Goal: Task Accomplishment & Management: Manage account settings

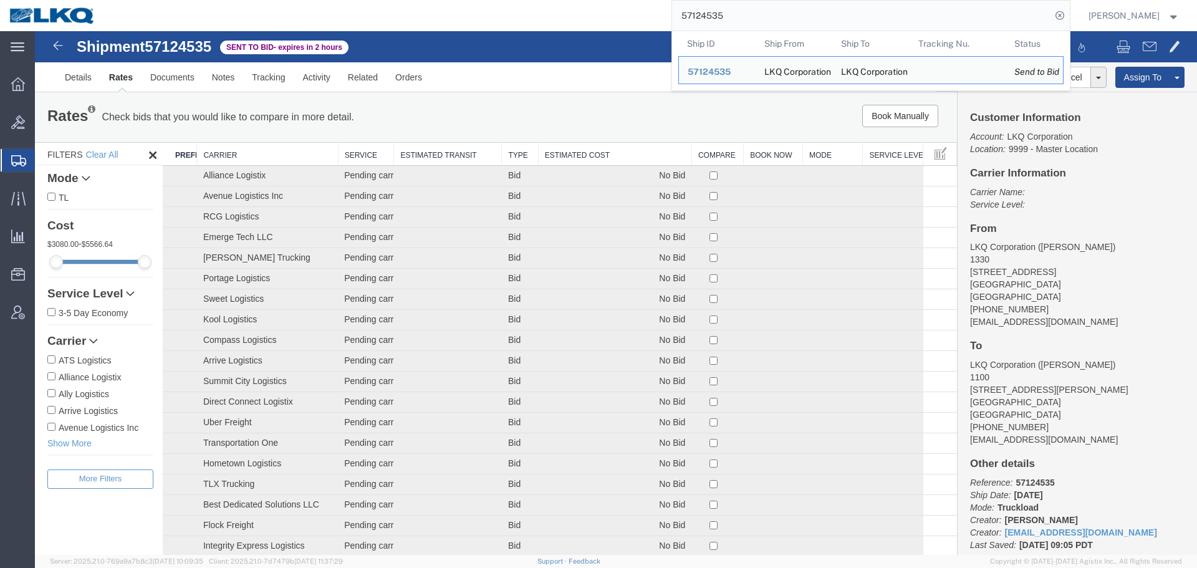
click at [794, 11] on input "57124535" at bounding box center [861, 16] width 379 height 30
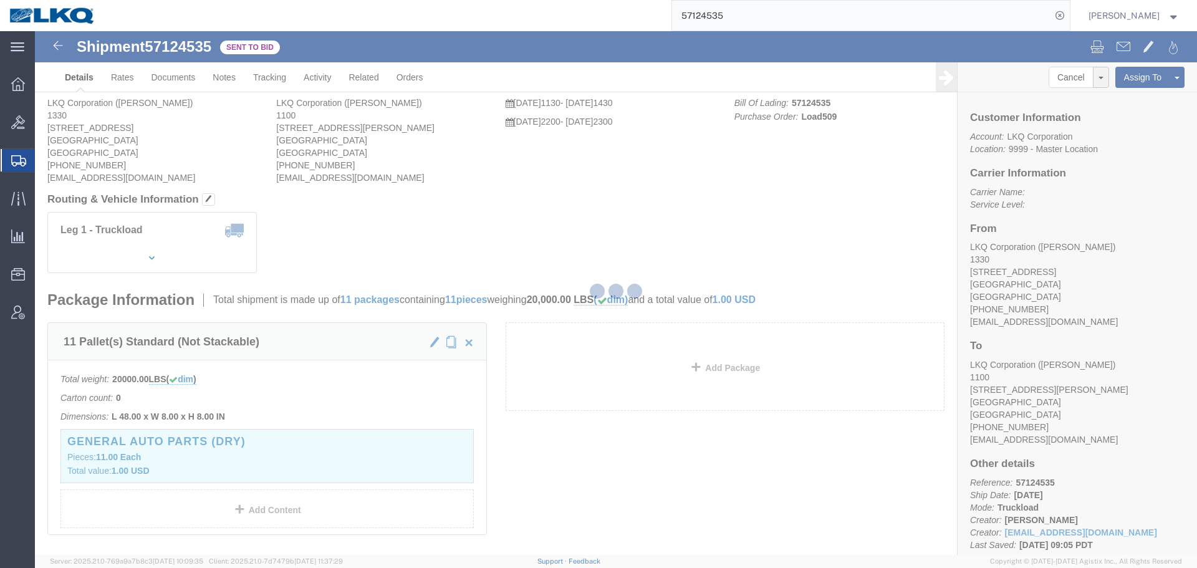
click div
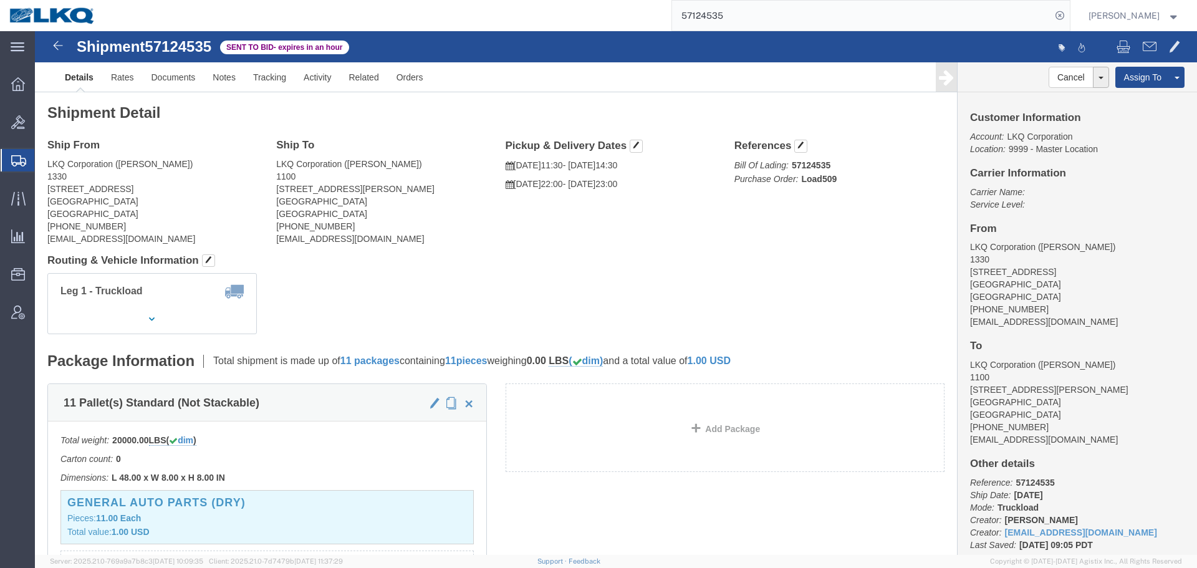
click h4 "Routing & Vehicle Information"
click link "Rates"
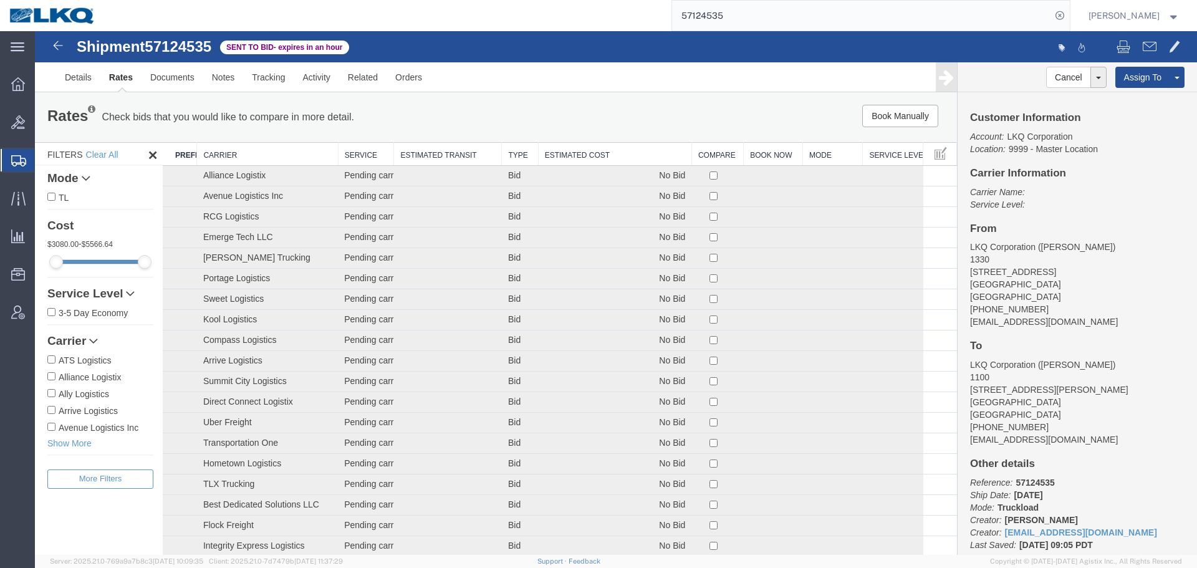
click at [608, 157] on th "Estimated Cost" at bounding box center [614, 154] width 153 height 23
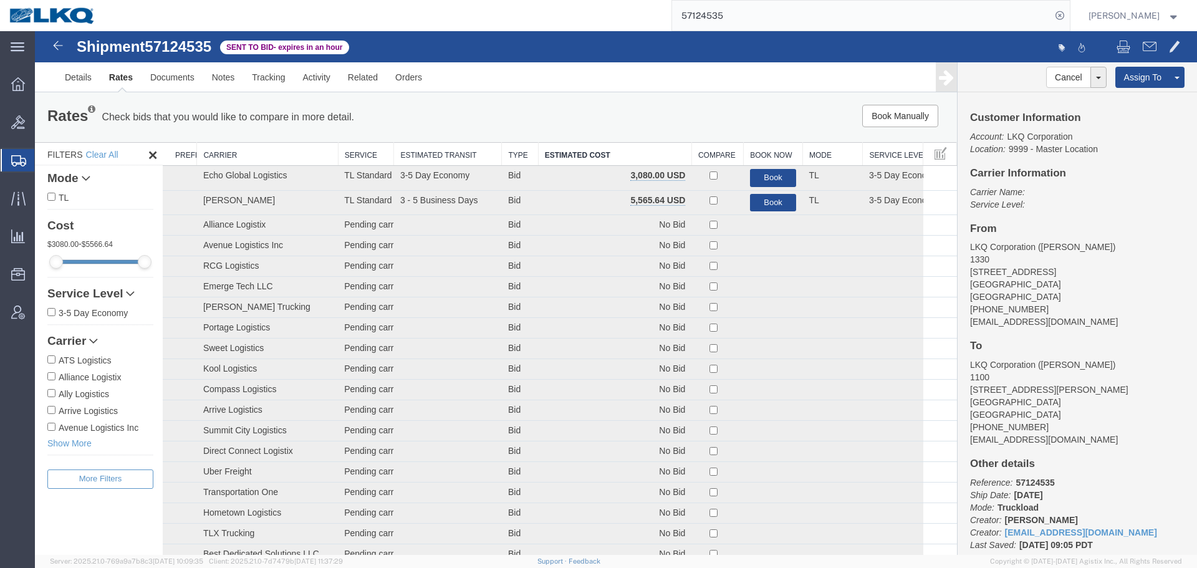
click at [637, 99] on div "Rates Check bids that you would like to compare in more detail. Compare Filter …" at bounding box center [496, 117] width 922 height 50
click at [765, 10] on input "57124535" at bounding box center [861, 16] width 379 height 30
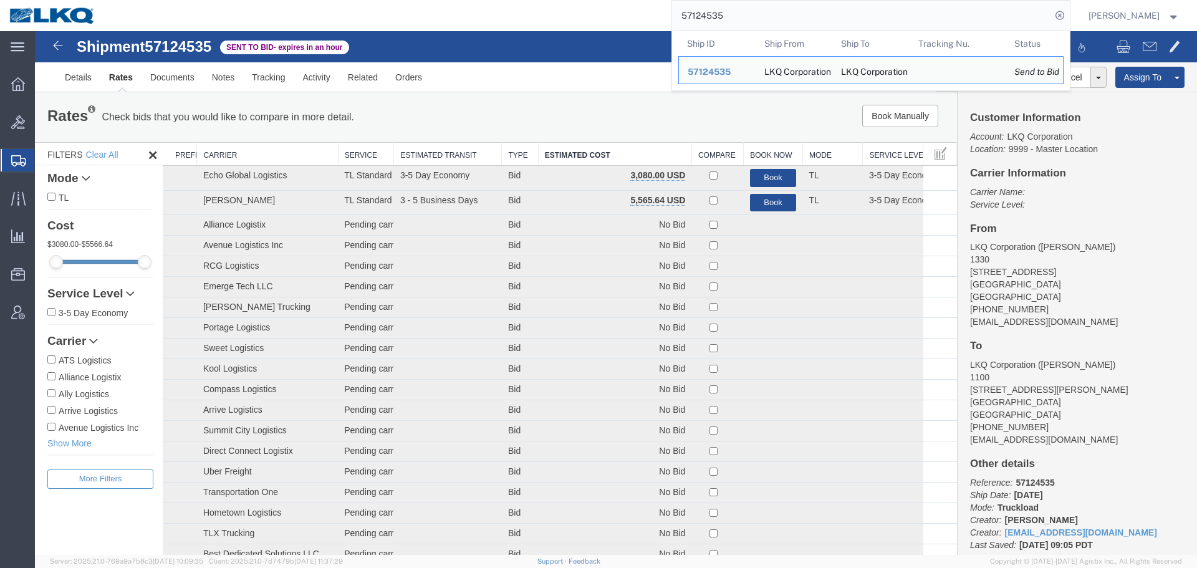
paste input "12437"
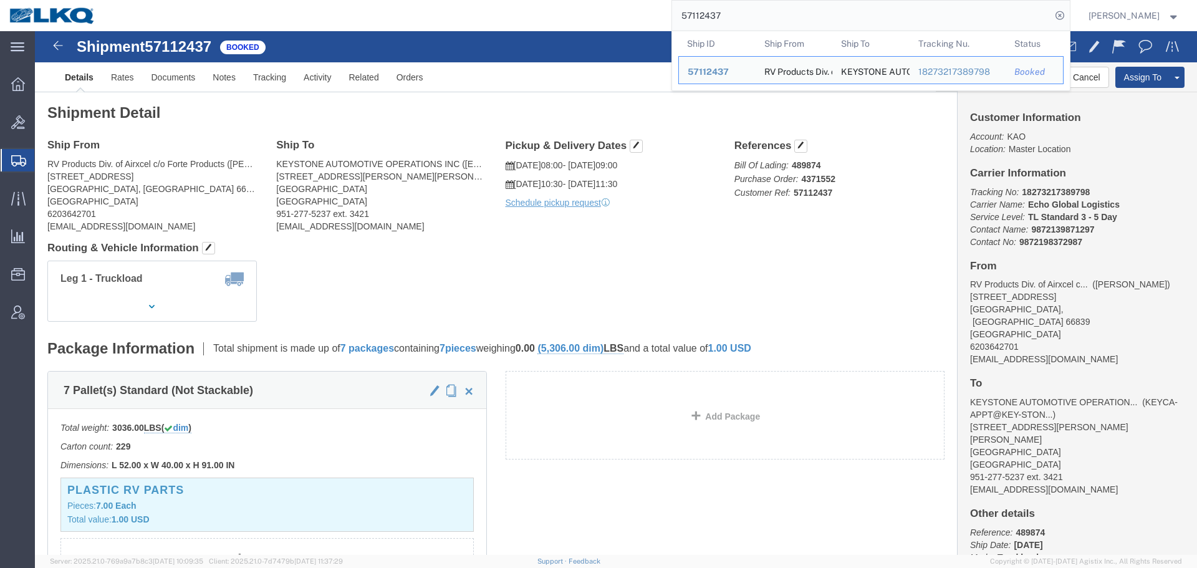
click h4 "Routing & Vehicle Information"
click at [772, 22] on input "57112437" at bounding box center [861, 16] width 379 height 30
paste input "6776188"
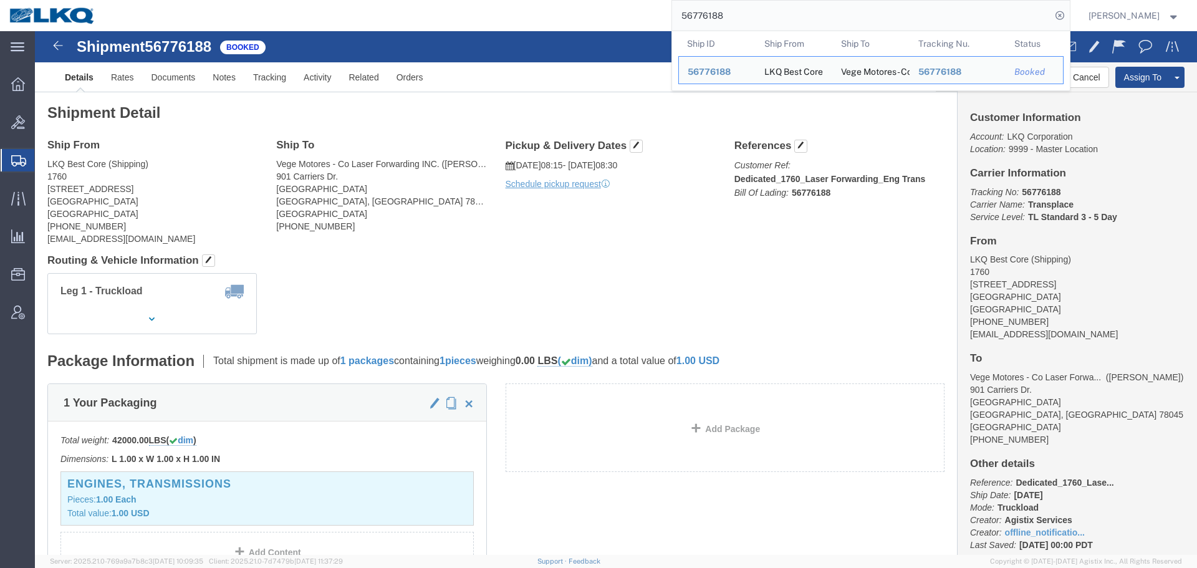
click div
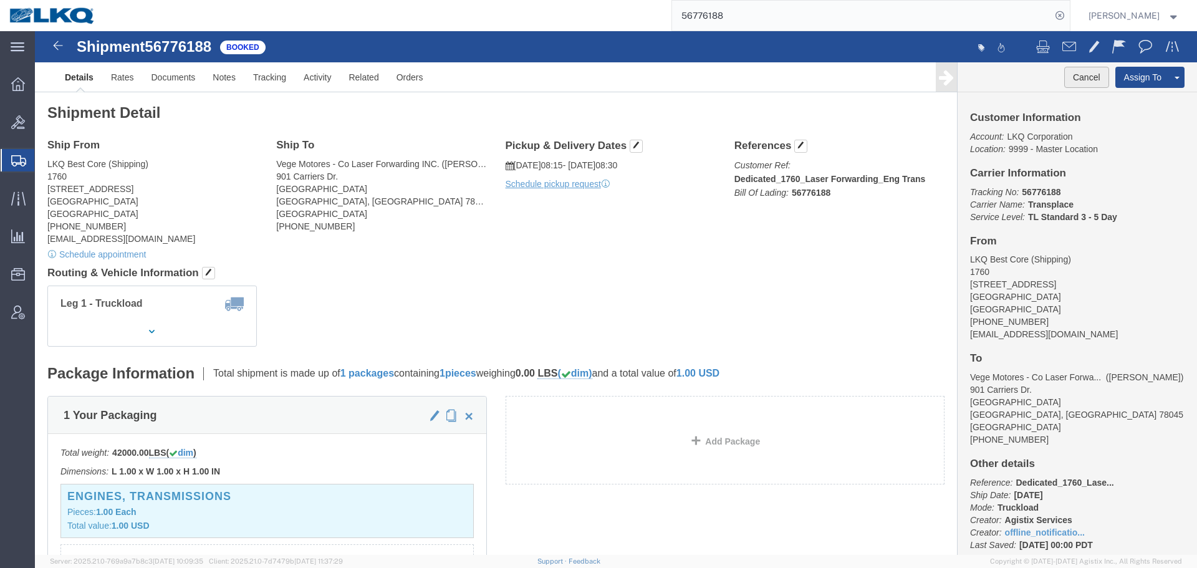
click button "Cancel"
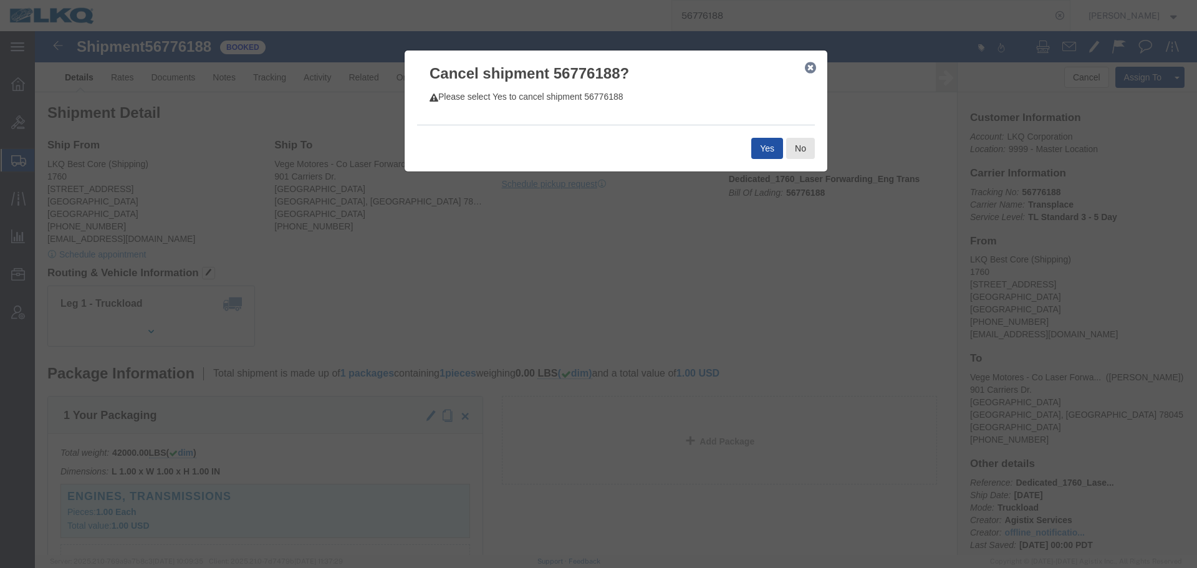
click button "Yes"
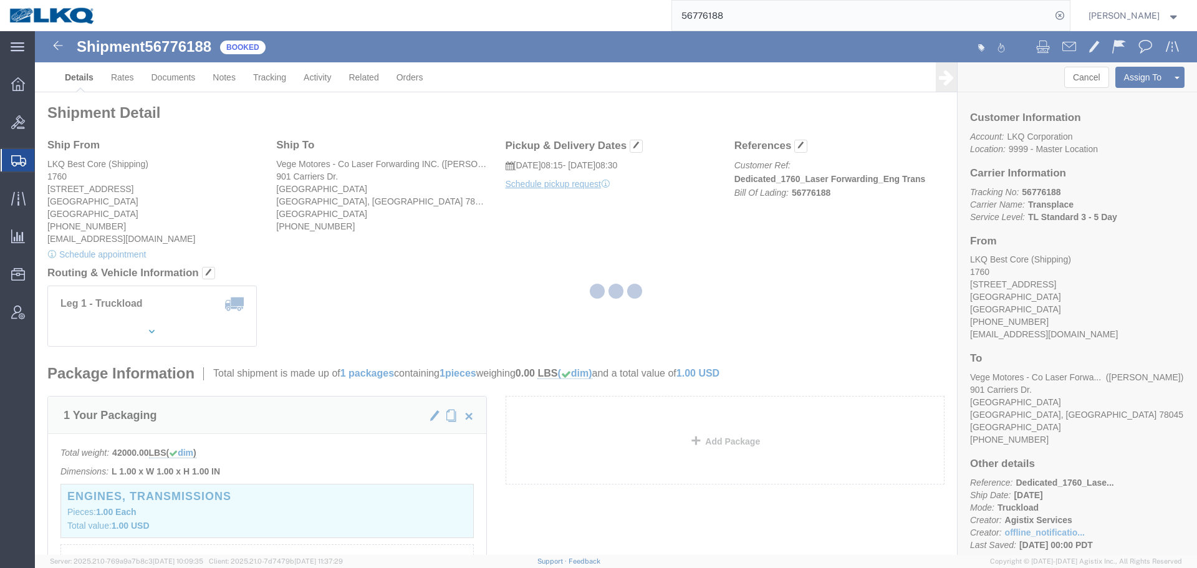
click at [883, 23] on input "56776188" at bounding box center [861, 16] width 379 height 30
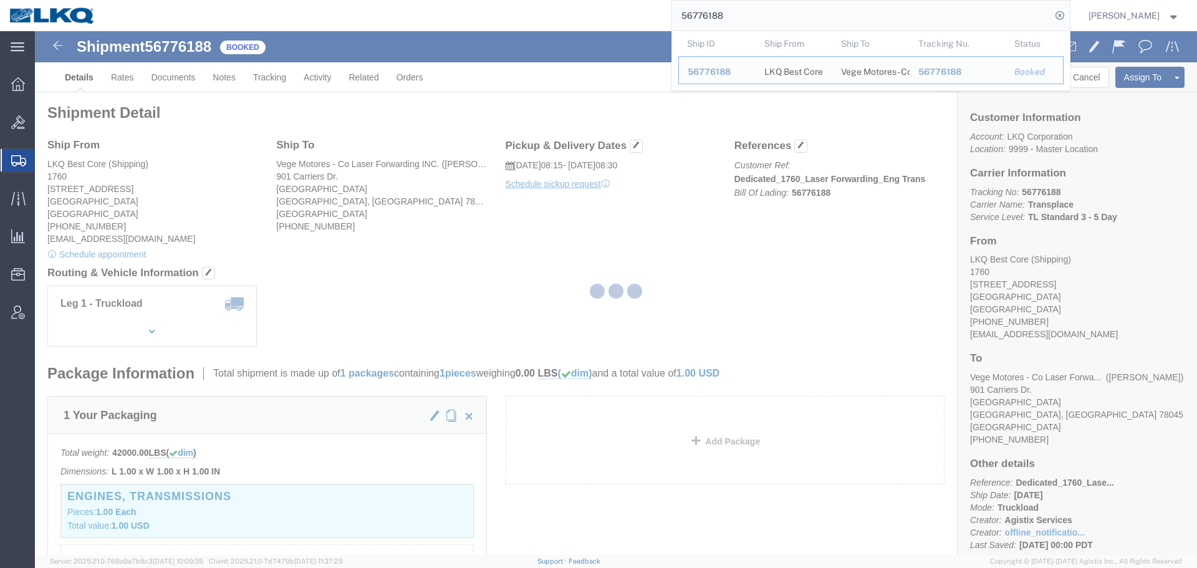
paste input "200"
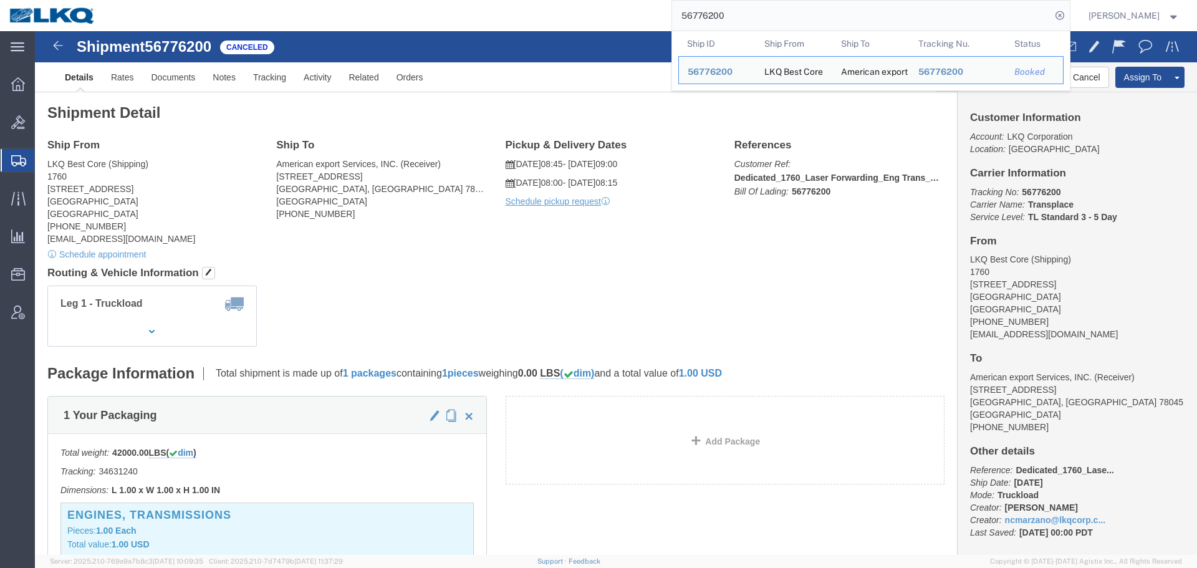
click div "Leg 1 - Truckload Vehicle 1: Standard Dry Van Number of trucks: 1"
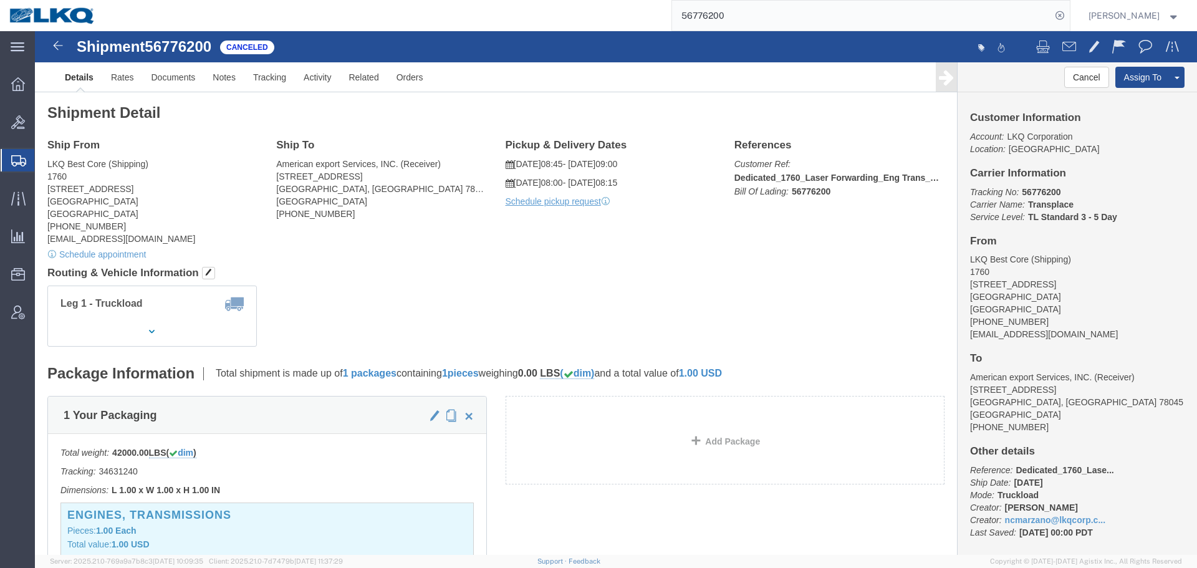
click at [789, 11] on input "56776200" at bounding box center [861, 16] width 379 height 30
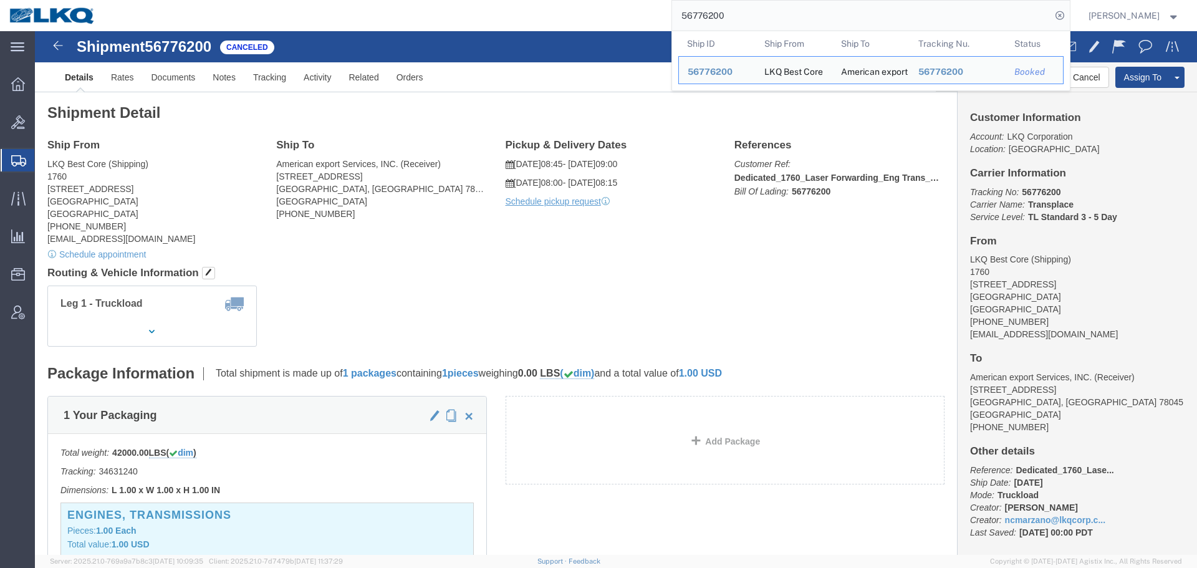
paste input "188"
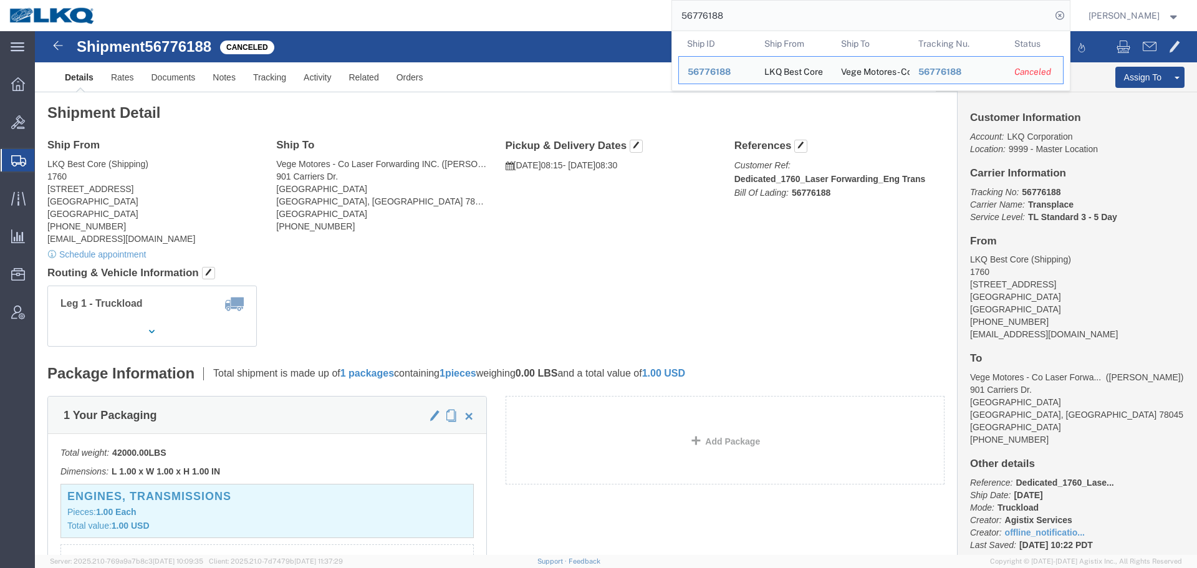
click h4 "Routing & Vehicle Information"
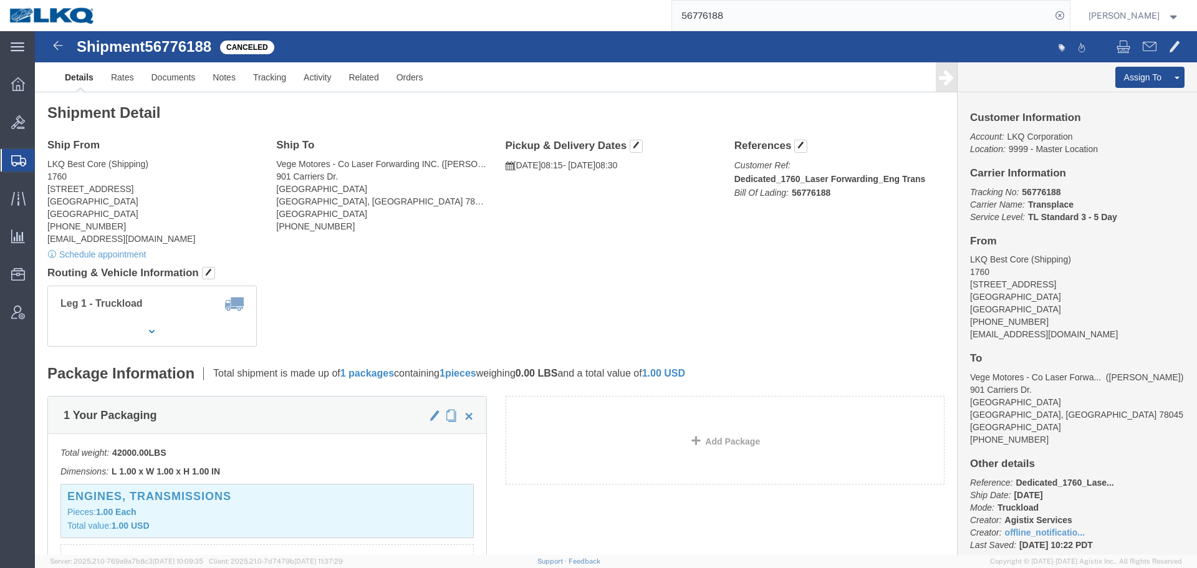
click div "Shipment 56776188 Canceled Details Rates Documents Notes Tracking Activity Rela…"
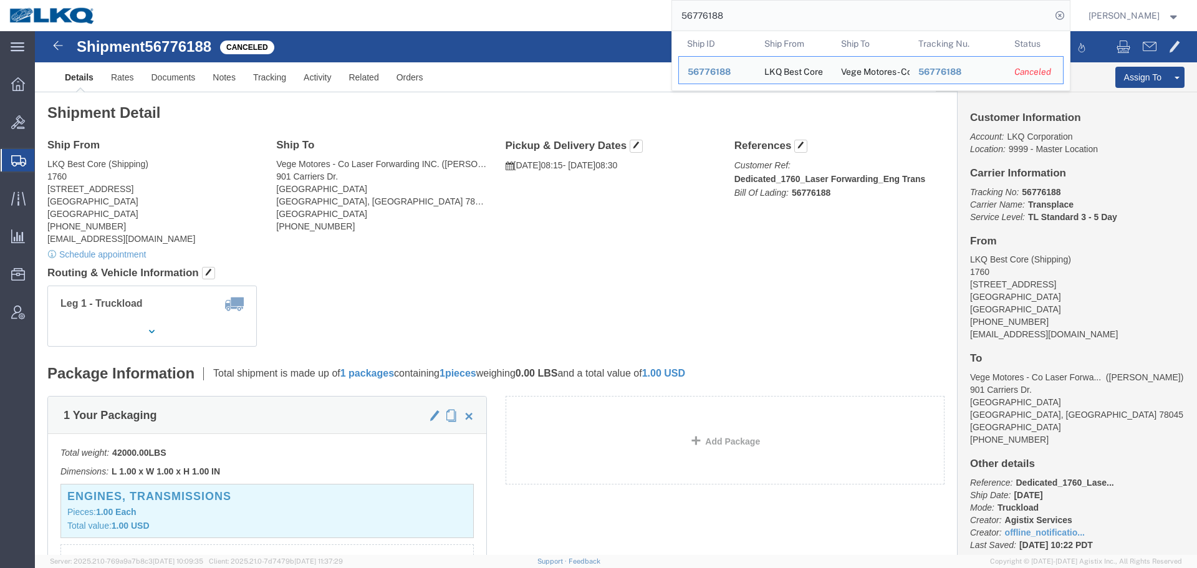
click at [731, 19] on input "56776188" at bounding box center [861, 16] width 379 height 30
paste input "818789"
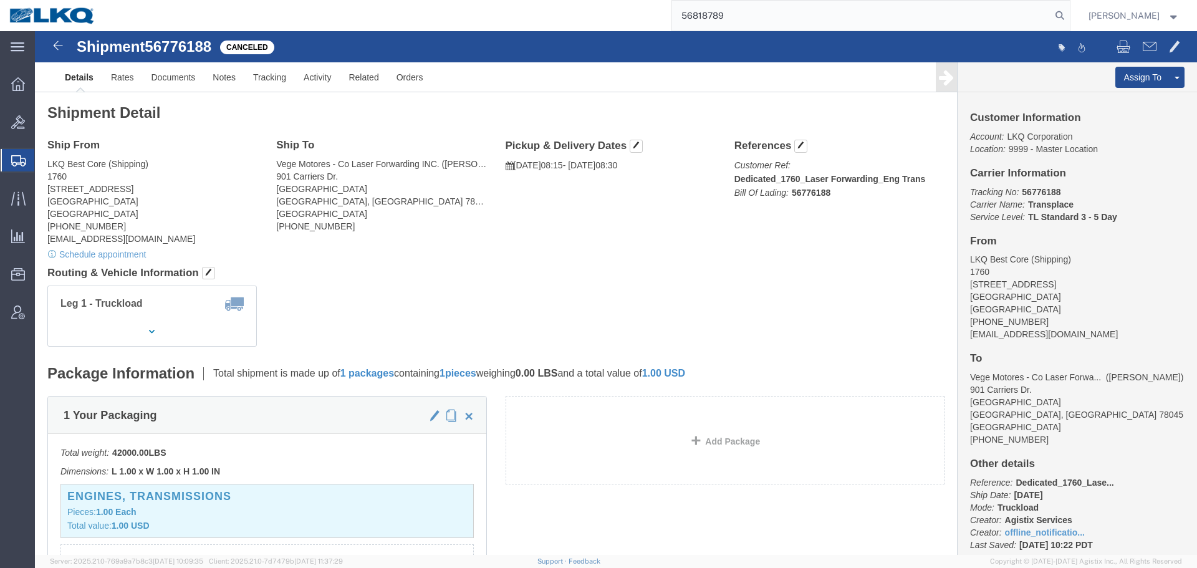
type input "56818789"
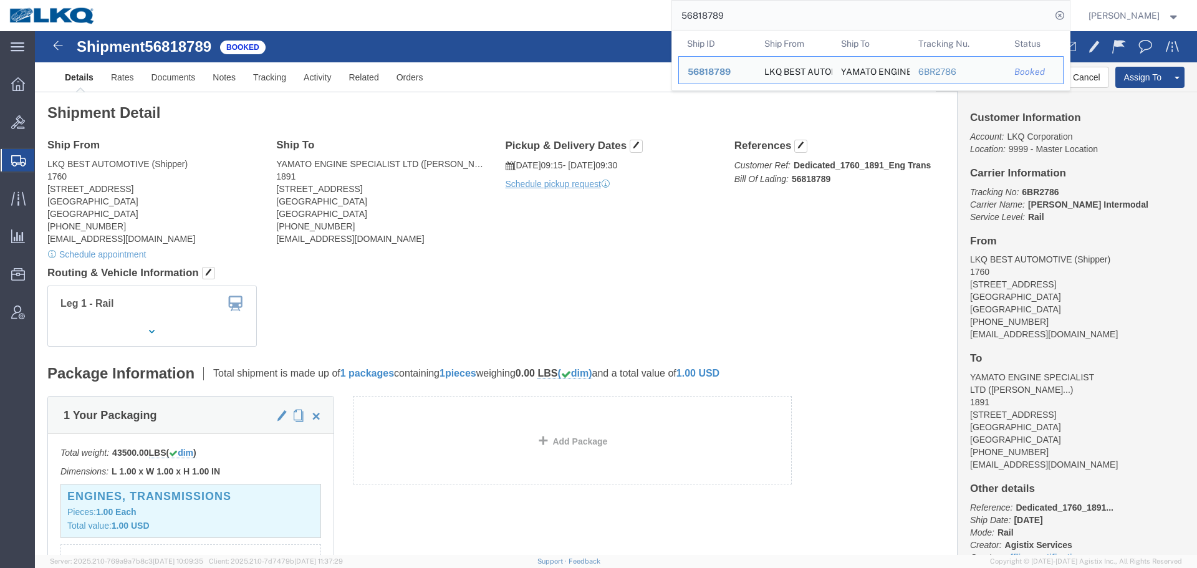
click div "Leg 1 - Rail Vehicle 1: Boxcar"
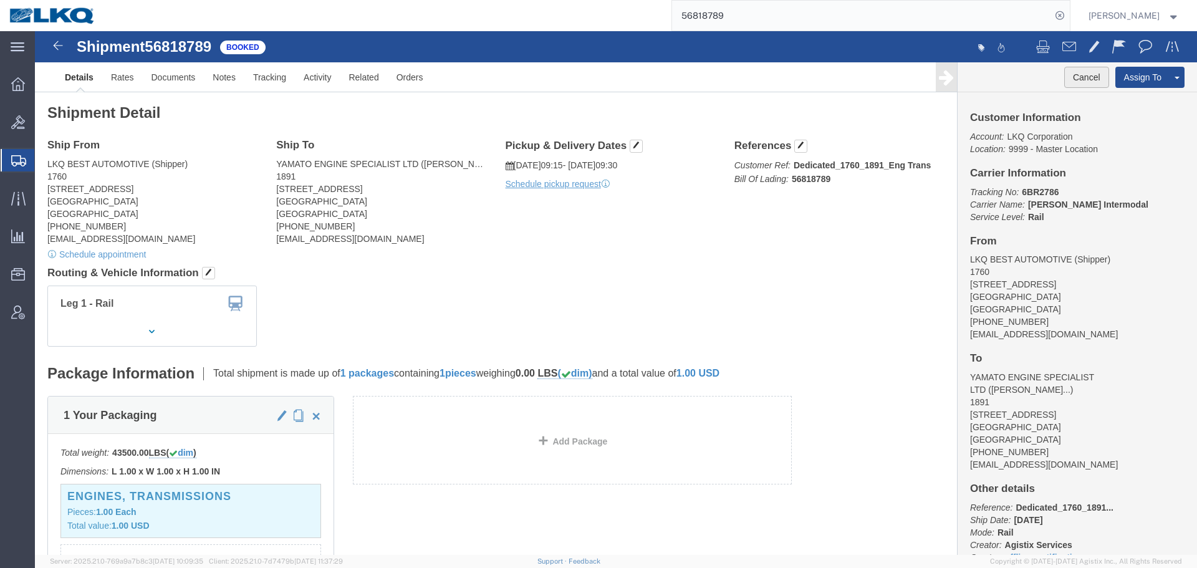
click button "Cancel"
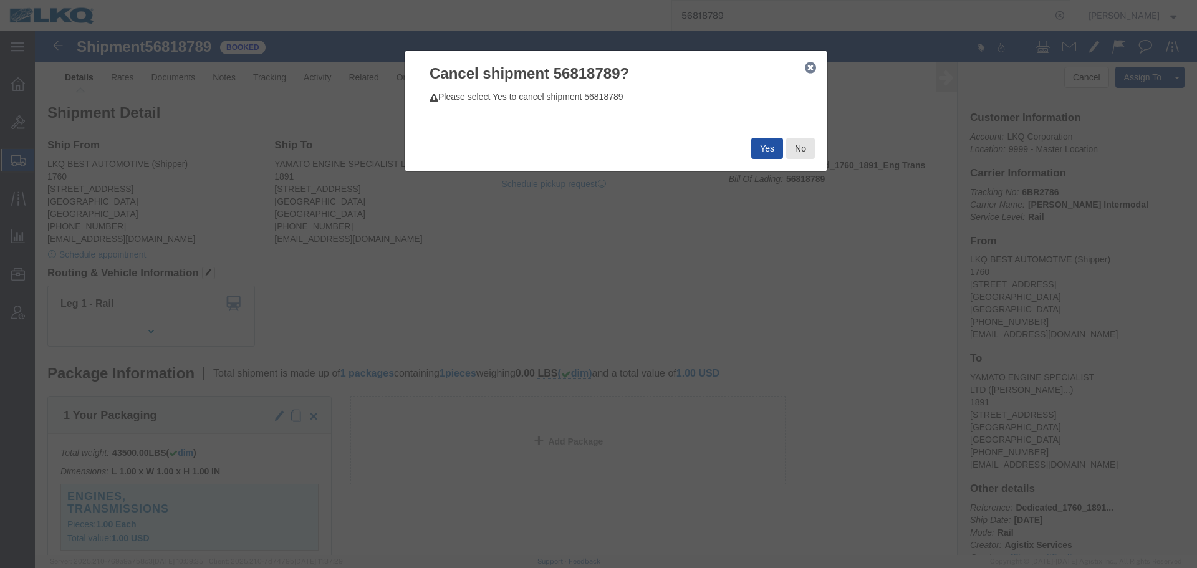
click button "Yes"
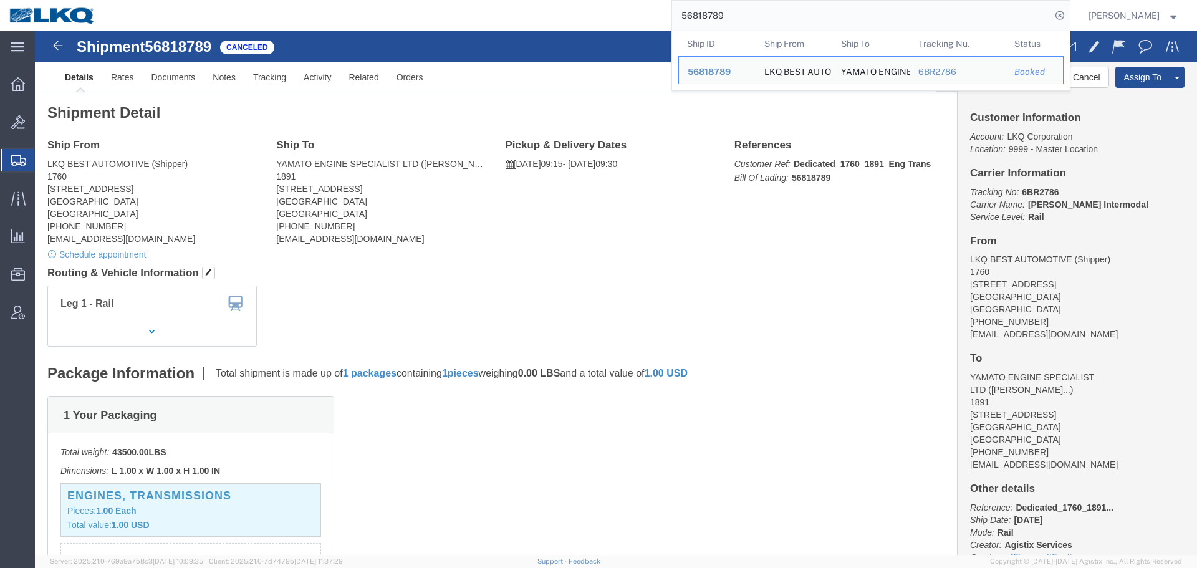
click at [788, 4] on input "56818789" at bounding box center [861, 16] width 379 height 30
paste input "7125688"
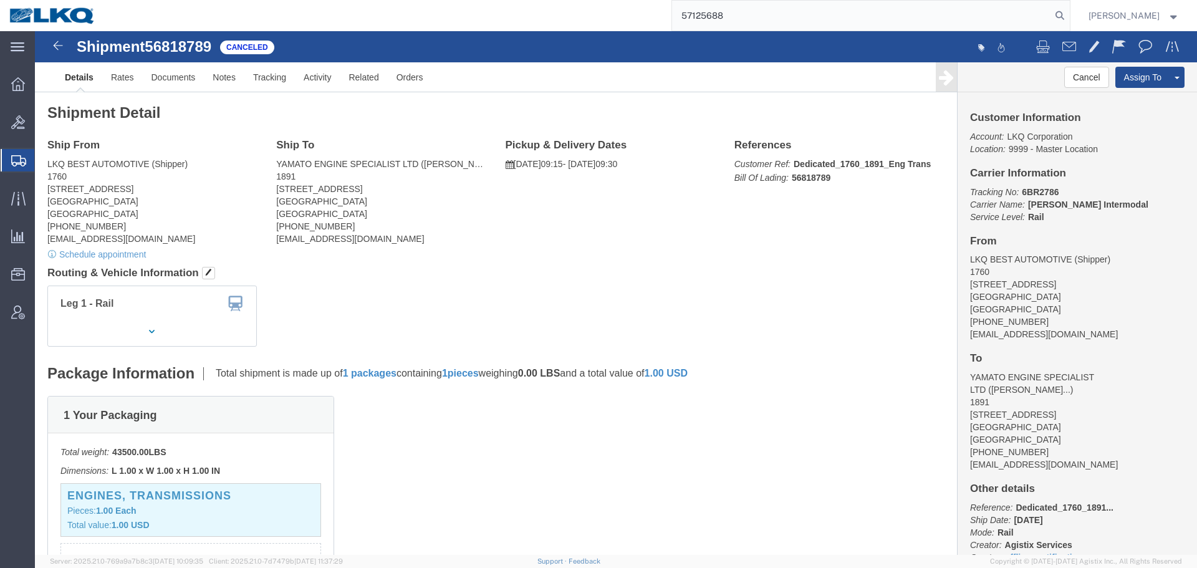
type input "57125688"
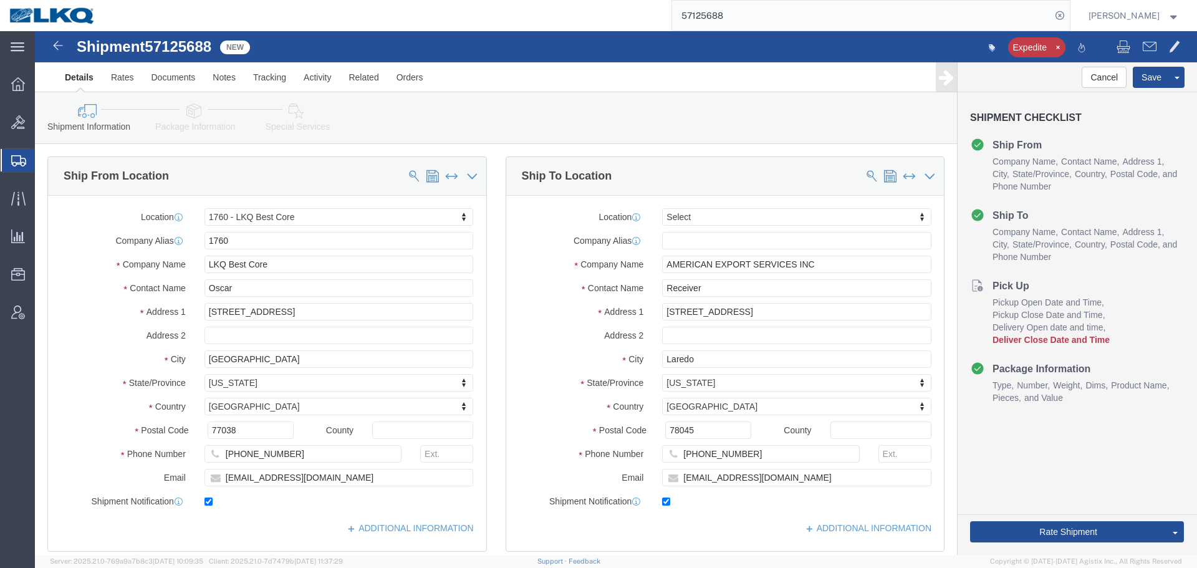
select select "27634"
select select
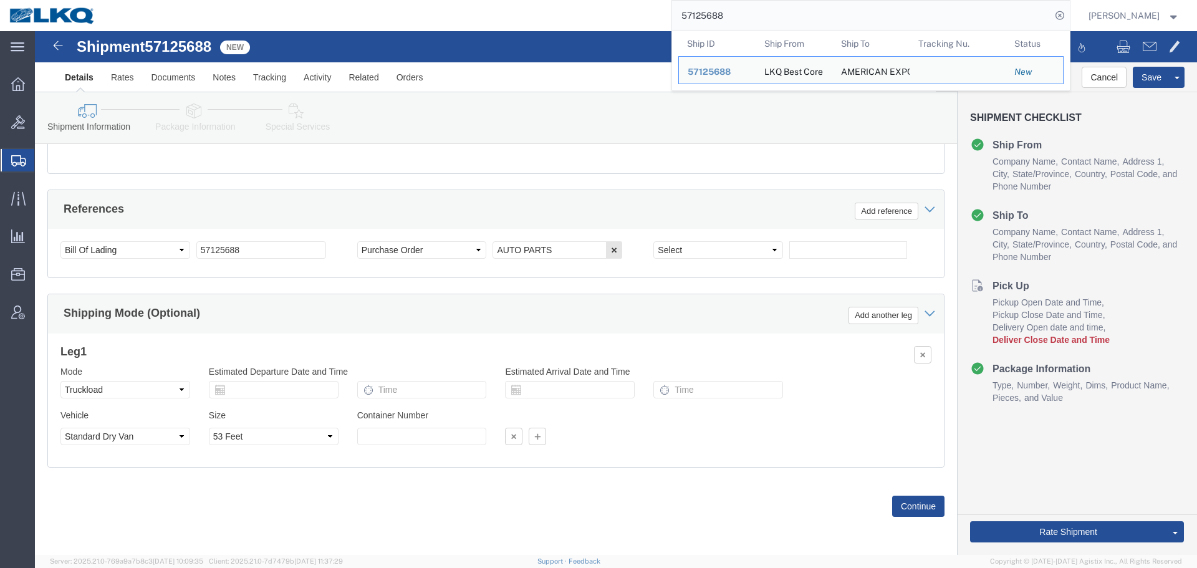
scroll to position [496, 0]
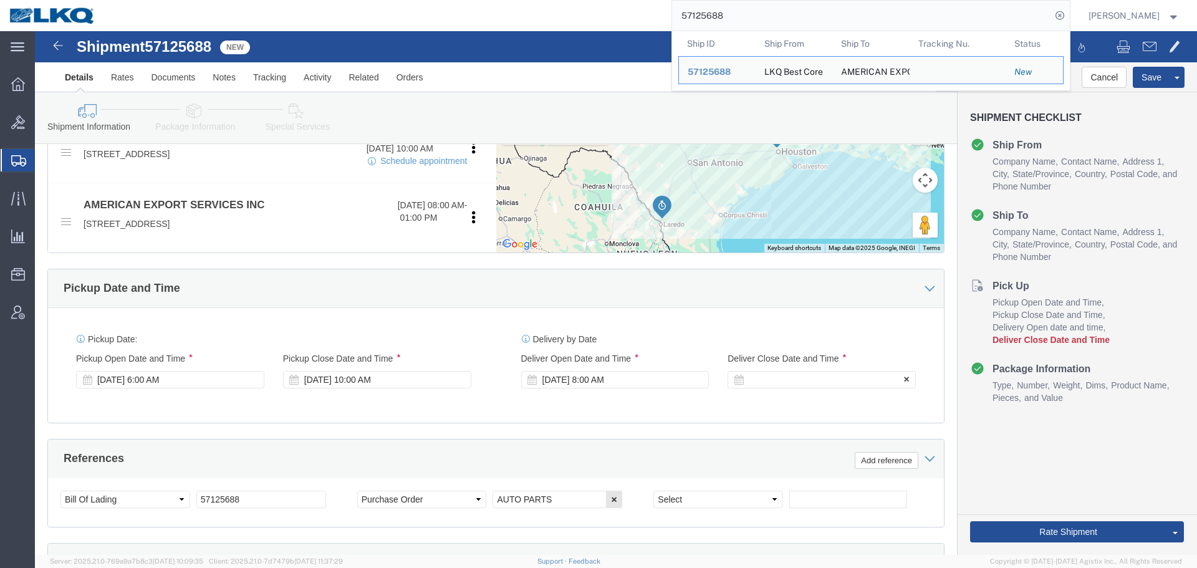
click div
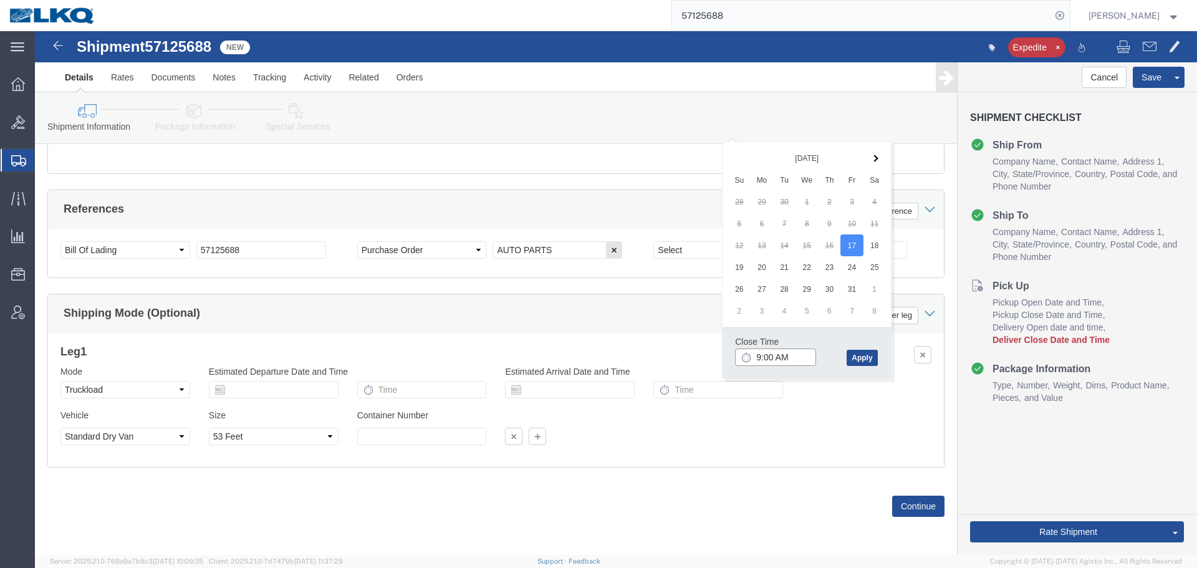
click input "9:00 AM"
type input "8:01 AM"
click button "Apply"
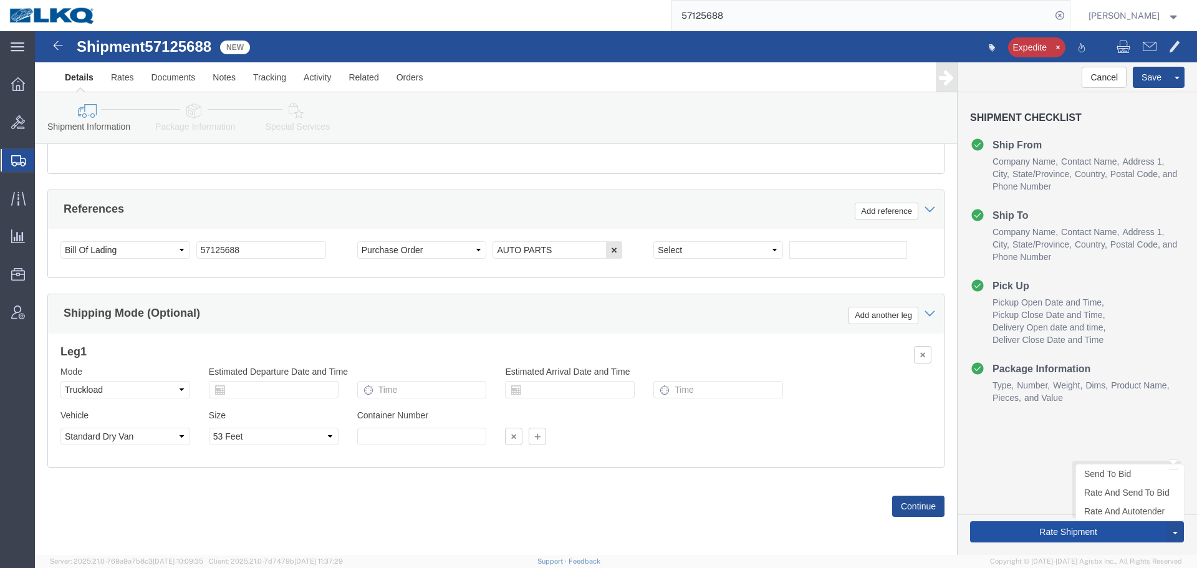
click button "Rate Shipment"
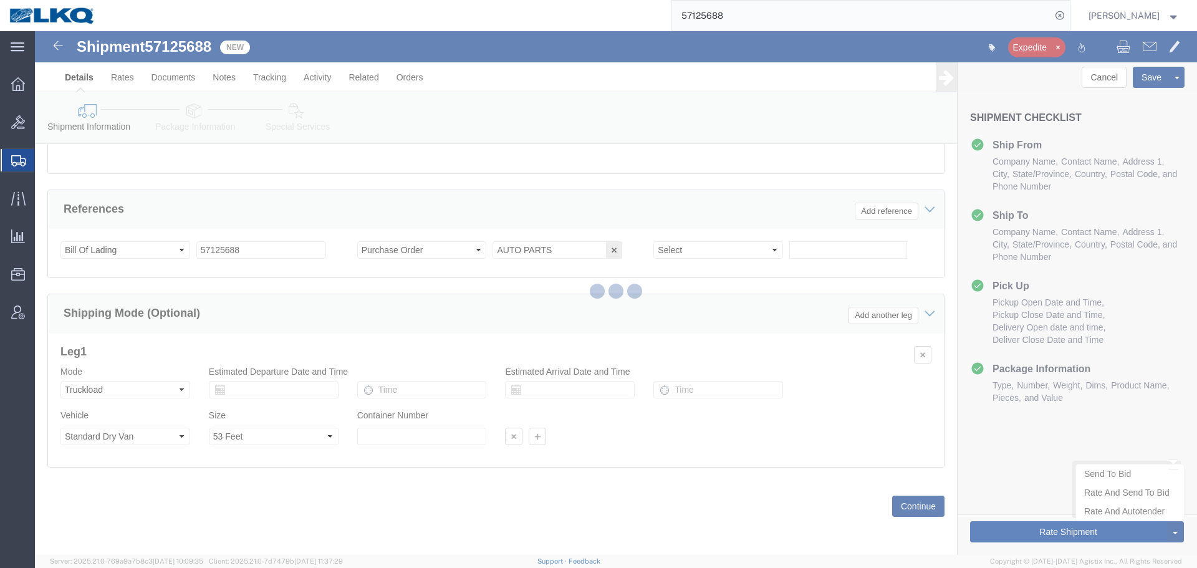
type button "Rate Shipment"
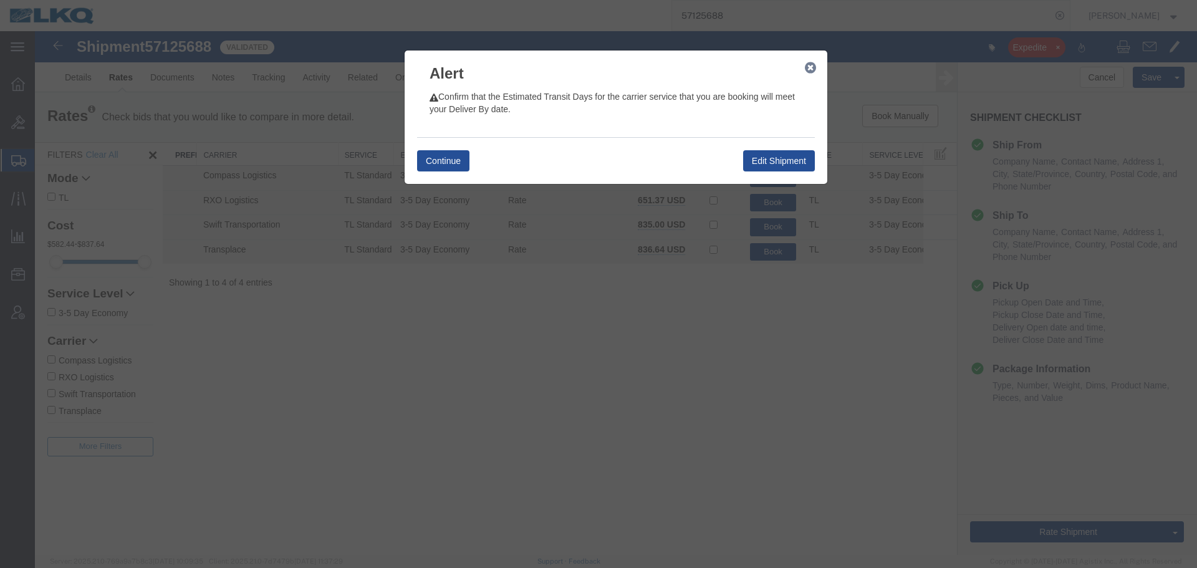
click at [810, 71] on icon "button" at bounding box center [810, 68] width 11 height 10
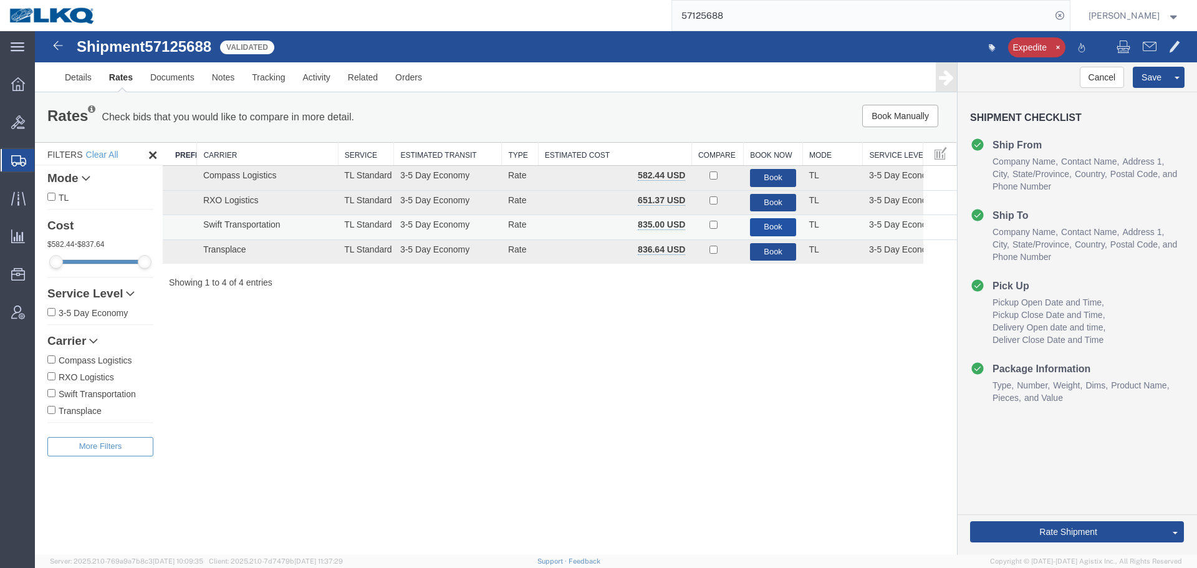
click at [755, 229] on button "Book" at bounding box center [773, 227] width 47 height 18
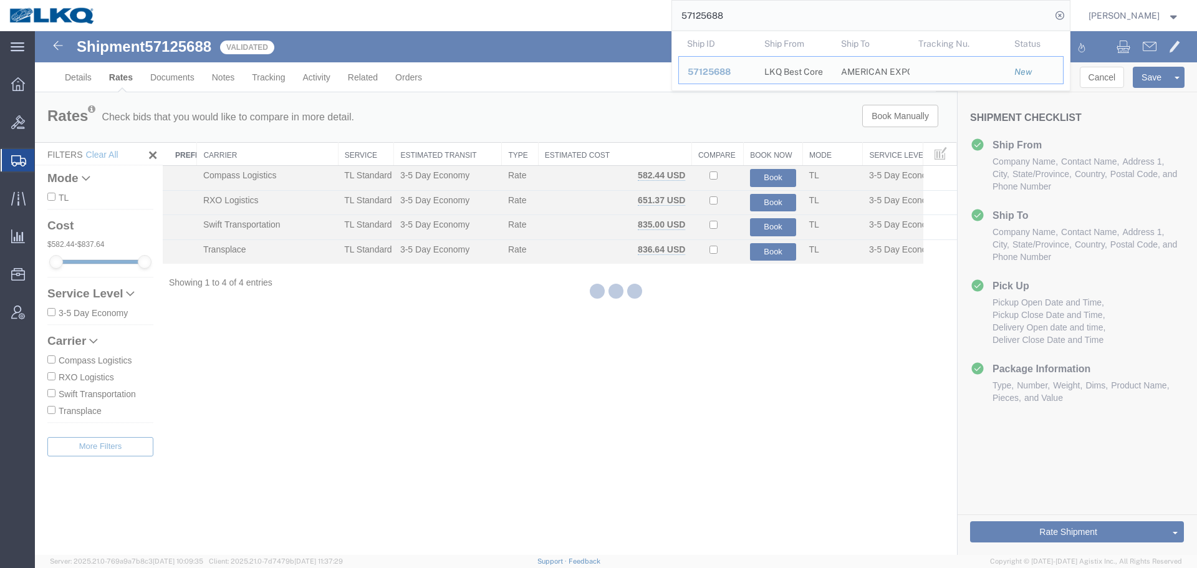
click at [847, 21] on input "57125688" at bounding box center [861, 16] width 379 height 30
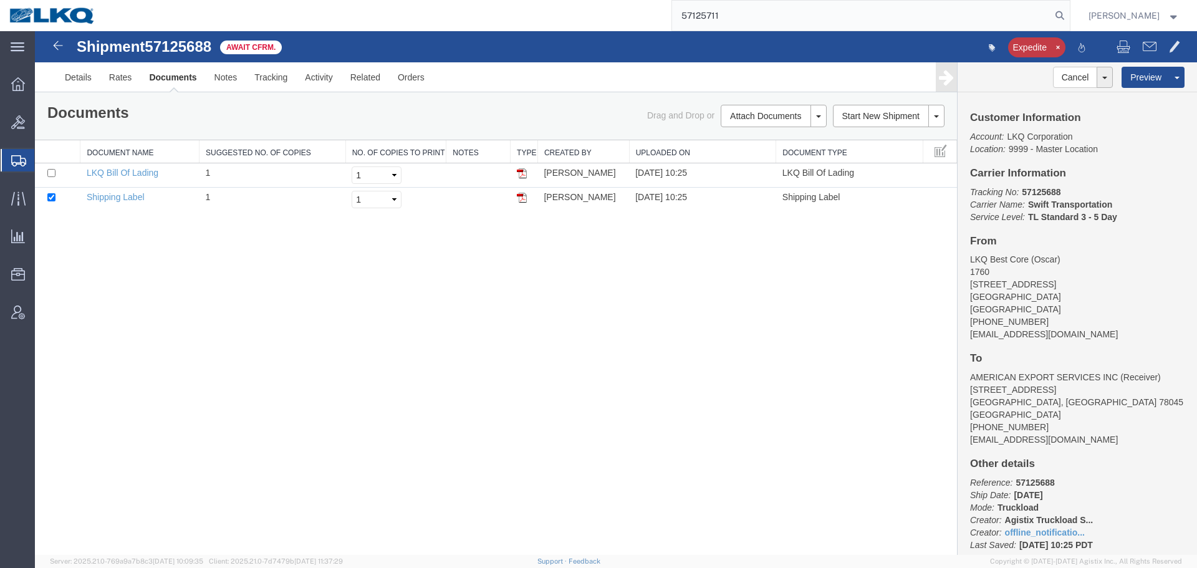
type input "57125711"
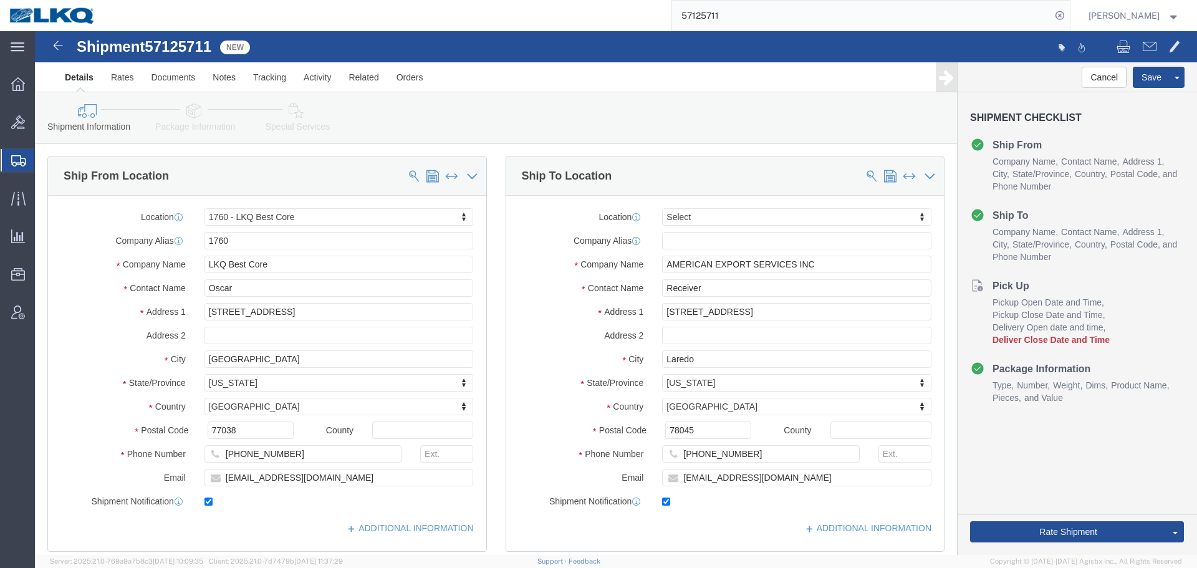
select select "27634"
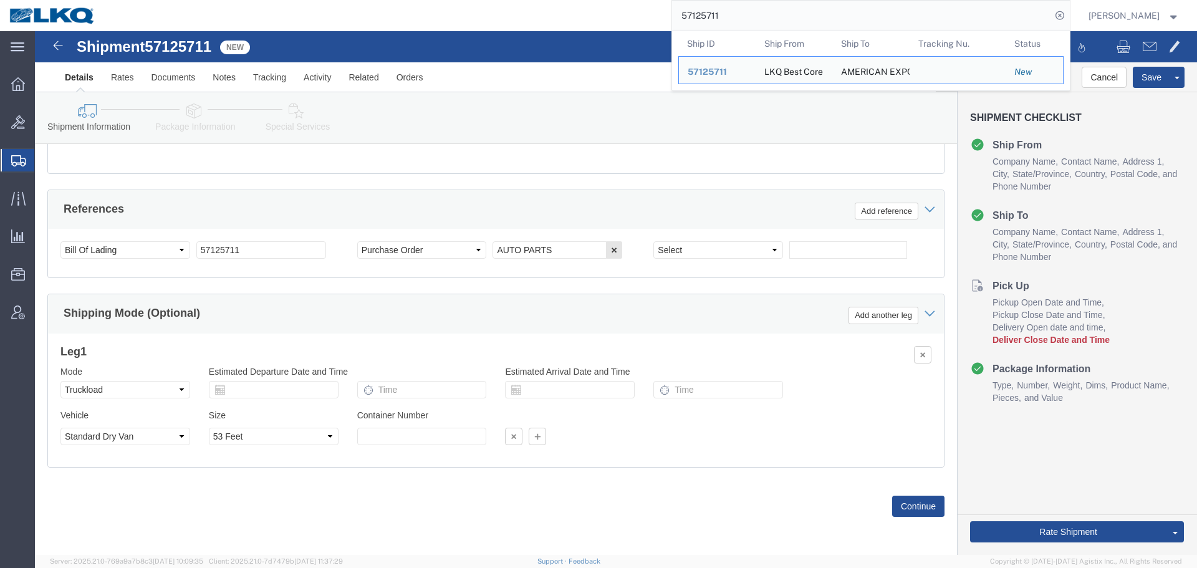
scroll to position [496, 0]
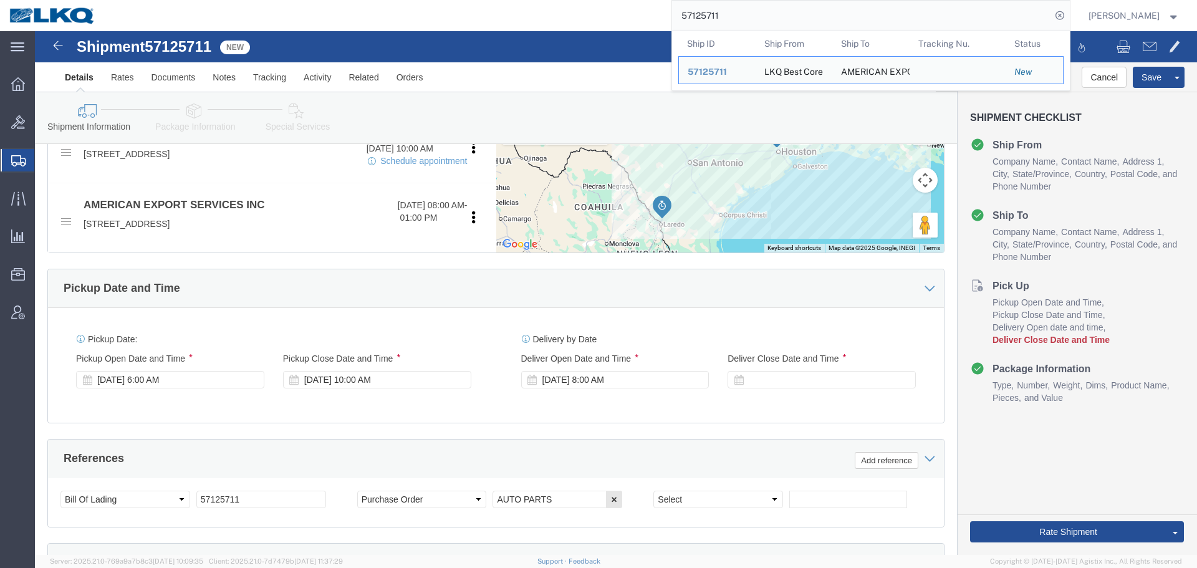
click div
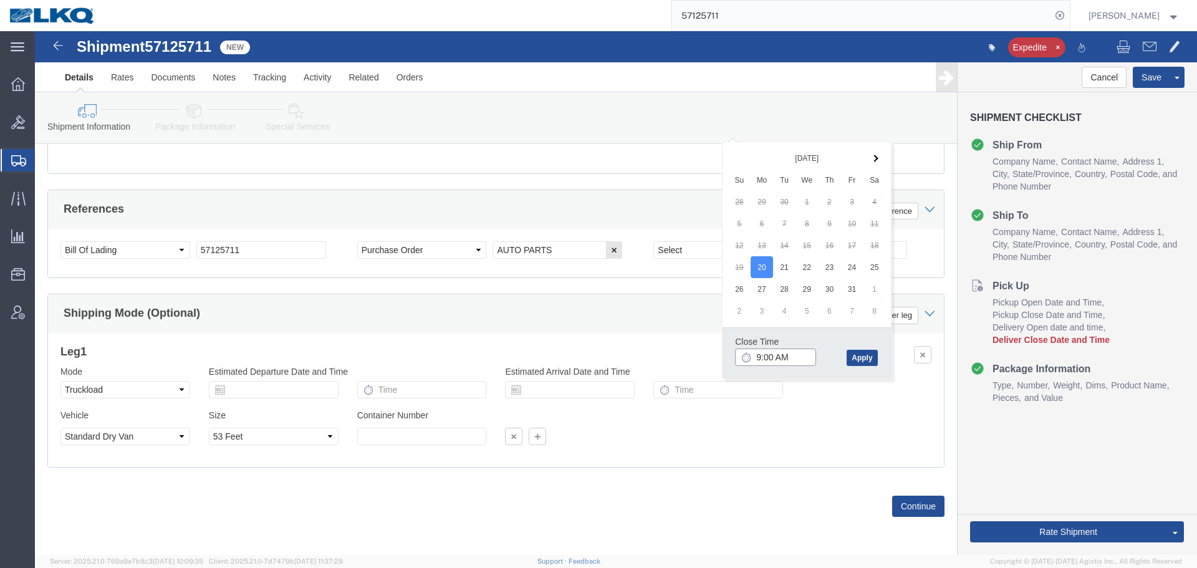
click input "9:00 AM"
type input "8:01 AM"
click button "Apply"
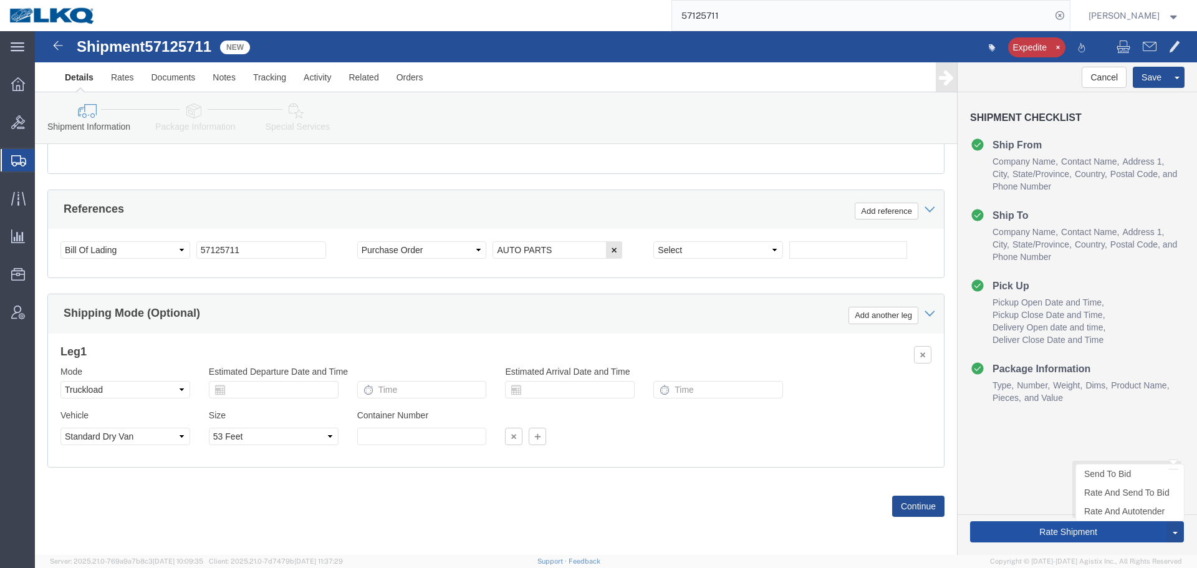
click button "Rate Shipment"
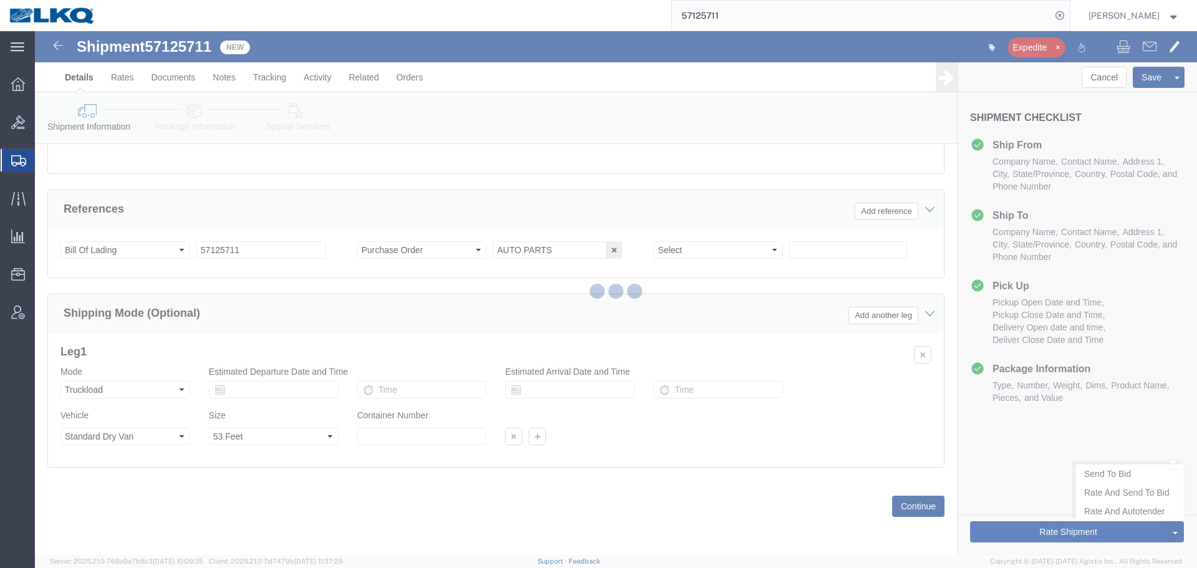
type button "Rate Shipment"
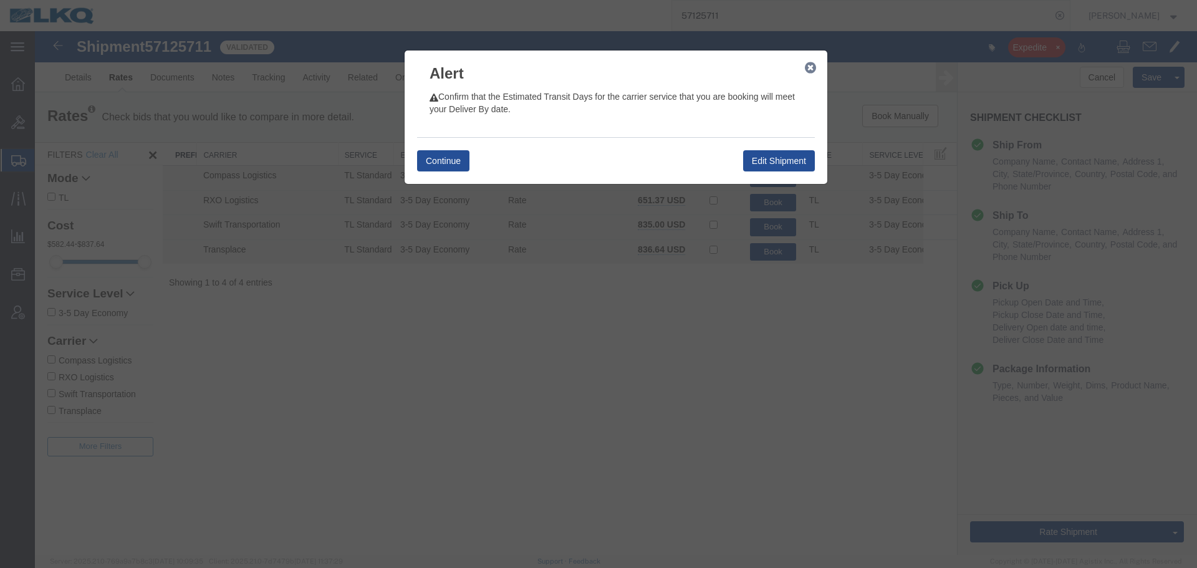
click at [814, 63] on icon "button" at bounding box center [810, 68] width 11 height 10
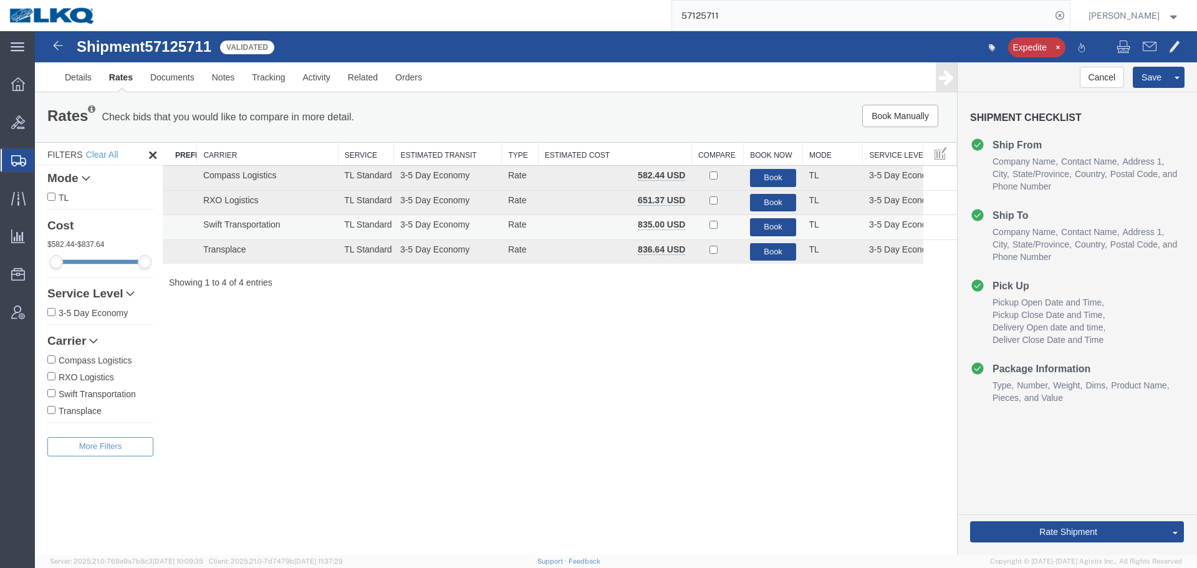
click at [749, 230] on td "Book" at bounding box center [773, 227] width 59 height 25
click at [756, 228] on button "Book" at bounding box center [773, 227] width 47 height 18
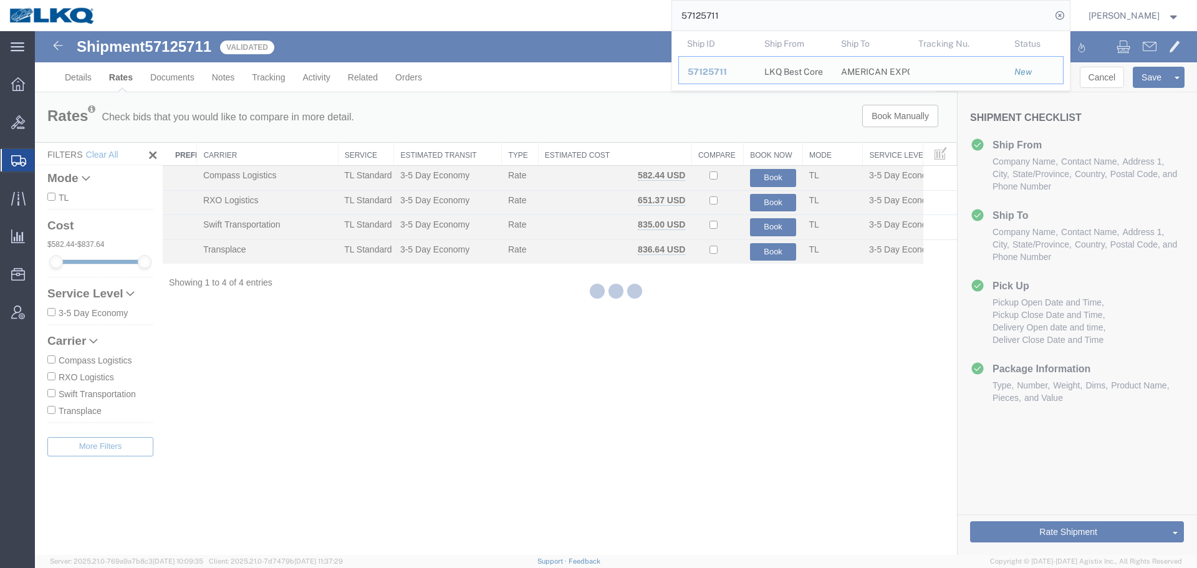
click at [761, 11] on input "57125711" at bounding box center [861, 16] width 379 height 30
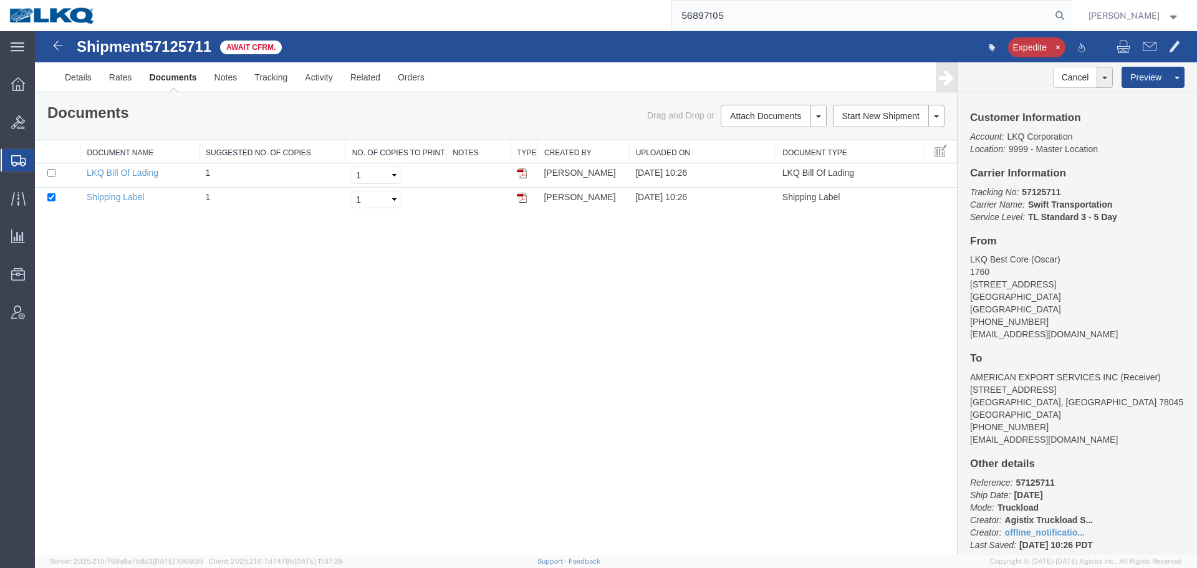
type input "56897105"
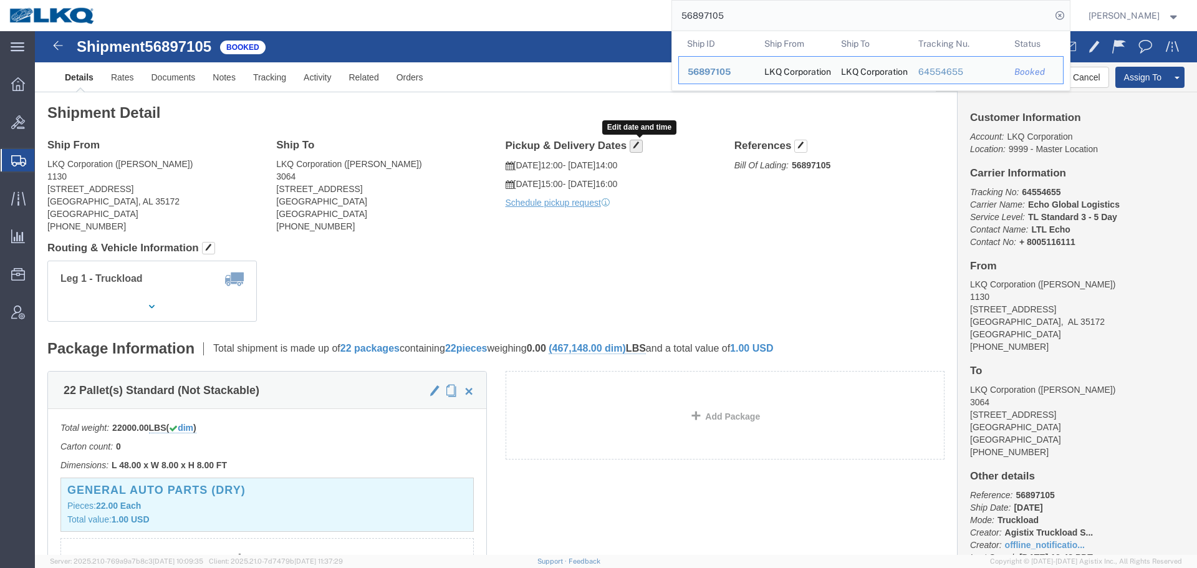
click span "button"
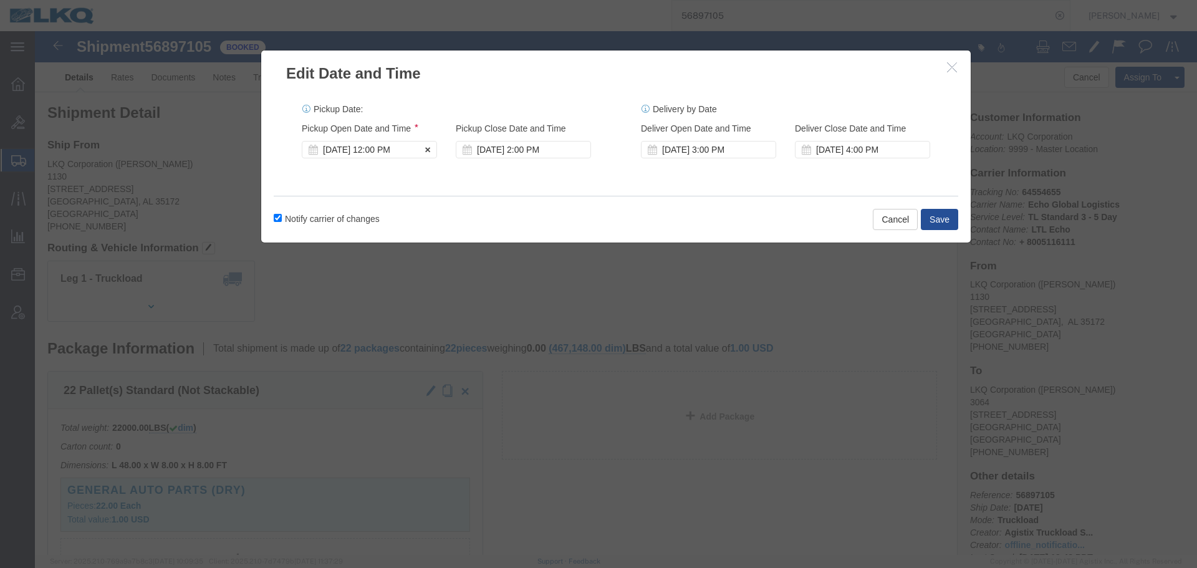
click div "Oct 14 2025 12:00 PM"
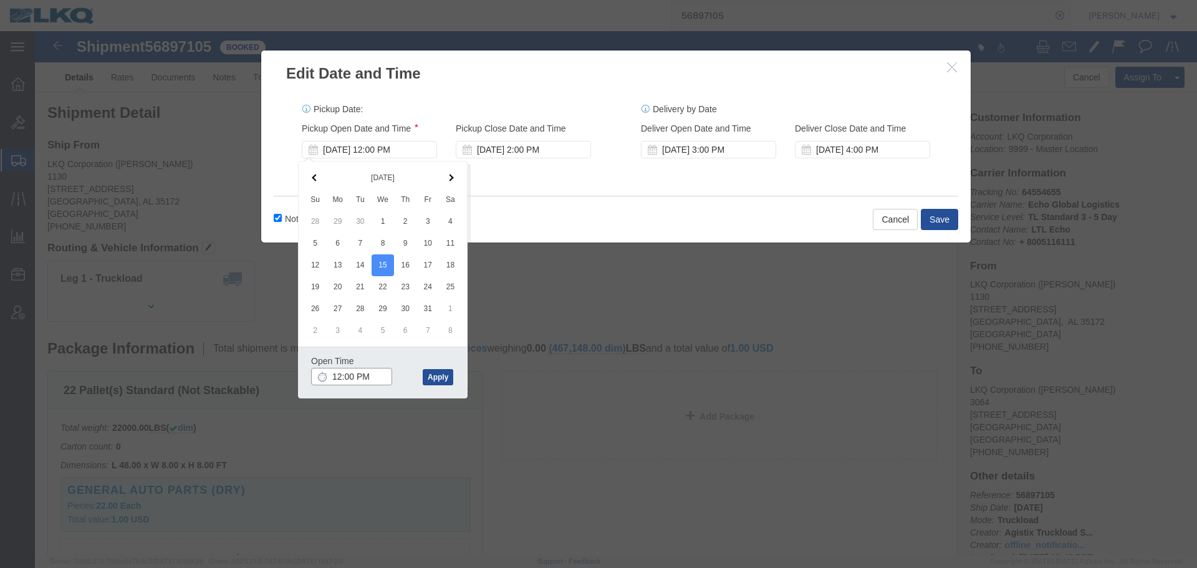
click input "12:00 PM"
type input "7:00 AM"
click button "Apply"
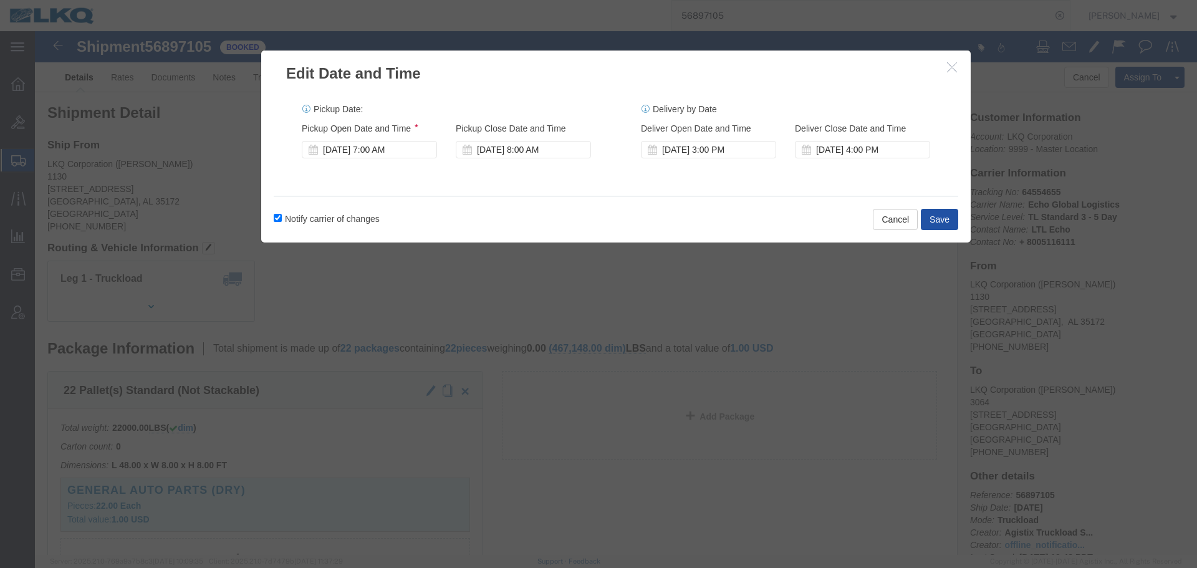
click button "Save"
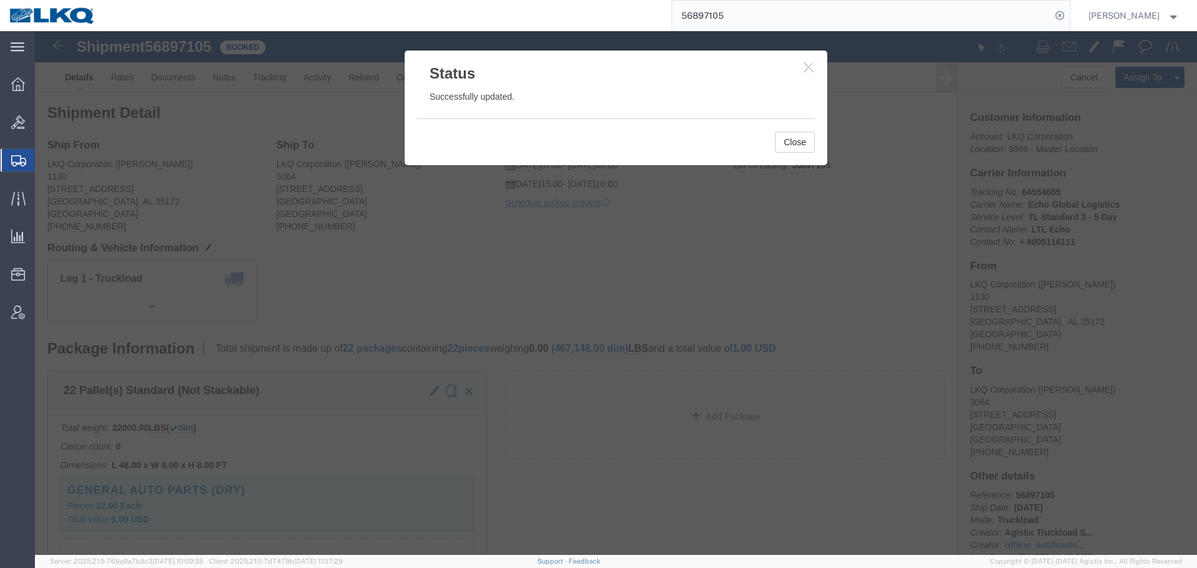
click at [816, 8] on input "56897105" at bounding box center [861, 16] width 379 height 30
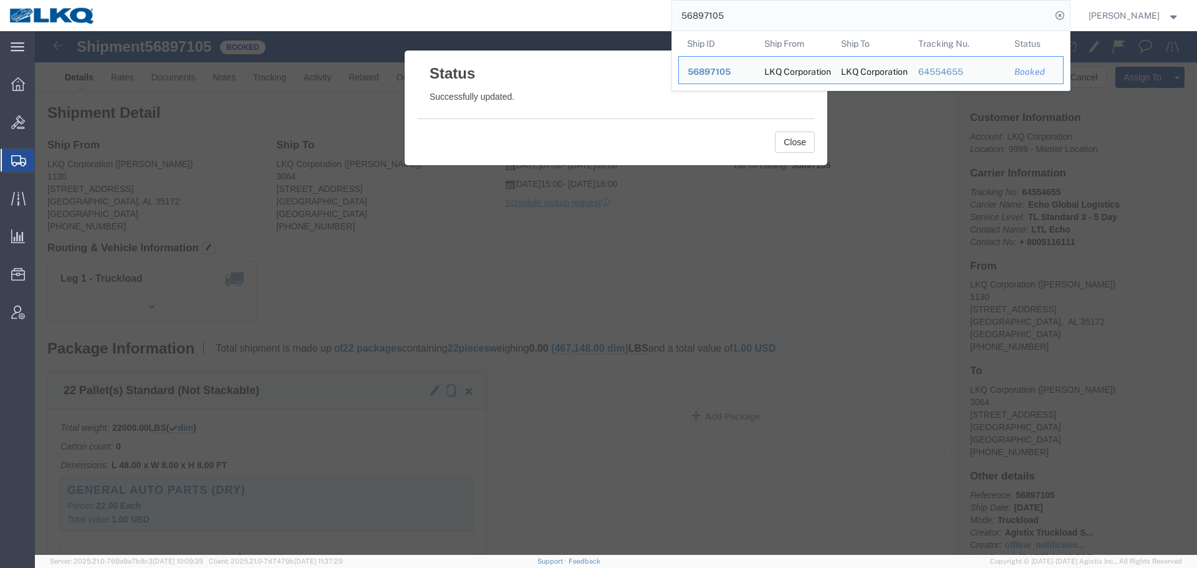
paste input "7125767"
type input "57125767"
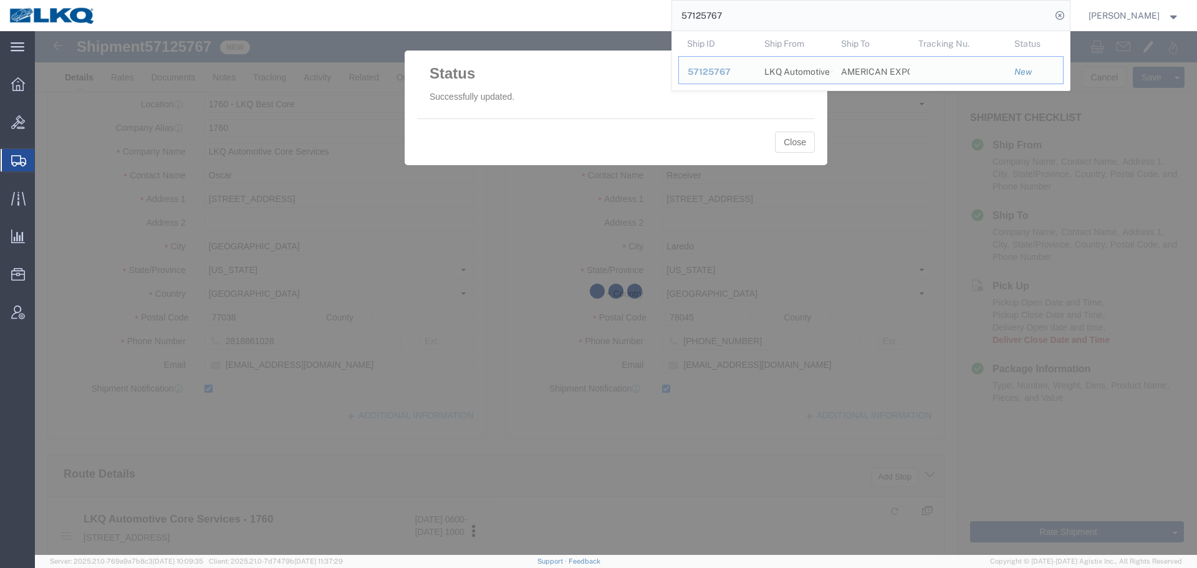
select select "27634"
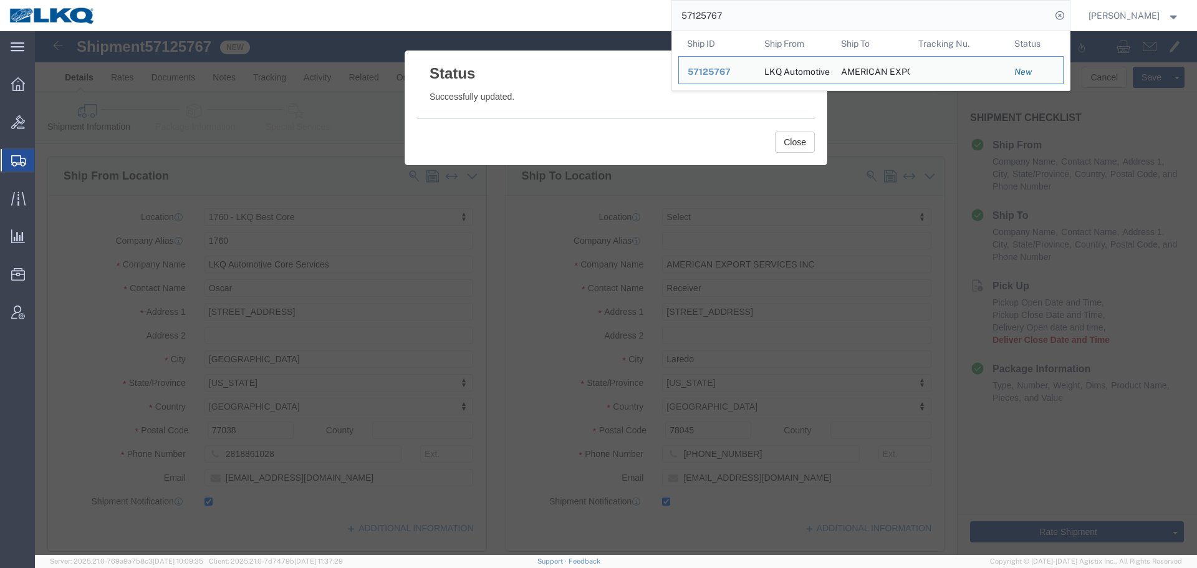
paste input "6008"
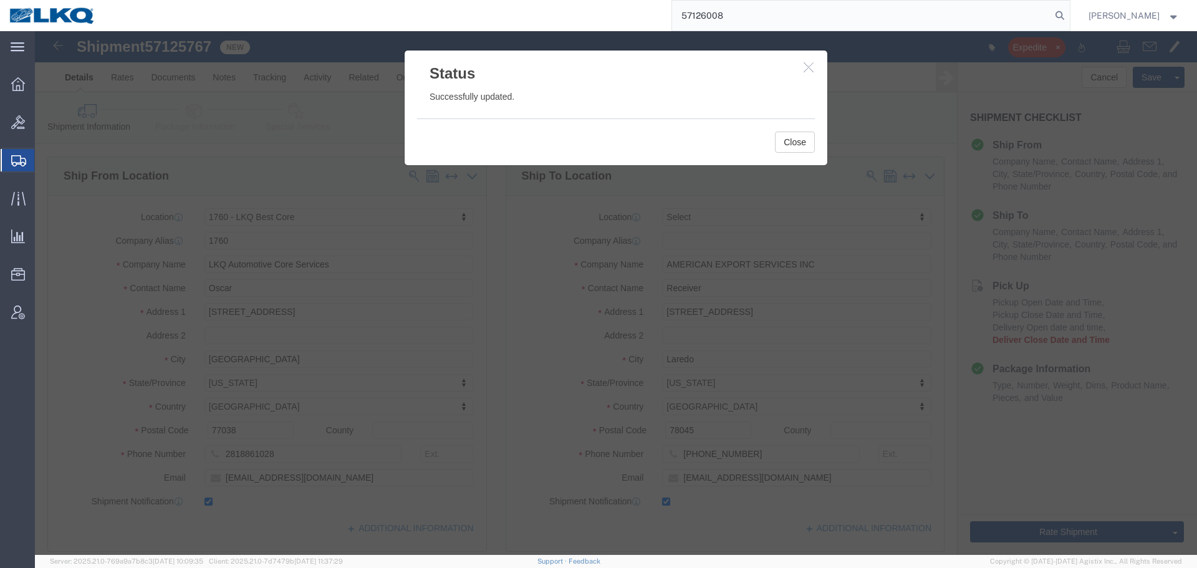
type input "57126008"
select select "27714"
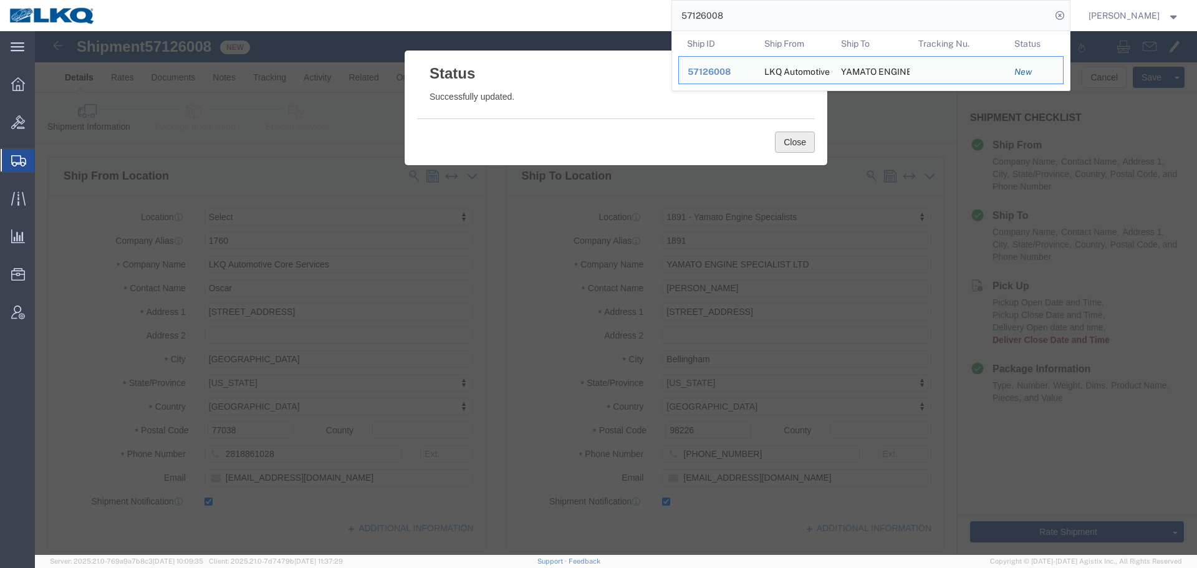
click button "Close"
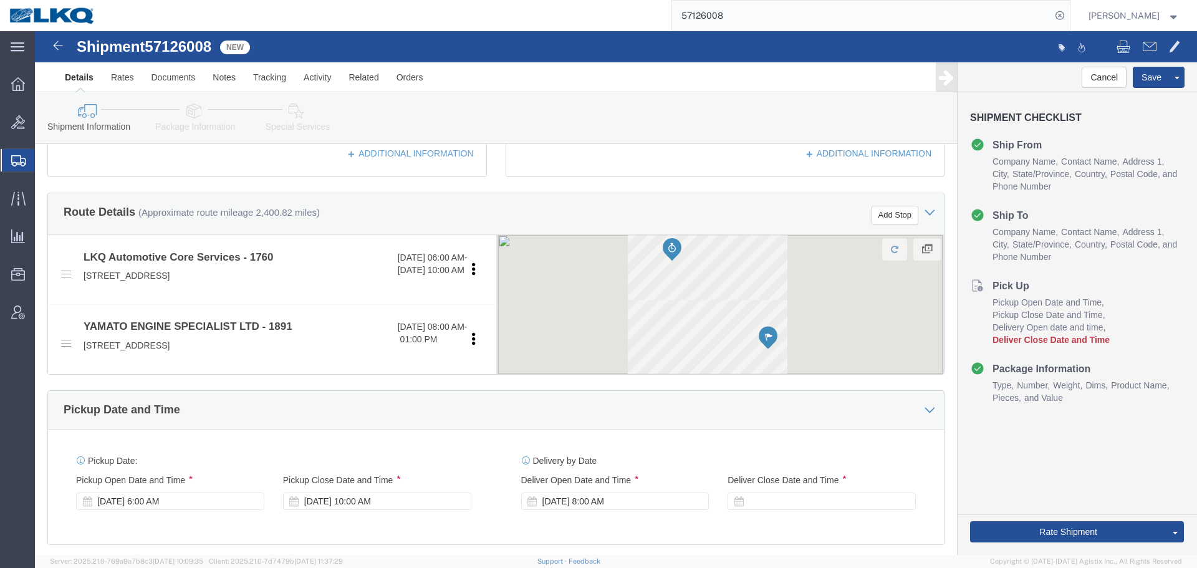
scroll to position [436, 0]
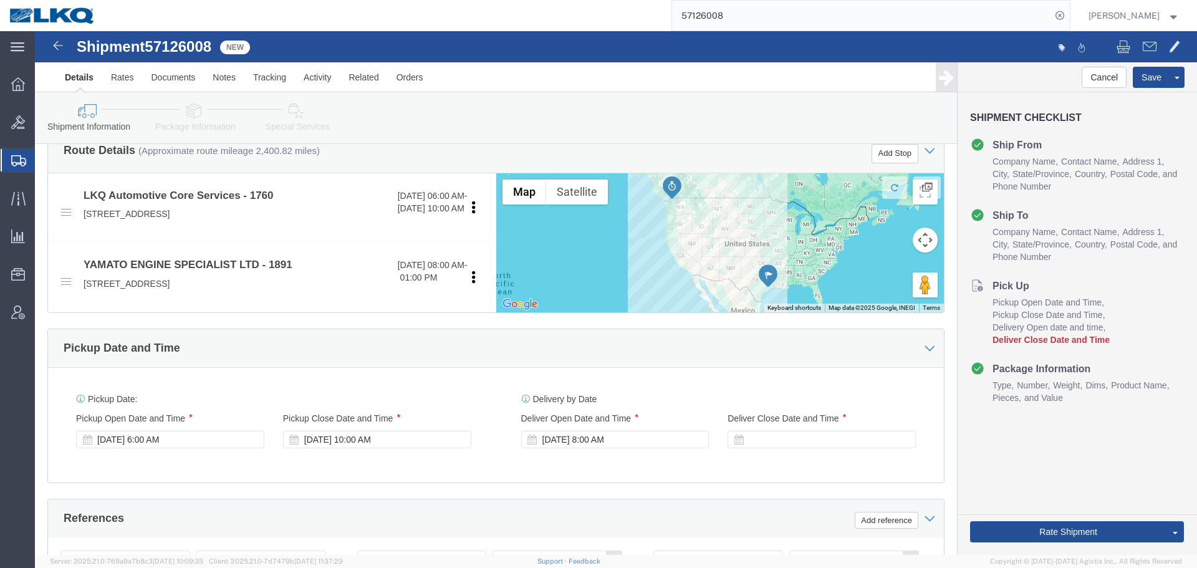
drag, startPoint x: 743, startPoint y: 407, endPoint x: 741, endPoint y: 432, distance: 25.1
click div
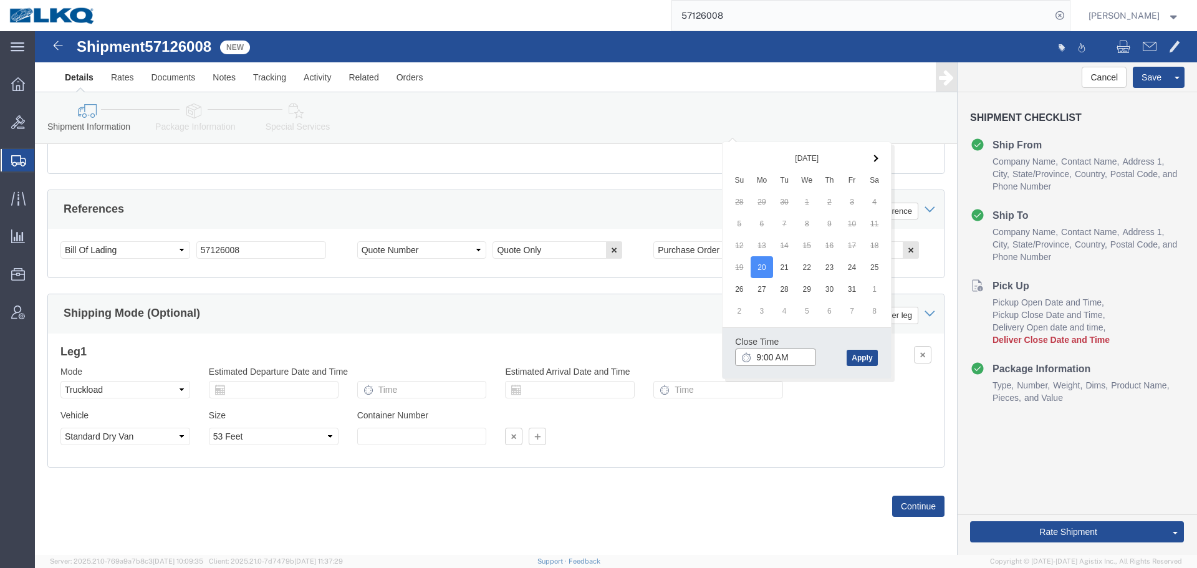
click input "9:00 AM"
type input "8:01 AM"
click button "Apply"
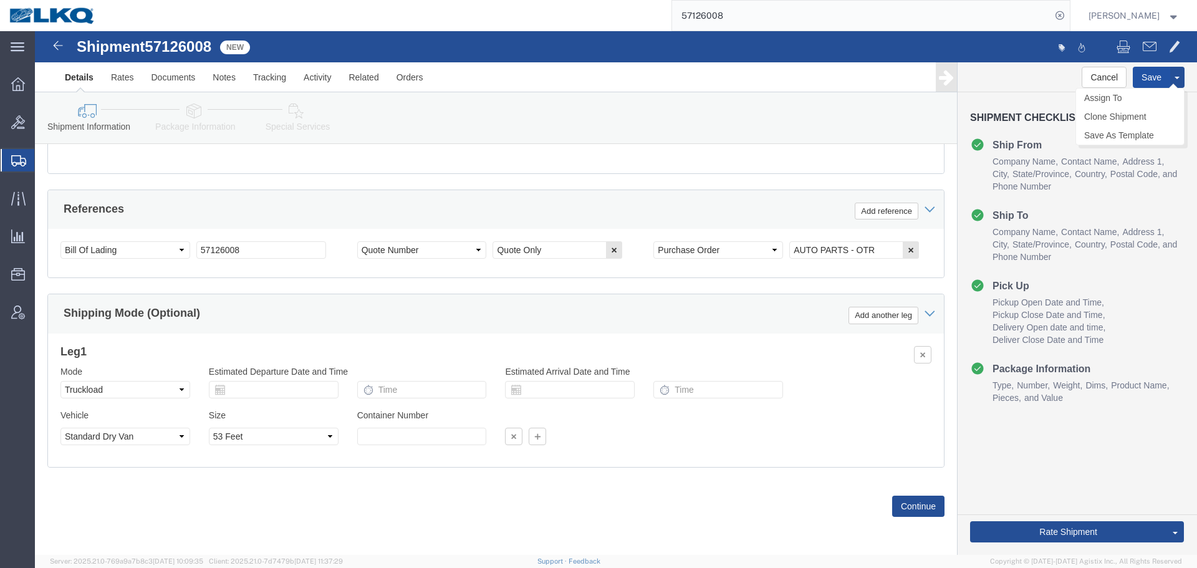
click button "Save"
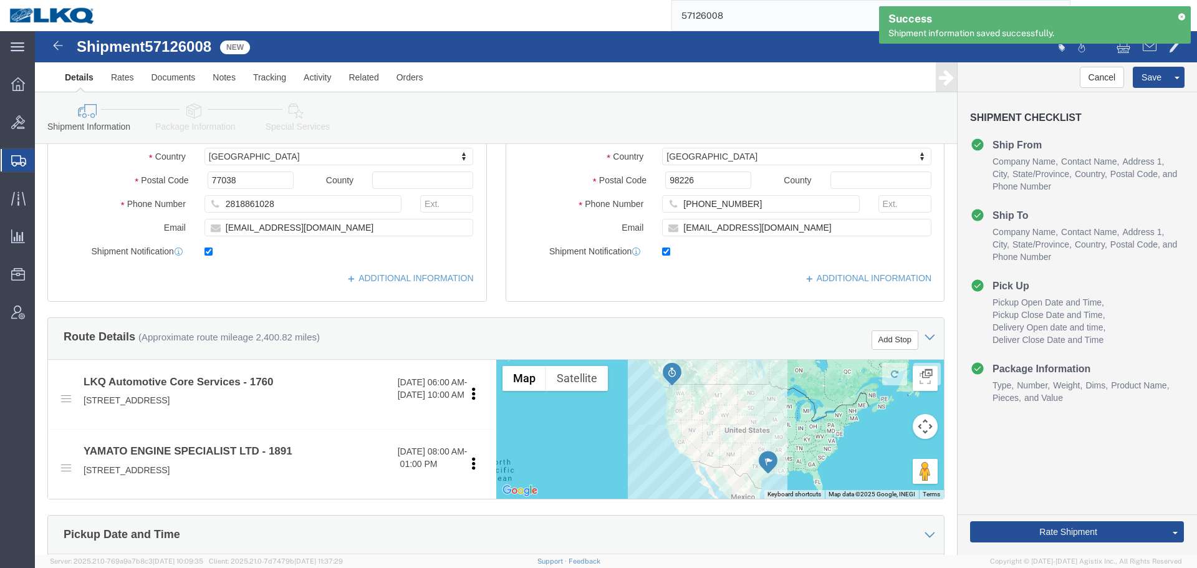
scroll to position [247, 0]
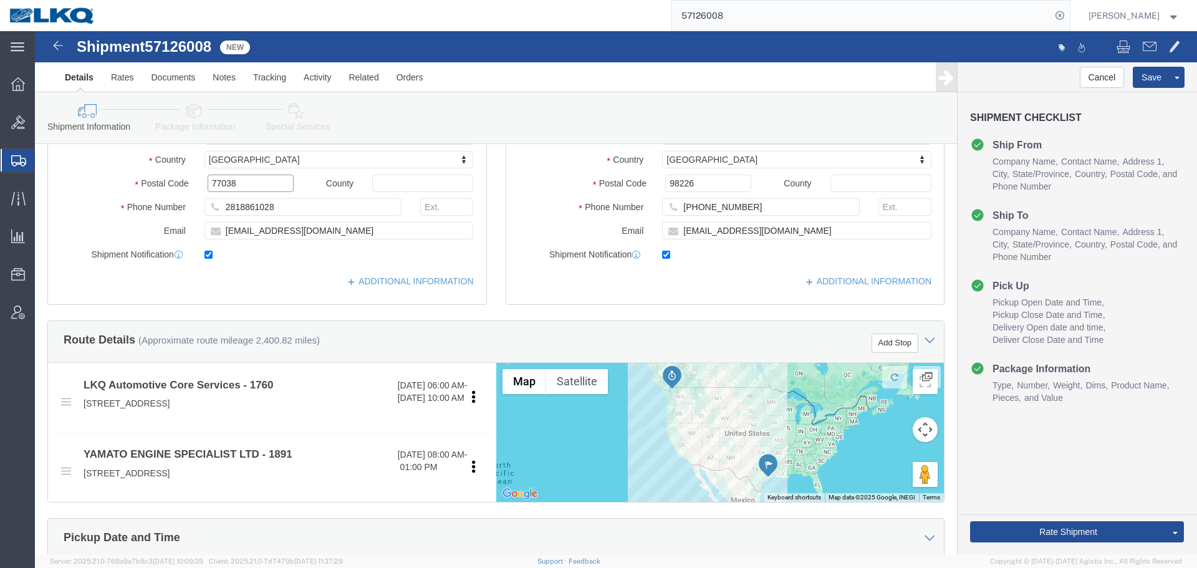
click input "77038"
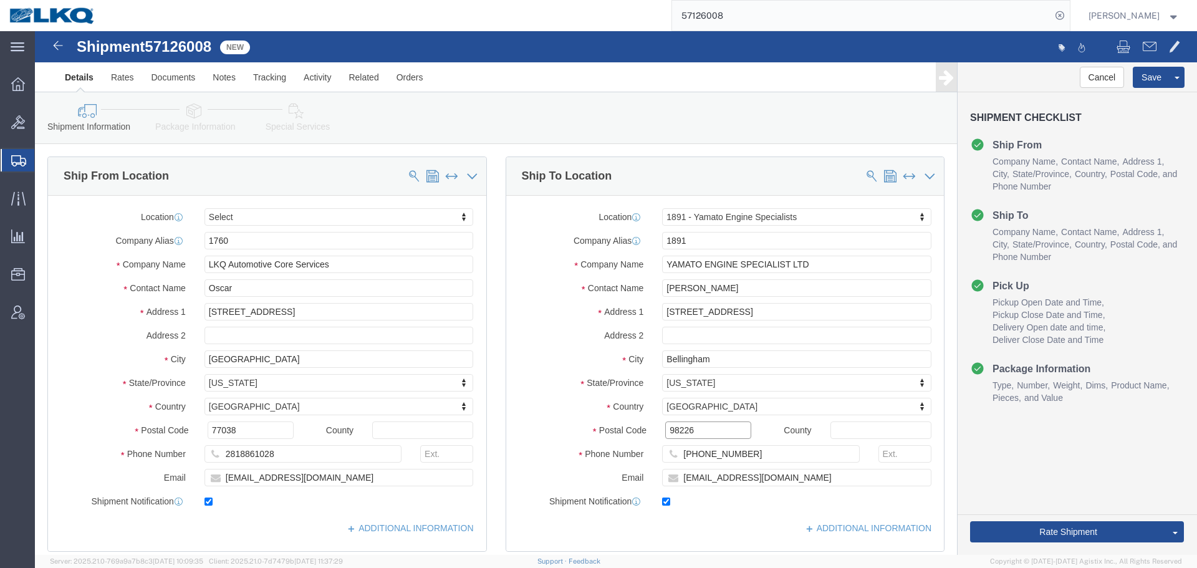
click input "98226"
click span
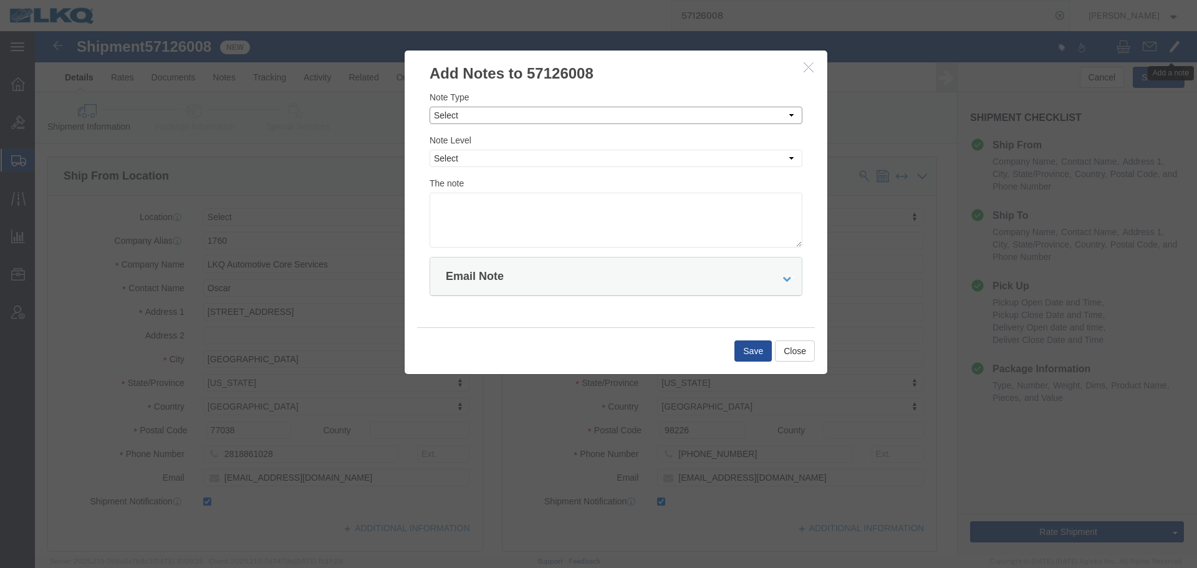
drag, startPoint x: 475, startPoint y: 77, endPoint x: 472, endPoint y: 84, distance: 7.0
click select "Select Approval Bid Notes Carrier Change Notes Claim Notes Content Hazmat Notes…"
select select "BID_NOTES"
click select "Select Approval Bid Notes Carrier Change Notes Claim Notes Content Hazmat Notes…"
click div "Note Level Select Private to Account Private to Vendor Public"
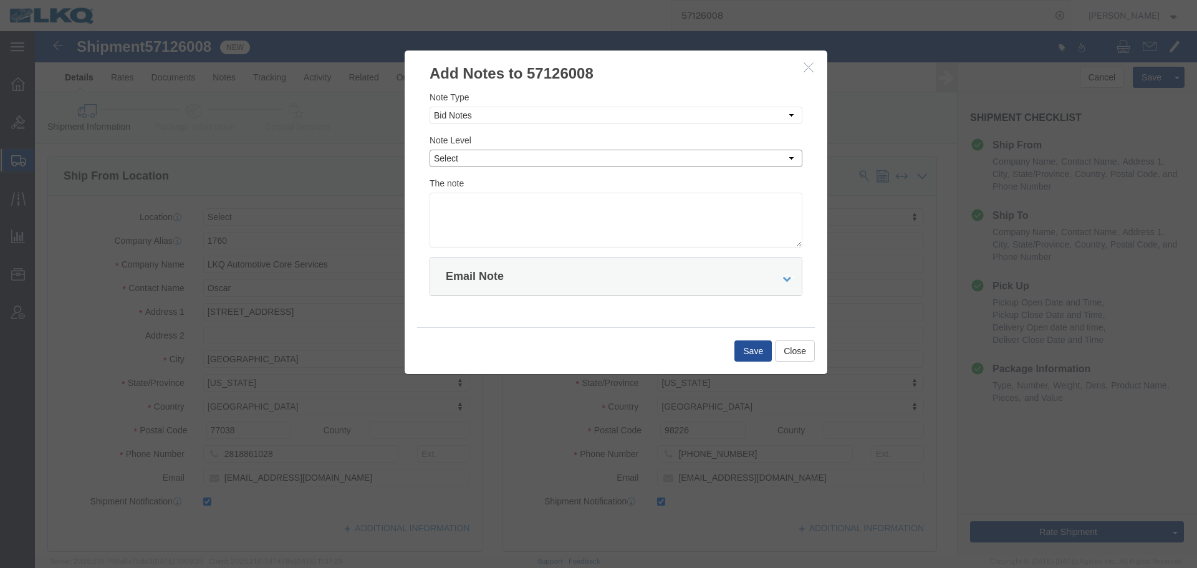
click select "Select Private to Account Private to Vendor Public"
select select "PRIVATE_TO_ACCOUNT"
click select "Select Private to Account Private to Vendor Public"
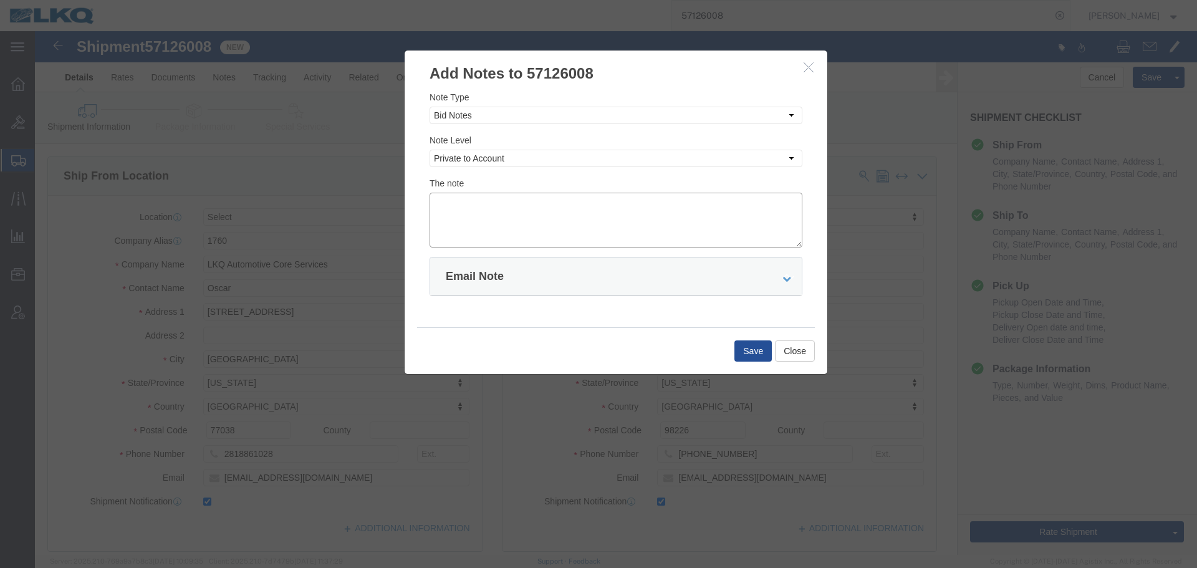
click textarea
paste textarea "$4,873"
click textarea "DAT: $4,873"
type textarea "DAT: $4873"
click button "Save"
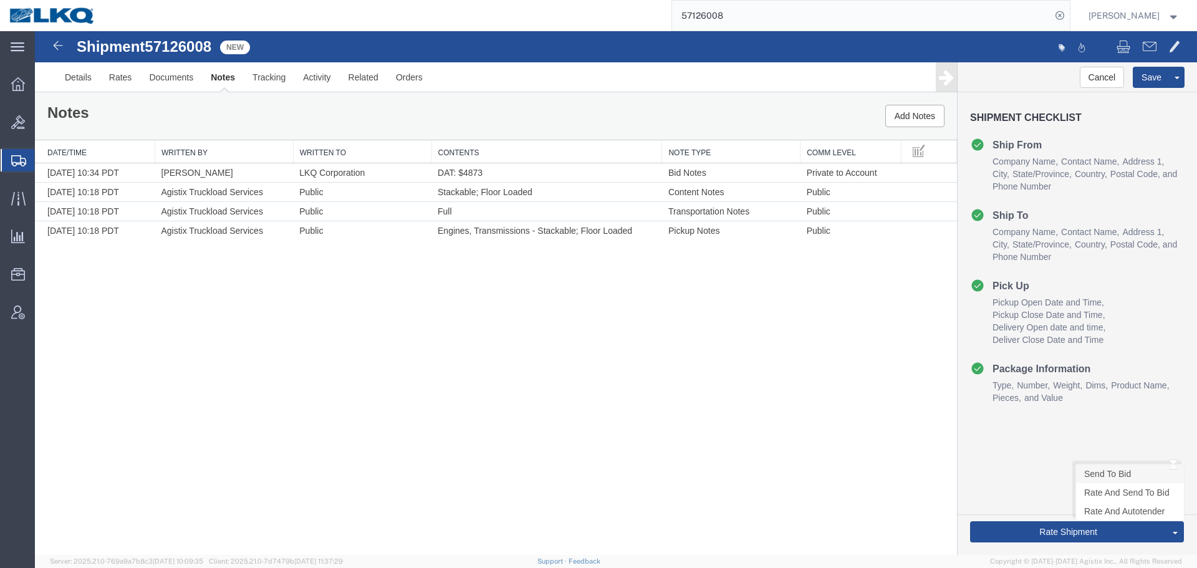
click at [1095, 478] on link "Send To Bid" at bounding box center [1130, 473] width 108 height 19
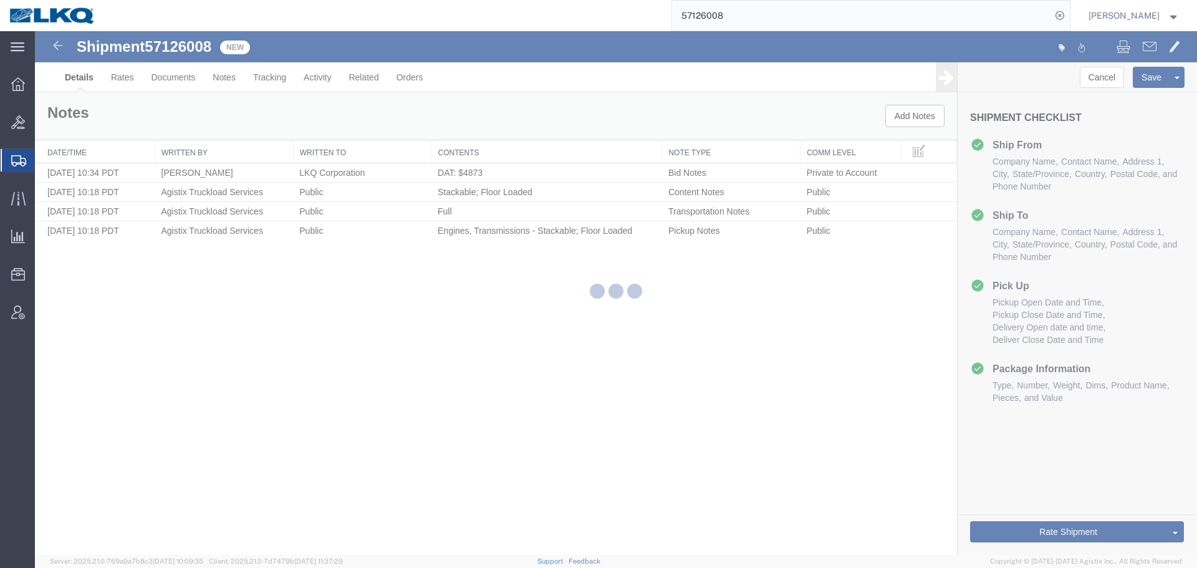
select select "27714"
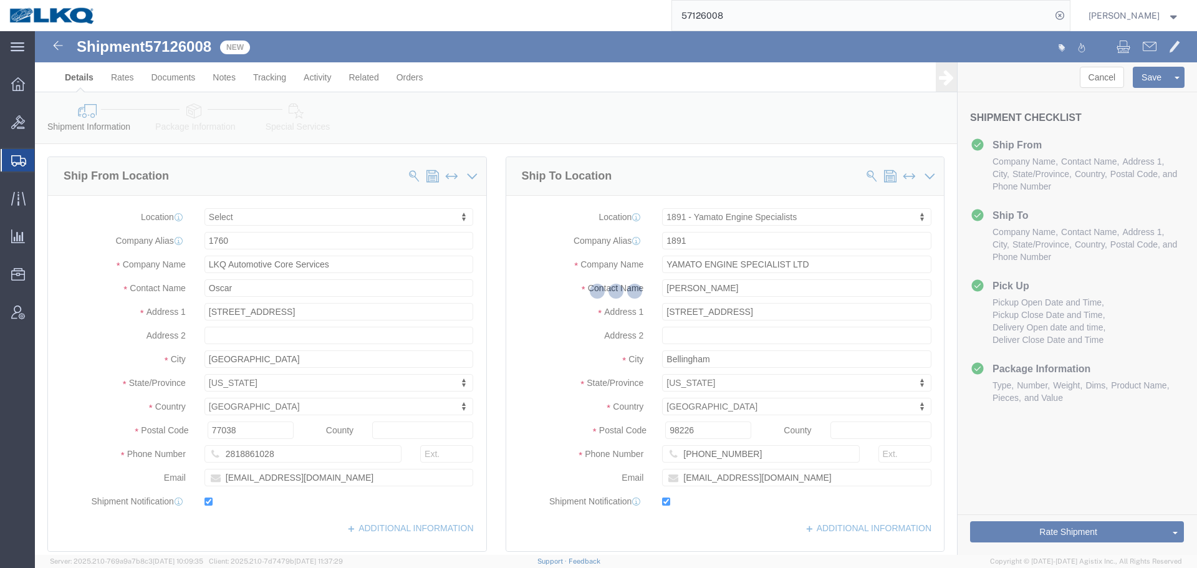
select select "TL"
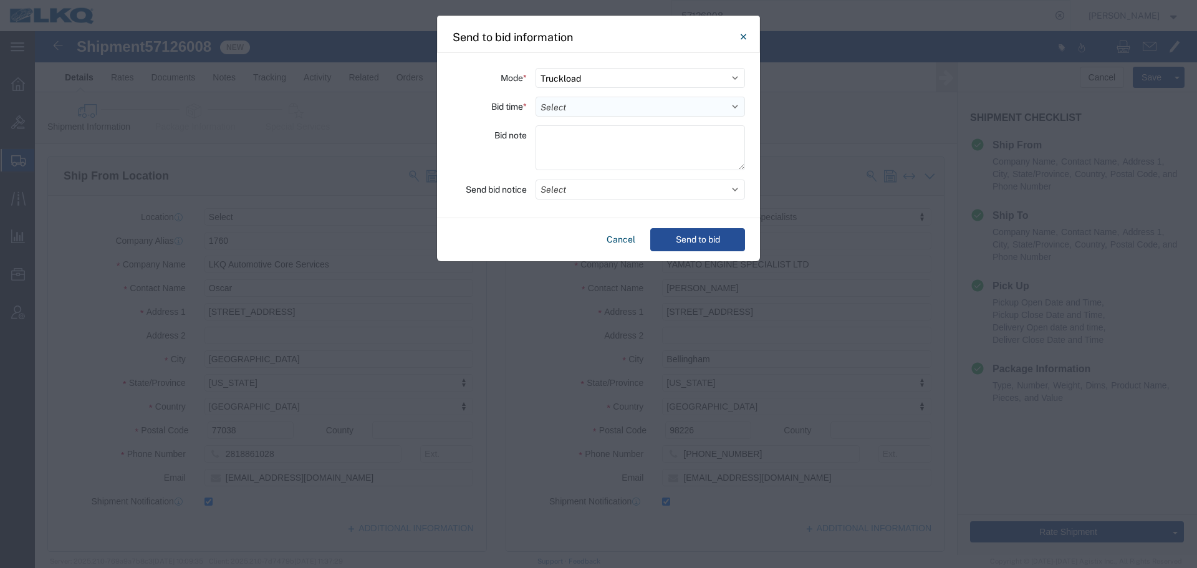
click at [612, 110] on select "Select 30 Min (Rush) 1 Hour (Rush) 2 Hours (Rush) 4 Hours (Rush) 8 Hours (Rush)…" at bounding box center [639, 107] width 209 height 20
select select "12"
click at [535, 97] on select "Select 30 Min (Rush) 1 Hour (Rush) 2 Hours (Rush) 4 Hours (Rush) 8 Hours (Rush)…" at bounding box center [639, 107] width 209 height 20
click at [568, 194] on button "Select" at bounding box center [639, 190] width 209 height 20
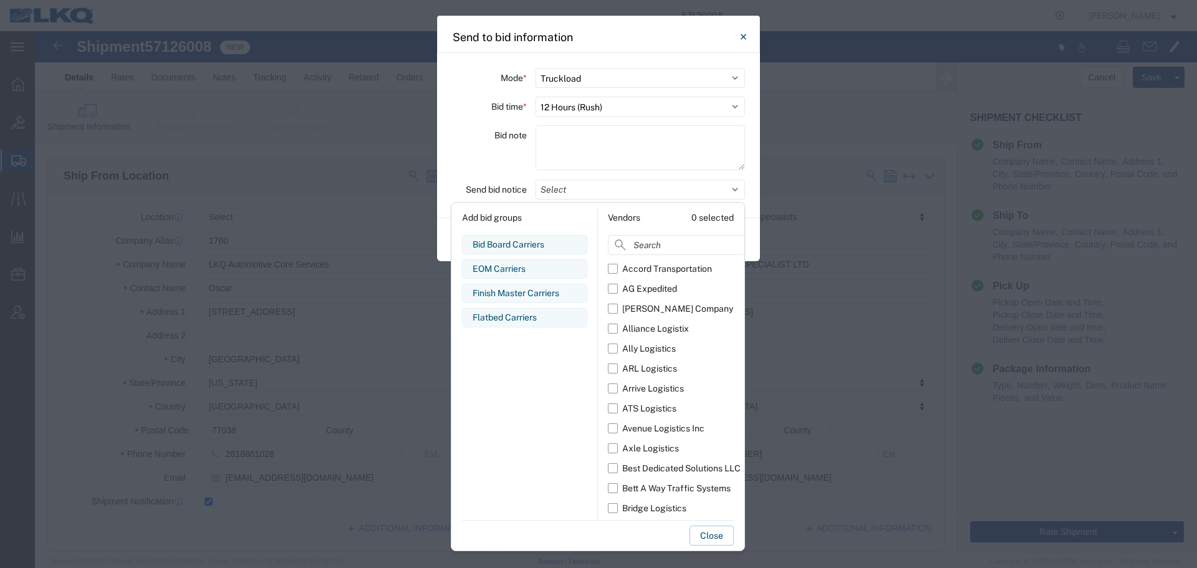
click at [522, 227] on div "Add bid groups" at bounding box center [524, 218] width 125 height 20
click at [522, 236] on div "Bid Board Carriers Edit bid group Remove bid group" at bounding box center [524, 244] width 125 height 19
click at [495, 170] on div "Bid note" at bounding box center [489, 149] width 75 height 49
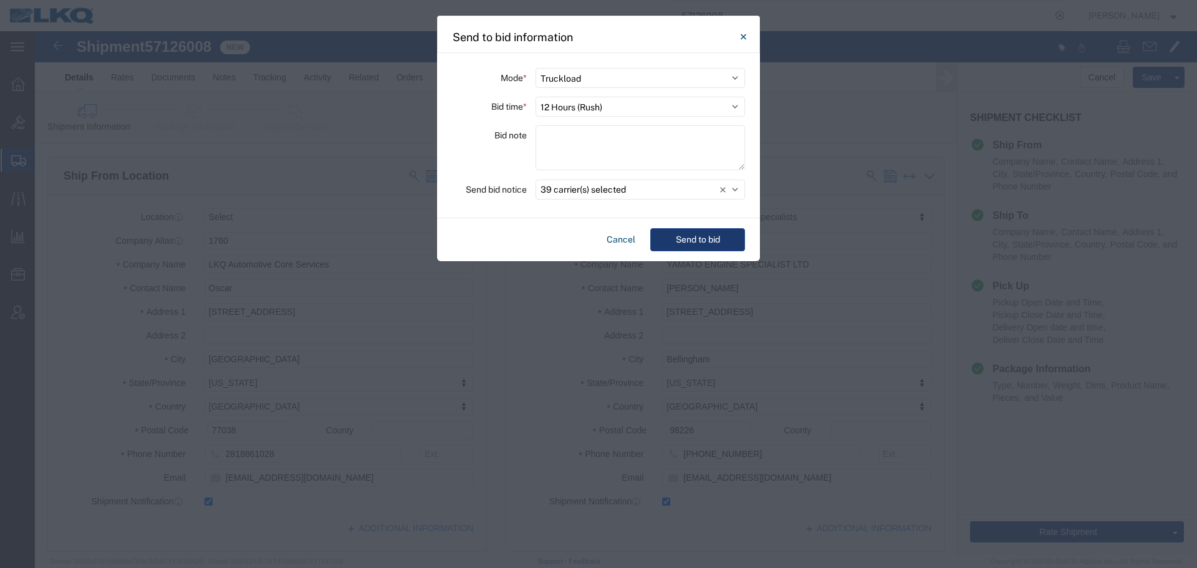
click at [689, 235] on button "Send to bid" at bounding box center [697, 239] width 95 height 23
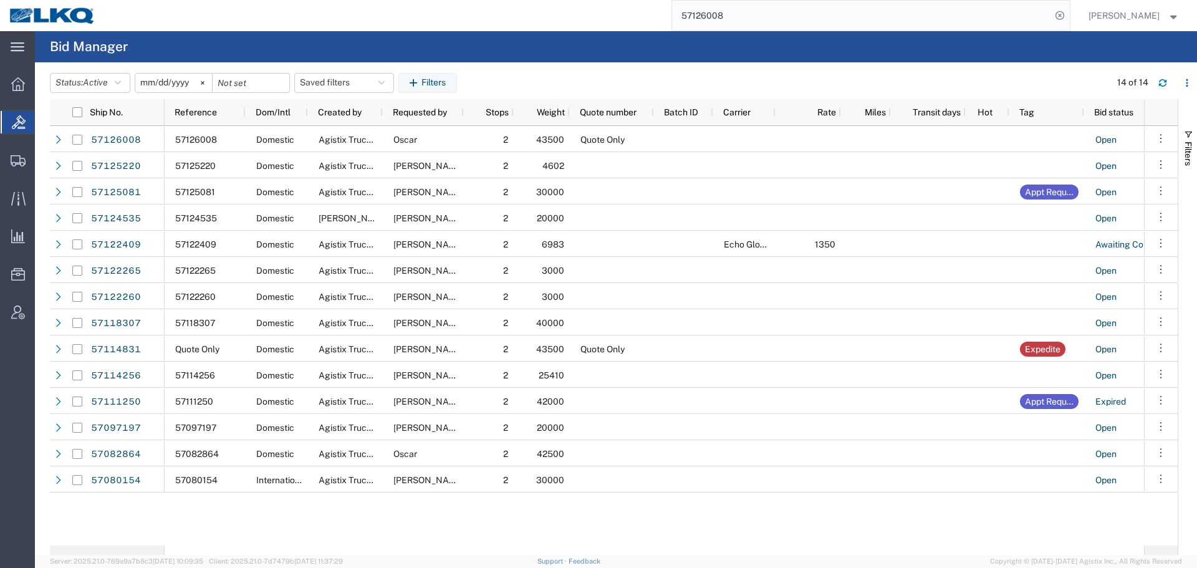
click at [780, 25] on input "57126008" at bounding box center [861, 16] width 379 height 30
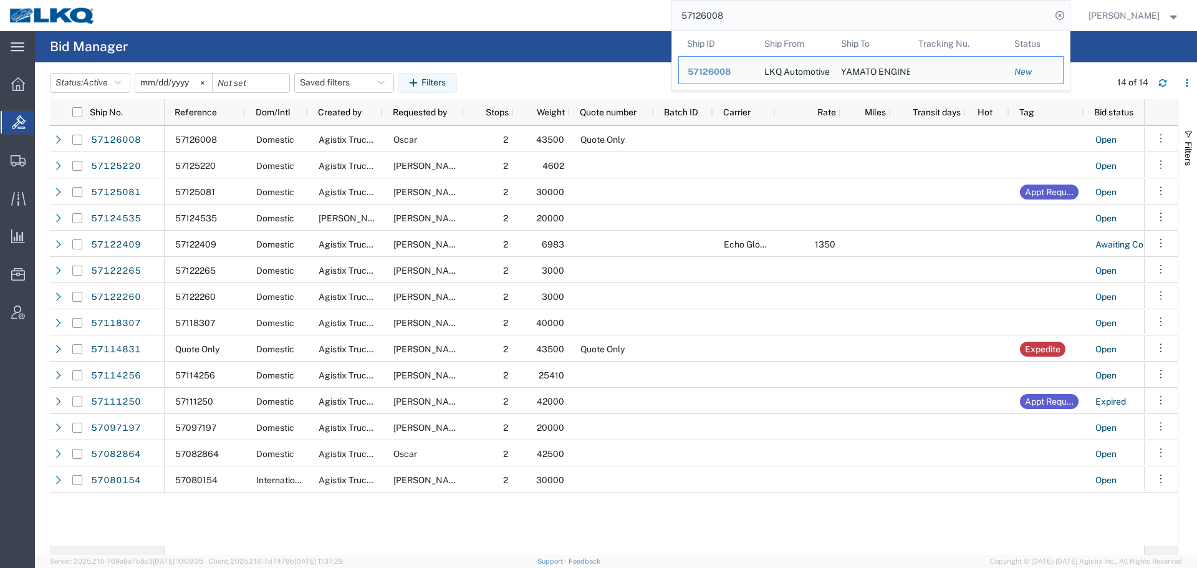
paste input "5081"
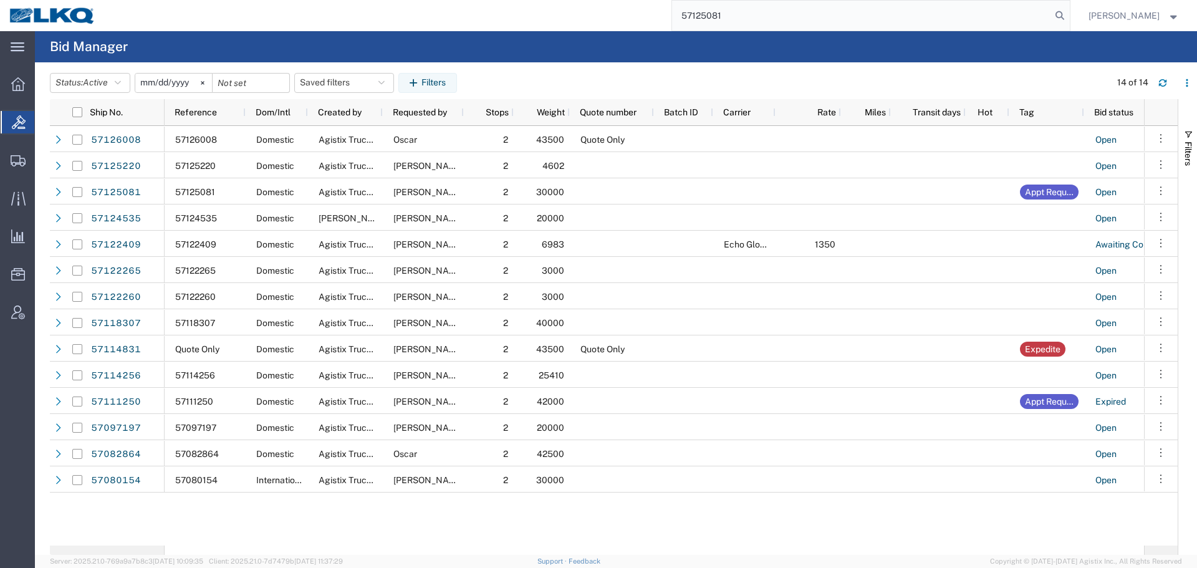
type input "57125081"
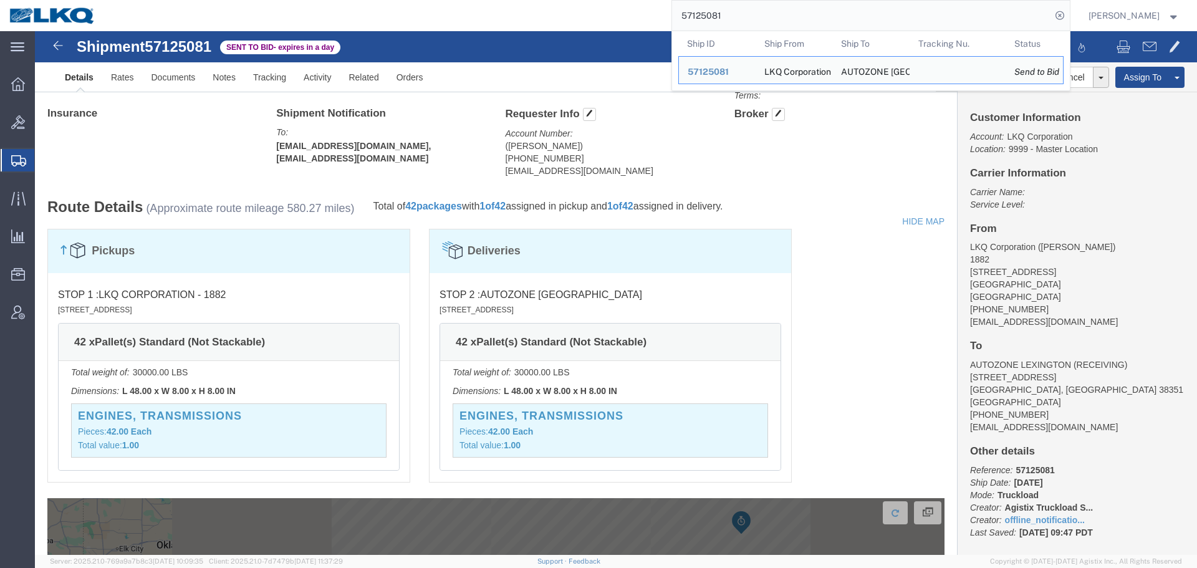
scroll to position [361, 0]
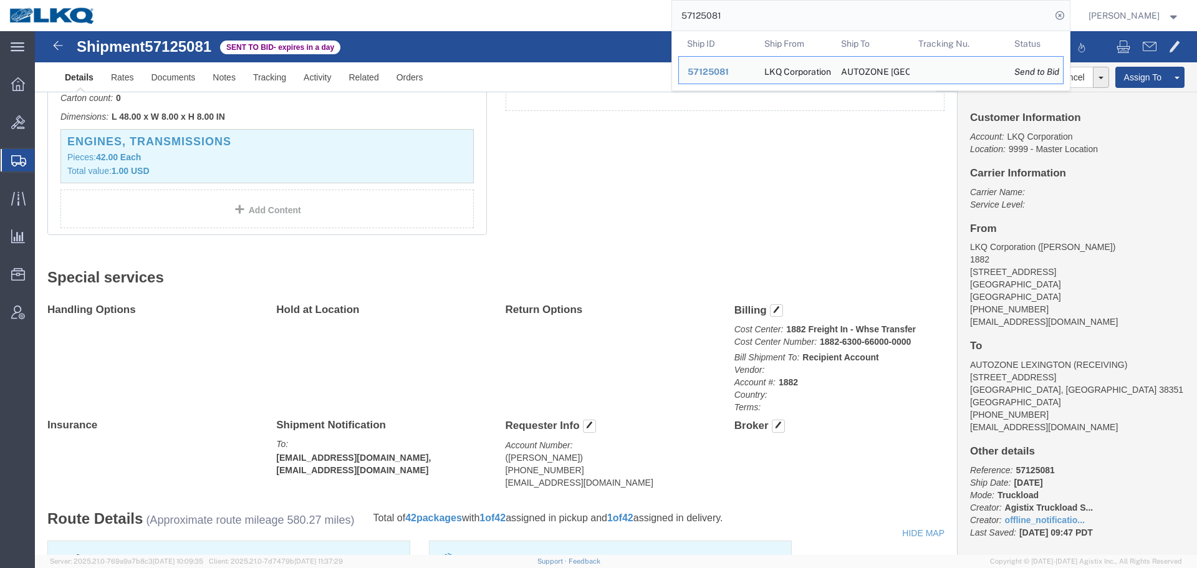
click address "(ANNA LOPEZ) 800-421-3746 malopez@lkqcorp.com"
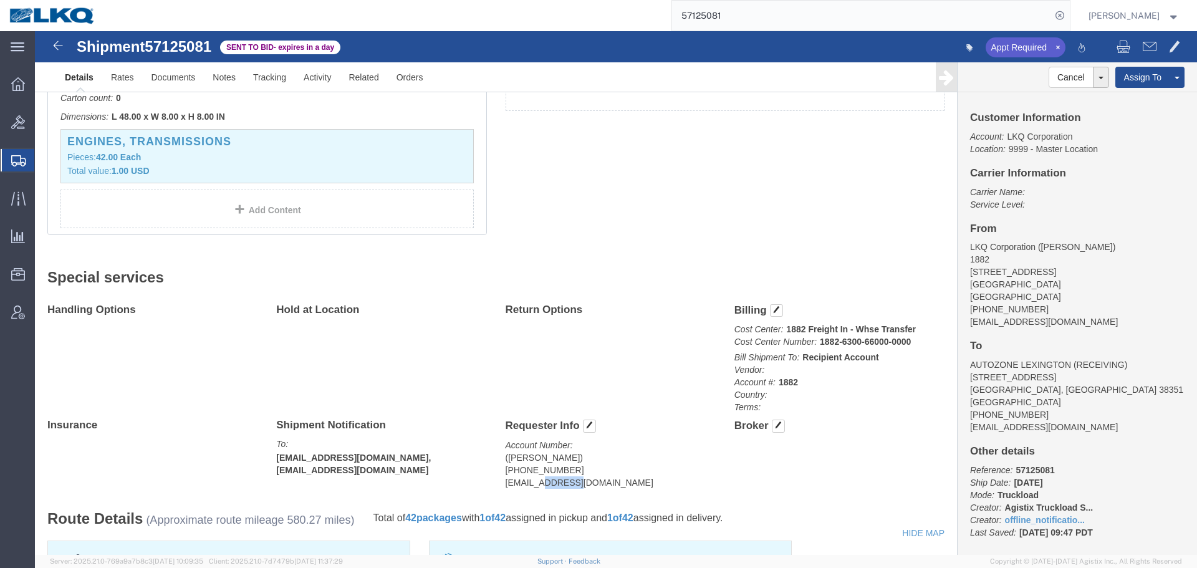
click address "(ANNA LOPEZ) 800-421-3746 malopez@lkqcorp.com"
copy div "malopez@lkqcorp.com Edit Requester Info Location Select Select My Profile Locat…"
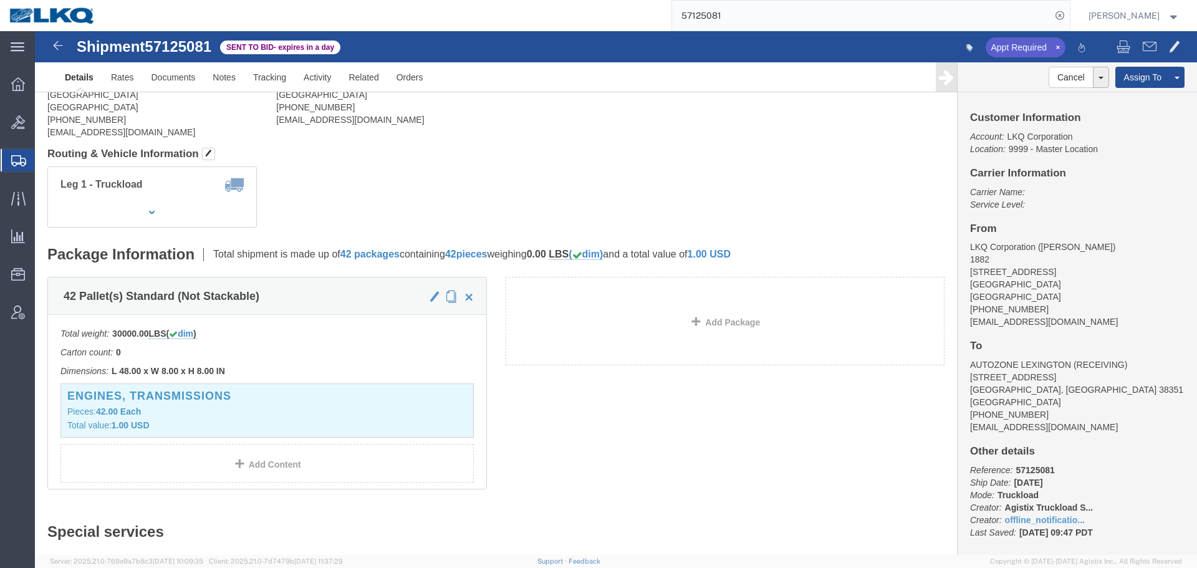
scroll to position [0, 0]
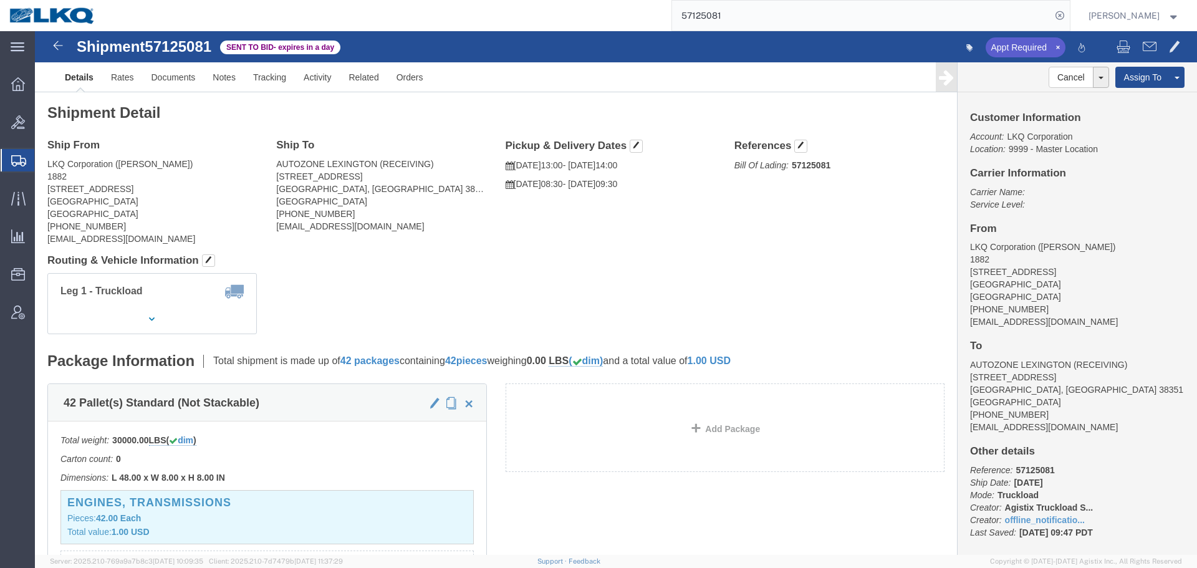
click address "AUTOZONE LEXINGTON (RECEIVING) 77 RUSH ST LEXINGTON, TN 38351 United States 731…"
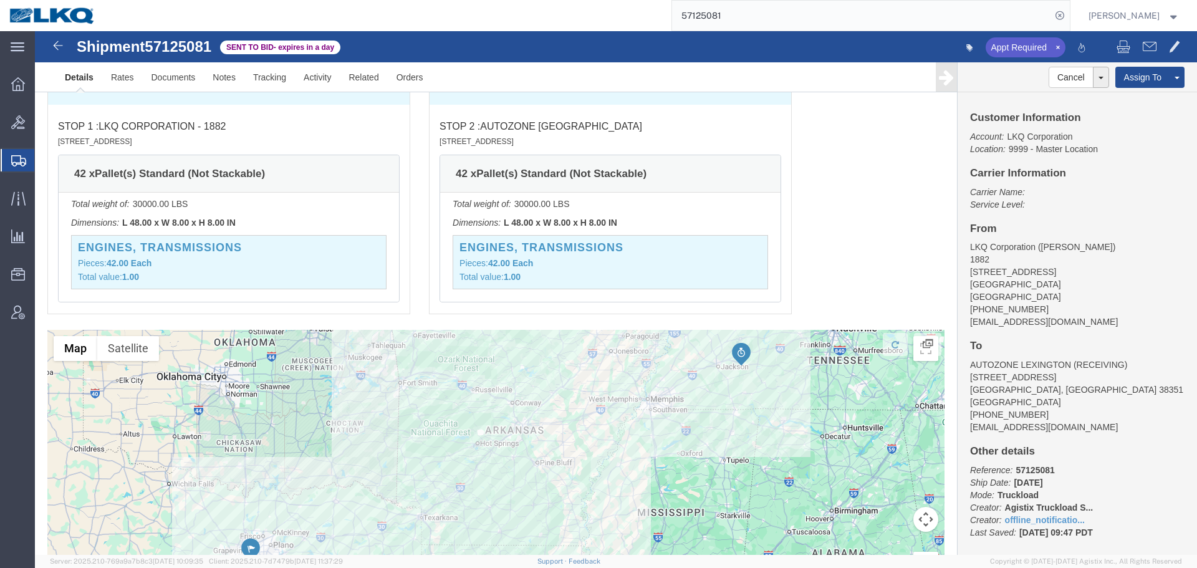
scroll to position [922, 0]
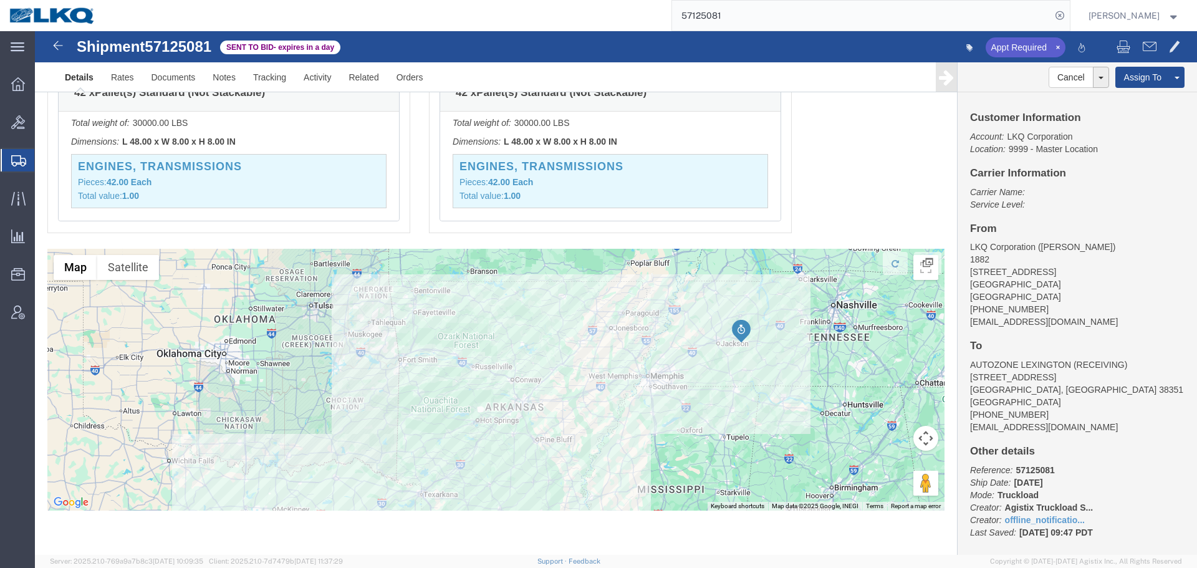
click at [820, 9] on input "57125081" at bounding box center [861, 16] width 379 height 30
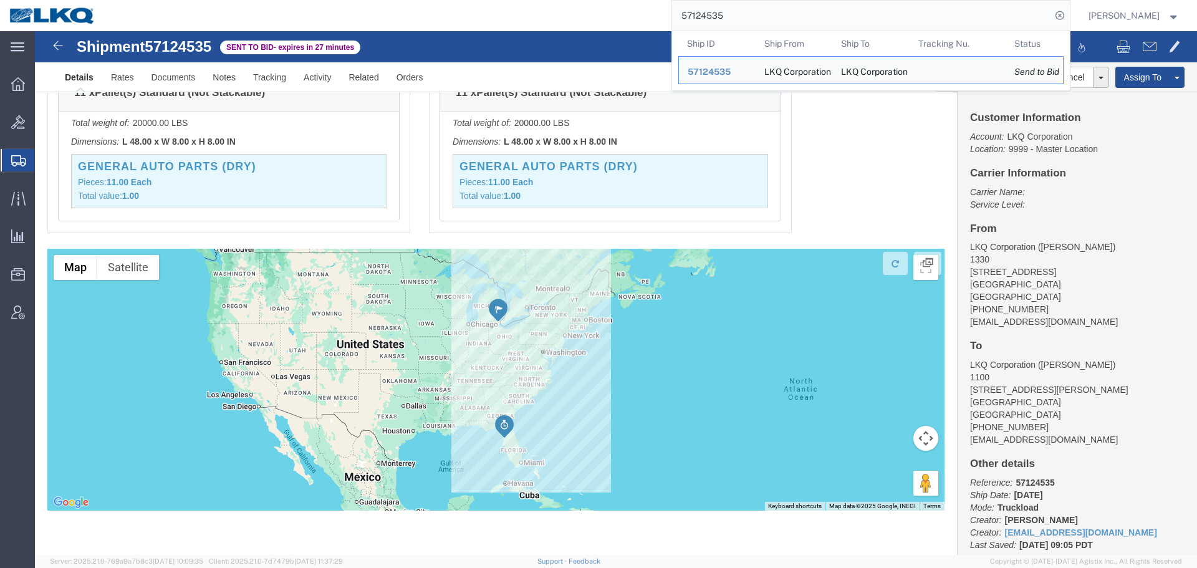
click div "Pickups STOP 1 : LKQ Corporation - 1330 41247 E. Huron River Drive, Belleville,…"
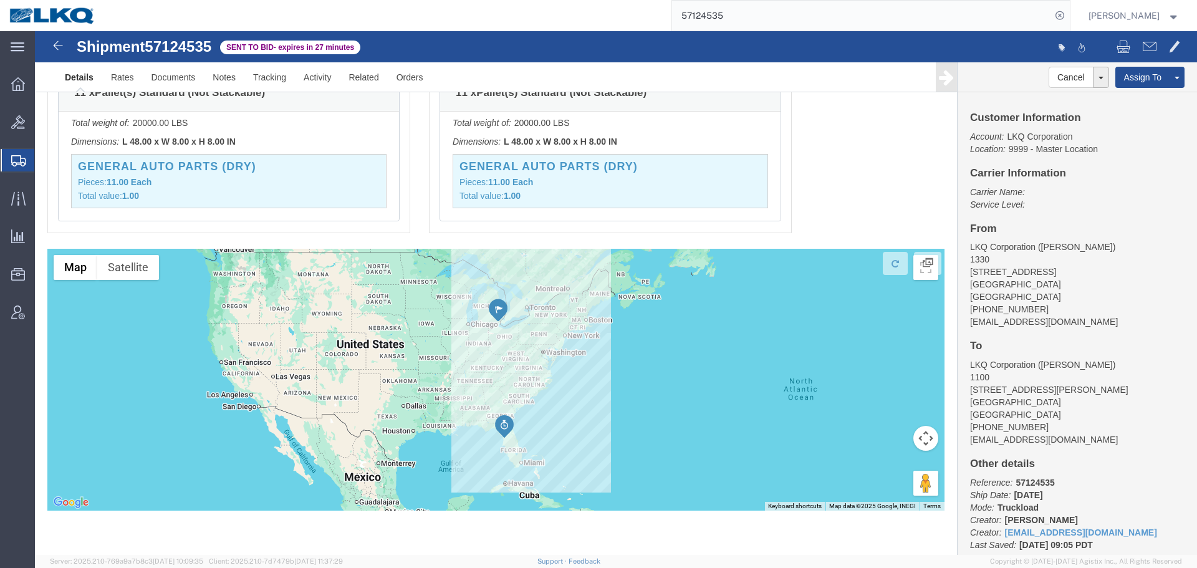
click div "Pickups STOP 1 : LKQ Corporation - 1330 41247 E. Huron River Drive, Belleville,…"
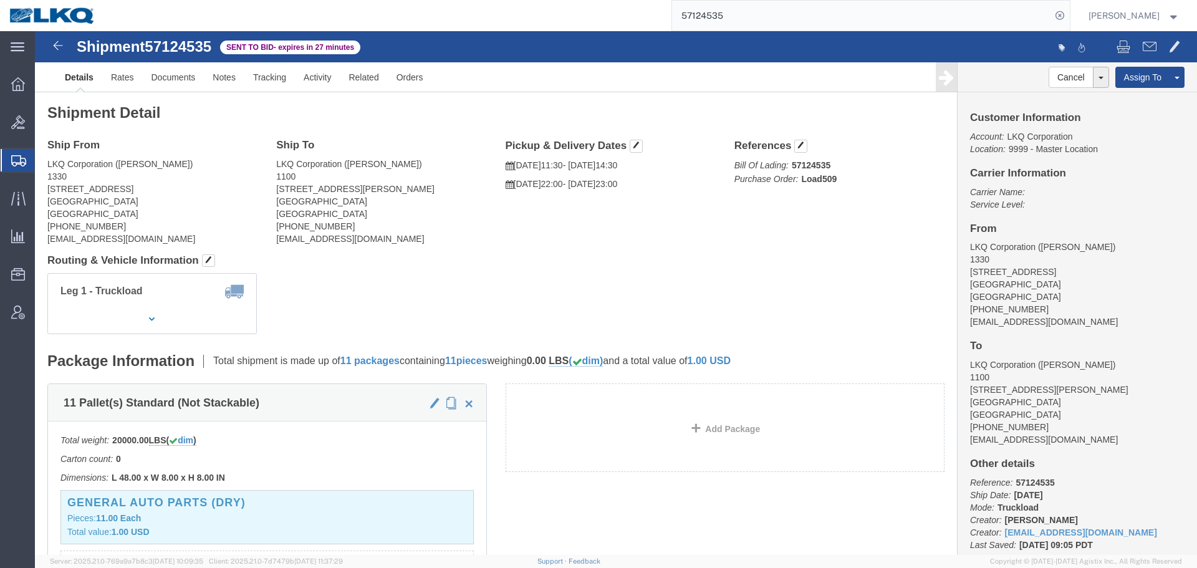
click div "Ship From LKQ Corporation (Michael Tromotola) 1330 41247 E. Huron River Drive B…"
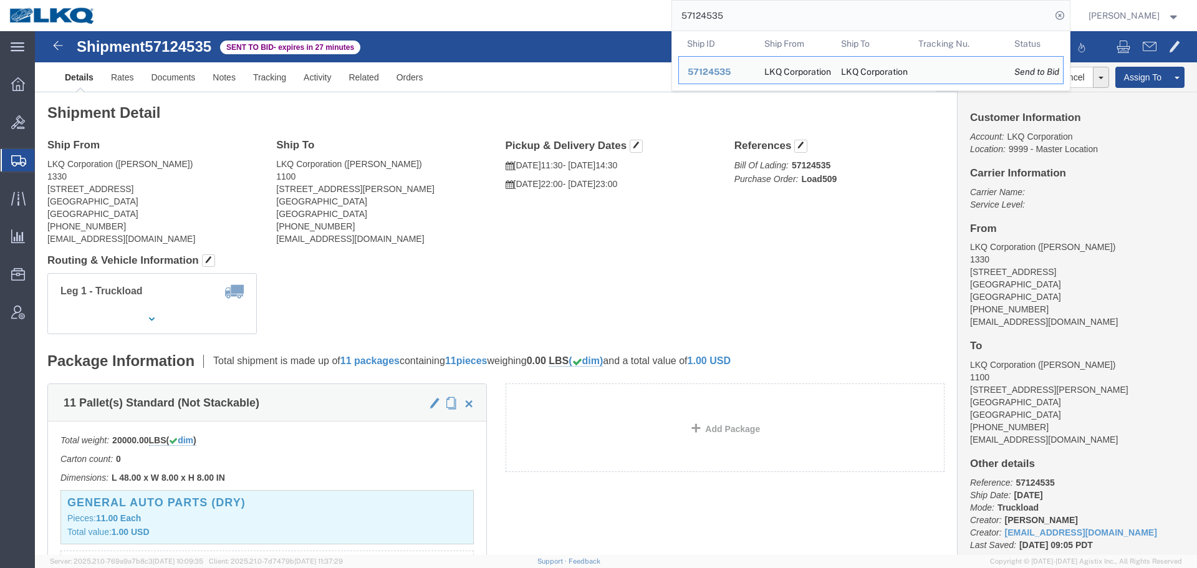
click at [794, 14] on input "57124535" at bounding box center [861, 16] width 379 height 30
paste input "Hannon"
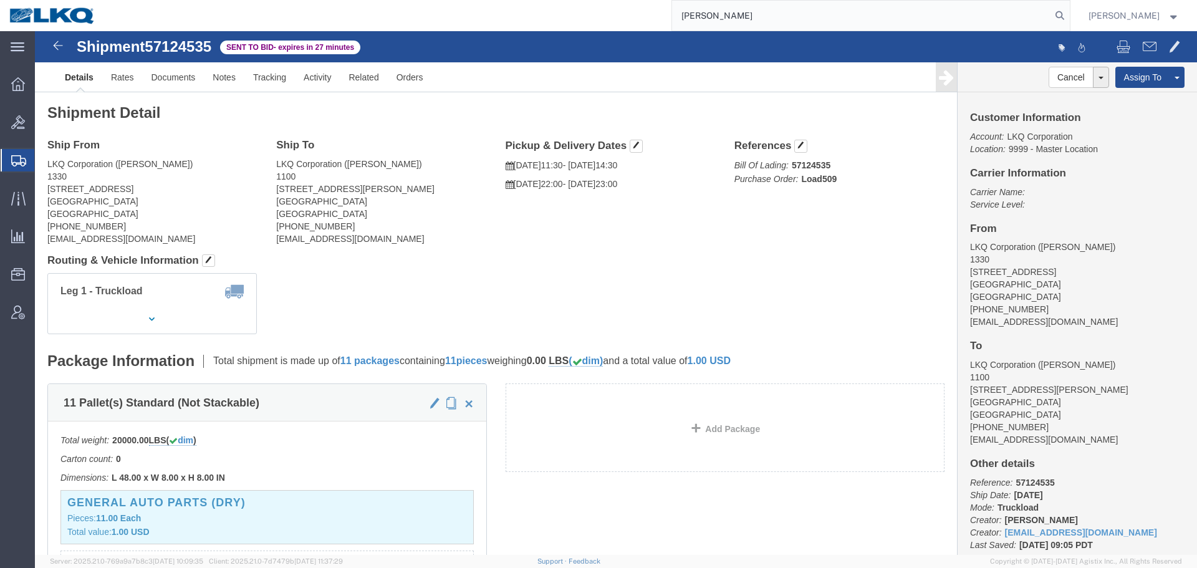
paste input "56818782"
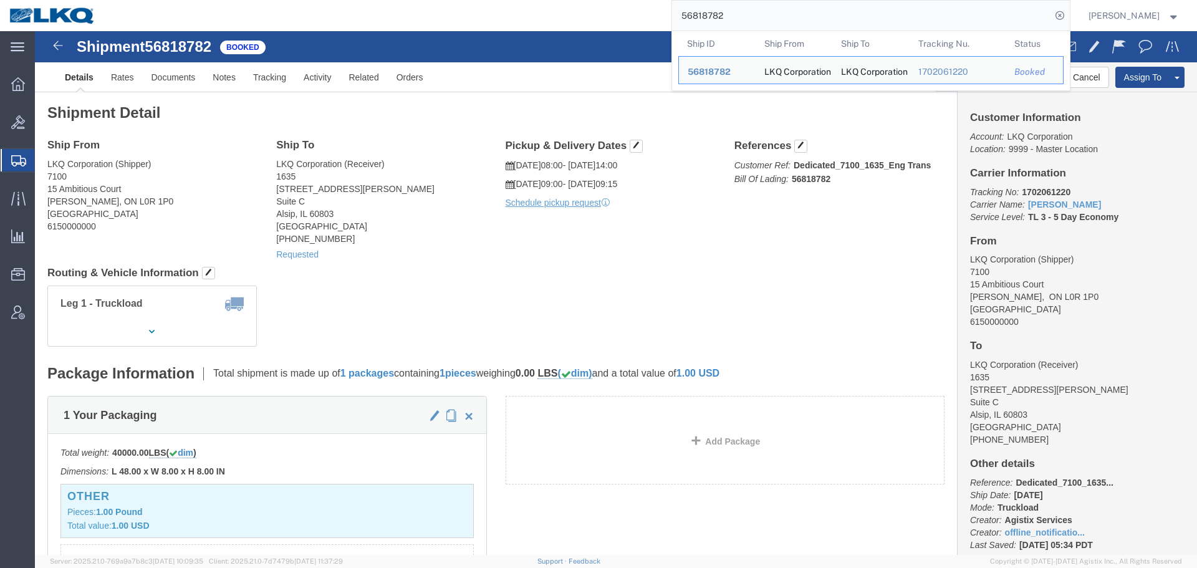
click div "Ship From LKQ Corporation (Shipper) 7100 15 Ambitious Court Hamilton, ON L0R 1P…"
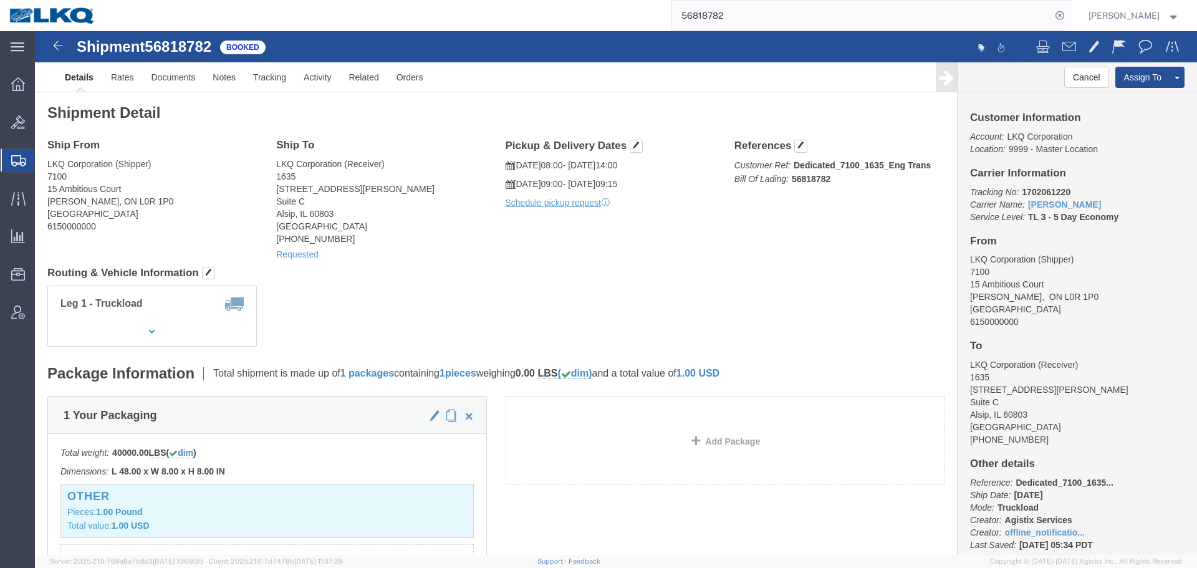
click address "LKQ Corporation (Shipper) 7100 15 Ambitious Court Hamilton, ON L0R 1P0 Canada 6…"
copy address "Hamilton"
click address "LKQ Corporation (Receiver) 1635 11800 S. Austin Ave. Suite C Alsip, IL 60803 Un…"
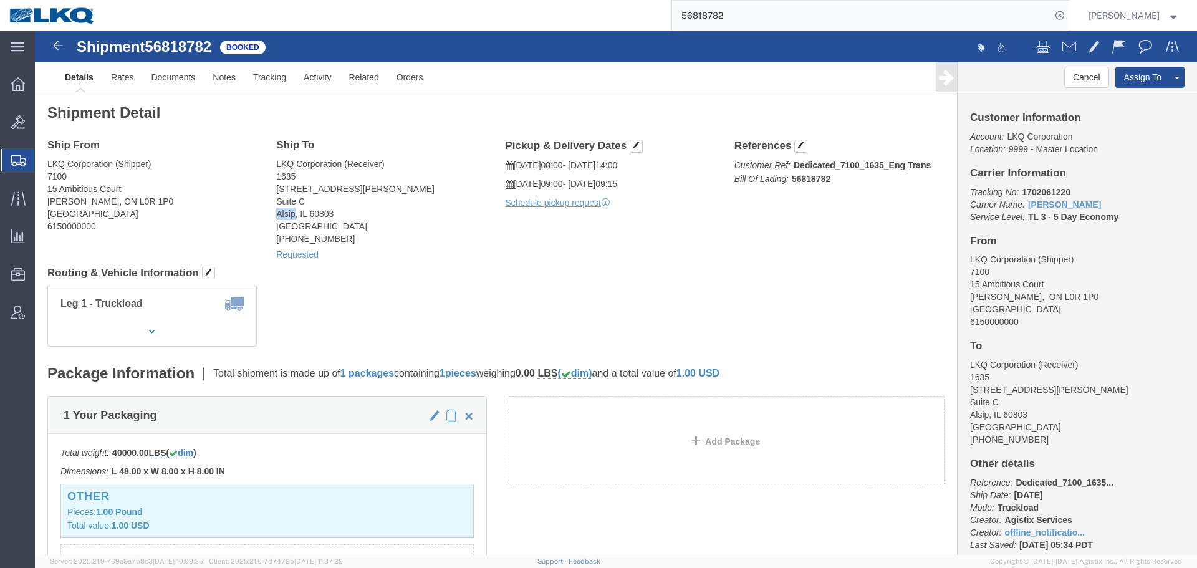
copy address "Alsip"
click div "Leg 1 - Truckload Number of trucks: 1"
click h4 "Routing & Vehicle Information"
click at [754, 19] on input "56818782" at bounding box center [861, 16] width 379 height 30
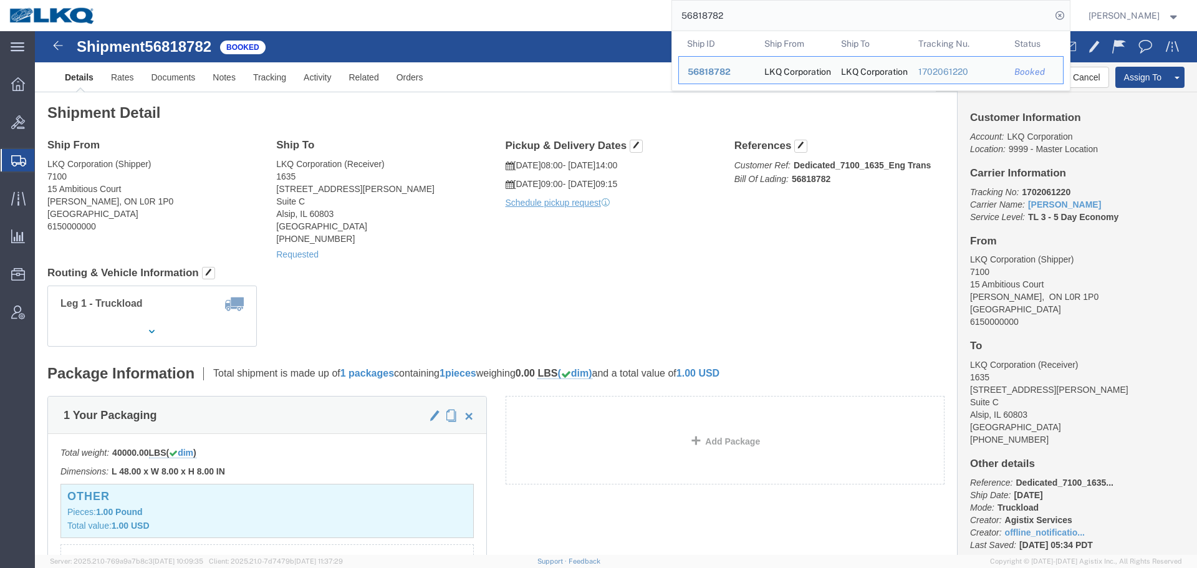
paste input "712806"
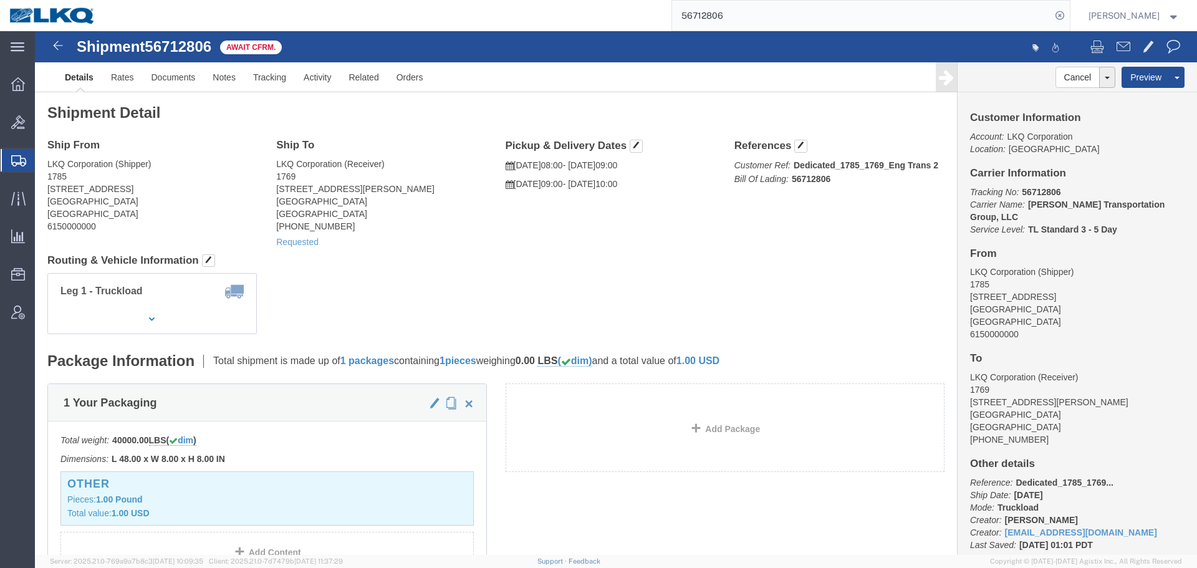
click at [766, 11] on input "56712806" at bounding box center [861, 16] width 379 height 30
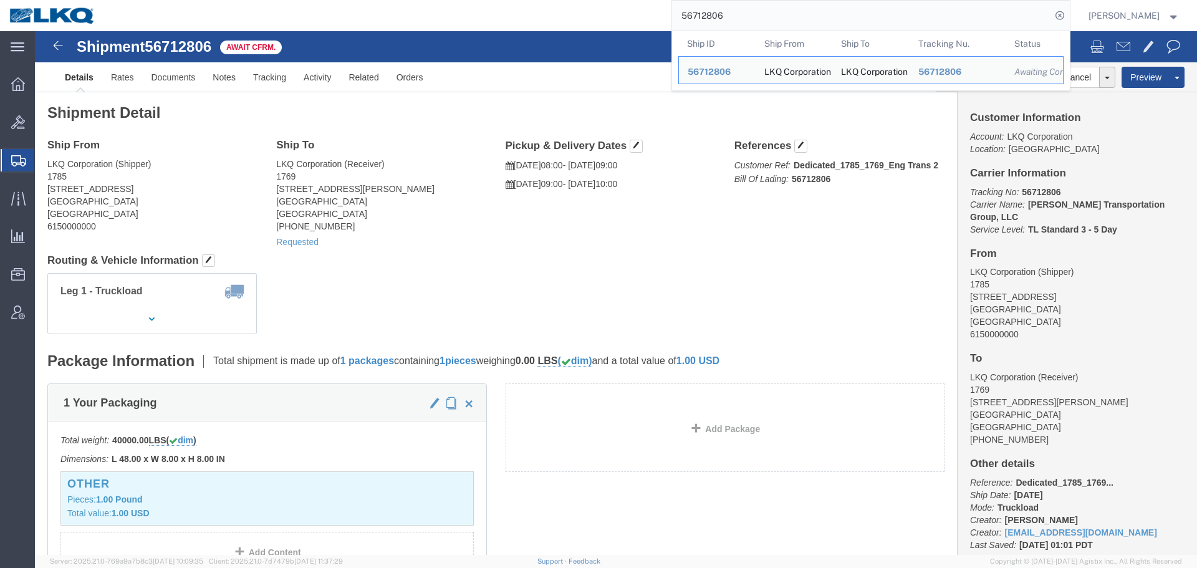
paste input "43497"
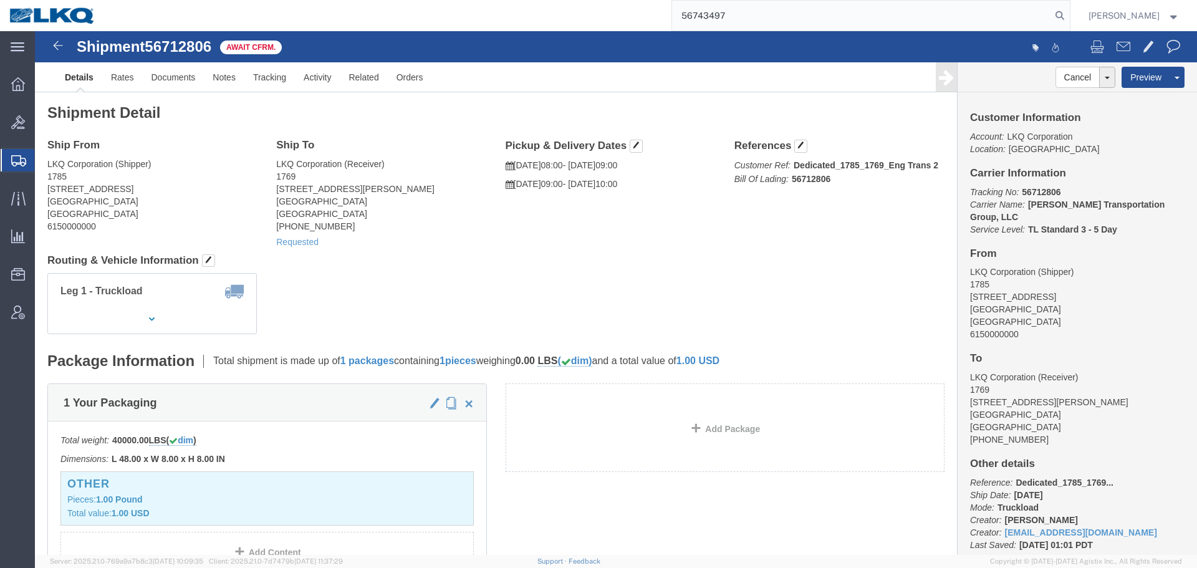
type input "56743497"
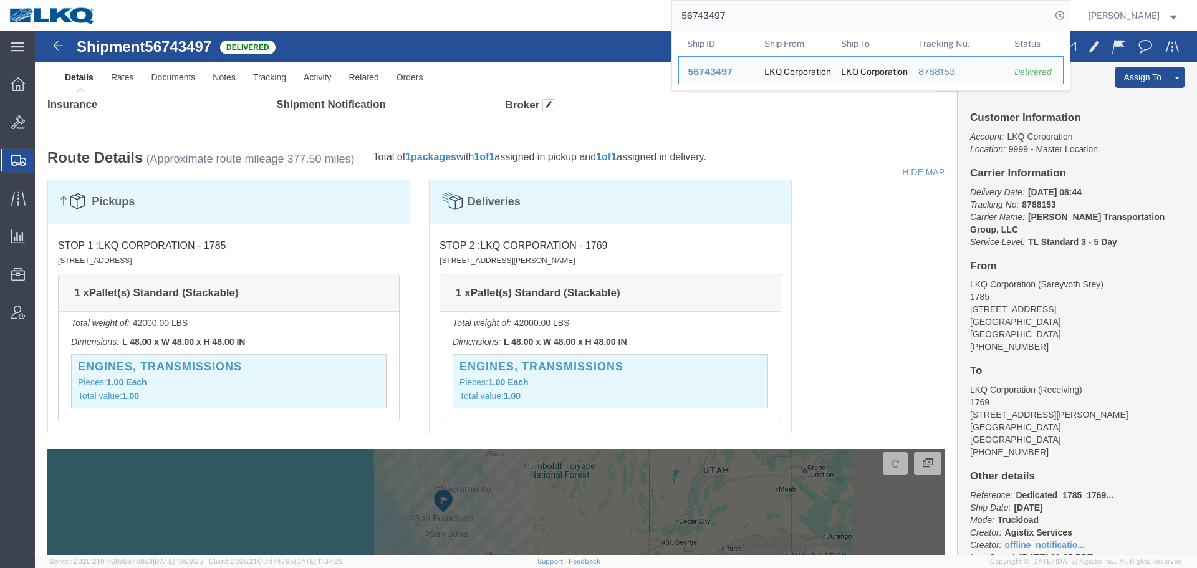
scroll to position [570, 0]
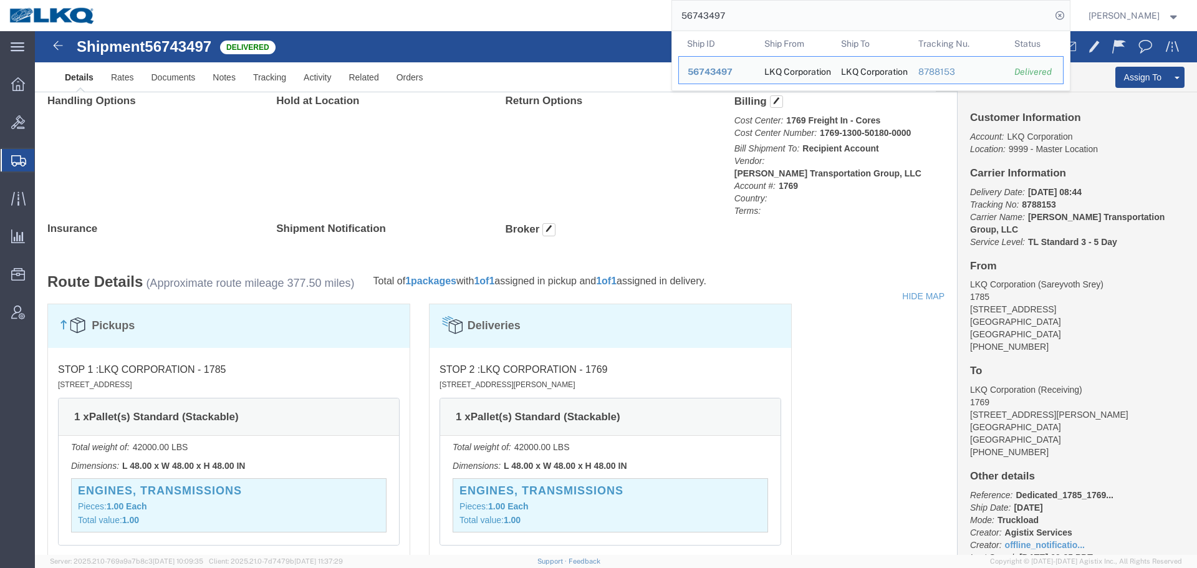
click div "Handling Options Hold at Location Return Options Billing Cost Center: 1769 Frei…"
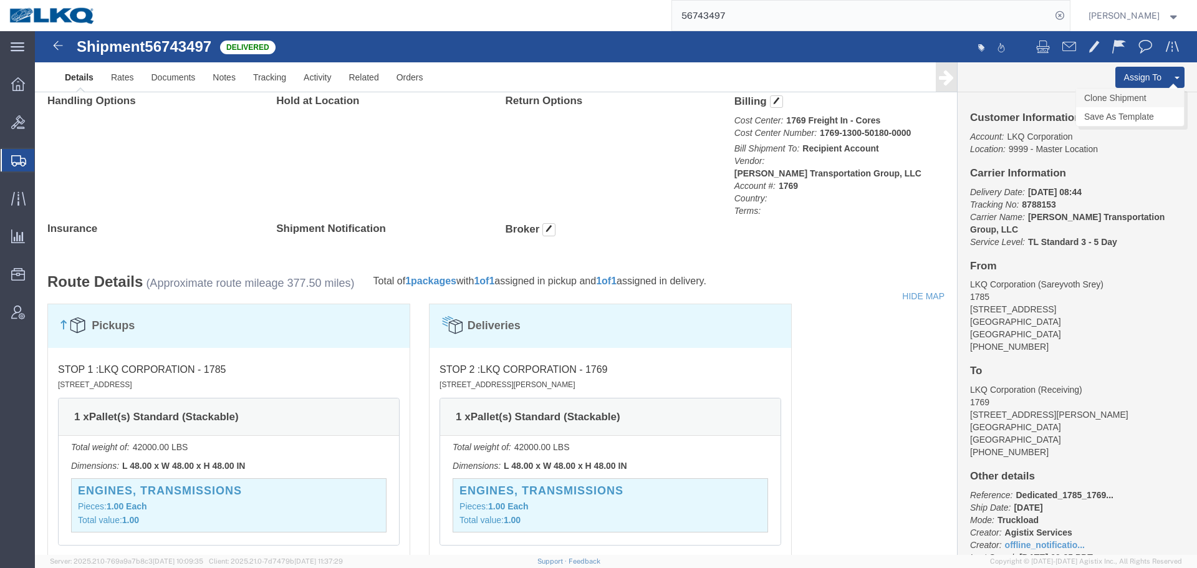
click link "Clone Shipment"
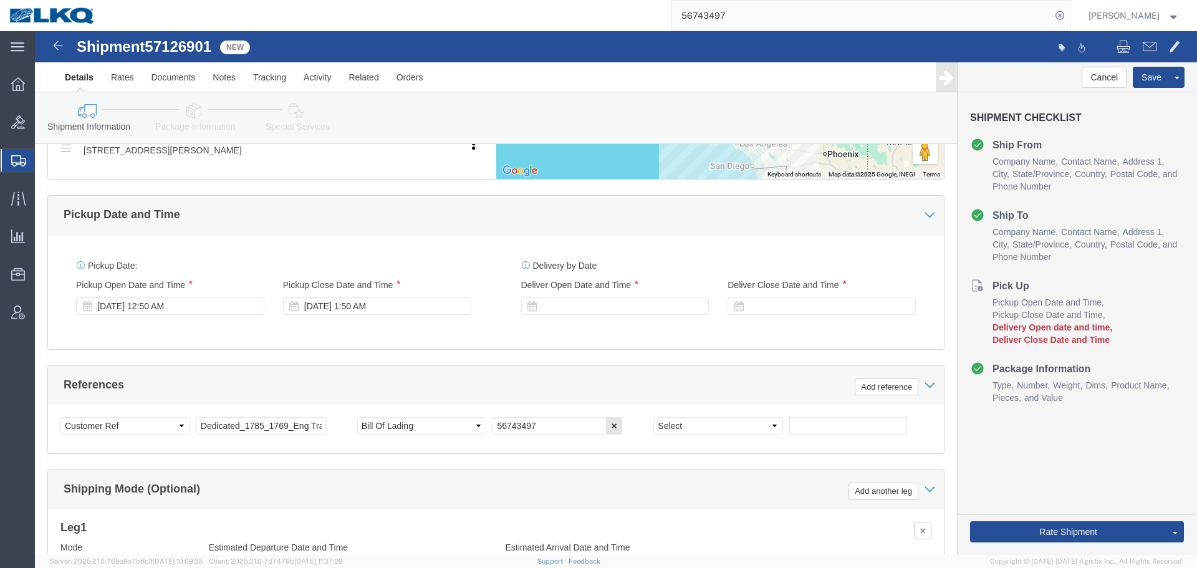
click span "57126901"
select select "27642"
select select "28716"
copy span "57126901"
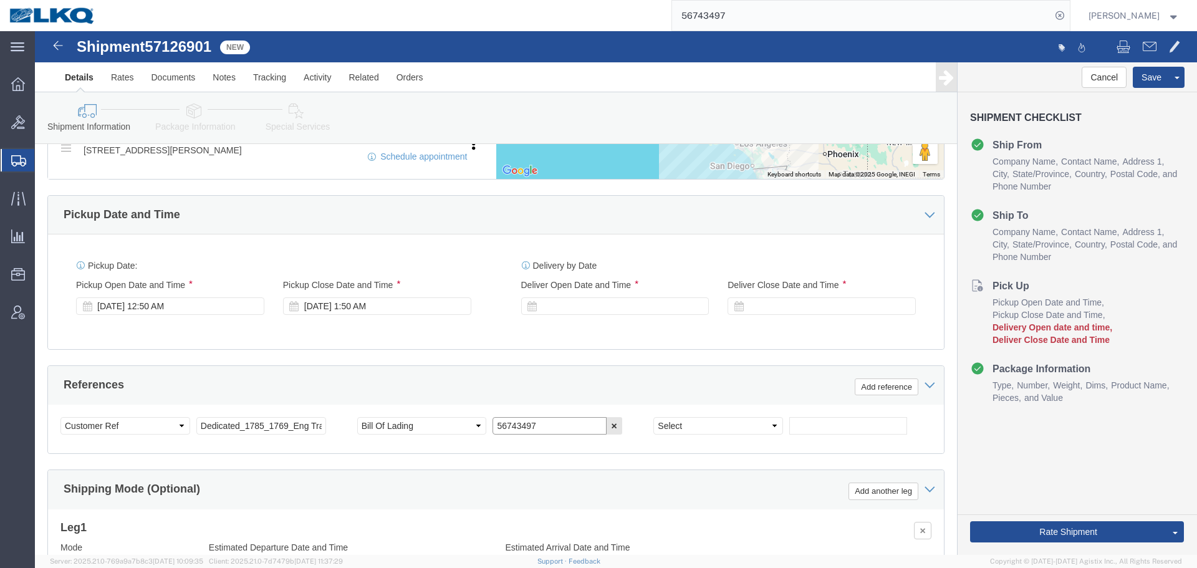
click input "56743497"
paste input "7126901"
type input "57126901"
click div "Oct 15 2025 12:50 AM"
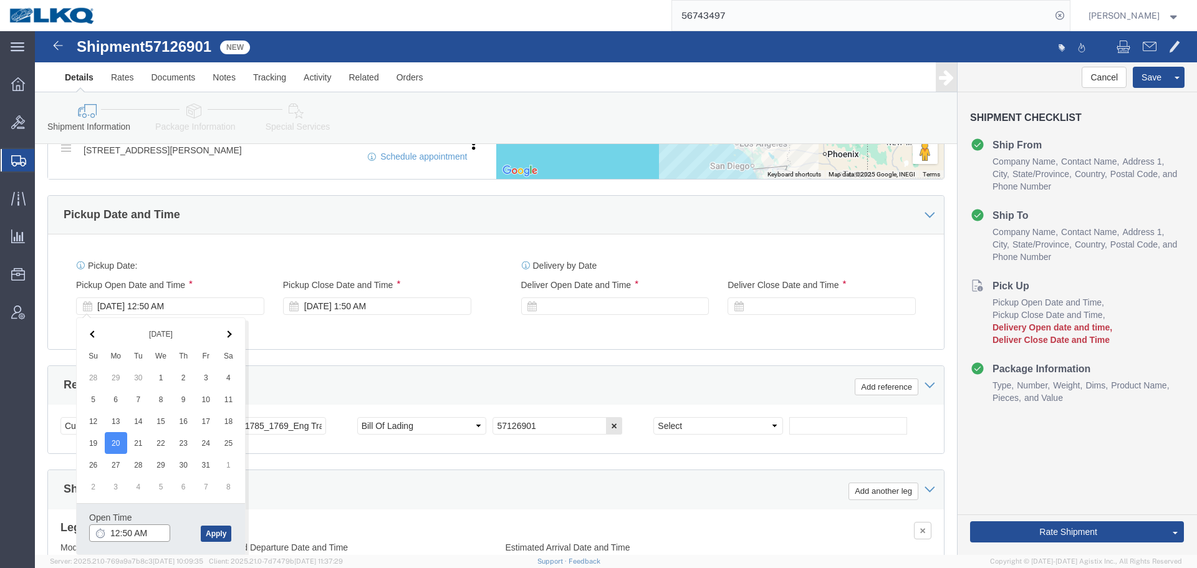
click input "12:50 AM"
type input "7:00 AM"
click button "Apply"
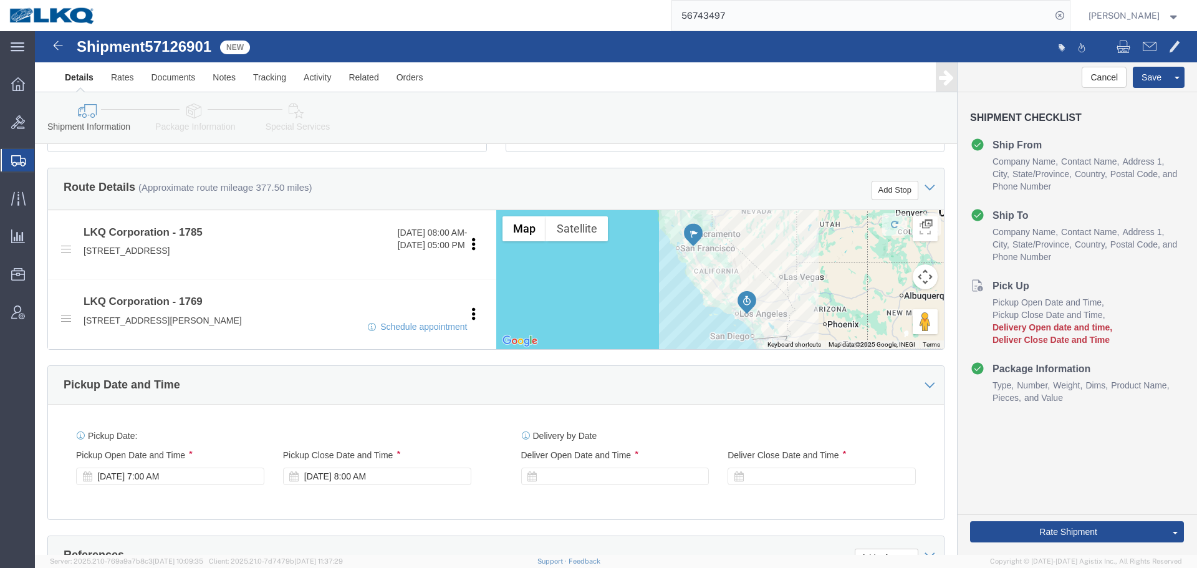
scroll to position [383, 0]
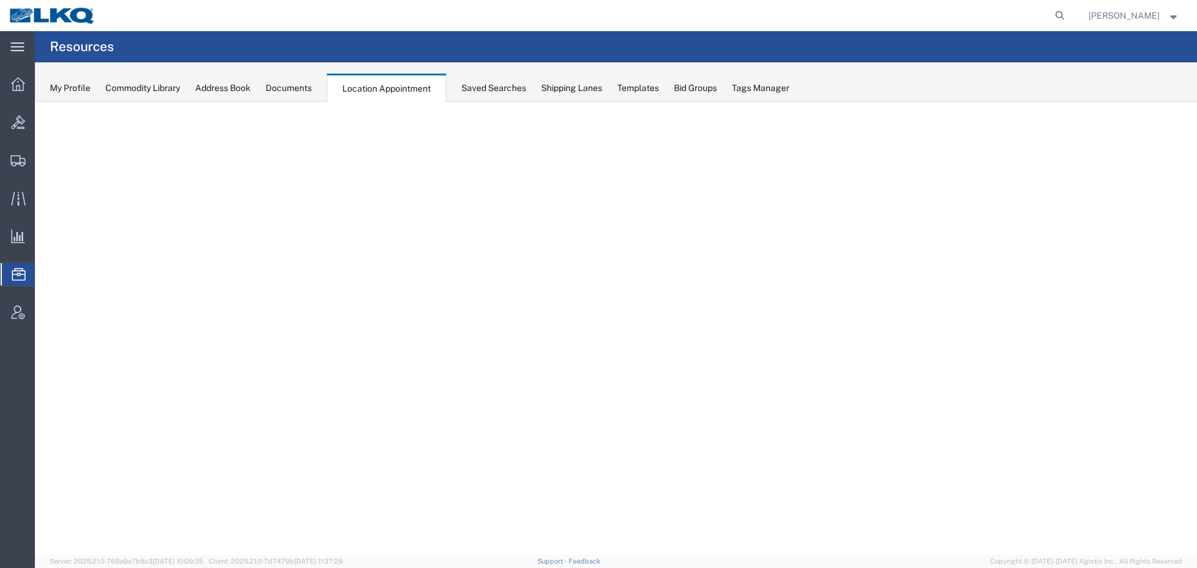
select select "27660"
select select "agendaWeek"
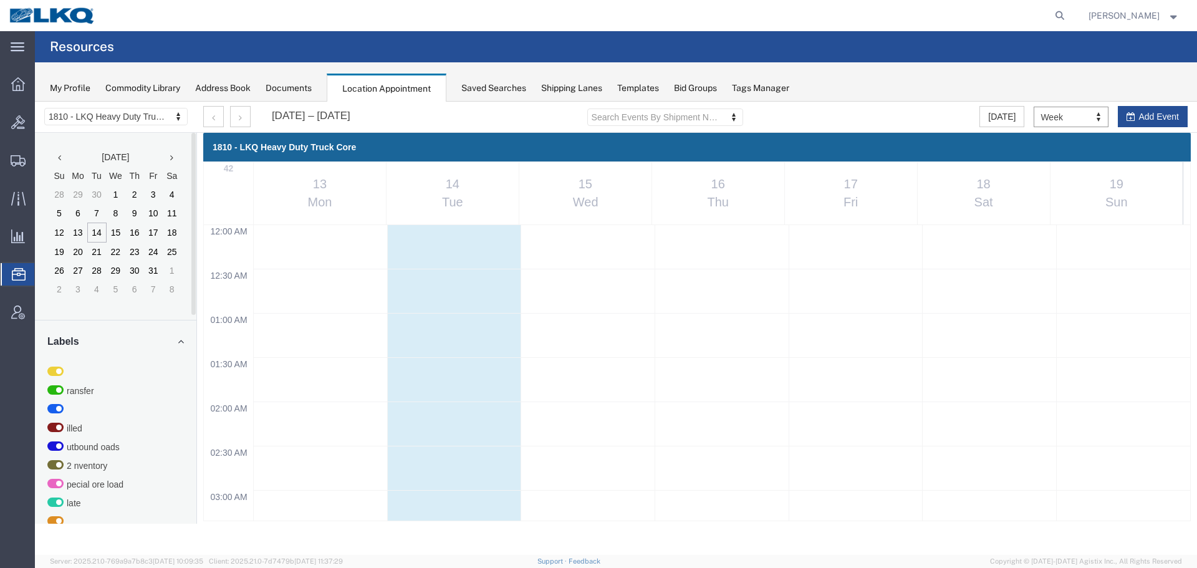
scroll to position [781, 0]
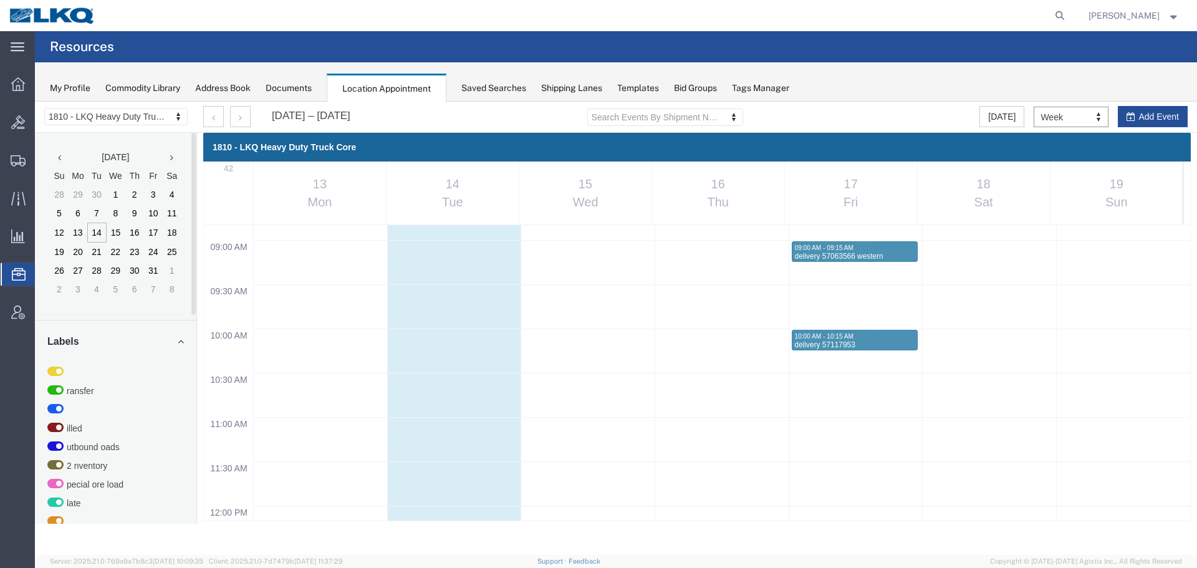
drag, startPoint x: 35, startPoint y: 102, endPoint x: 112, endPoint y: 107, distance: 77.5
click at [112, 107] on div "1810 - LKQ Heavy Duty Truck Core 1530 - LKQ Viking Auto Salvage 1633 - Atlanta …" at bounding box center [116, 117] width 162 height 31
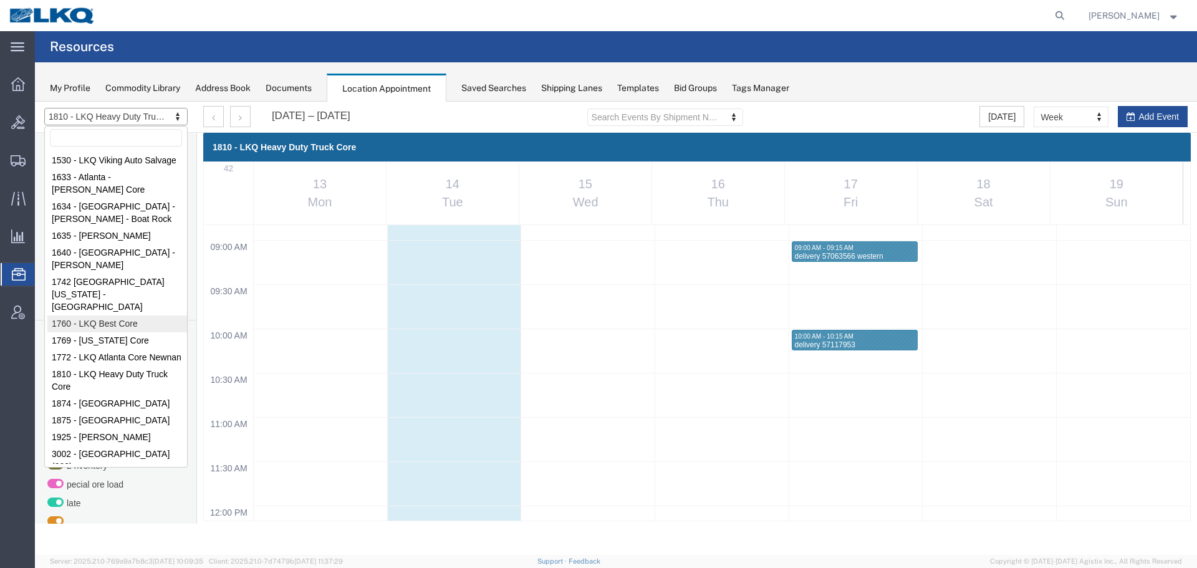
select select "27634"
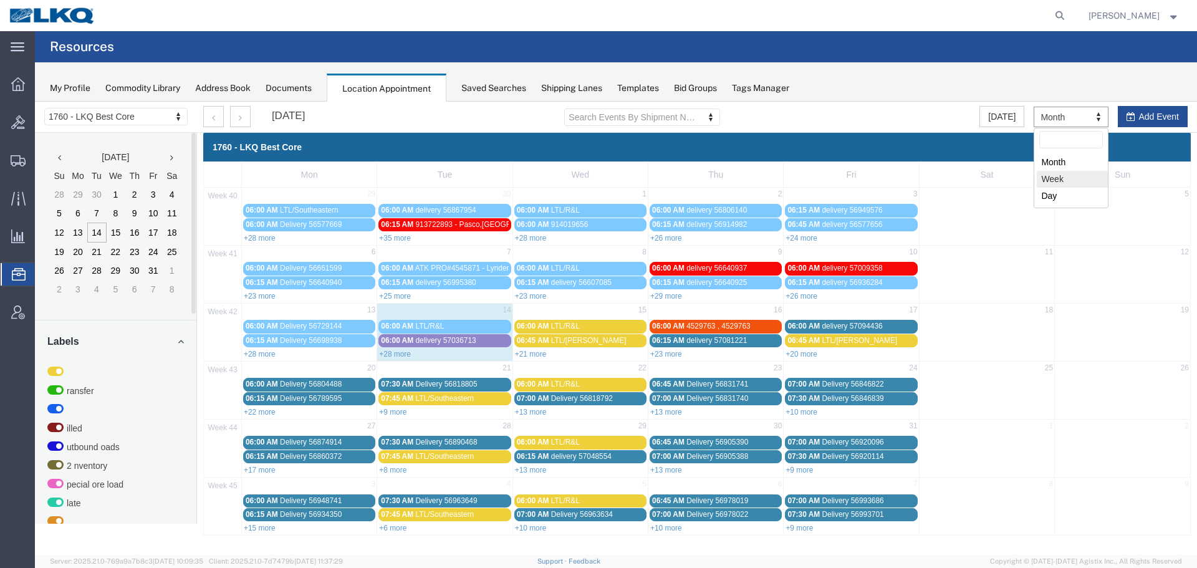
select select "agendaWeek"
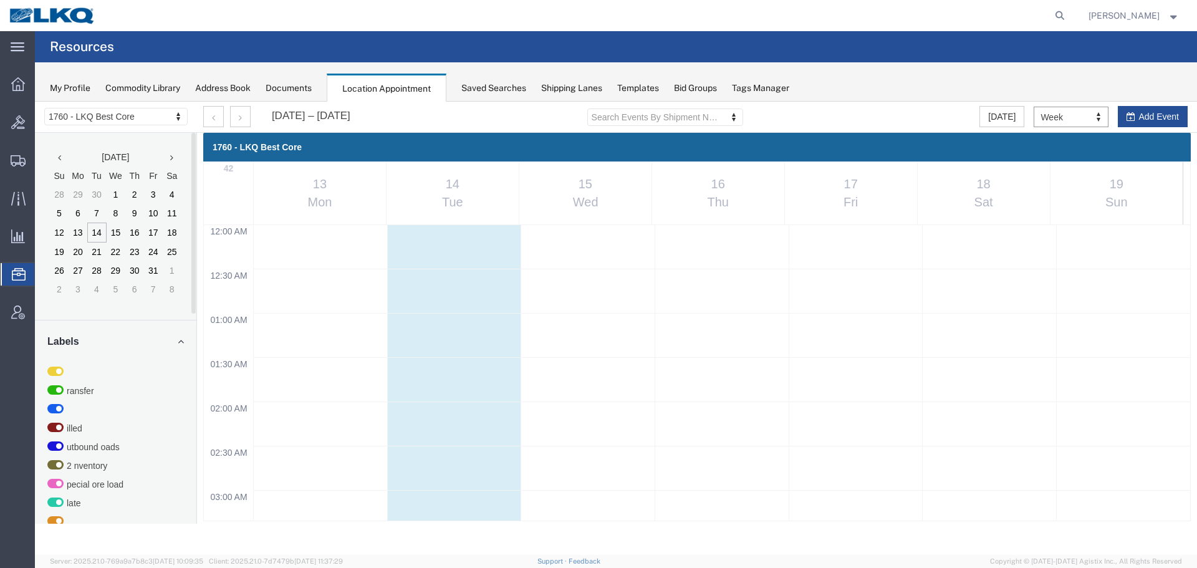
scroll to position [532, 0]
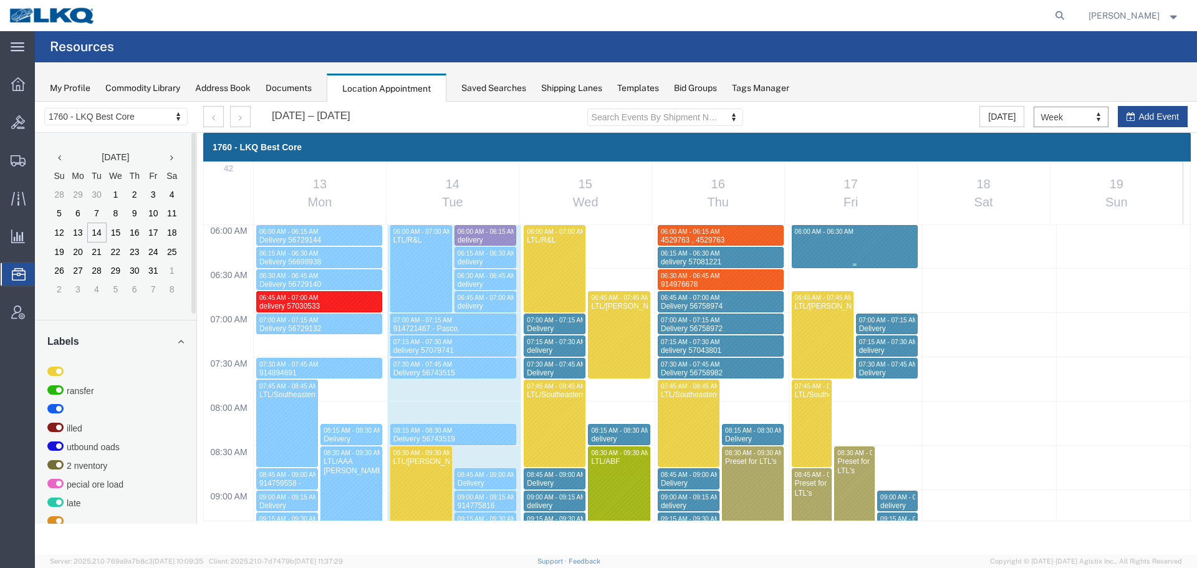
select select "1"
select select
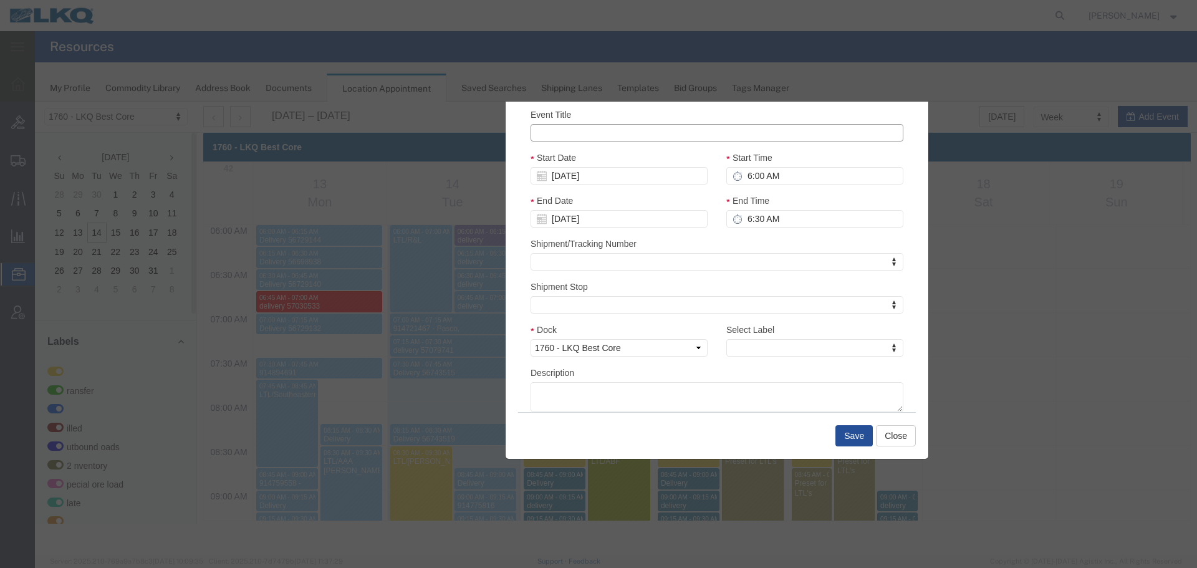
click at [618, 140] on input "Event Title" at bounding box center [716, 132] width 373 height 17
paste input "915120943 autozone delivery"
type input "915120943 autozone delivery"
click at [791, 178] on input "6:00 AM" at bounding box center [814, 175] width 177 height 17
type input "6:15 AM"
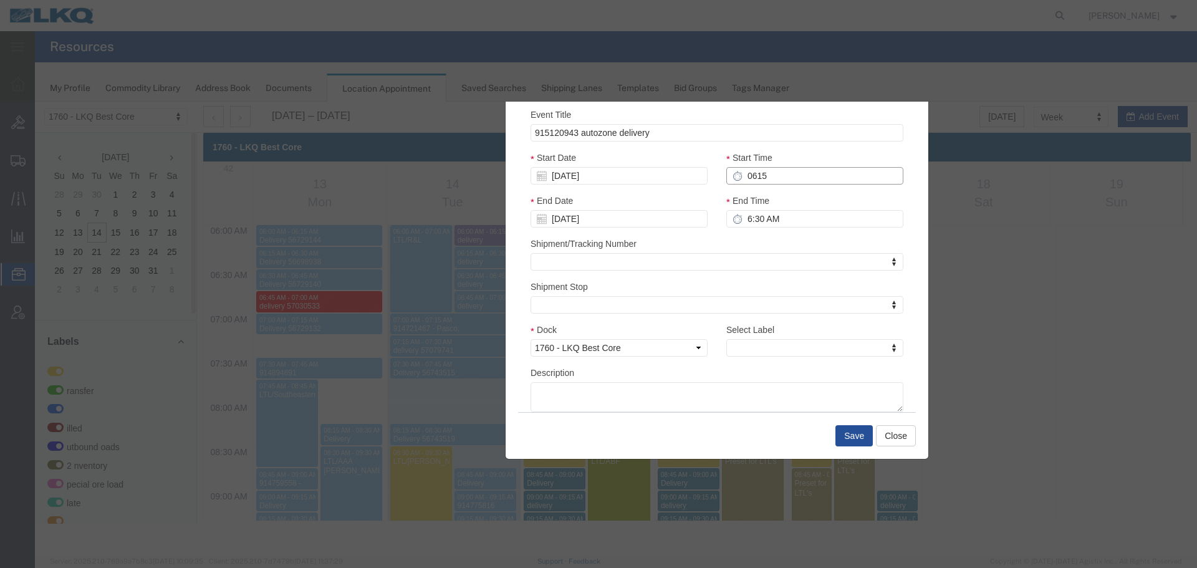
type input "7:15 AM"
type input "6:15 AM"
click at [755, 215] on input "7:15 AM" at bounding box center [814, 218] width 177 height 17
type input "6:30 AM"
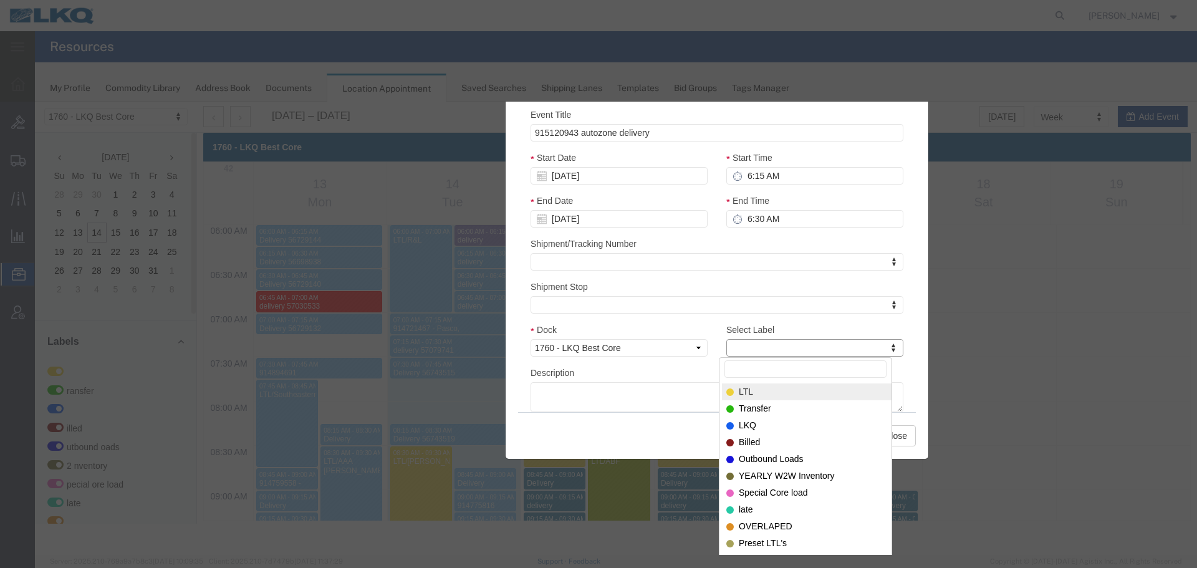
type input "m"
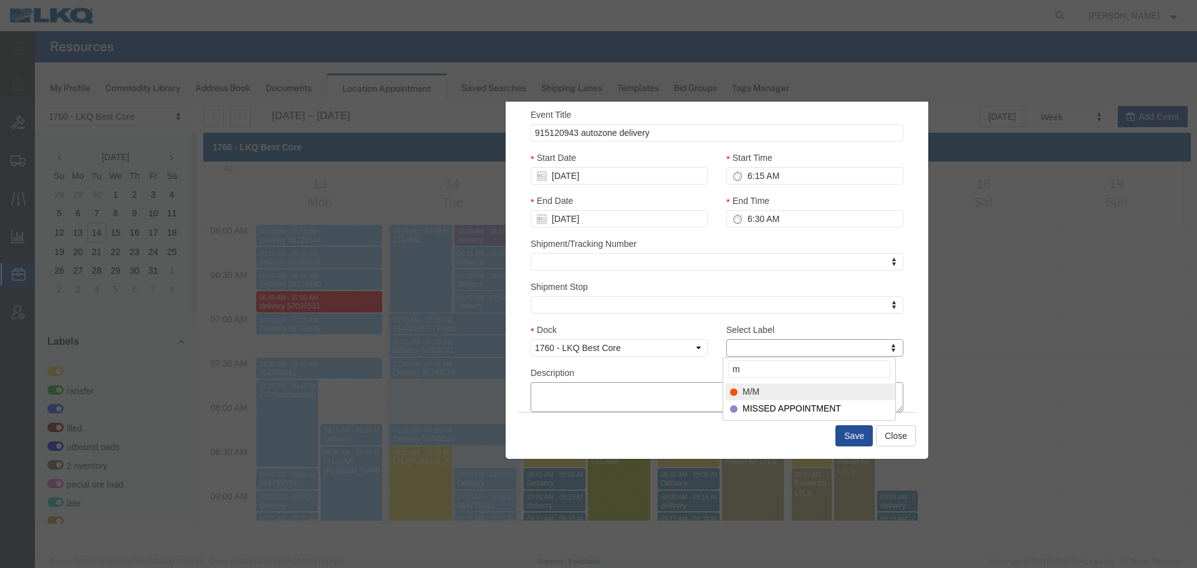
select select "24"
paste textarea "915120943 autozone delivery"
type textarea "915120943 autozone delivery"
click at [856, 439] on button "Save" at bounding box center [853, 435] width 37 height 21
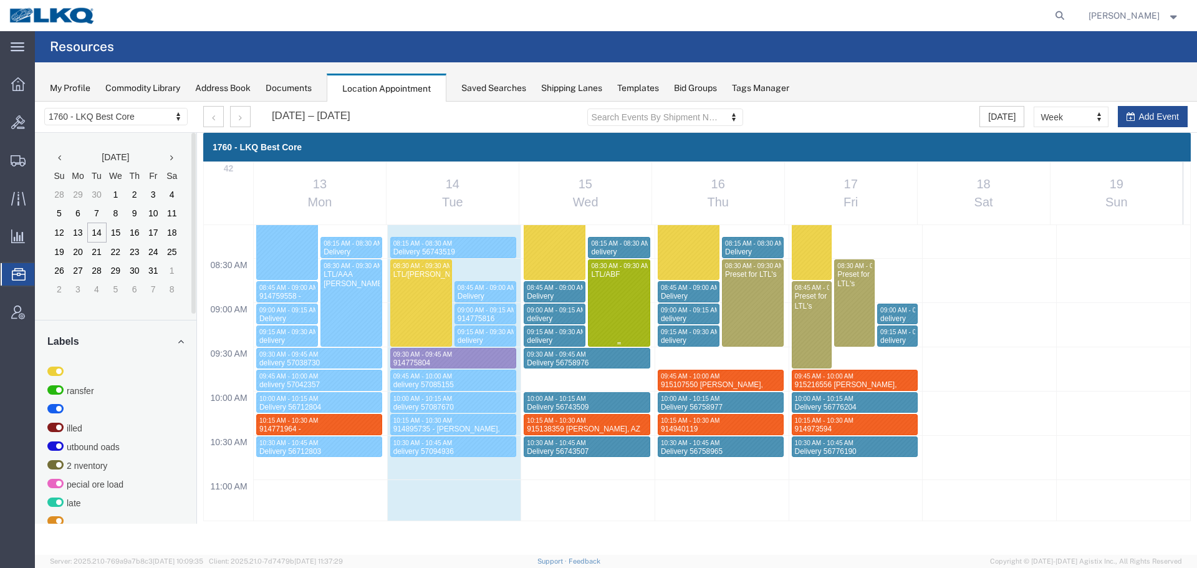
scroll to position [997, 0]
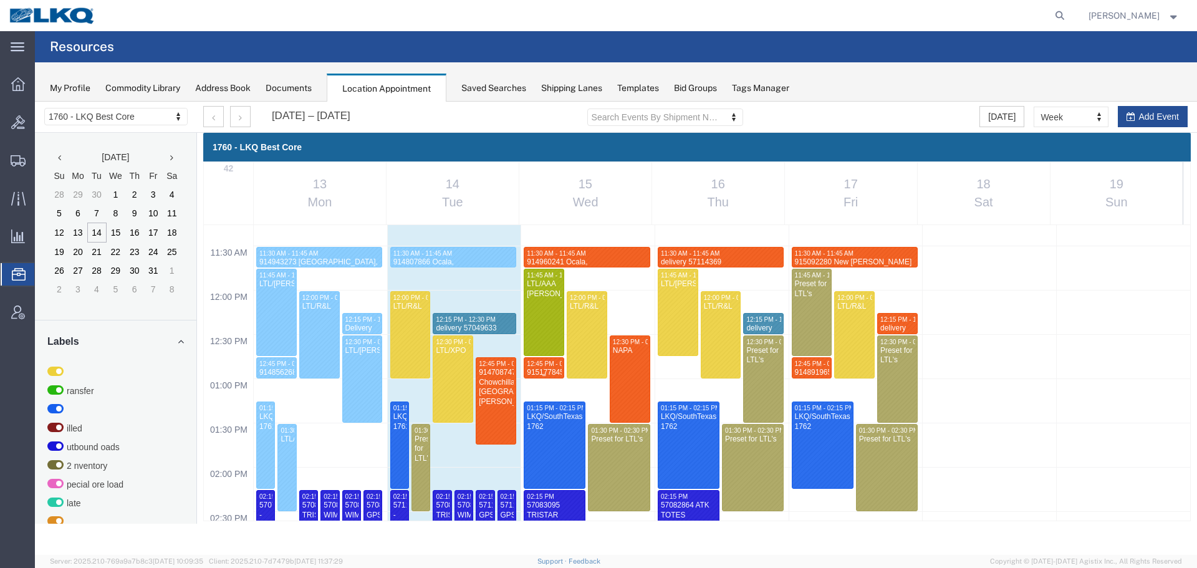
click at [537, 365] on span "12:45 PM - 01:00 PM" at bounding box center [557, 363] width 60 height 7
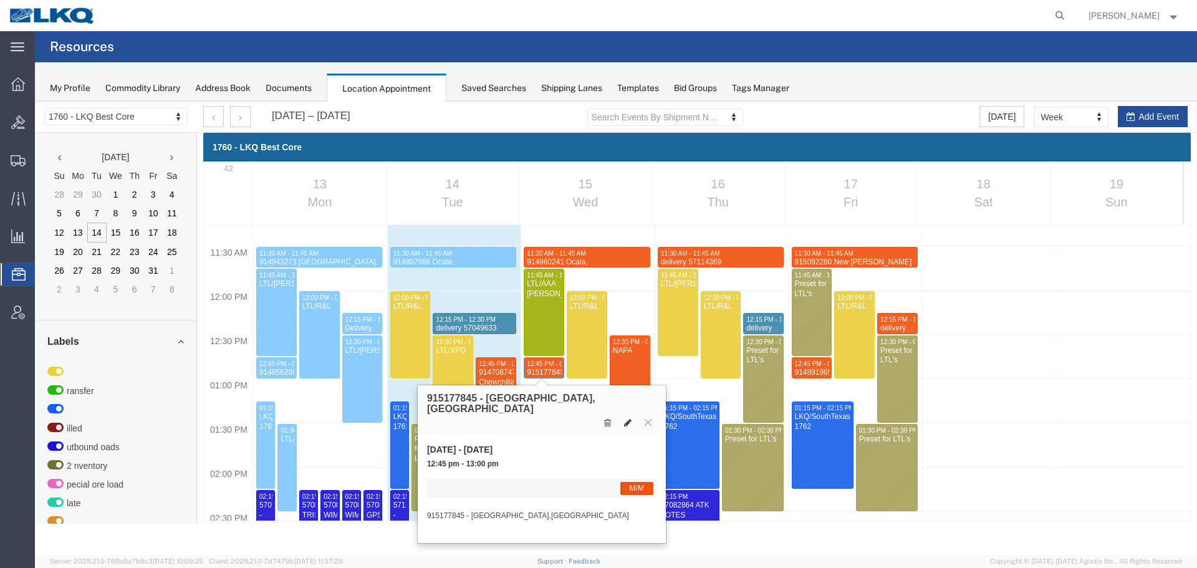
click at [624, 418] on icon at bounding box center [627, 422] width 7 height 9
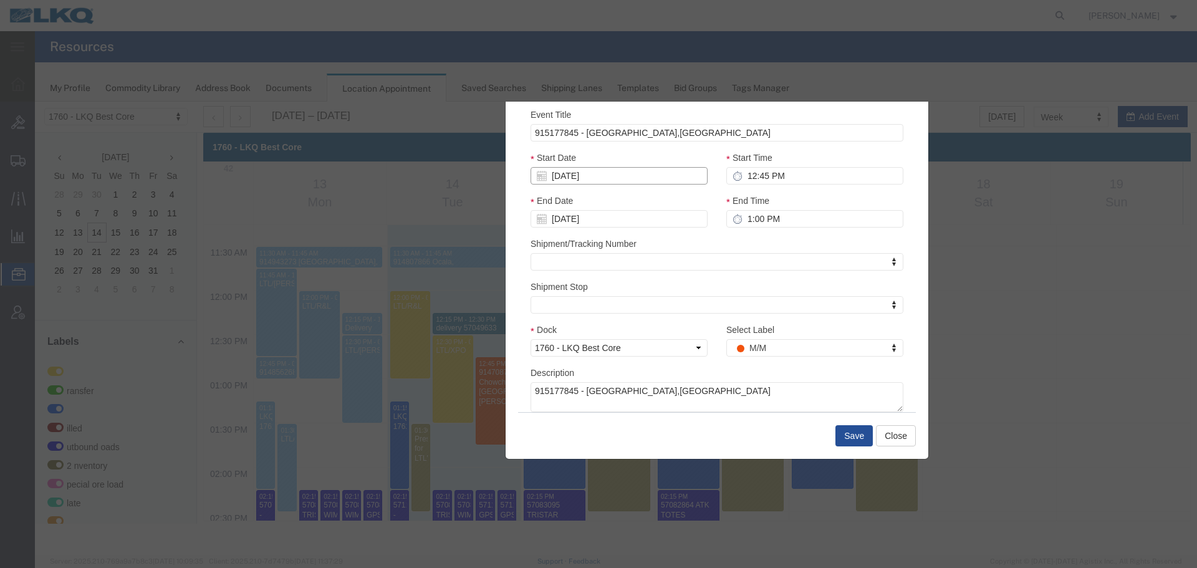
click at [573, 181] on input "10/15/2025" at bounding box center [618, 175] width 177 height 17
click at [621, 272] on td "16" at bounding box center [618, 272] width 19 height 19
type input "10/16/2025"
click at [852, 434] on button "Save" at bounding box center [853, 435] width 37 height 21
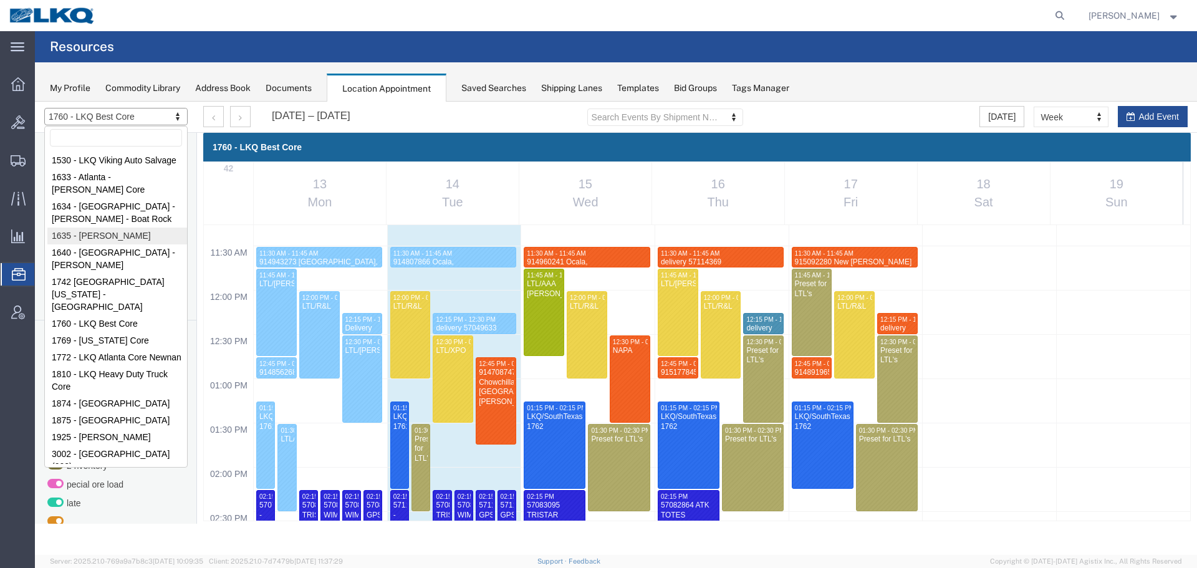
select select "27578"
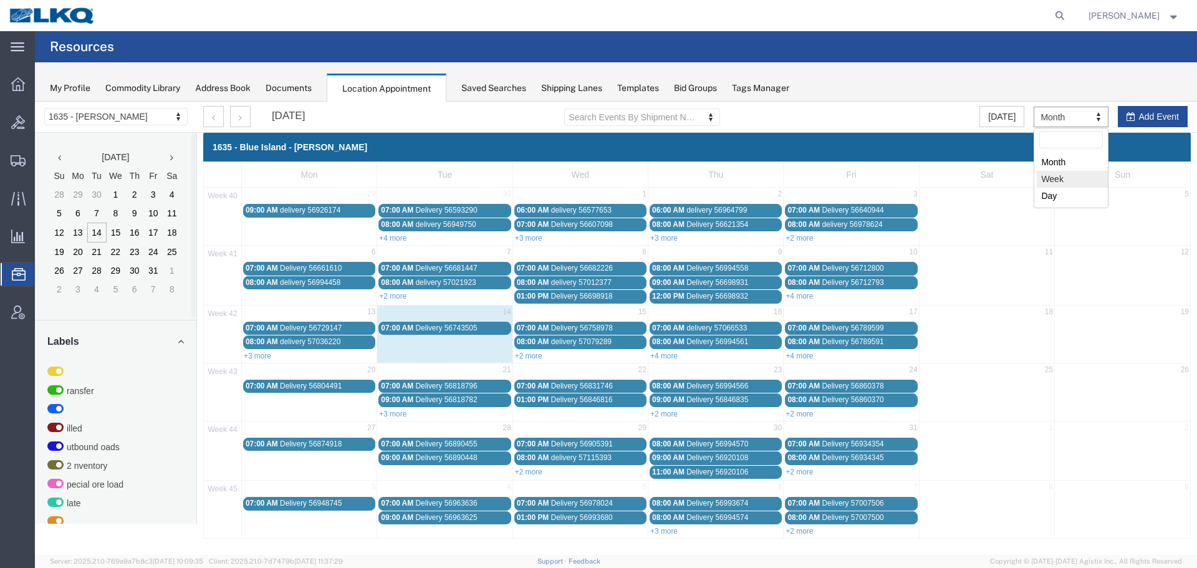
select select "agendaWeek"
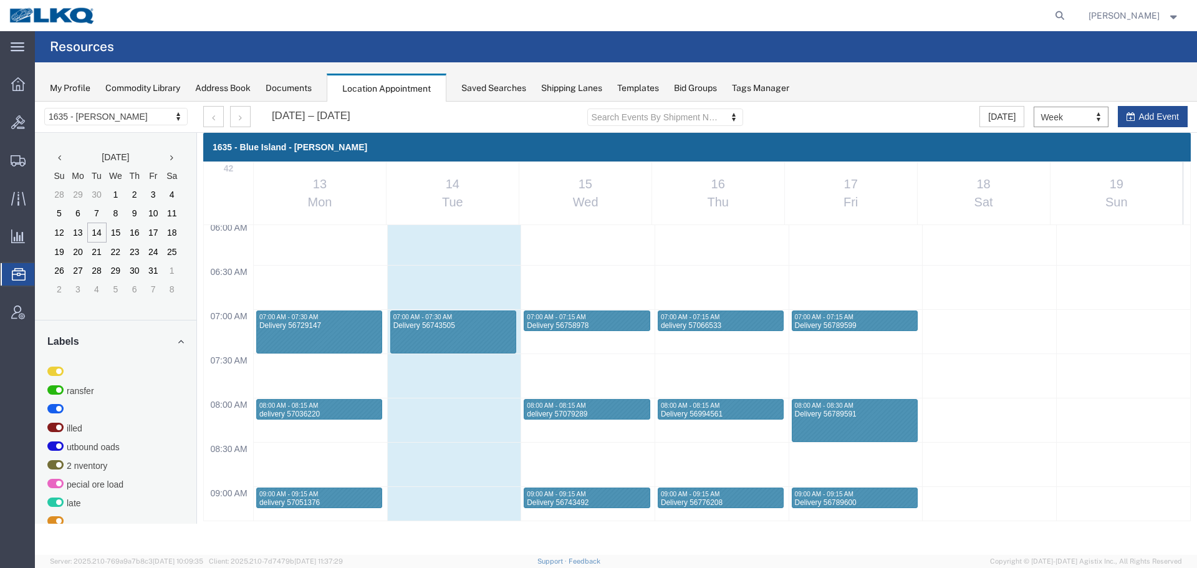
scroll to position [532, 0]
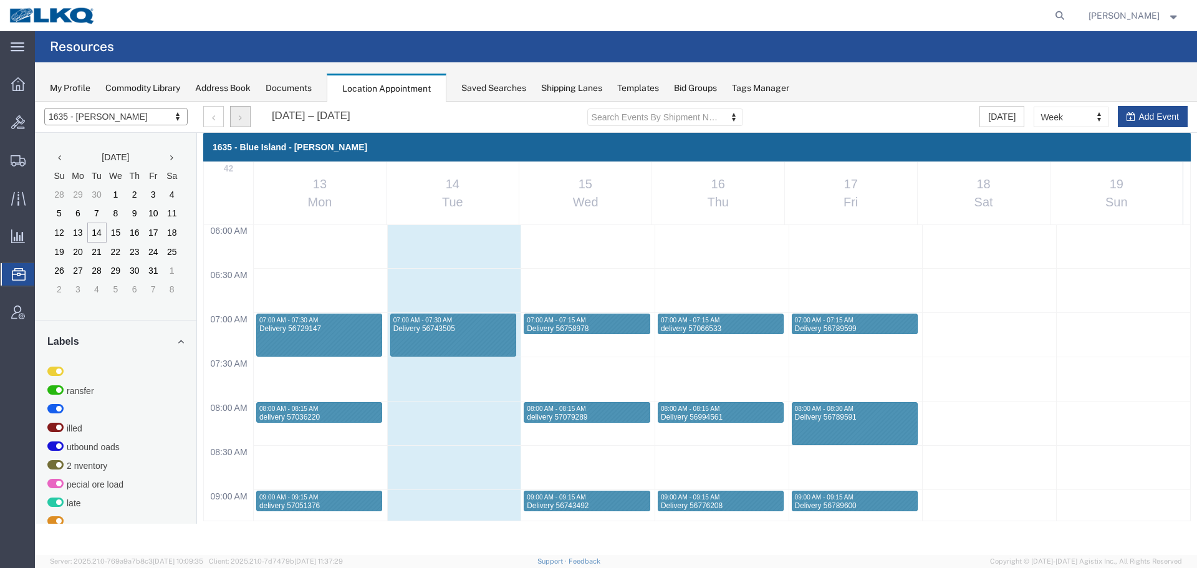
click at [238, 120] on button "button" at bounding box center [240, 116] width 21 height 21
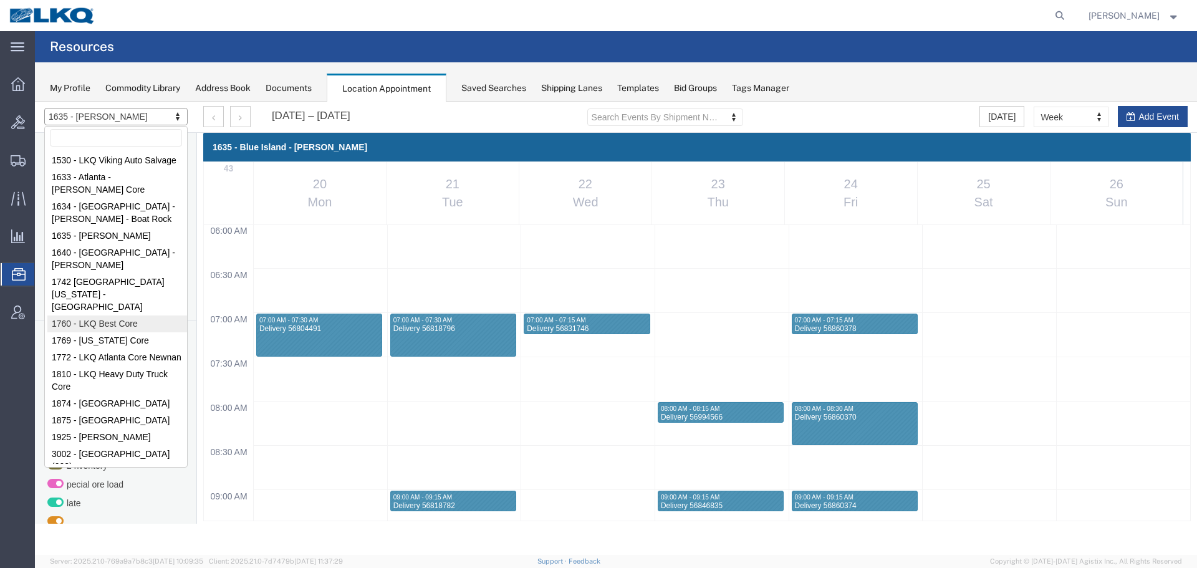
select select "27634"
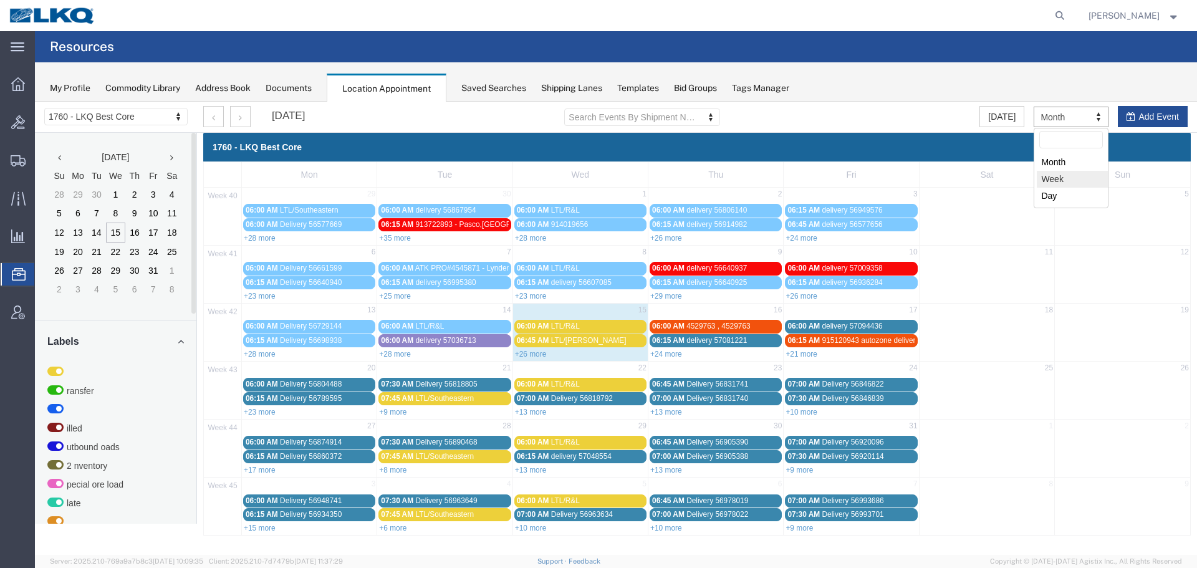
select select "agendaWeek"
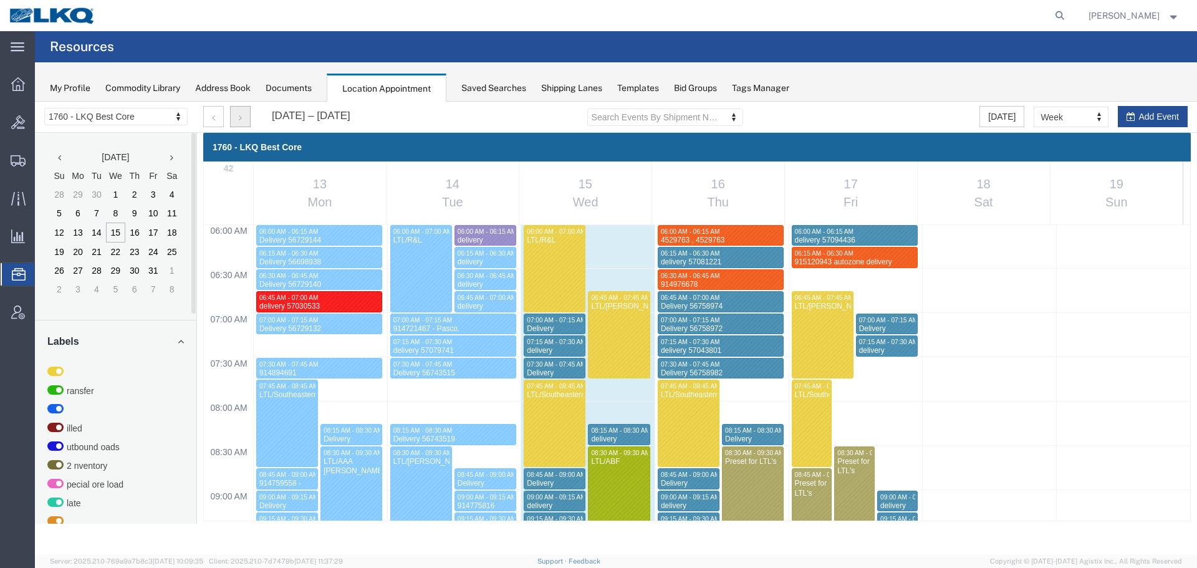
click at [240, 117] on icon "button" at bounding box center [240, 117] width 3 height 9
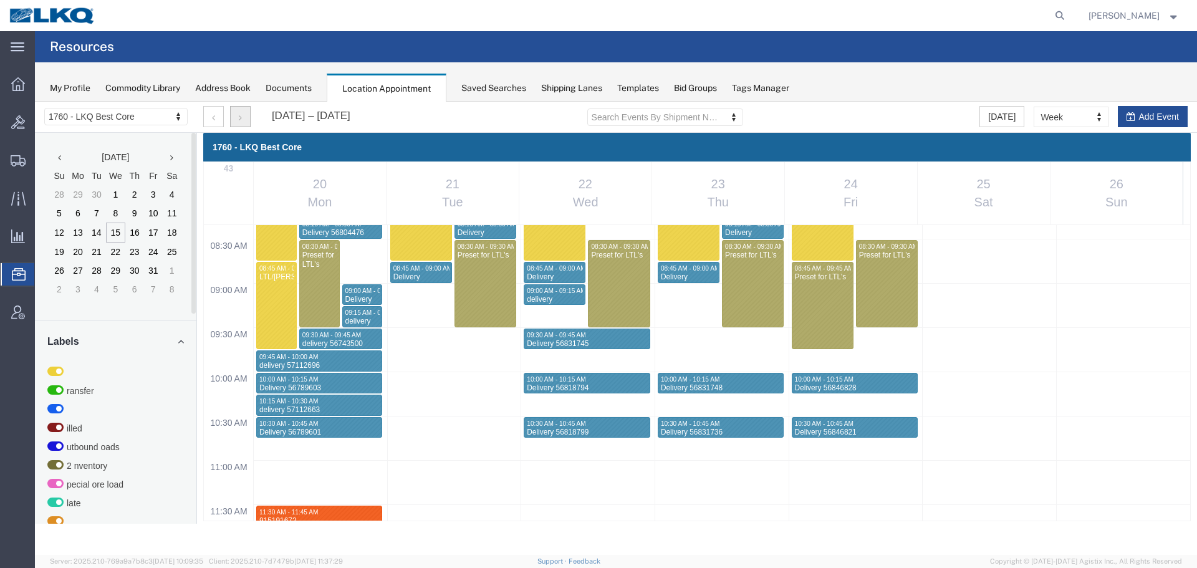
scroll to position [906, 0]
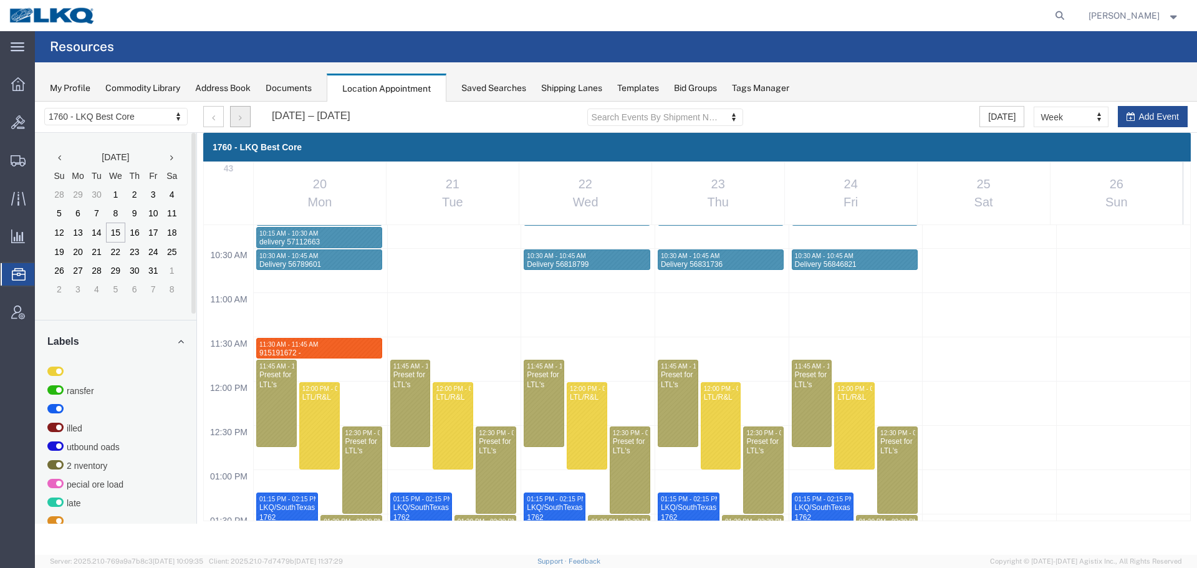
click at [357, 412] on div "12:00 AM 12:30 AM 01:00 AM 01:30 AM 02:00 AM 02:30 AM 03:00 AM 03:30 AM 04:00 A…" at bounding box center [697, 381] width 986 height 2124
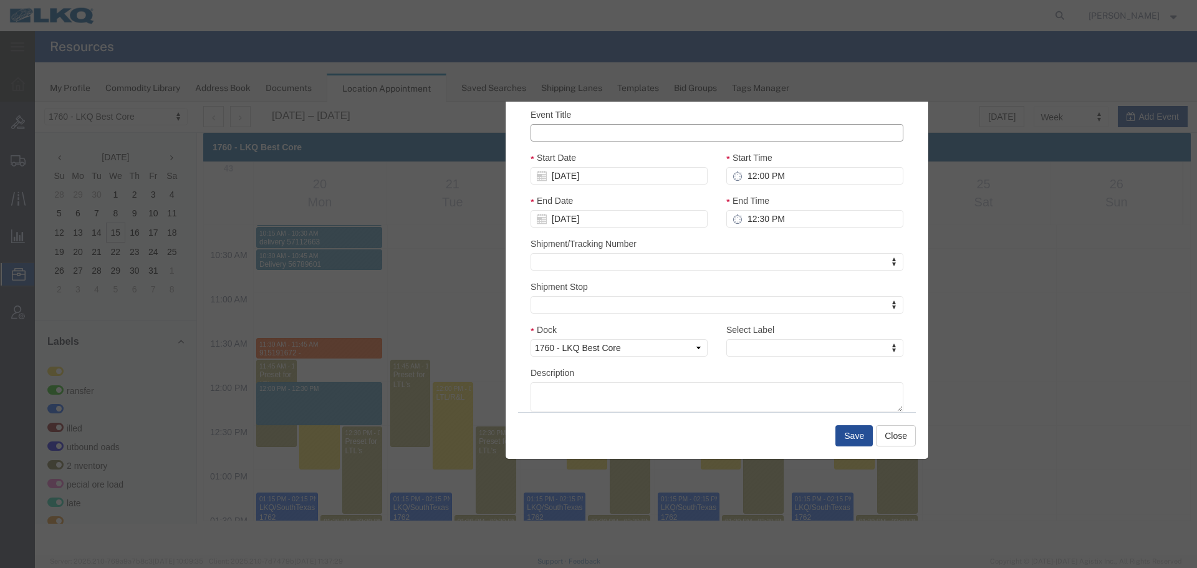
click at [607, 129] on input "Event Title" at bounding box center [716, 132] width 373 height 17
paste input "915152317 - Chowchilla,CA"
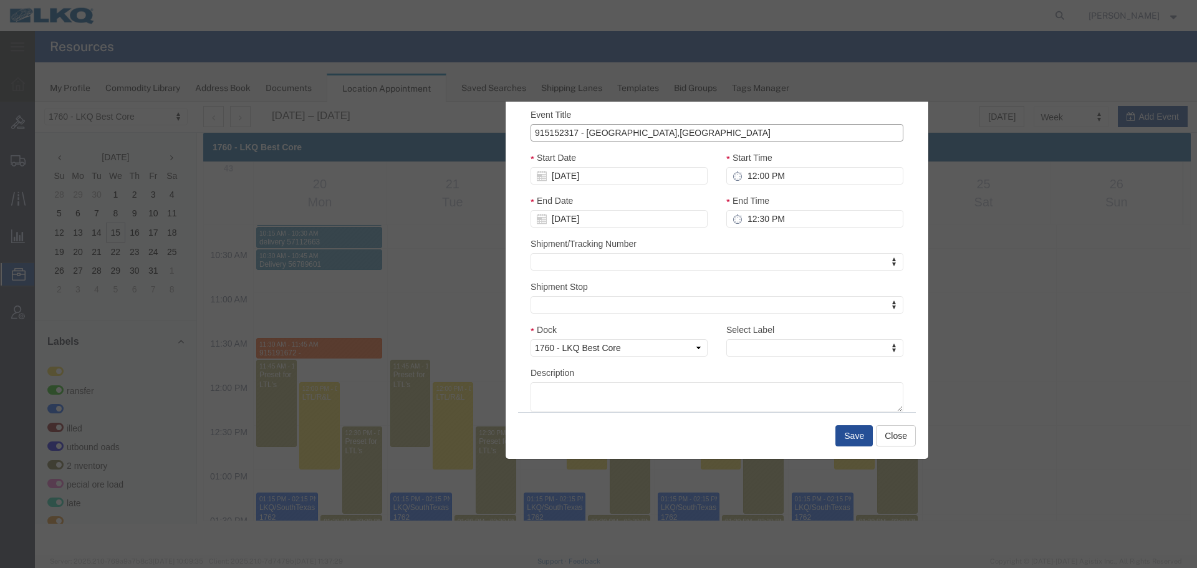
type input "915152317 - Chowchilla,CA"
click at [815, 168] on input "12:00 PM" at bounding box center [814, 175] width 177 height 17
type input "12:15 PM"
type input "1:15 PM"
type input "12:15 PM"
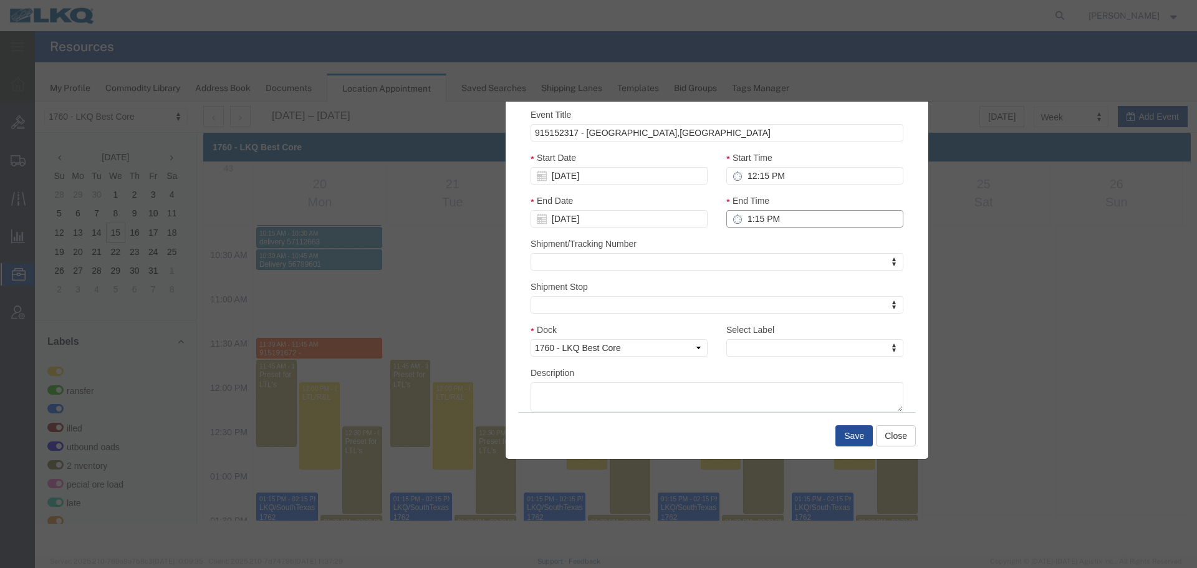
click at [768, 214] on input "1:15 PM" at bounding box center [814, 218] width 177 height 17
type input "12:30 AM"
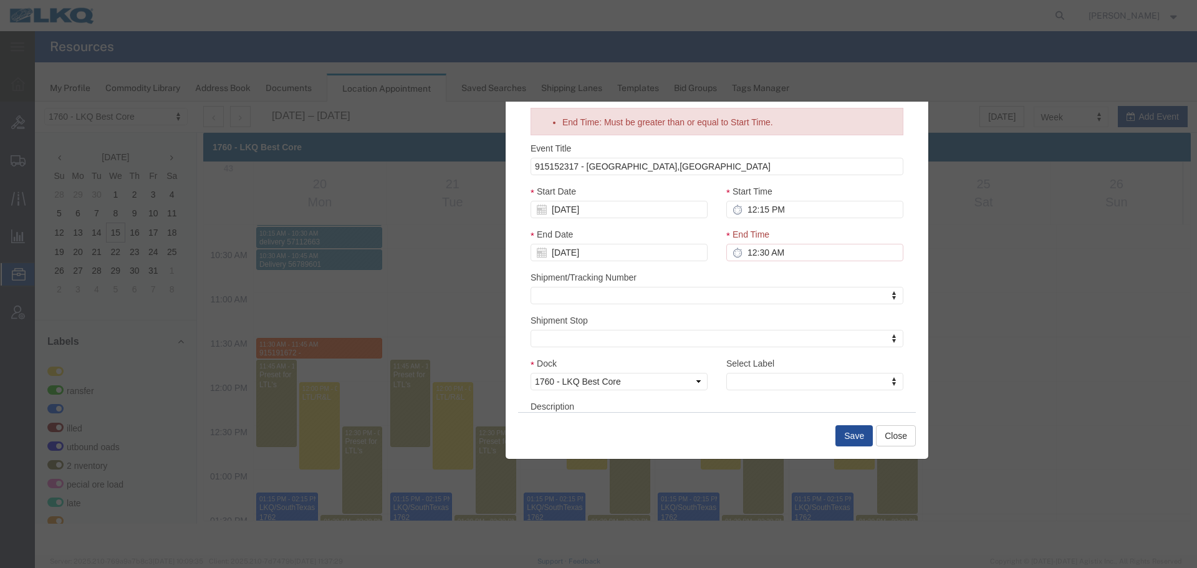
click at [747, 336] on div "Event Title 915152317 - Chowchilla,CA Start Date 10/20/2025 Start Time 12:15 PM…" at bounding box center [716, 294] width 373 height 304
click at [781, 372] on div "Select Label Select Label Select Label LTL Transfer LKQ Billed Outbound Loads Y…" at bounding box center [814, 374] width 177 height 34
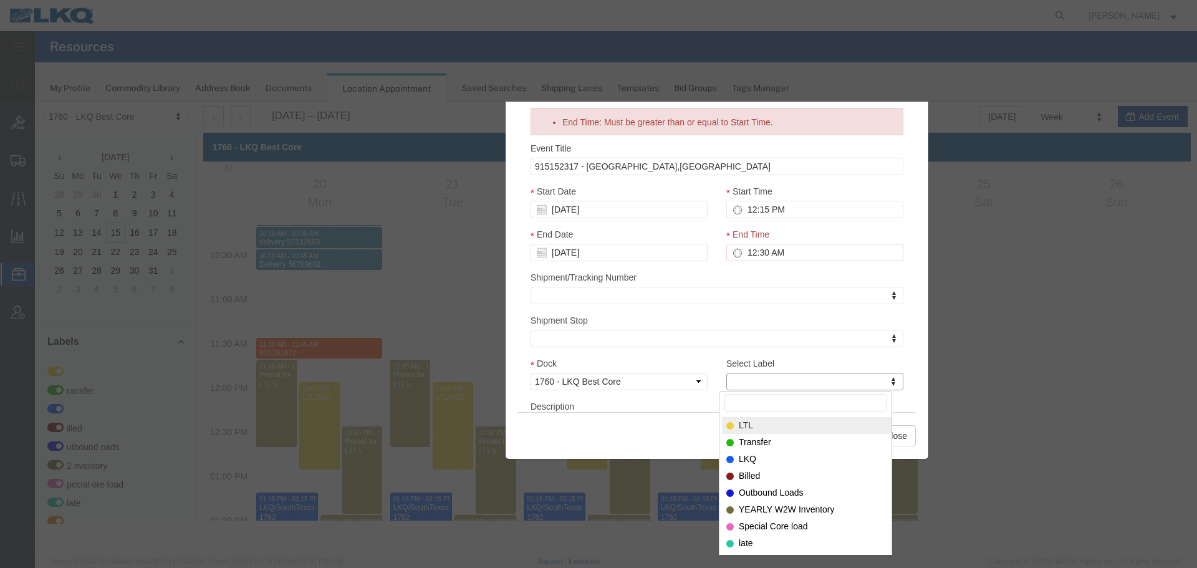
type input "m"
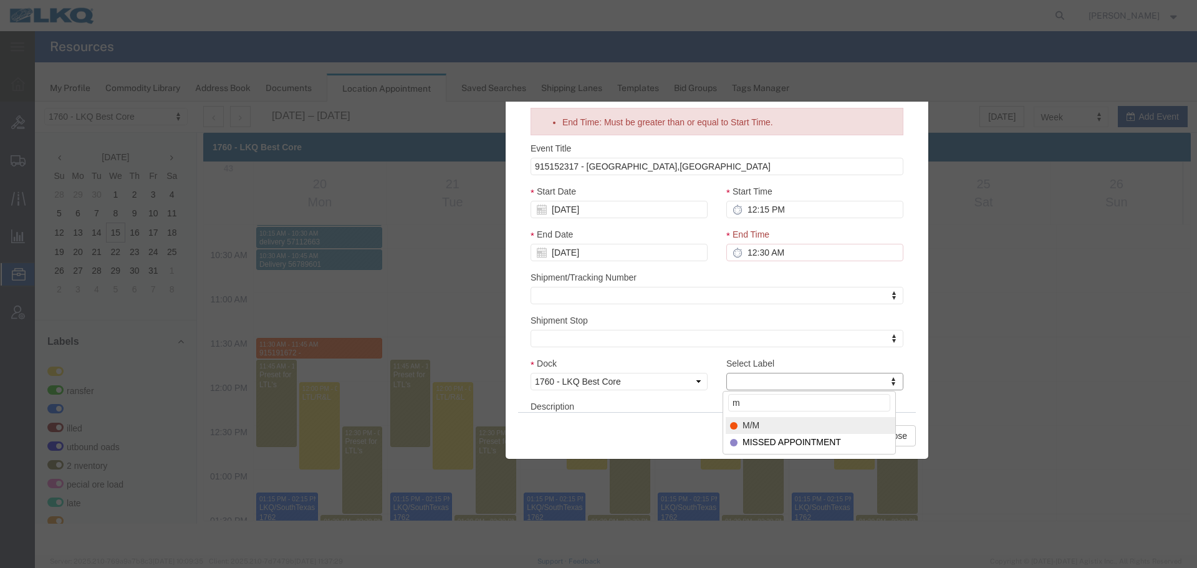
select select "24"
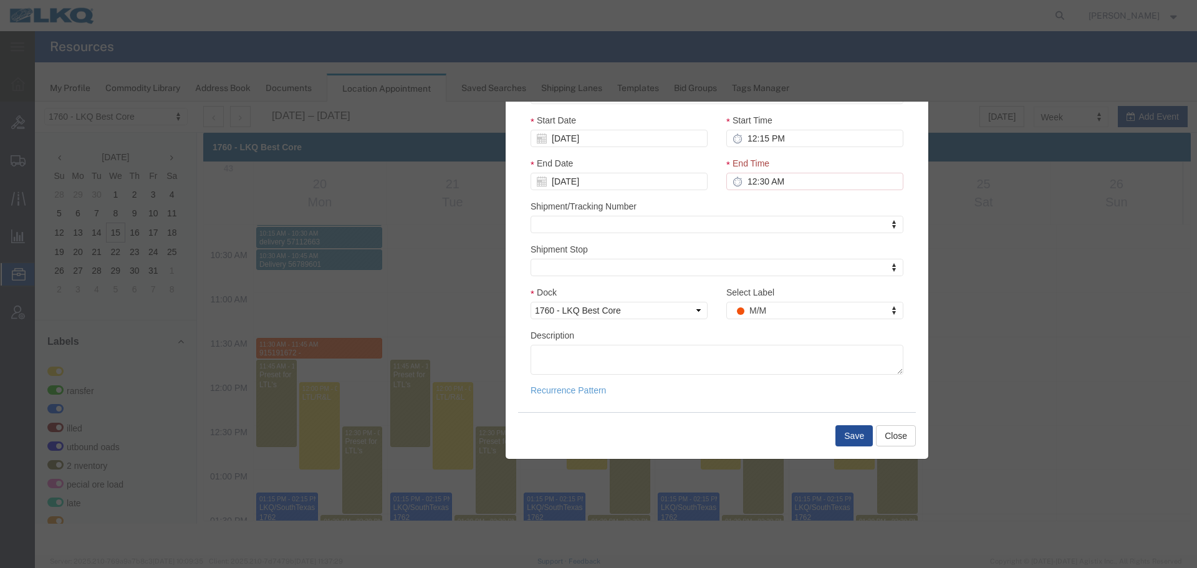
click at [691, 401] on div "End Time: Must be greater than or equal to Start Time. Event Title 915152317 - …" at bounding box center [717, 257] width 423 height 310
click at [684, 347] on textarea "Description" at bounding box center [716, 360] width 373 height 30
paste textarea "915152317 - Chowchilla,CA"
type textarea "915152317 - Chowchilla,CA"
click at [843, 430] on button "Save" at bounding box center [853, 435] width 37 height 21
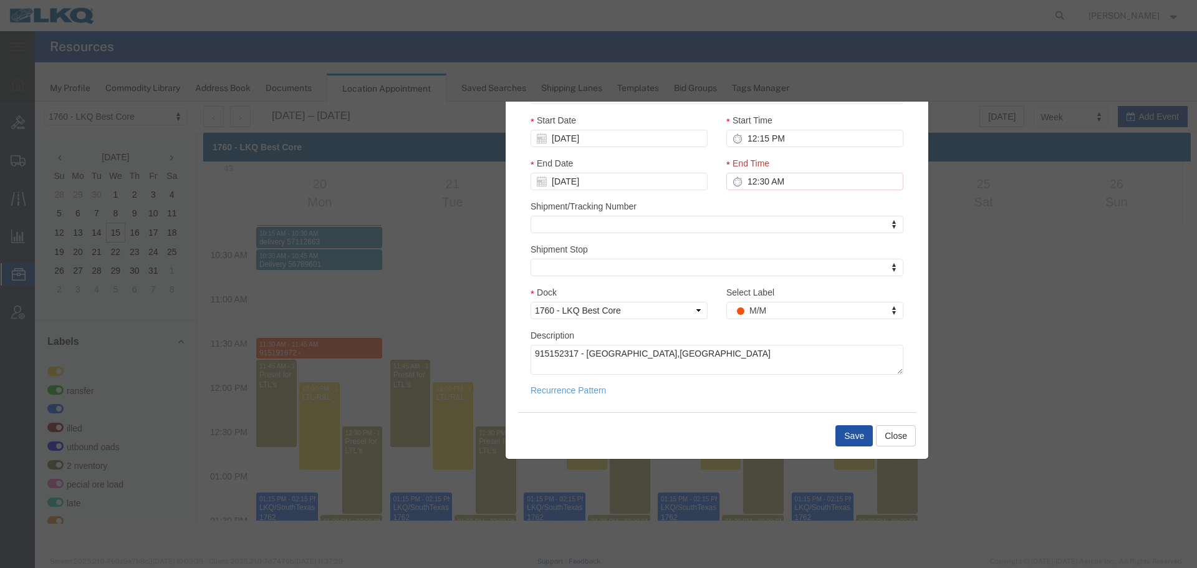
click at [857, 440] on button "Save" at bounding box center [853, 435] width 37 height 21
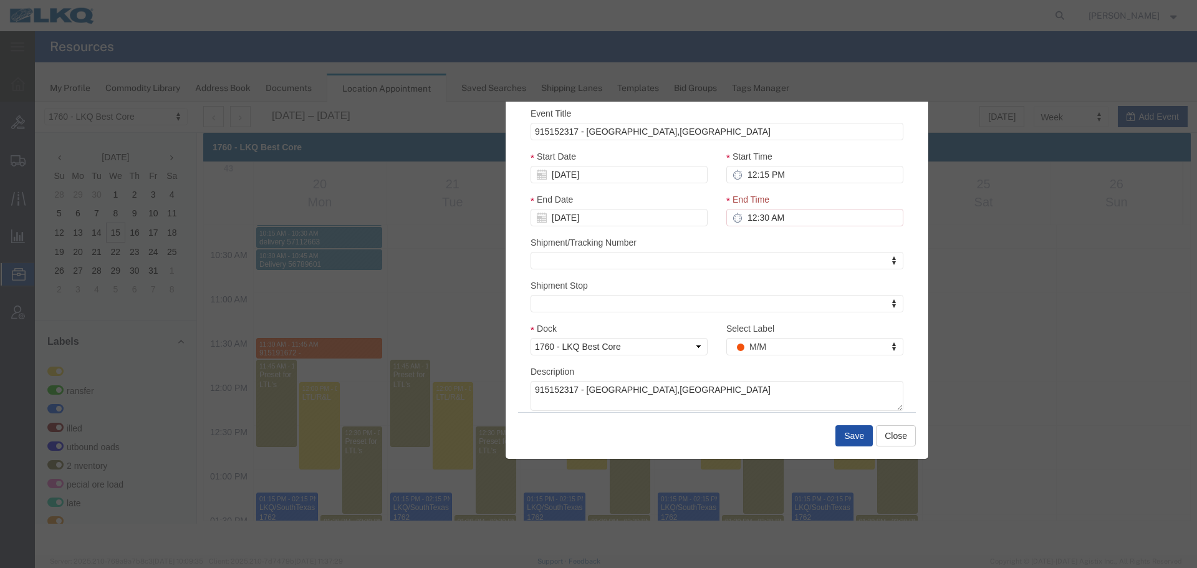
scroll to position [0, 0]
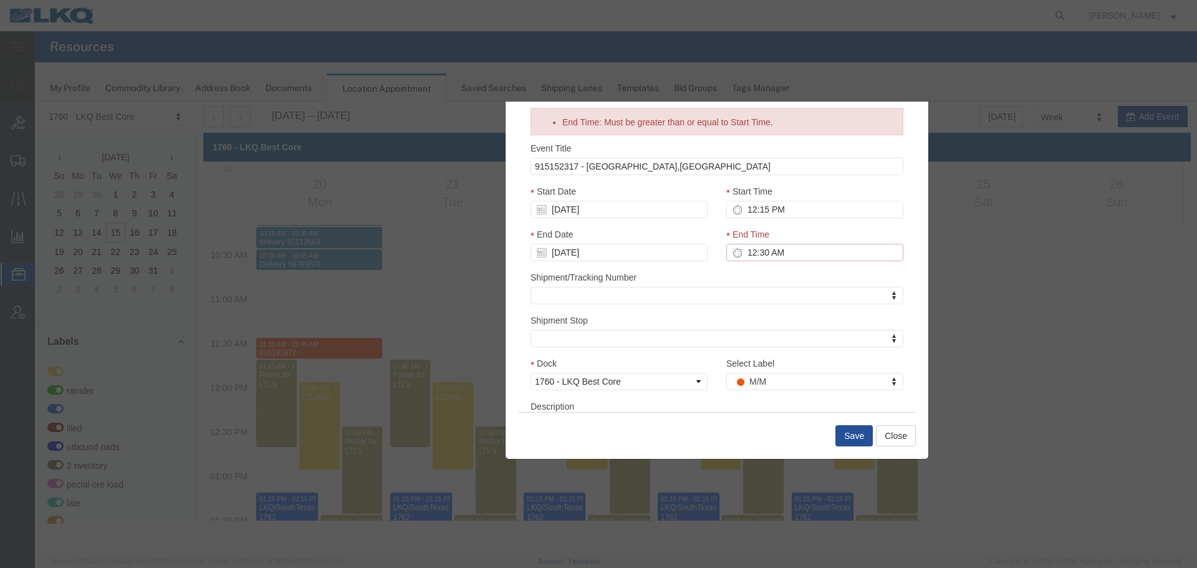
click at [794, 247] on input "12:30 AM" at bounding box center [814, 252] width 177 height 17
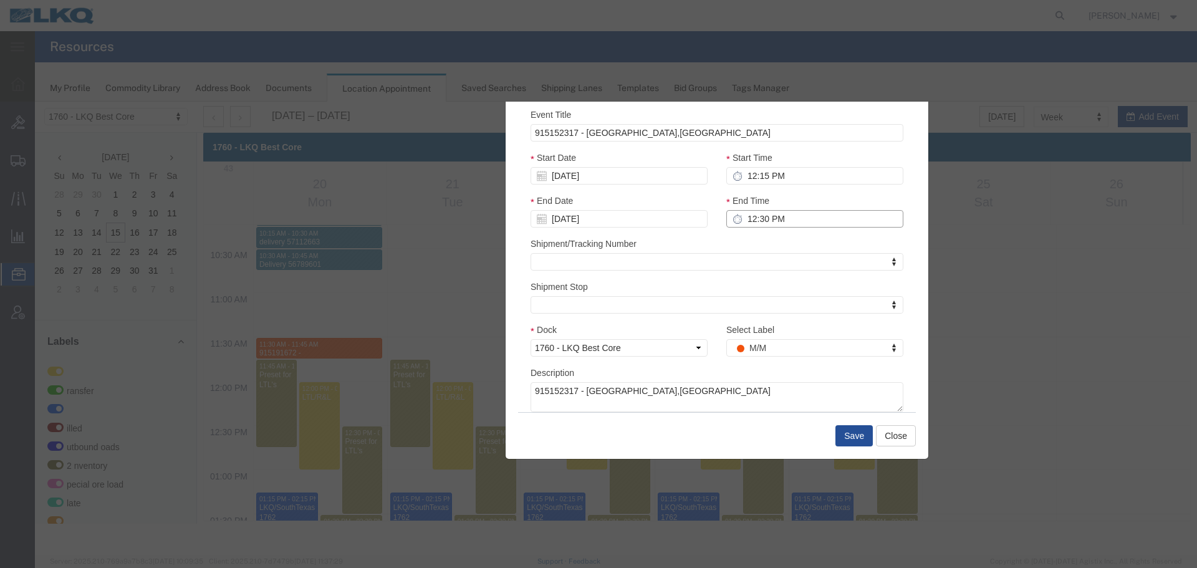
type input "12:30 PM"
click at [833, 438] on div "Save Close" at bounding box center [717, 435] width 398 height 47
click at [860, 438] on button "Save" at bounding box center [853, 435] width 37 height 21
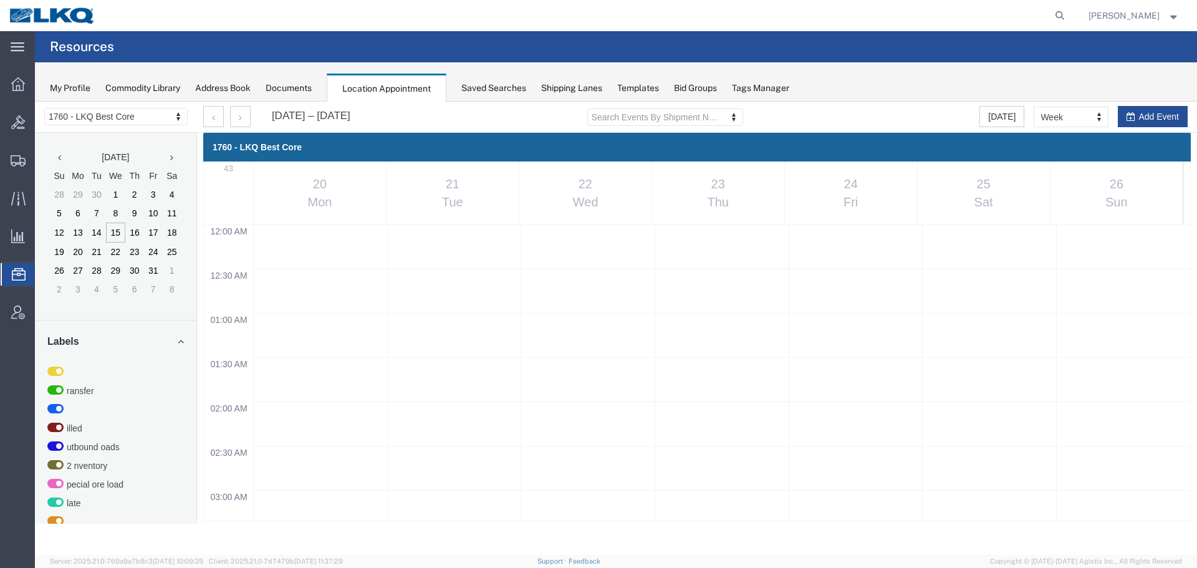
scroll to position [906, 0]
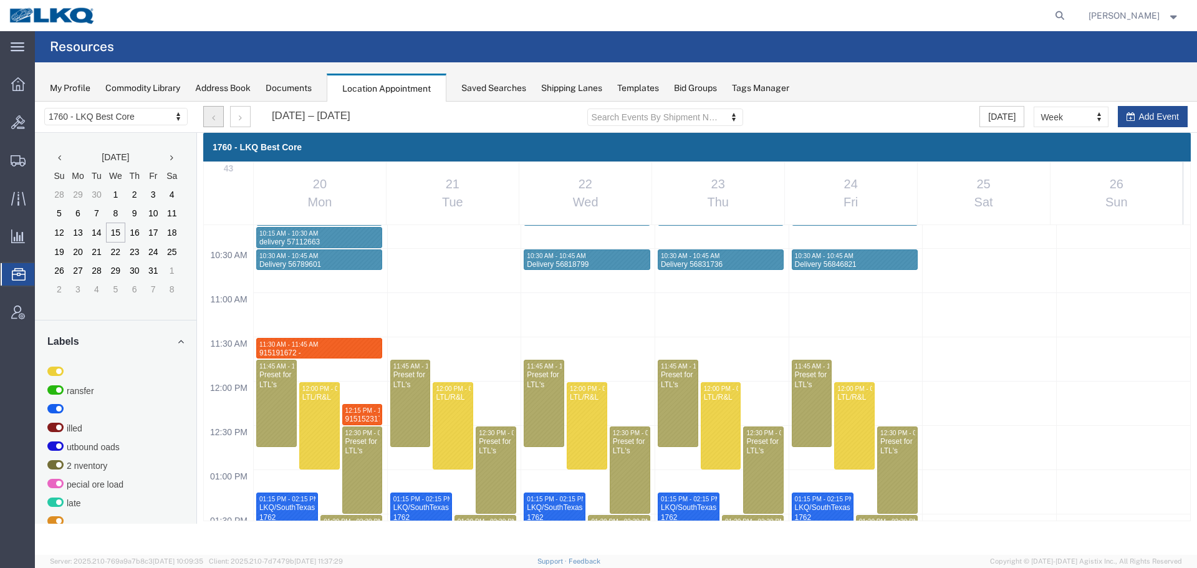
click at [205, 115] on button "button" at bounding box center [213, 116] width 21 height 21
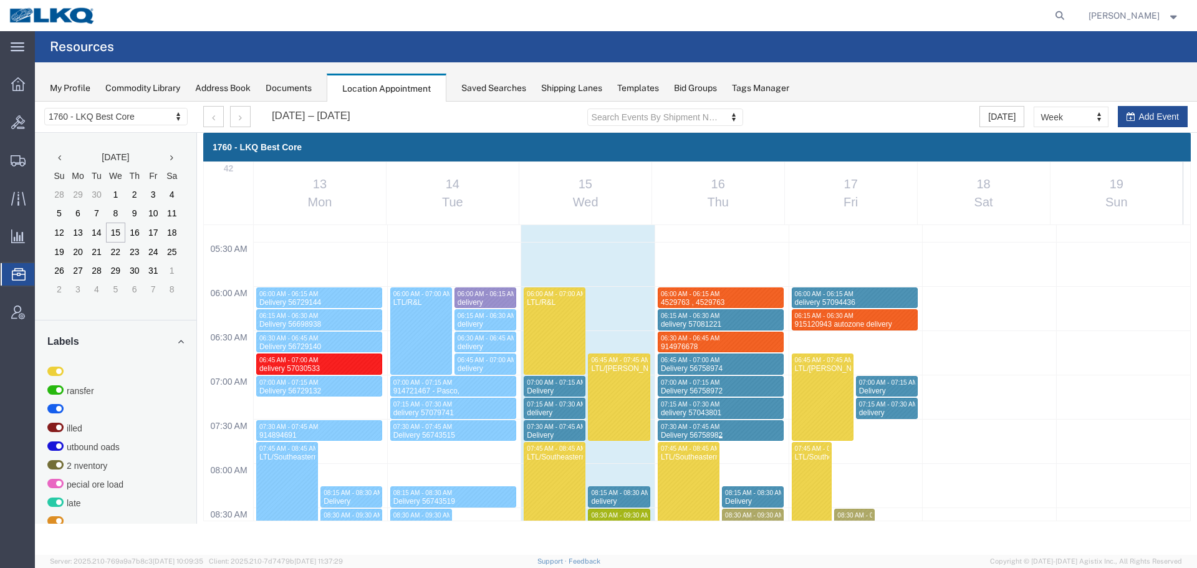
scroll to position [719, 0]
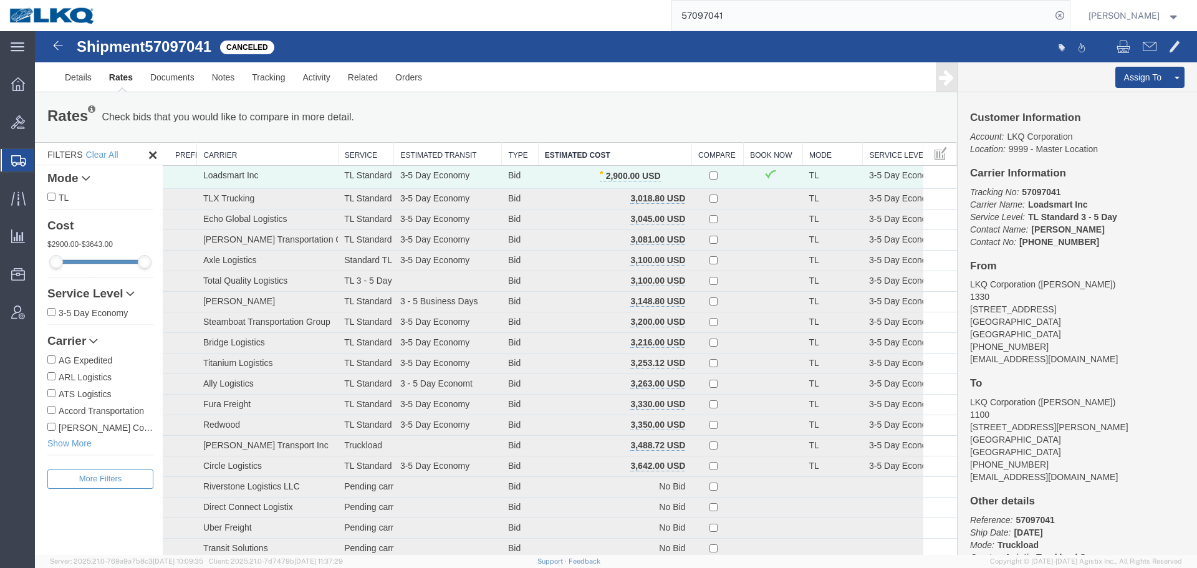
click at [0, 0] on span "Shipment Manager" at bounding box center [0, 0] width 0 height 0
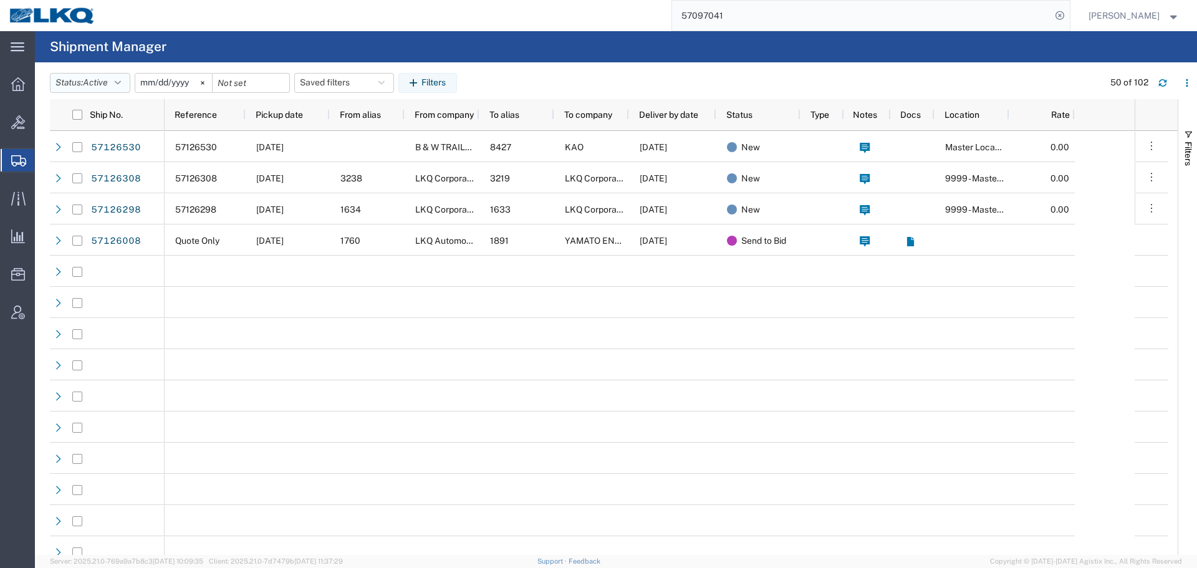
click at [97, 90] on button "Status: Active" at bounding box center [90, 83] width 80 height 20
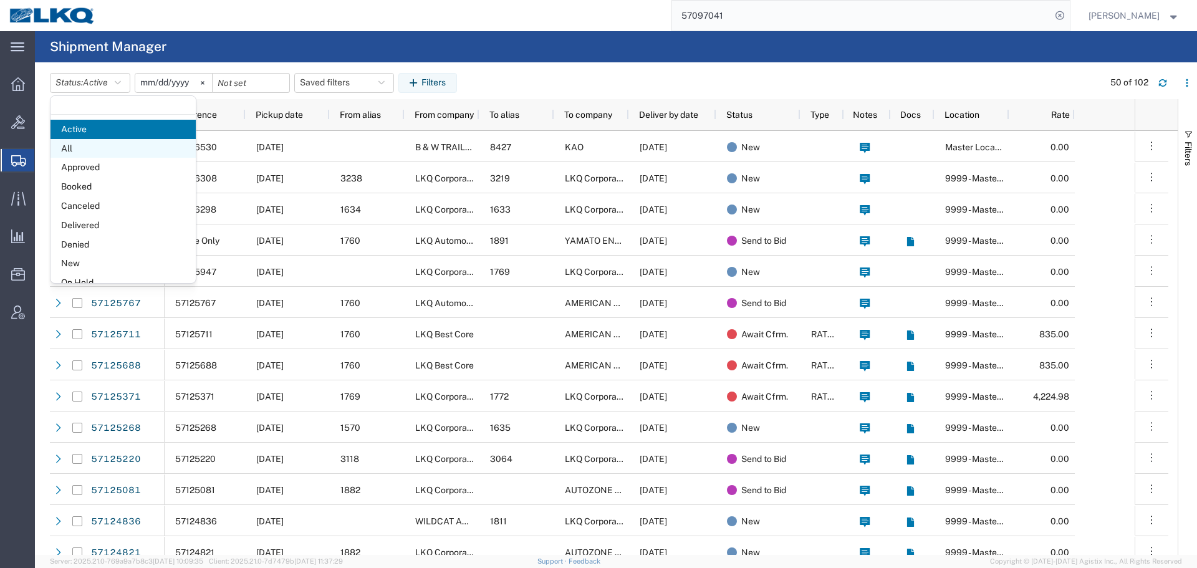
click at [80, 150] on span "All" at bounding box center [122, 148] width 145 height 19
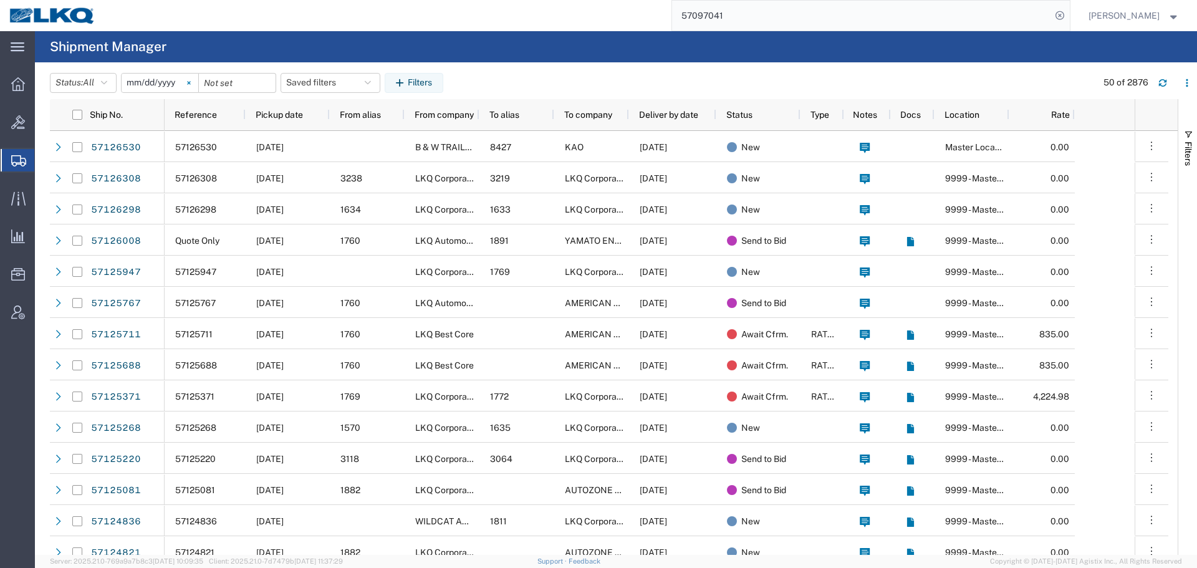
click at [194, 80] on svg-icon at bounding box center [189, 83] width 19 height 19
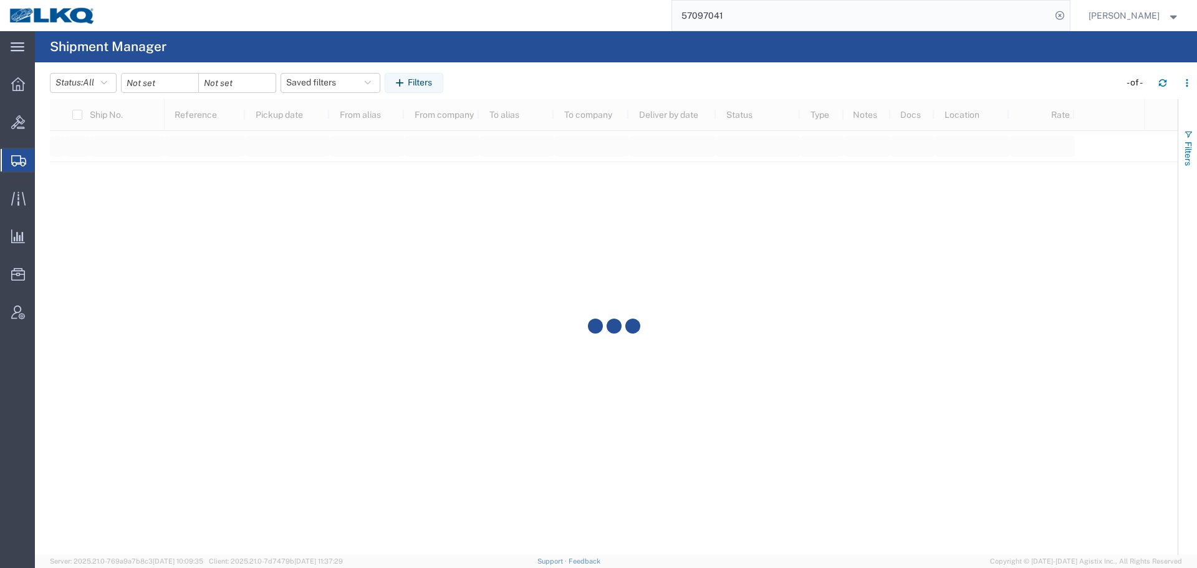
click at [1196, 148] on button "Filters" at bounding box center [1187, 147] width 19 height 67
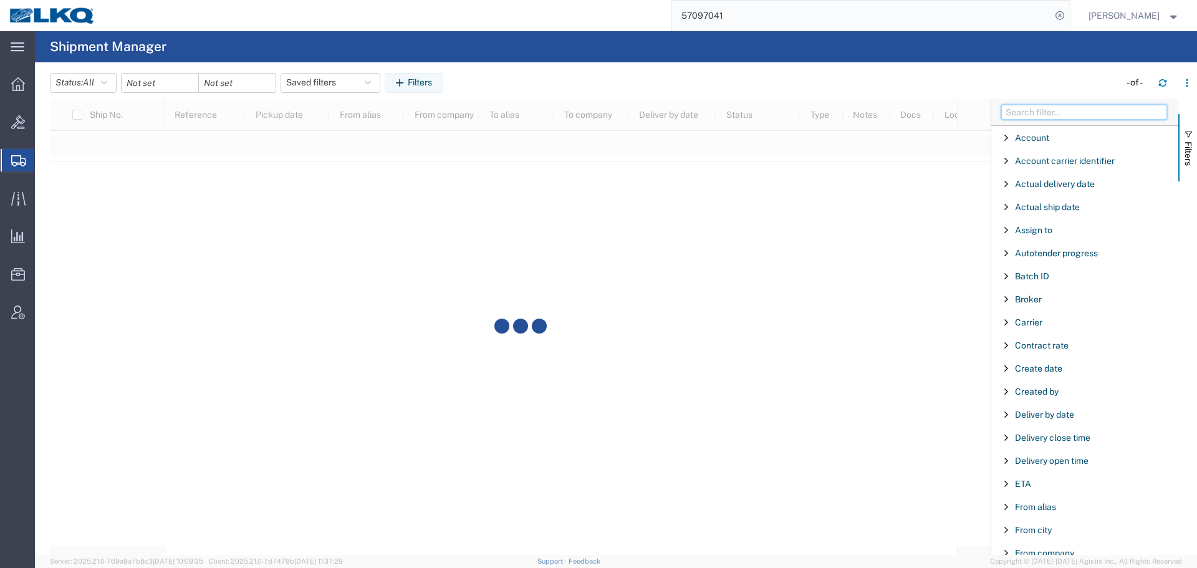
click at [1043, 110] on input "Filter Columns Input" at bounding box center [1084, 112] width 166 height 15
type input "l"
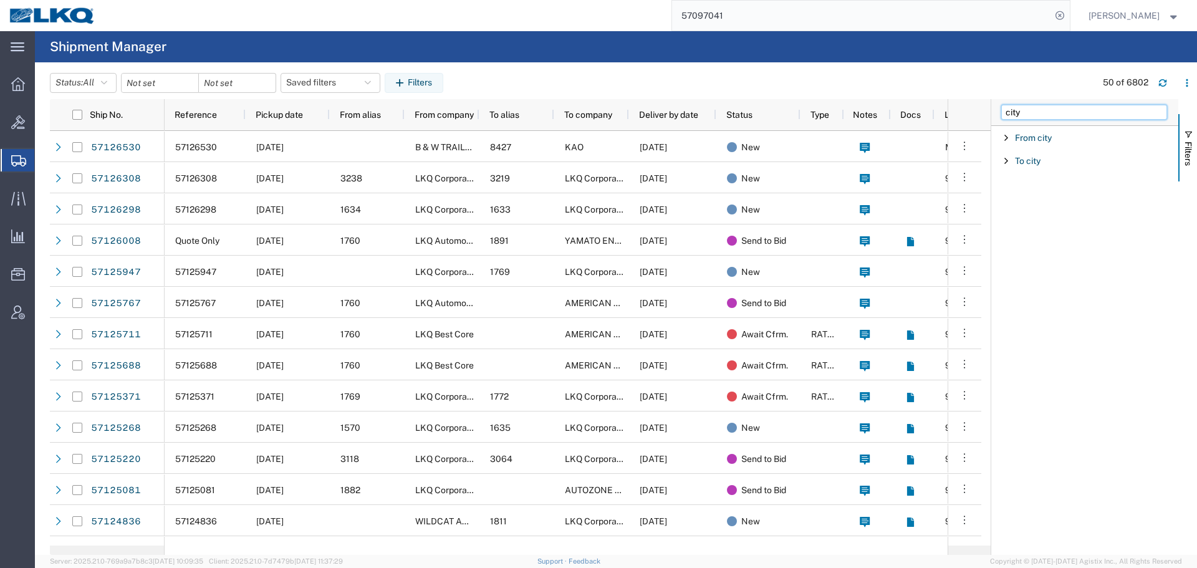
type input "city"
click at [1002, 140] on span "Filter List 2 Filters" at bounding box center [1006, 138] width 10 height 10
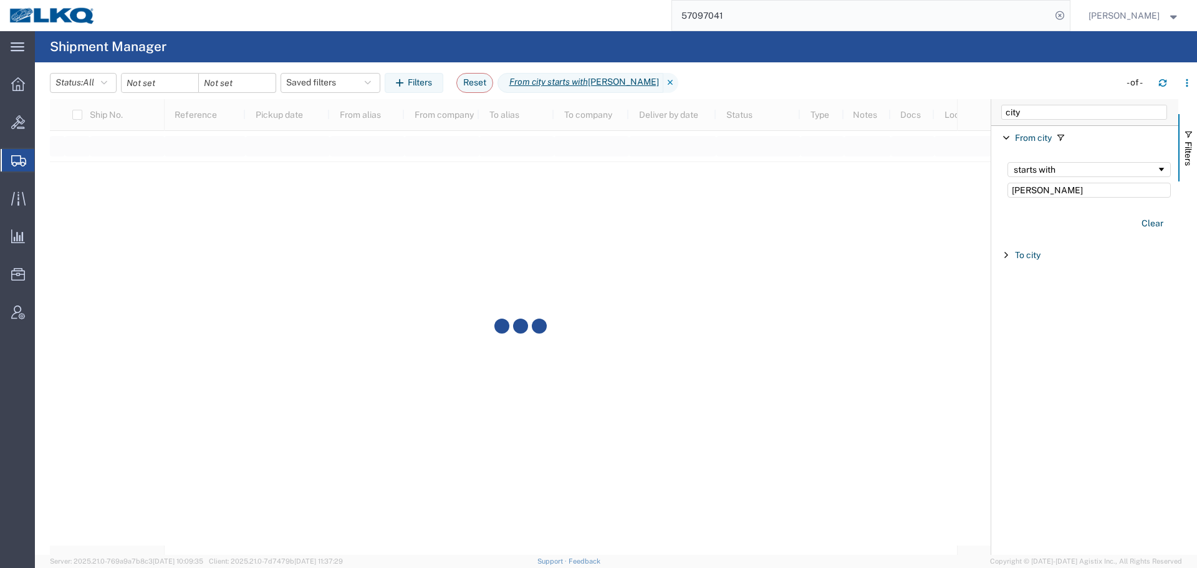
type input "Hannon"
click at [1196, 155] on button "Filters" at bounding box center [1187, 147] width 19 height 67
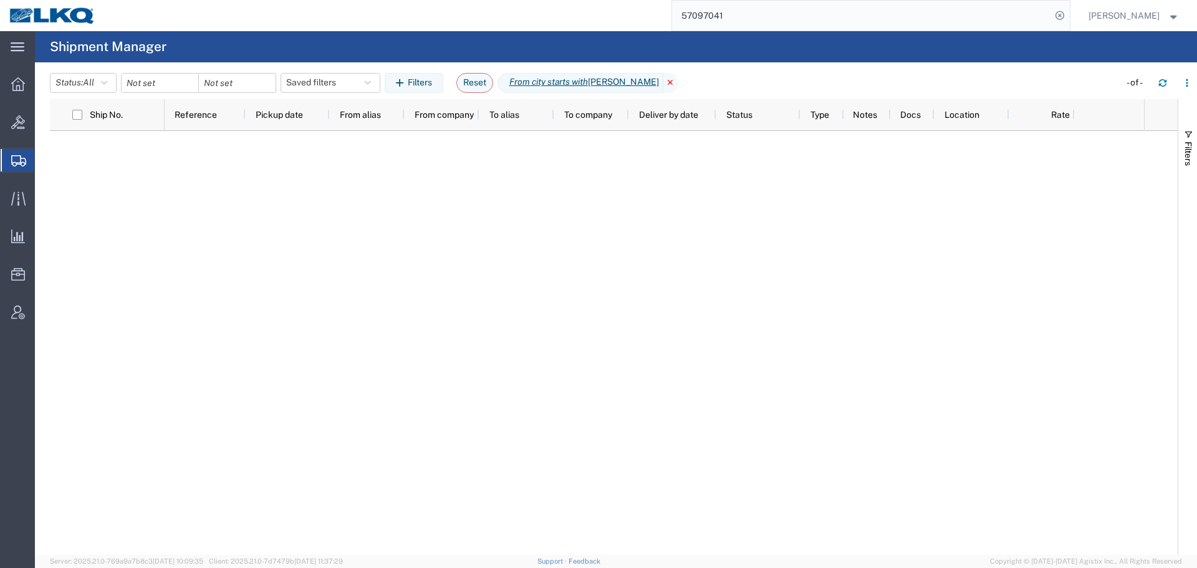
click at [663, 80] on icon at bounding box center [670, 83] width 15 height 20
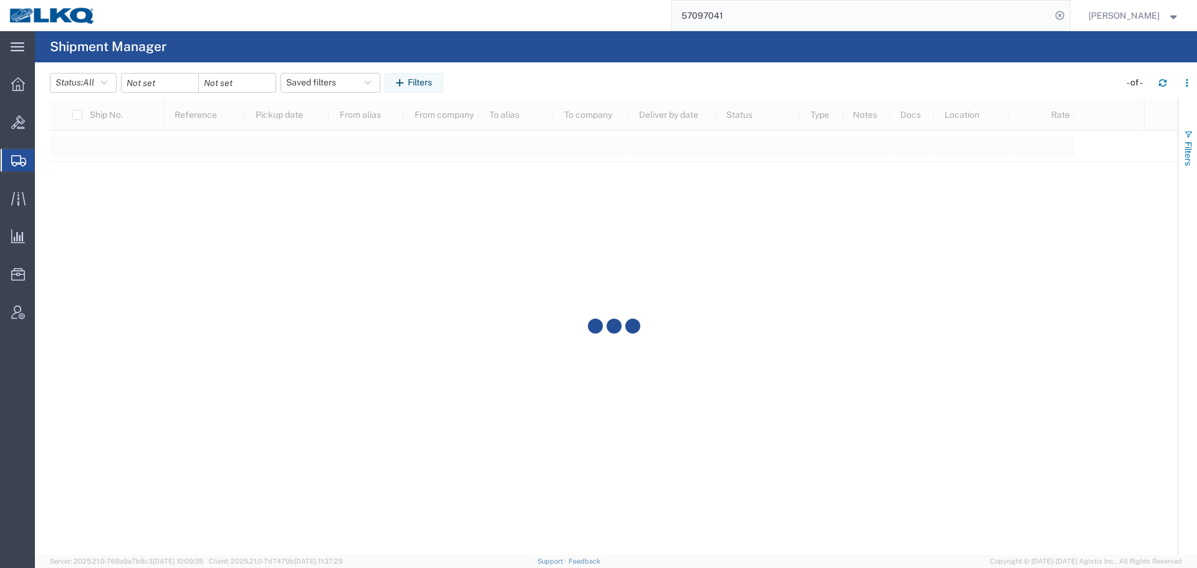
click at [1195, 172] on button "Filters" at bounding box center [1187, 147] width 19 height 67
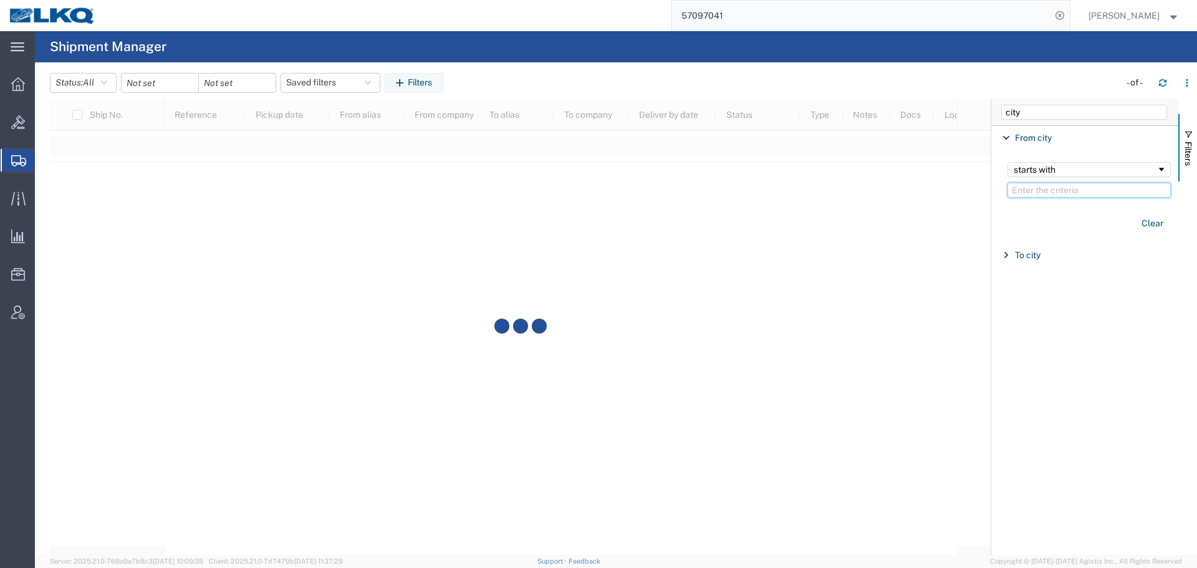
click at [1102, 190] on input "Filter Value" at bounding box center [1088, 190] width 163 height 15
type input "Hamilton"
click at [1196, 156] on button "Filters" at bounding box center [1187, 147] width 19 height 67
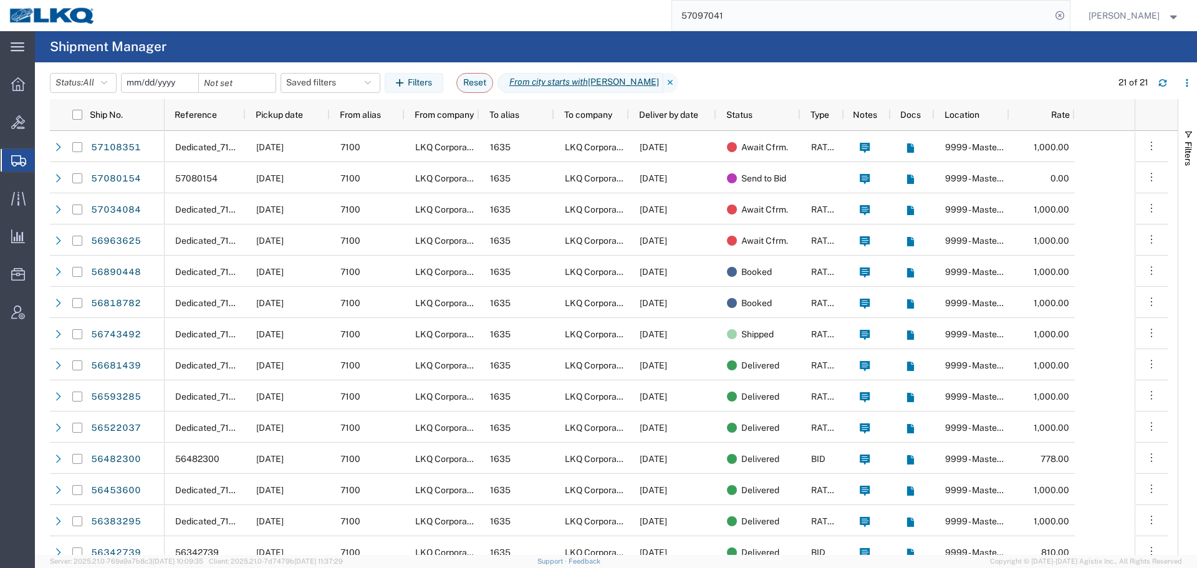
click at [166, 82] on input "date" at bounding box center [160, 83] width 77 height 19
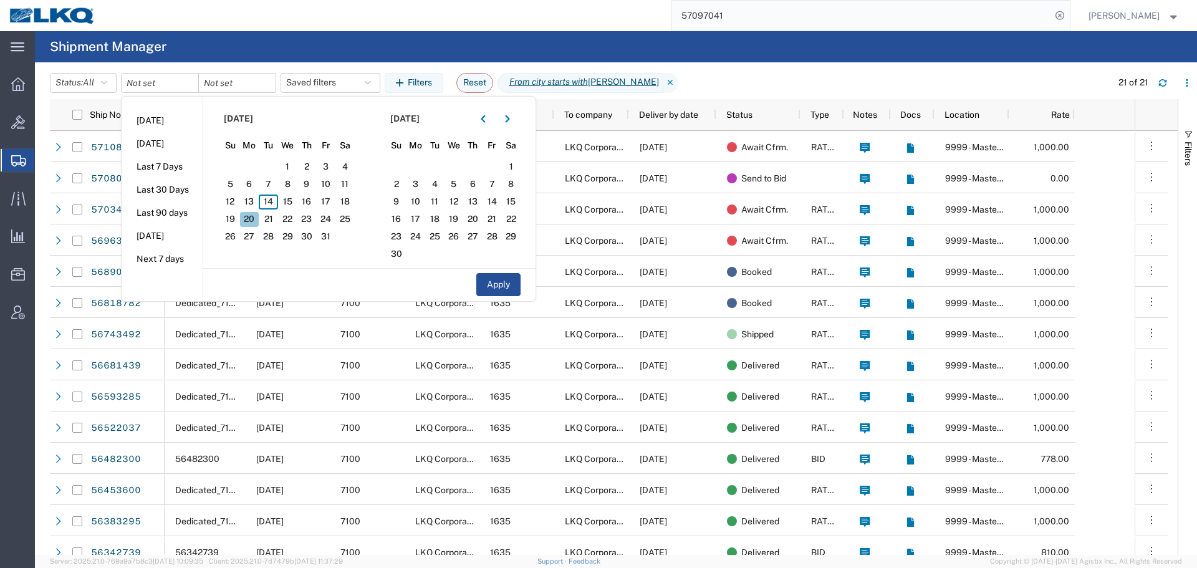
click at [256, 218] on span "20" at bounding box center [249, 219] width 19 height 15
click at [501, 284] on button "Apply" at bounding box center [498, 284] width 44 height 23
type input "2025-10-20"
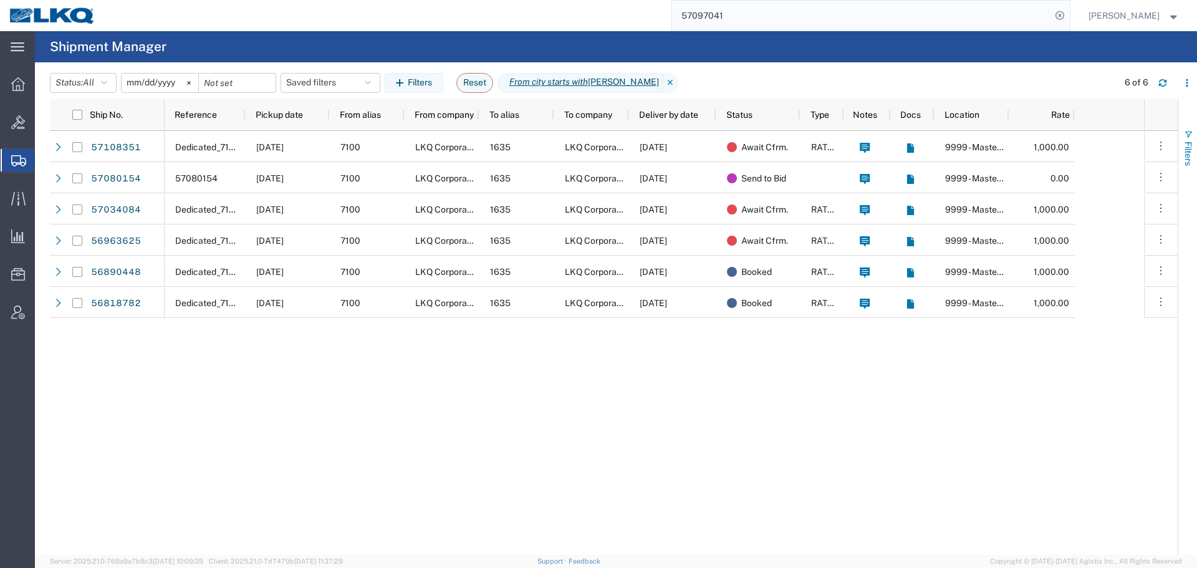
click at [1191, 149] on span "Filters" at bounding box center [1188, 154] width 10 height 24
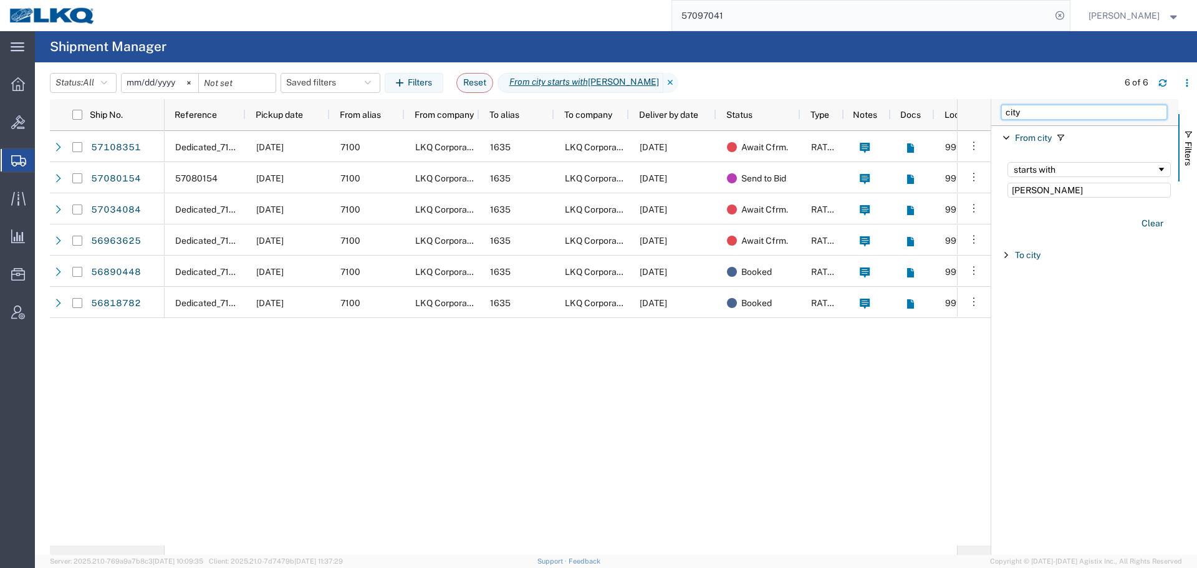
click at [1075, 118] on input "city" at bounding box center [1084, 112] width 166 height 15
click at [1002, 256] on span "Filter List 2 Filters" at bounding box center [1006, 255] width 10 height 10
type input "Alsip"
click at [1188, 156] on span "Filters" at bounding box center [1188, 154] width 10 height 24
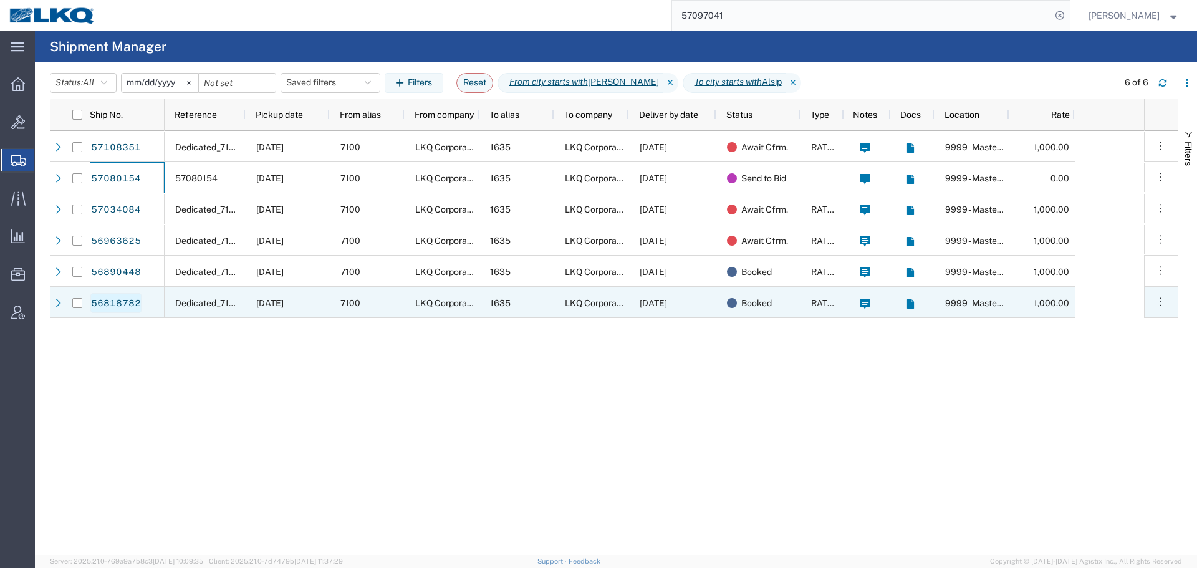
click at [110, 300] on link "56818782" at bounding box center [115, 303] width 51 height 20
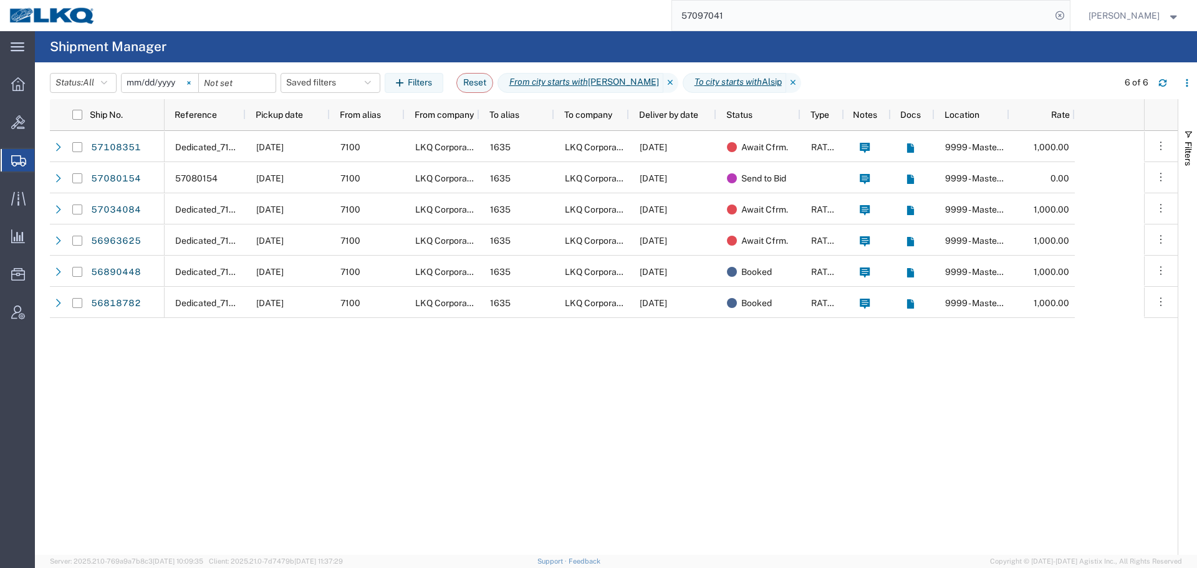
click at [190, 84] on icon at bounding box center [188, 82] width 3 height 3
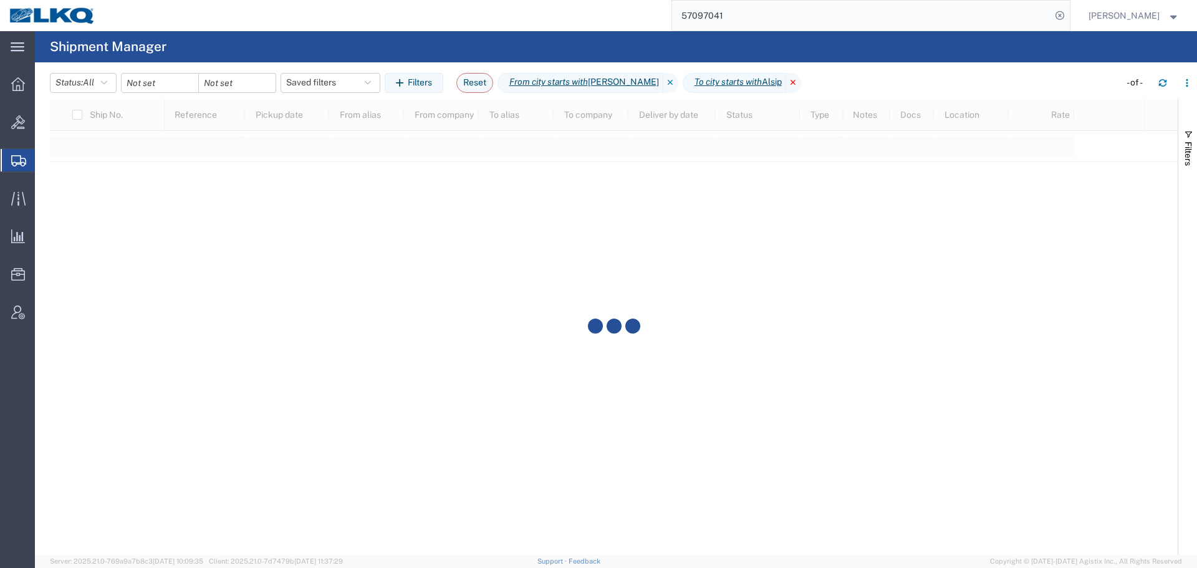
click at [786, 82] on icon at bounding box center [793, 83] width 15 height 20
click at [663, 82] on icon at bounding box center [670, 83] width 15 height 20
click at [1196, 148] on button "Filters" at bounding box center [1187, 147] width 19 height 67
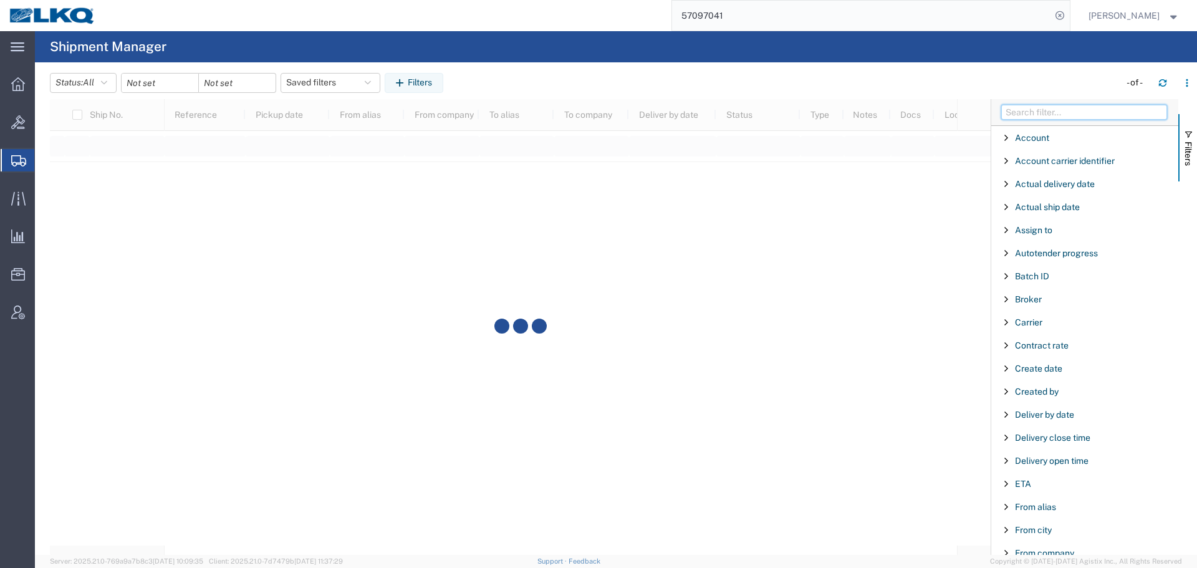
click at [1047, 113] on input "Filter Columns Input" at bounding box center [1084, 112] width 166 height 15
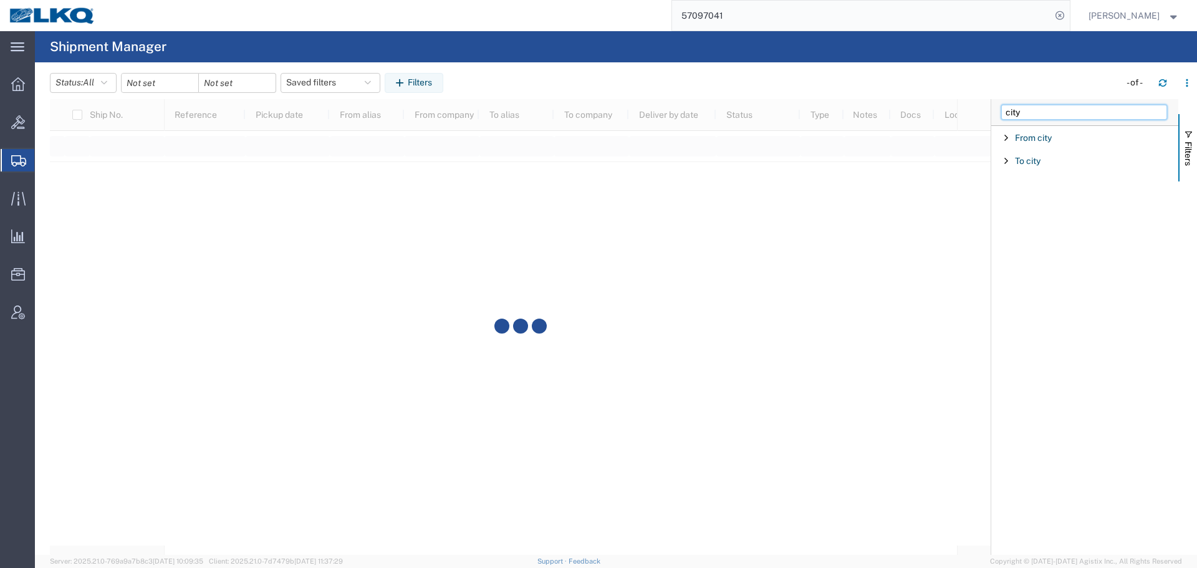
type input "city"
click at [1006, 137] on span "Filter List 2 Filters" at bounding box center [1006, 138] width 10 height 10
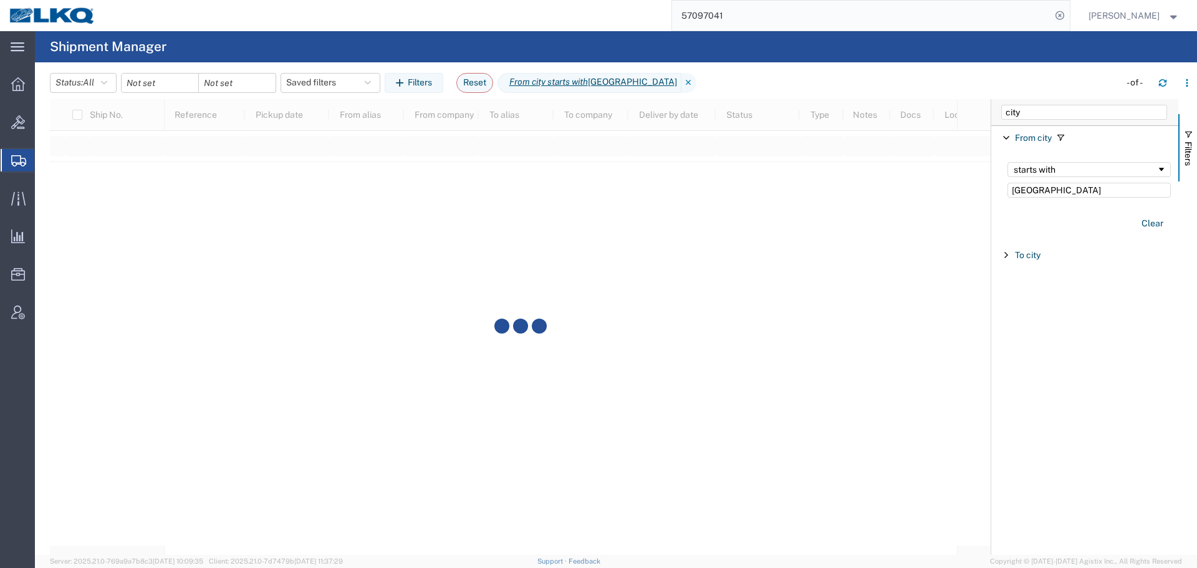
type input "Blue Island"
click at [1004, 254] on span "Filter List 2 Filters" at bounding box center [1006, 255] width 10 height 10
type input "Alsip"
click at [1196, 154] on button "Filters" at bounding box center [1187, 147] width 19 height 67
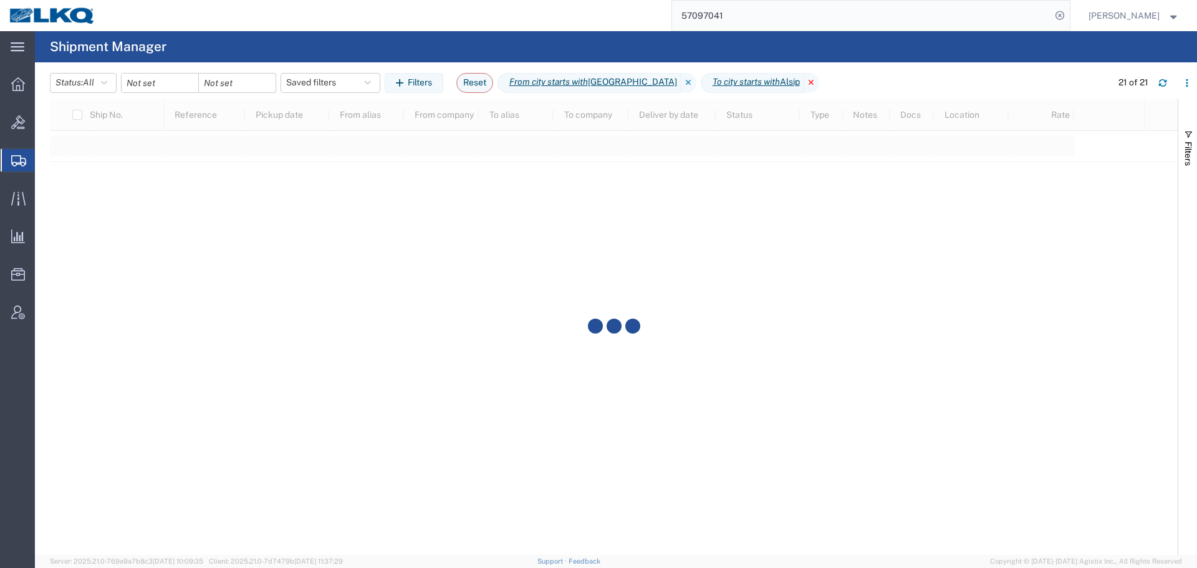
click at [804, 86] on icon at bounding box center [811, 83] width 15 height 20
click at [681, 83] on icon at bounding box center [688, 83] width 15 height 20
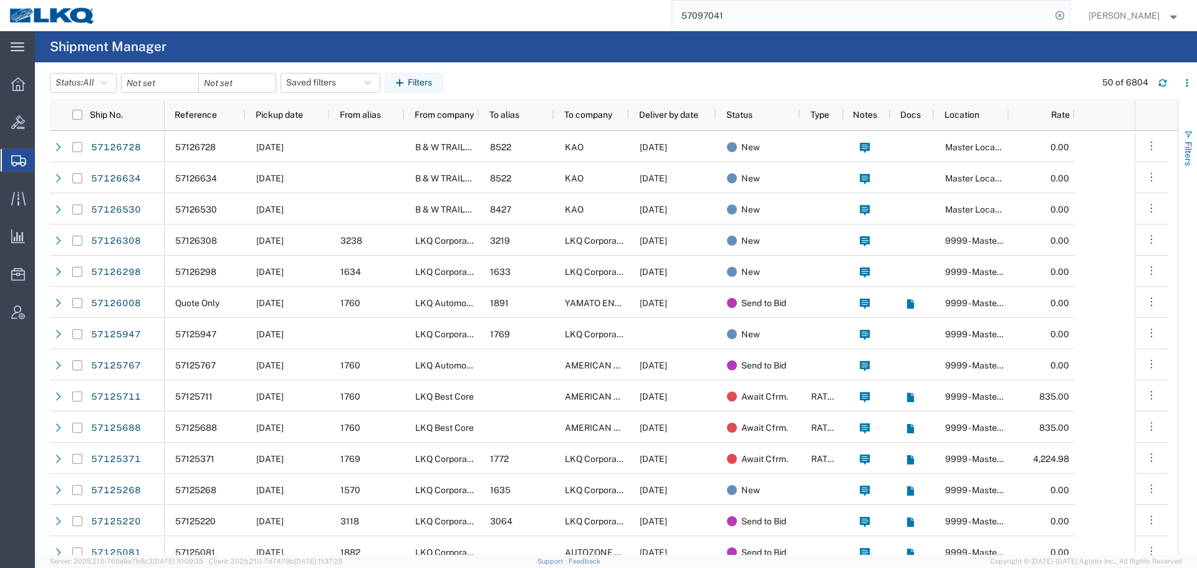
click at [1189, 156] on span "Filters" at bounding box center [1188, 154] width 10 height 24
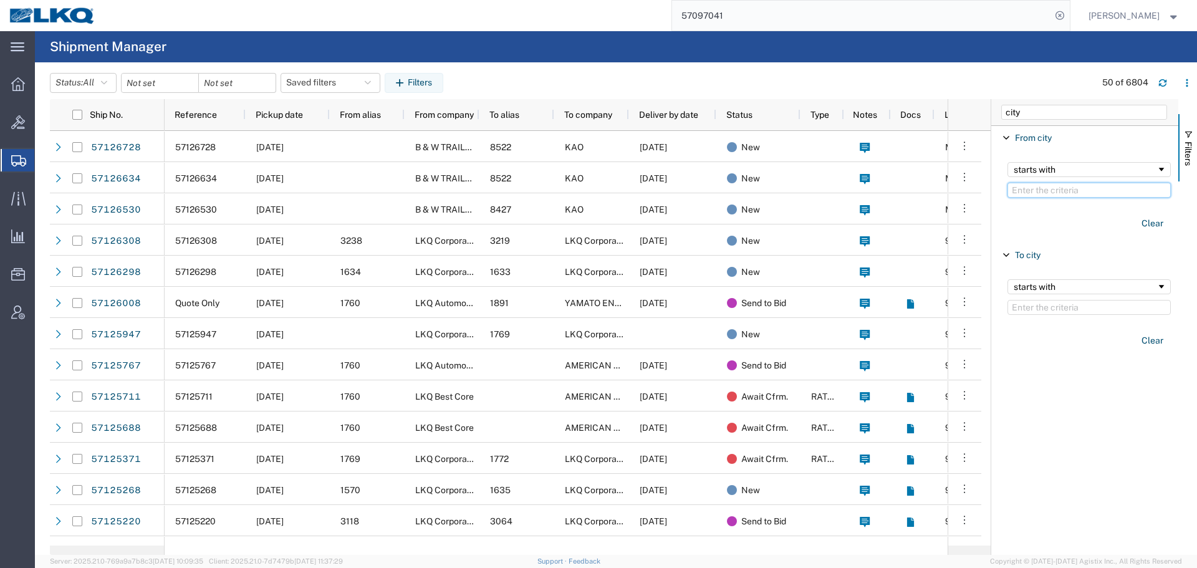
click at [1055, 193] on input "Filter Value" at bounding box center [1088, 190] width 163 height 15
paste input "Blue"
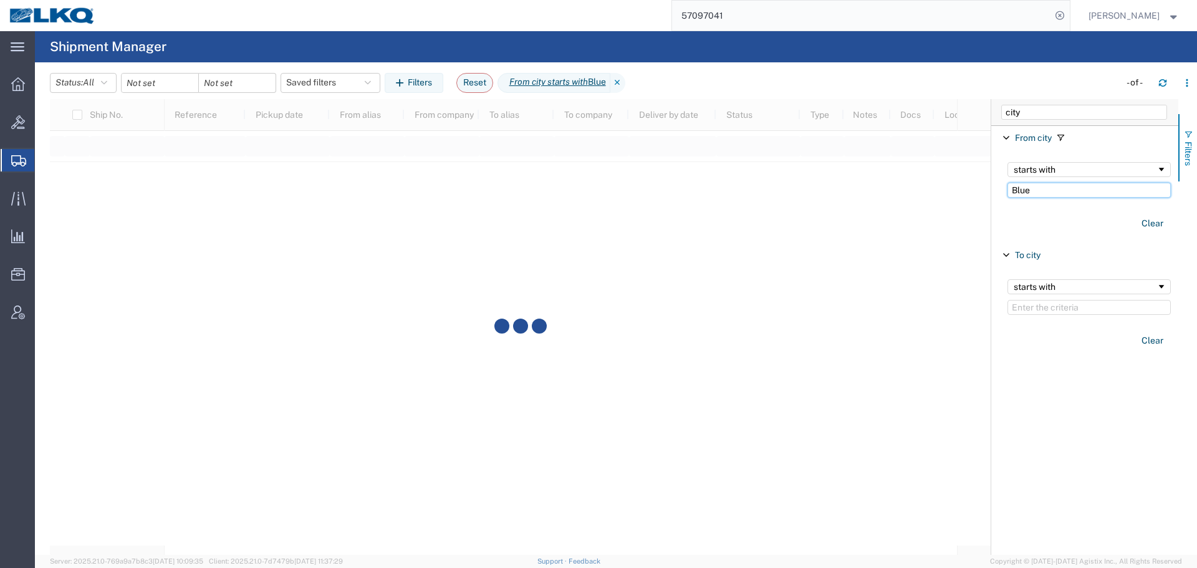
type input "Blue"
click at [1196, 145] on button "Filters" at bounding box center [1187, 147] width 19 height 67
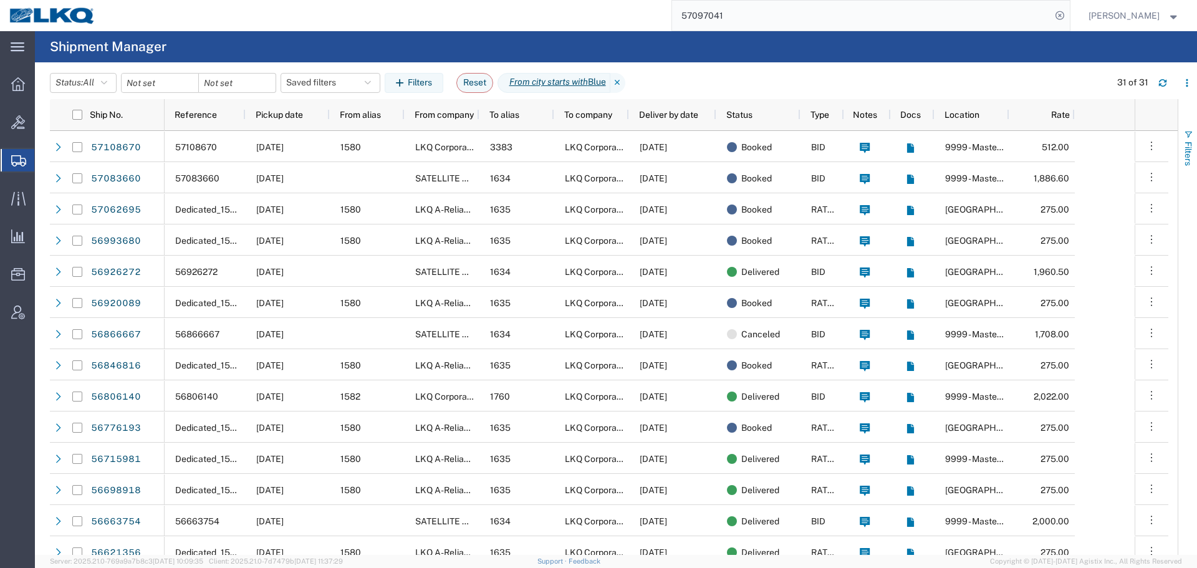
click at [1196, 145] on button "Filters" at bounding box center [1187, 147] width 19 height 67
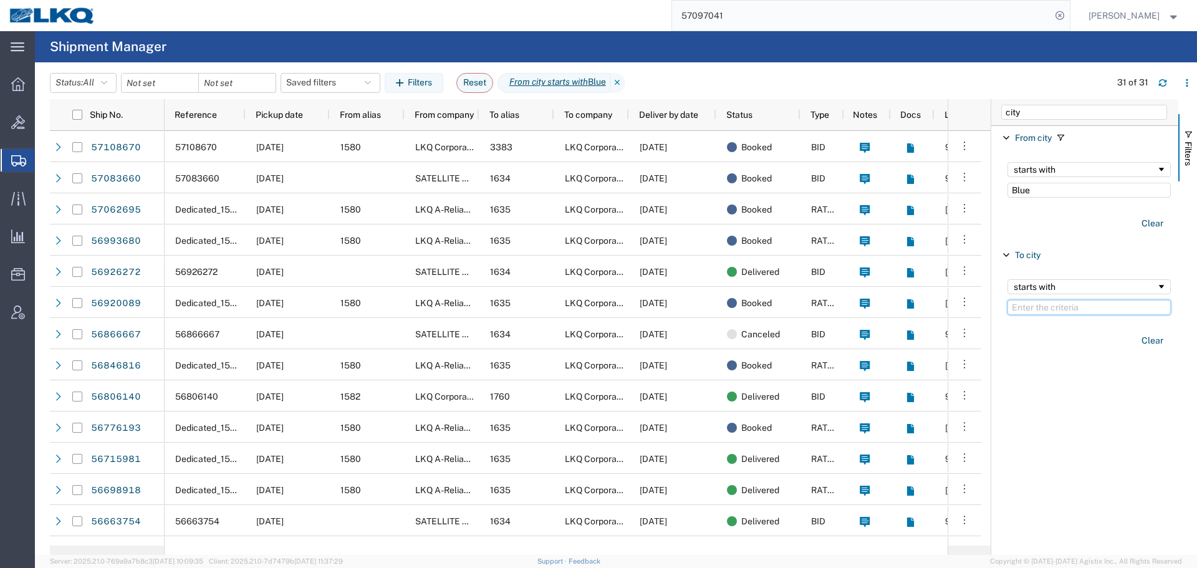
click at [1085, 310] on input "Filter Value" at bounding box center [1088, 307] width 163 height 15
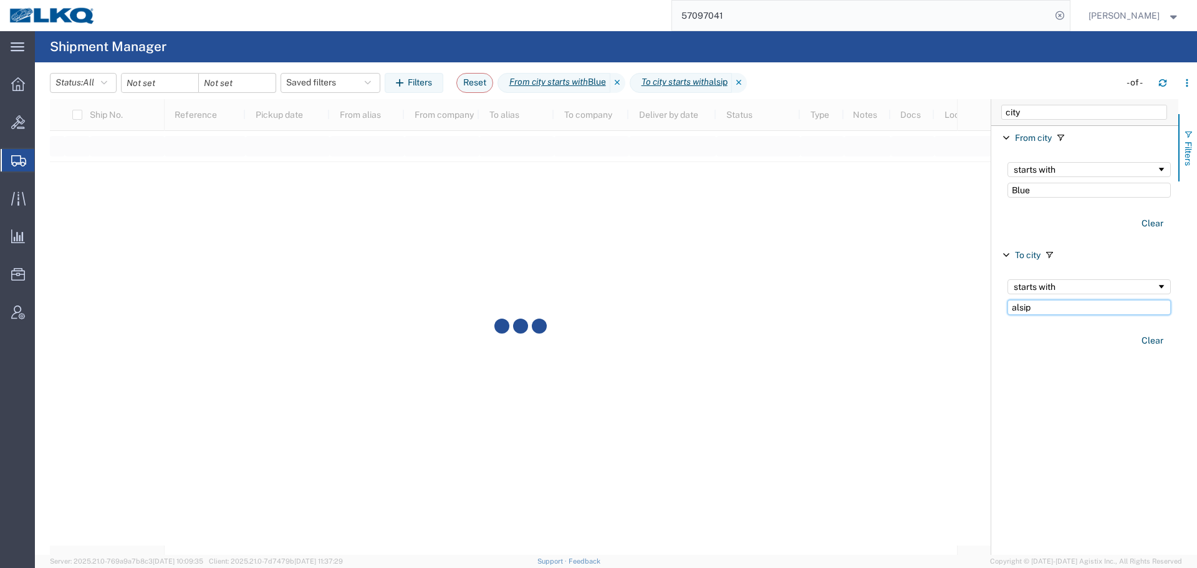
type input "alsip"
click at [1196, 145] on button "Filters" at bounding box center [1187, 147] width 19 height 67
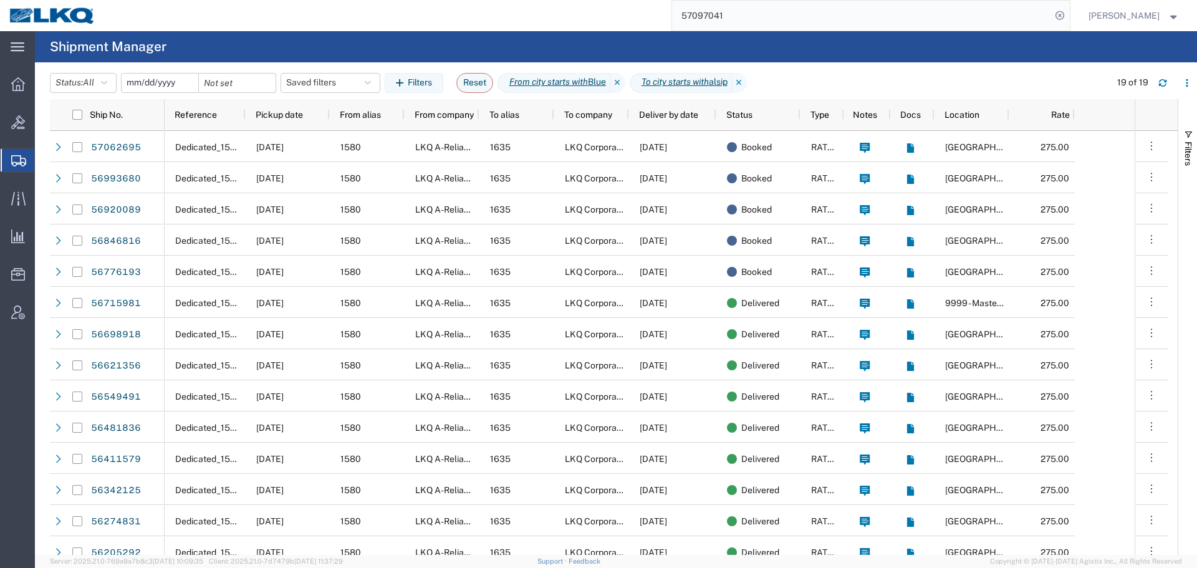
click at [163, 79] on input "date" at bounding box center [160, 83] width 77 height 19
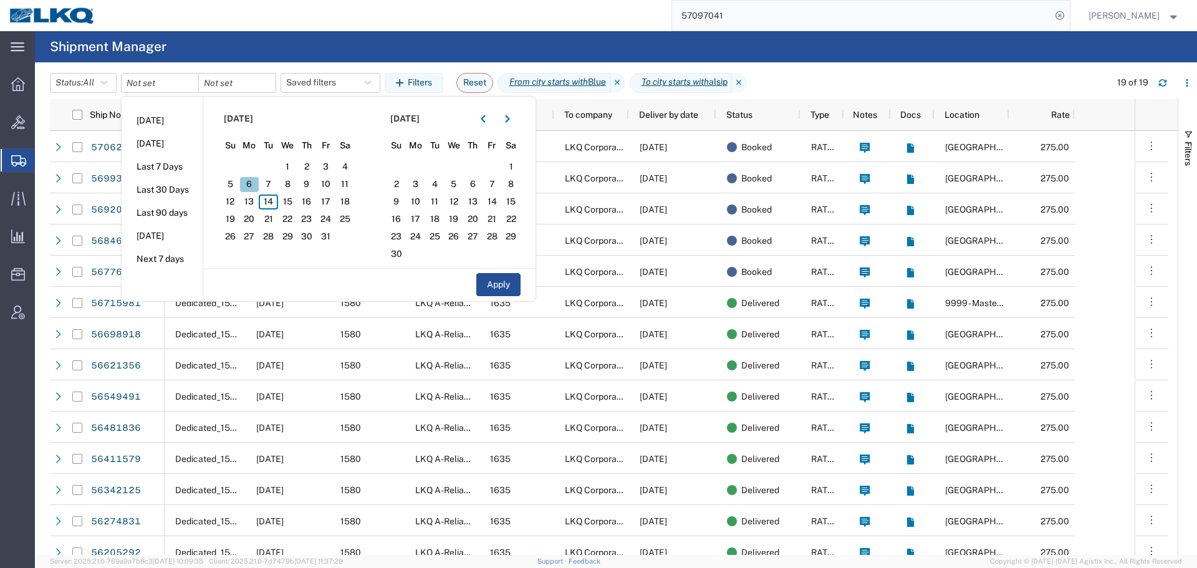
click at [249, 191] on span "6" at bounding box center [249, 184] width 19 height 15
click at [329, 198] on span "17" at bounding box center [325, 201] width 19 height 15
click at [514, 284] on button "Apply" at bounding box center [498, 284] width 44 height 23
type input "2025-10-06"
type input "2025-10-17"
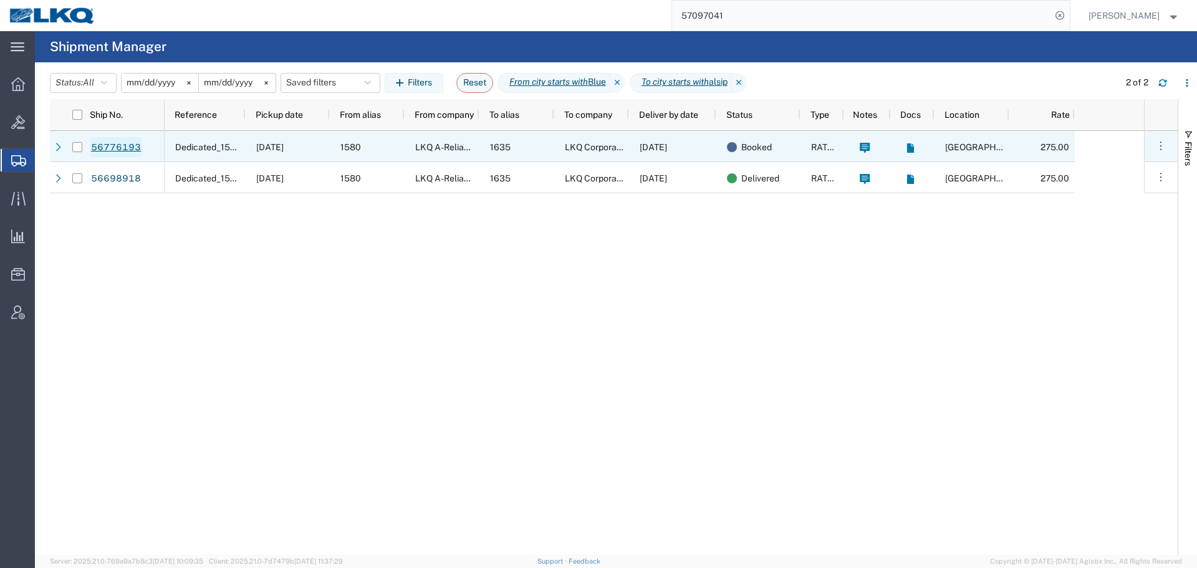
click at [116, 145] on link "56776193" at bounding box center [115, 147] width 51 height 20
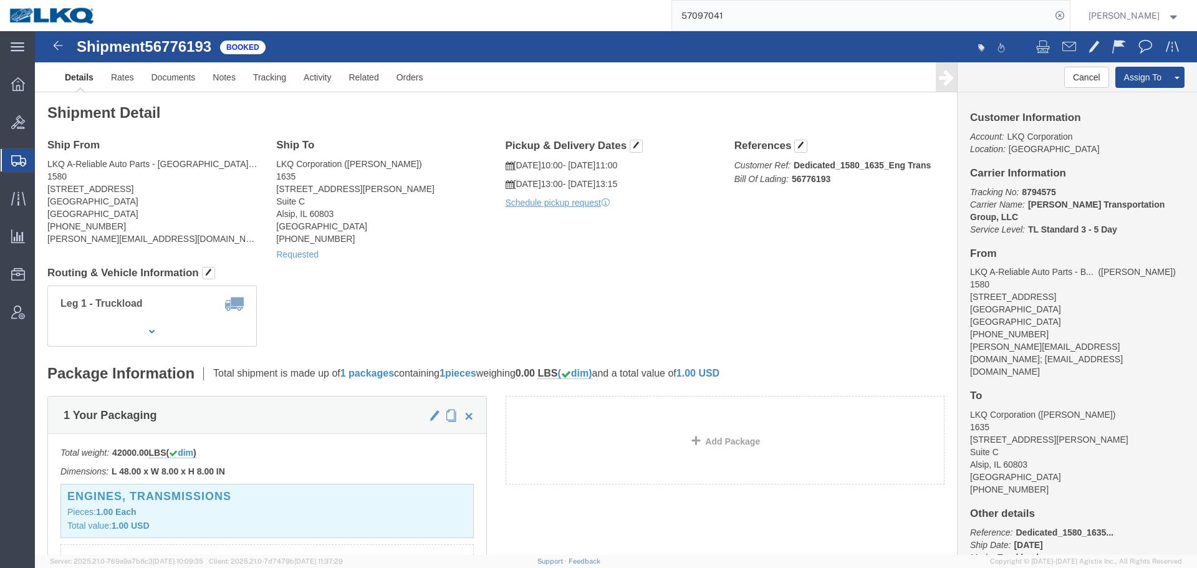
click div "Leg 1 - Truckload Number of trucks: 1"
click span "56776193"
copy span "56776193"
click div "Shipment Detail Ship From LKQ A-Reliable Auto Parts - Blue Island, Il (Michael …"
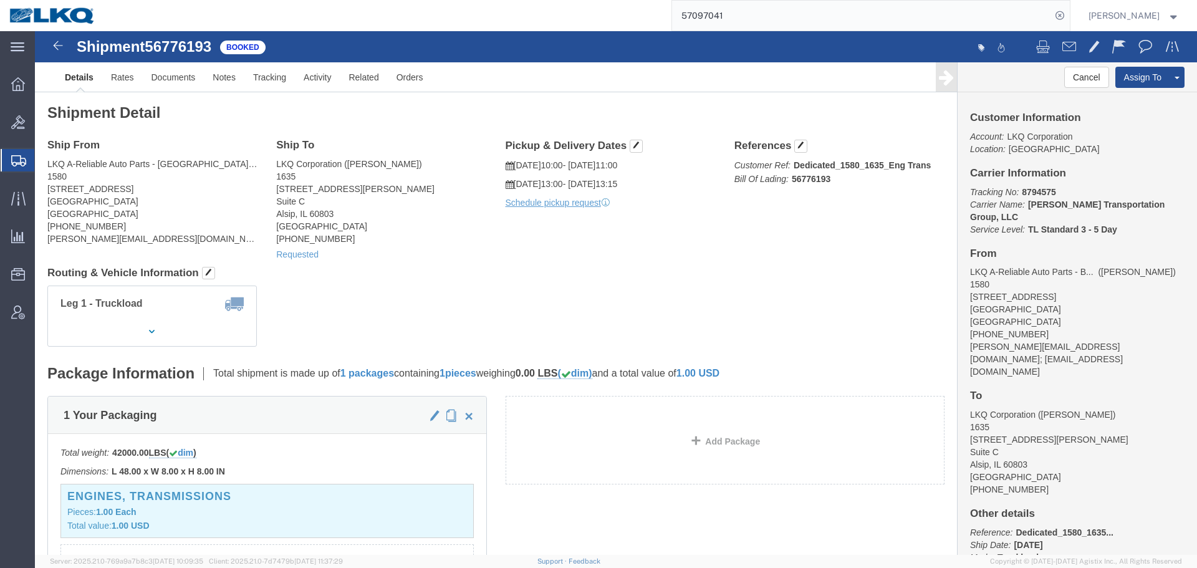
click div "Shipment Detail Ship From LKQ A-Reliable Auto Parts - Blue Island, Il (Michael …"
click link "Clone Shipment"
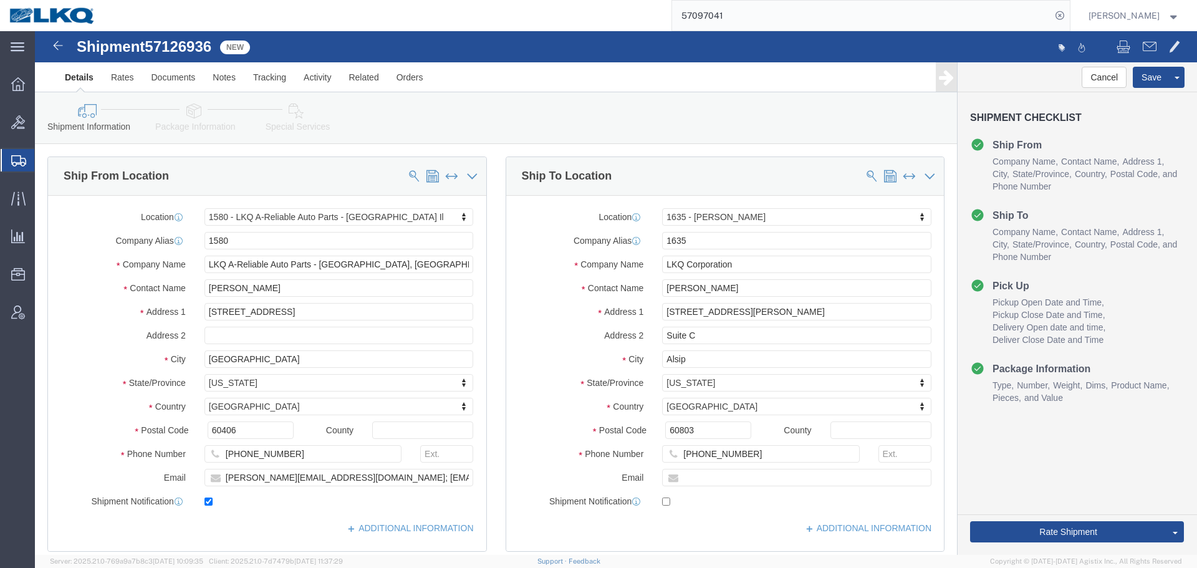
select select "27572"
select select "27578"
click div "Shipment 57126936 New Details Rates Documents Notes Tracking Activity Related O…"
click span "57126936"
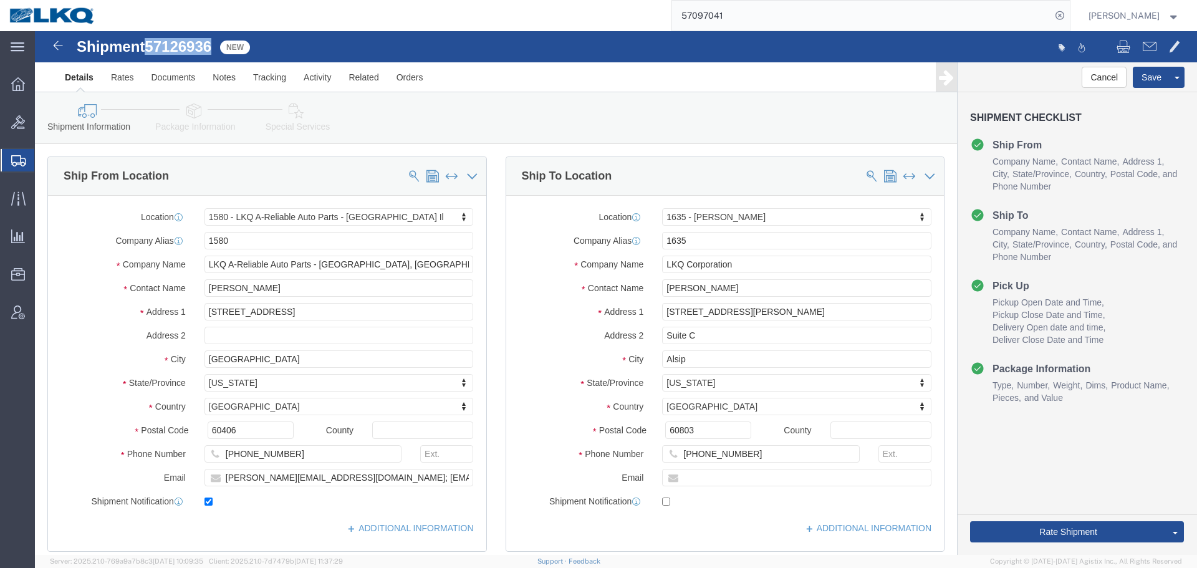
copy span "57126936"
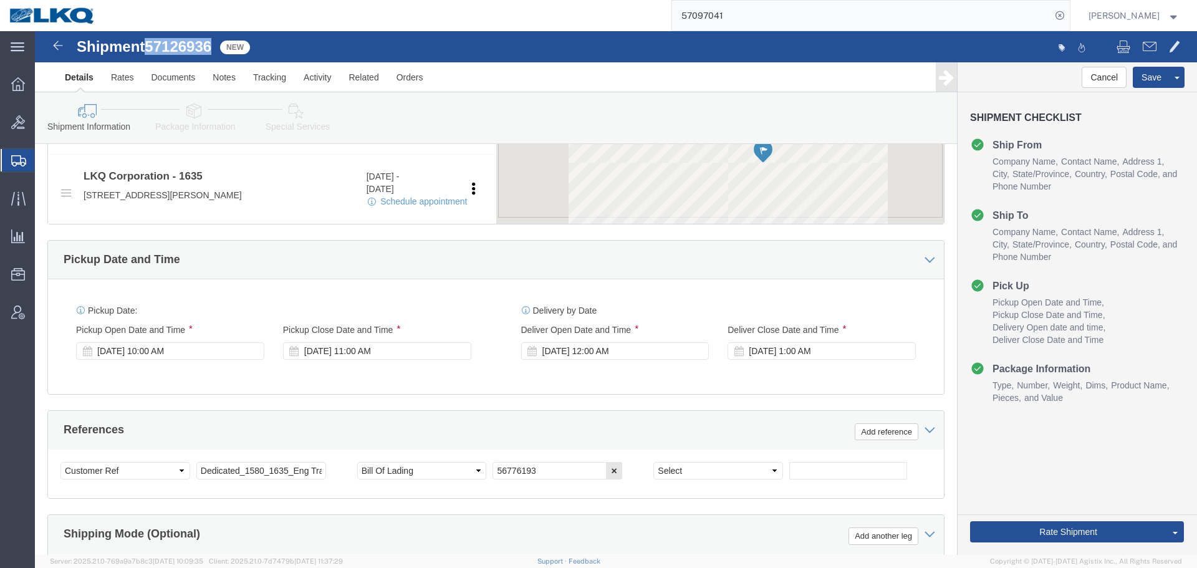
scroll to position [623, 0]
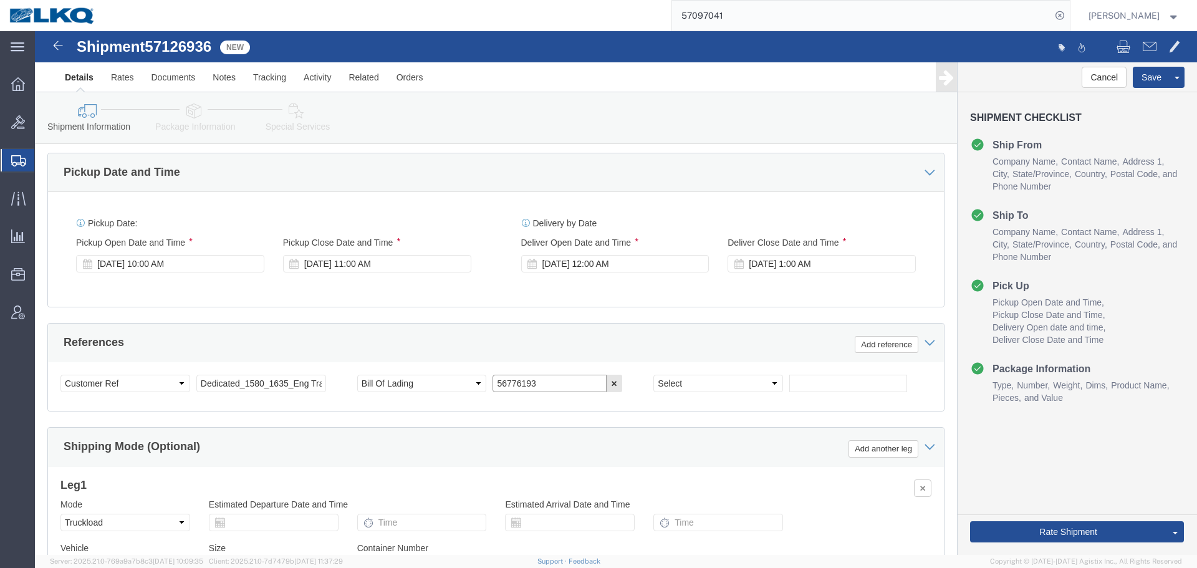
click input "56776193"
paste input "7126936"
type input "57126936"
click div "Oct 15 2025 10:00 AM"
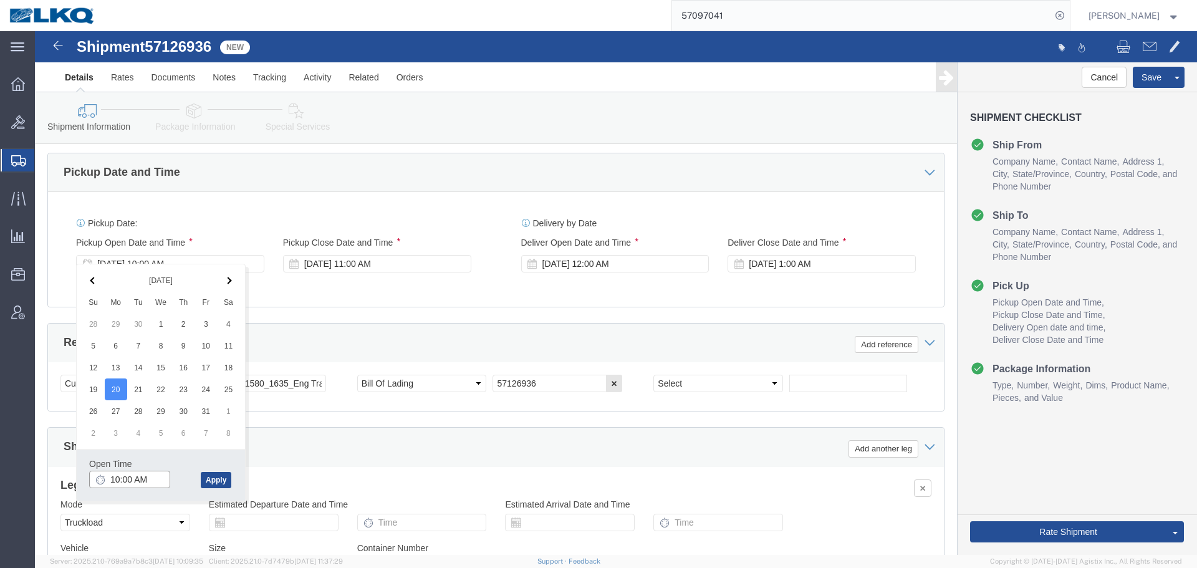
click input "10:00 AM"
type input "7:00 AM"
click button "Apply"
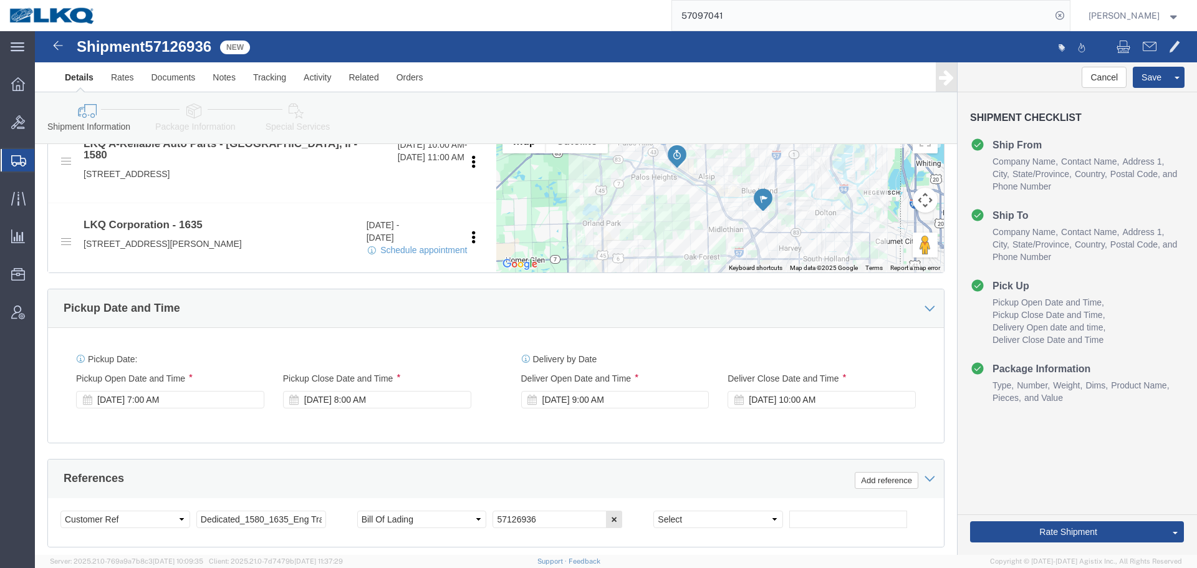
scroll to position [374, 0]
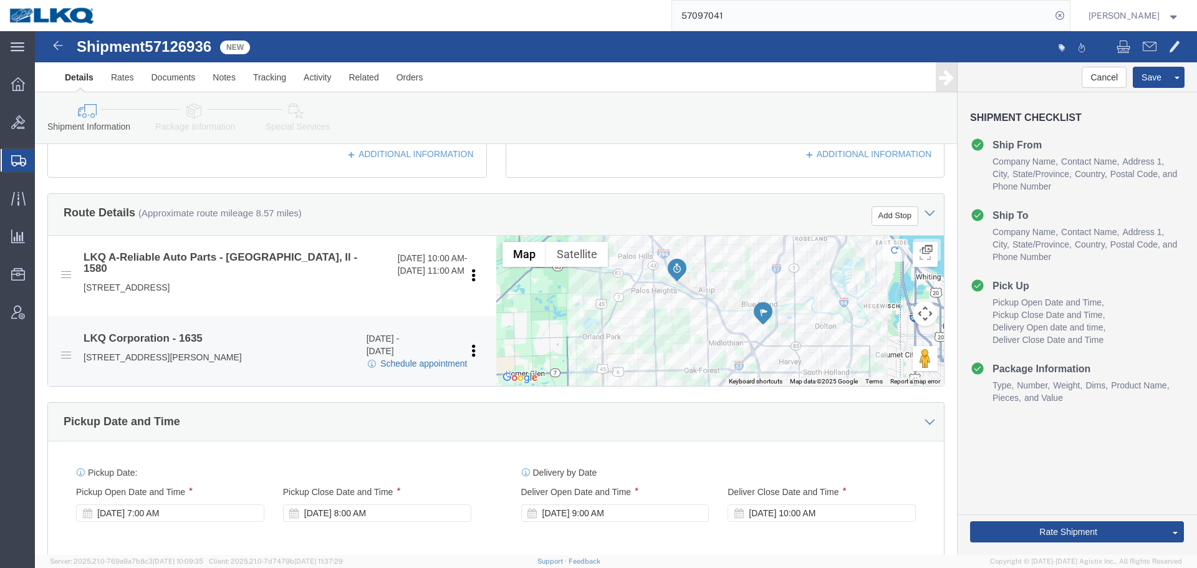
click link "Schedule appointment"
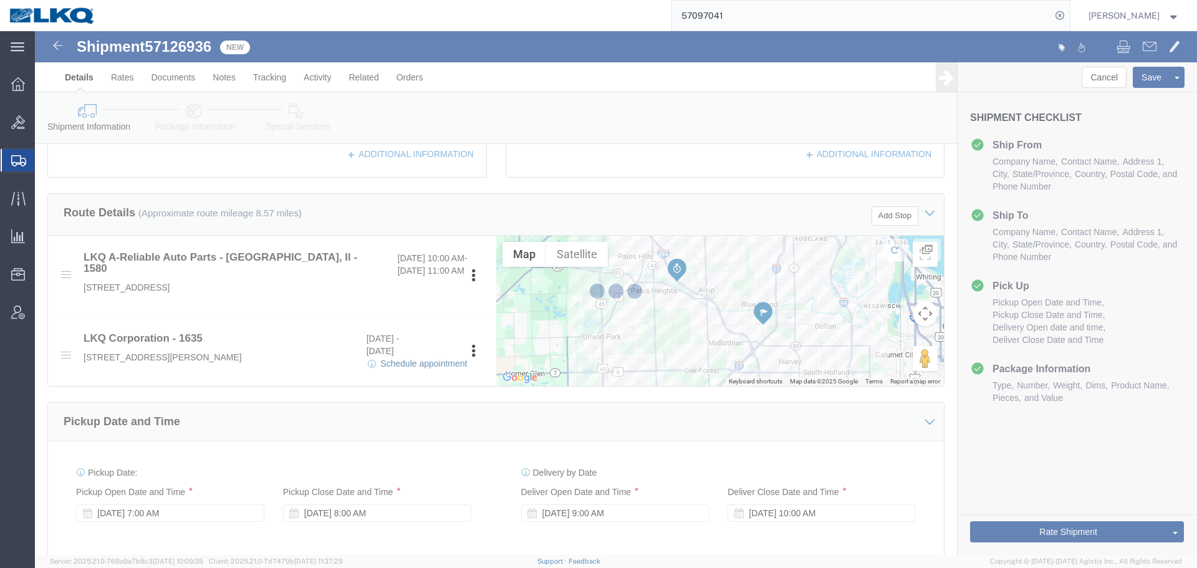
select select
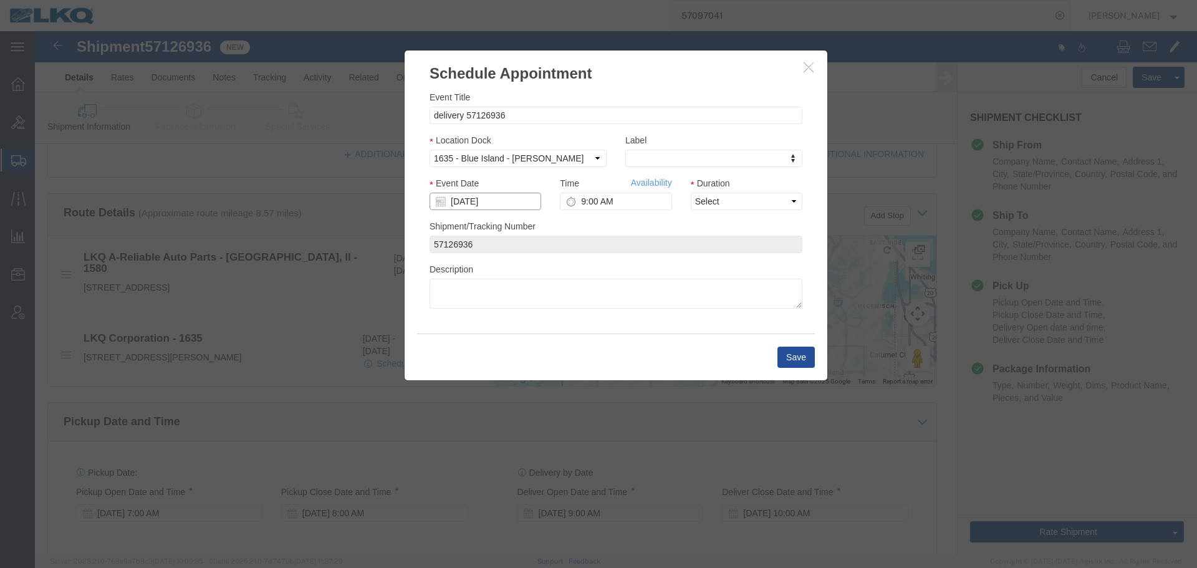
click input "[DATE]"
click td "21"
type input "[DATE]"
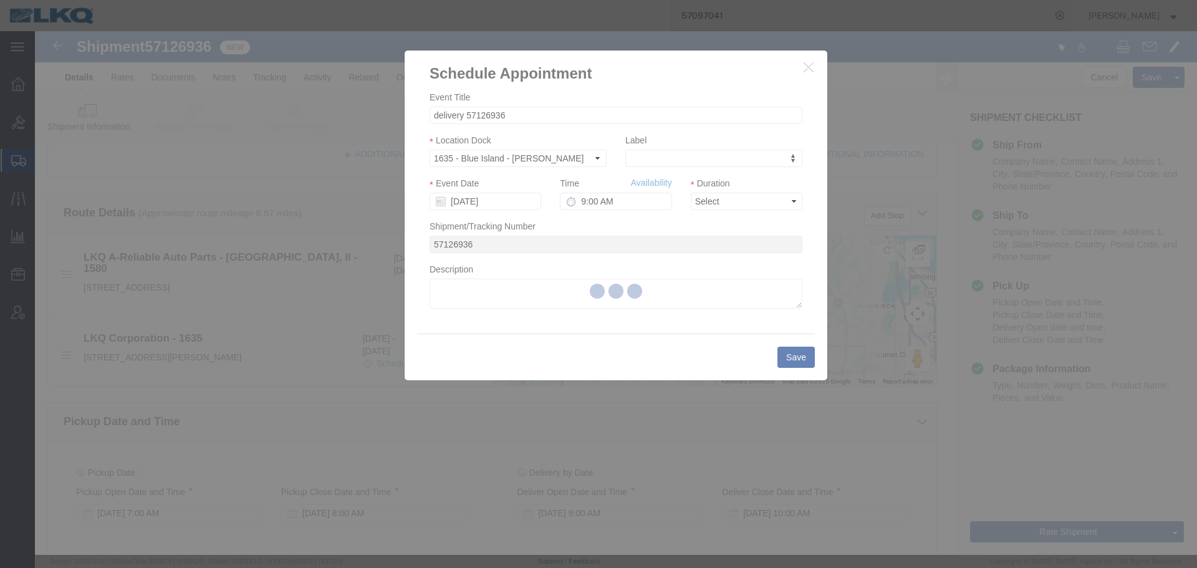
click at [601, 204] on div at bounding box center [616, 293] width 1162 height 524
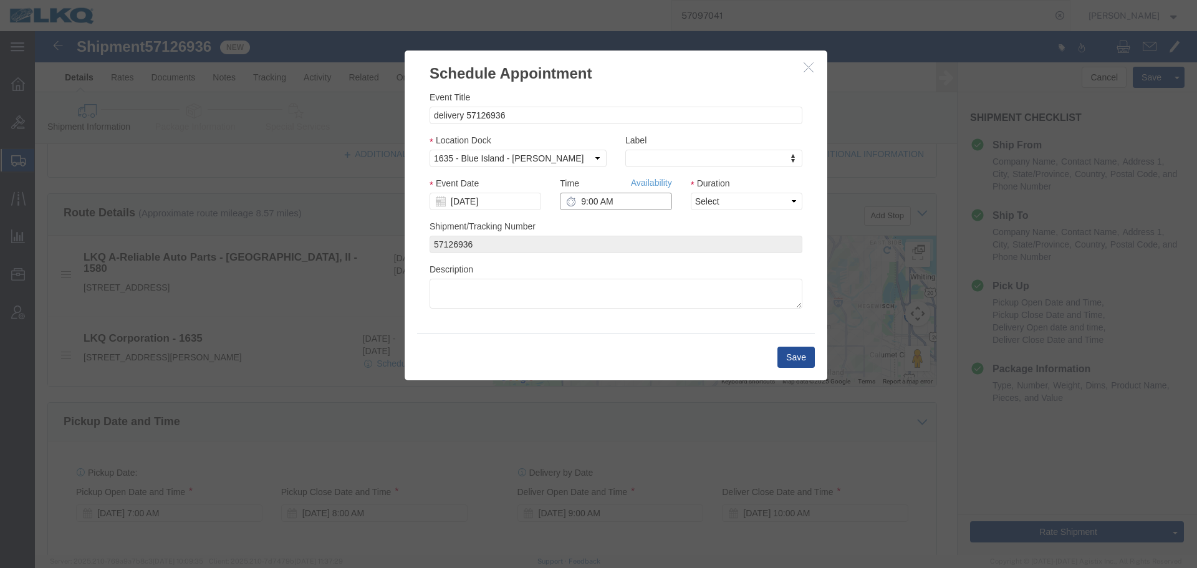
click input "9:00 AM"
type input "8:00 AM"
click select "Select 15 min 30 min 45 min 1 hr 2 hr 3 hr 4 hr"
select select "15"
click select "Select 15 min 30 min 45 min 1 hr 2 hr 3 hr 4 hr"
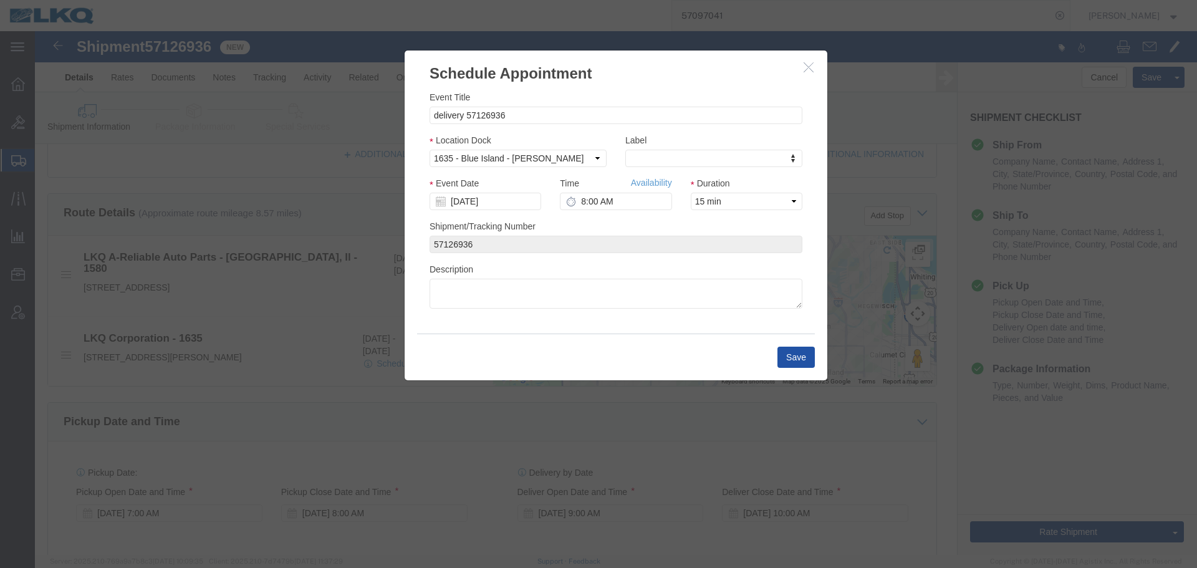
click button "Save"
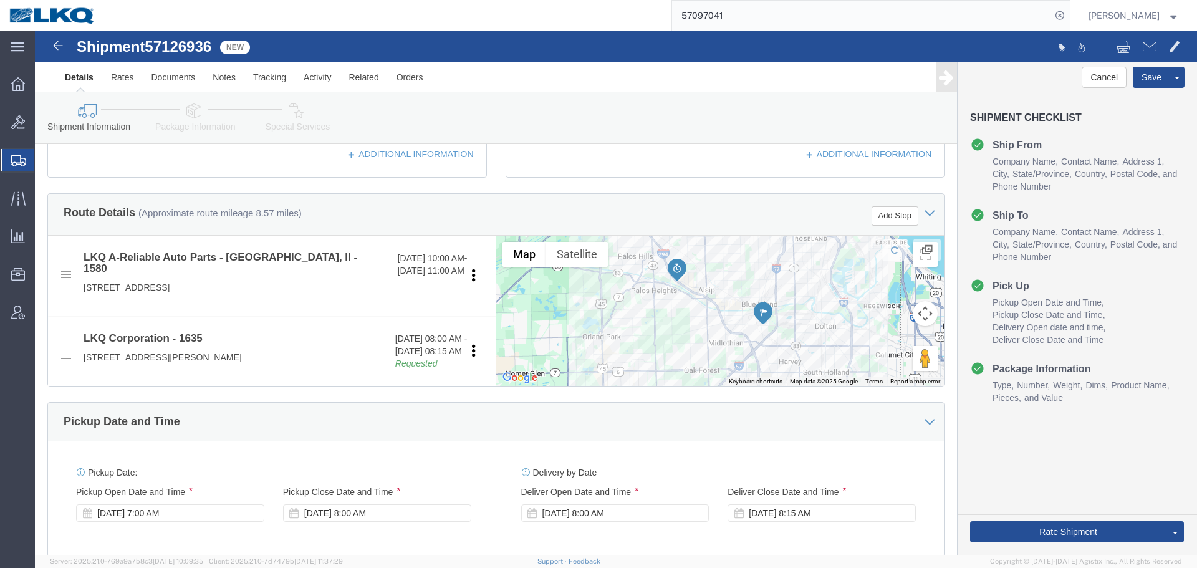
click span "57126936"
copy span "57126936"
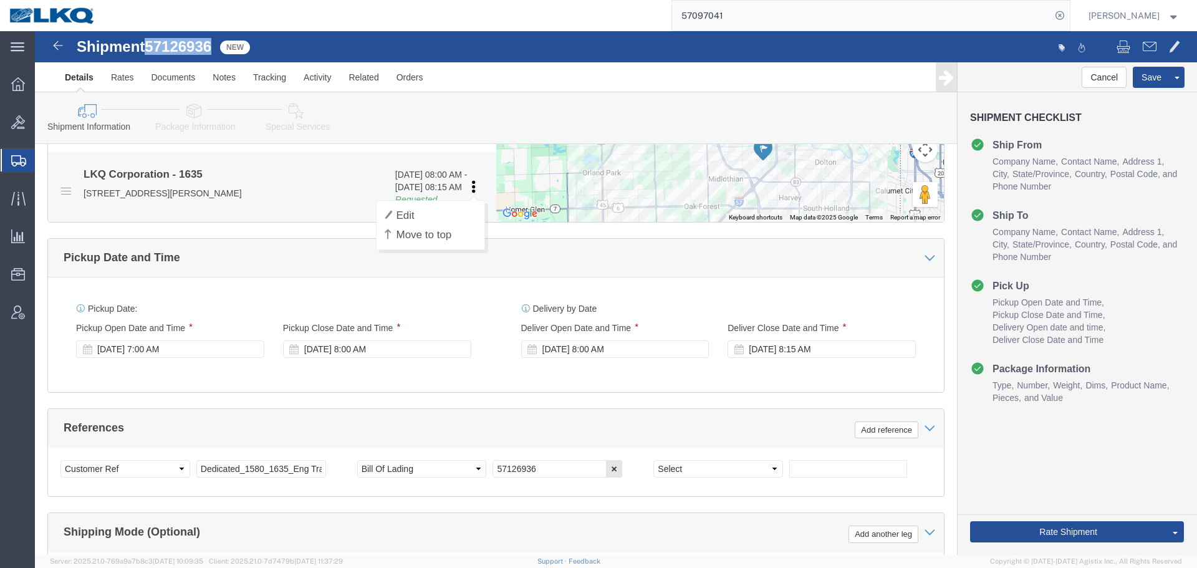
scroll to position [746, 0]
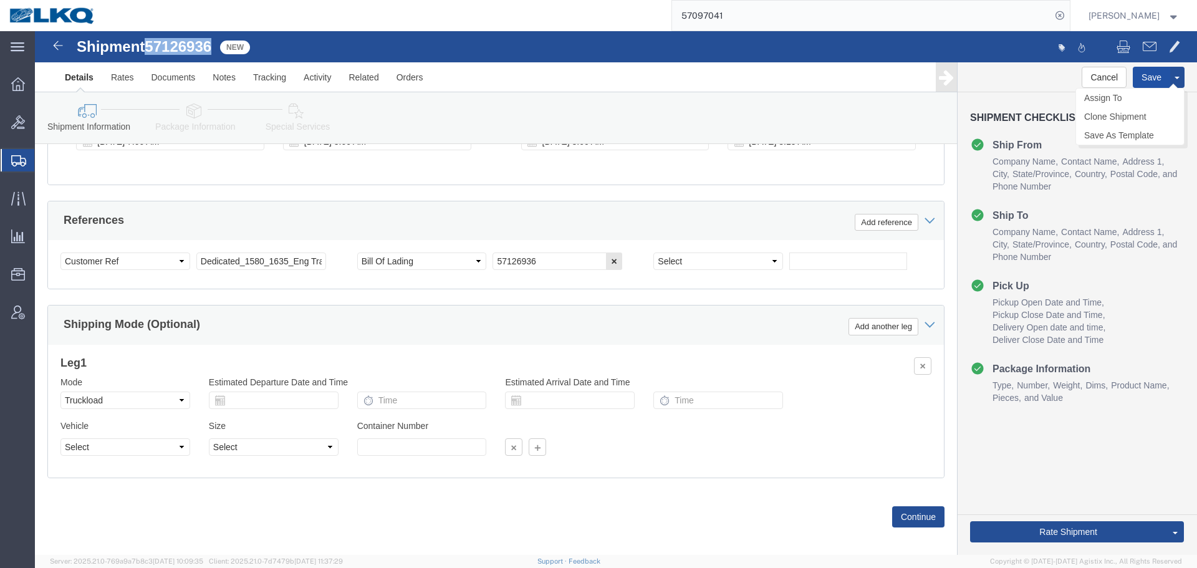
click button "Save"
drag, startPoint x: 983, startPoint y: 492, endPoint x: 992, endPoint y: 507, distance: 16.8
click button "Rate Shipment"
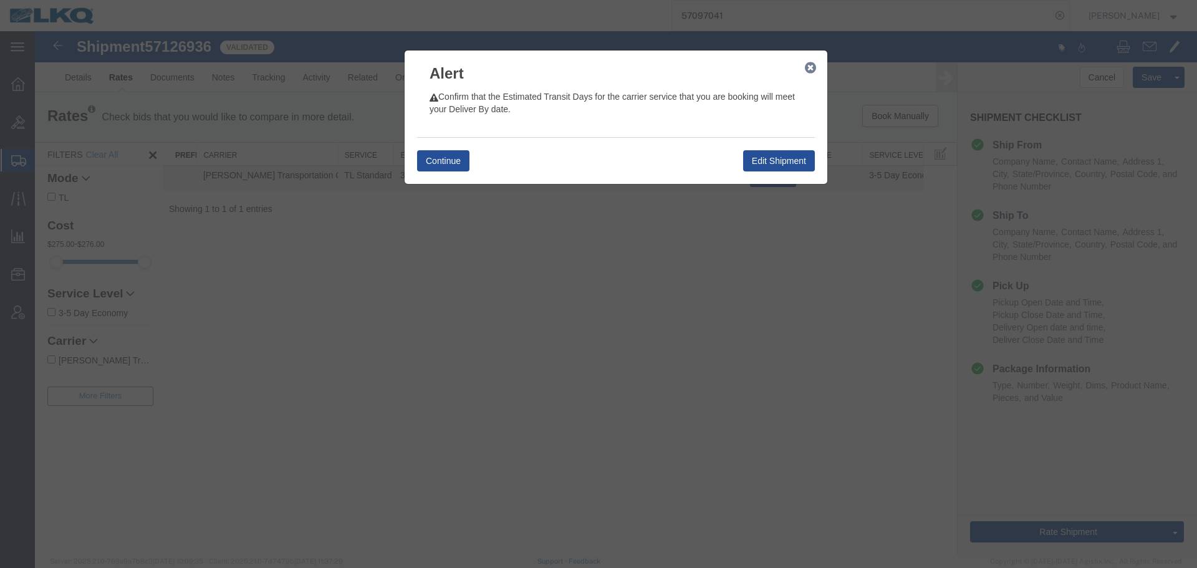
click at [825, 68] on h3 "Alert" at bounding box center [616, 67] width 423 height 34
drag, startPoint x: 814, startPoint y: 69, endPoint x: 805, endPoint y: 130, distance: 62.2
click at [814, 69] on icon "button" at bounding box center [810, 68] width 11 height 10
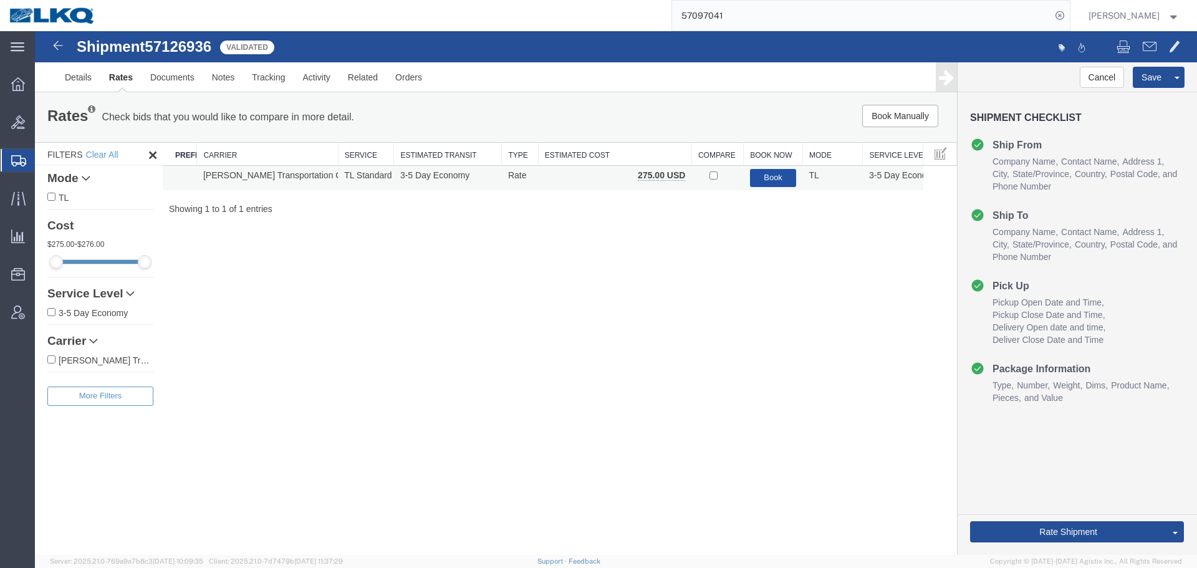
click at [766, 181] on button "Book" at bounding box center [773, 178] width 47 height 18
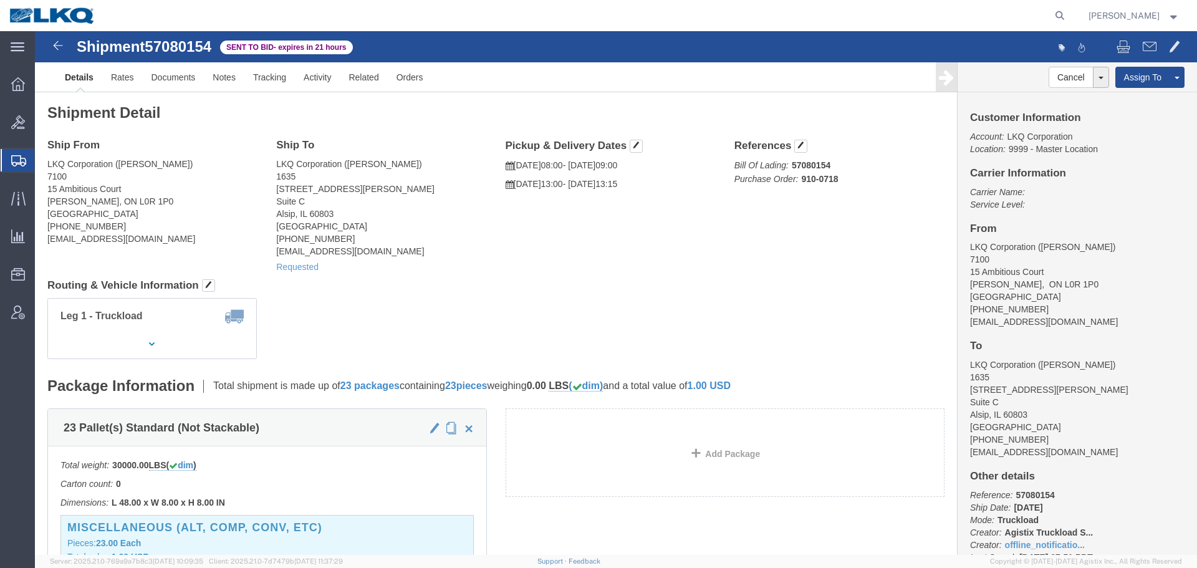
click h4 "Routing & Vehicle Information"
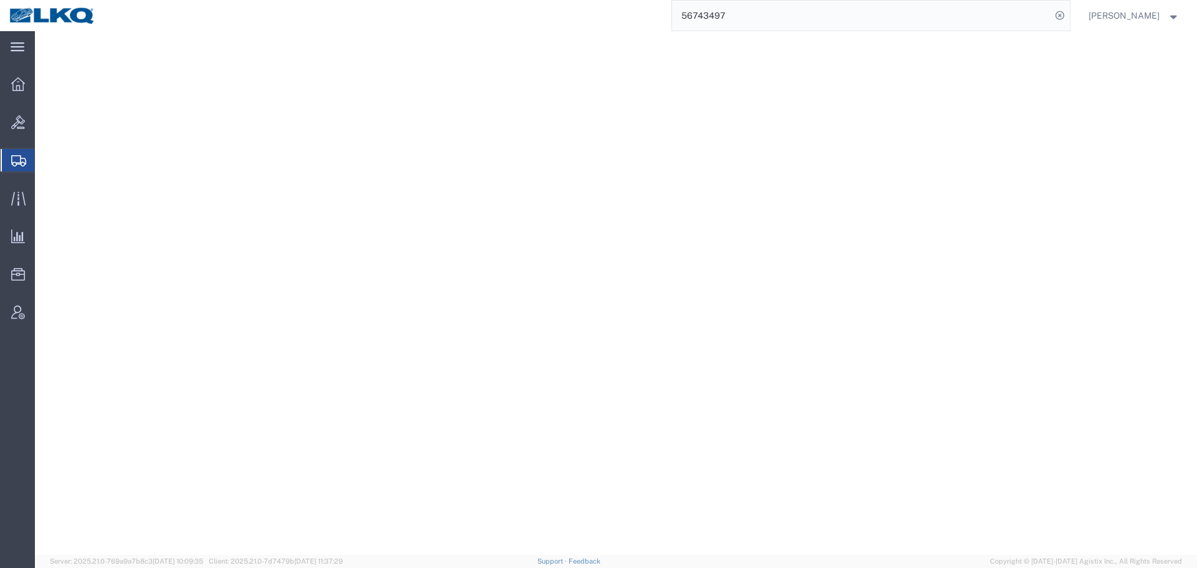
select select "27642"
select select "28716"
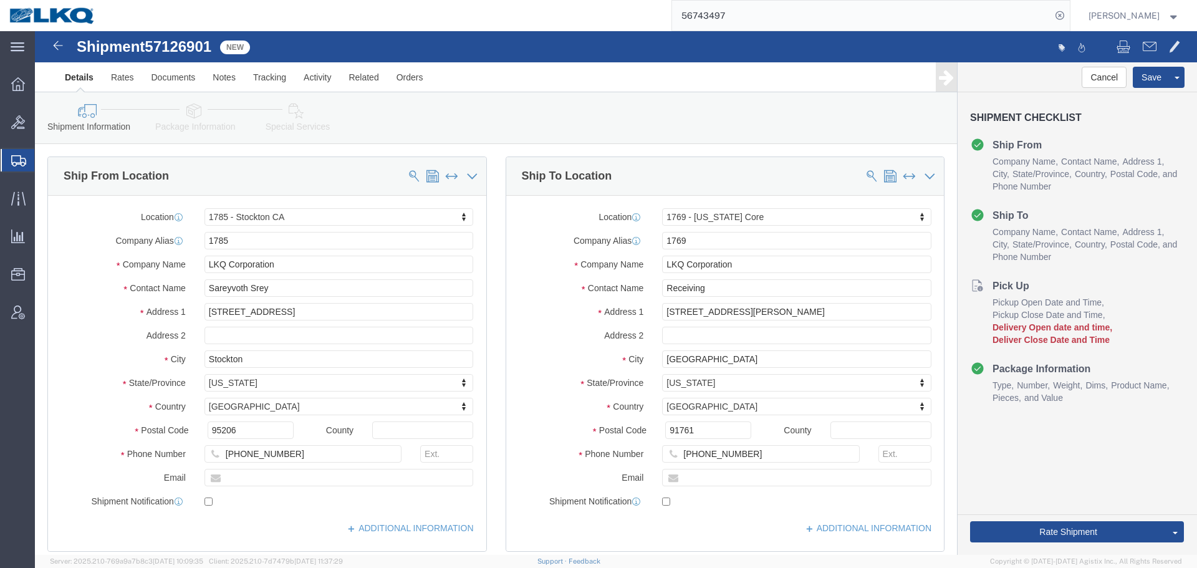
scroll to position [383, 0]
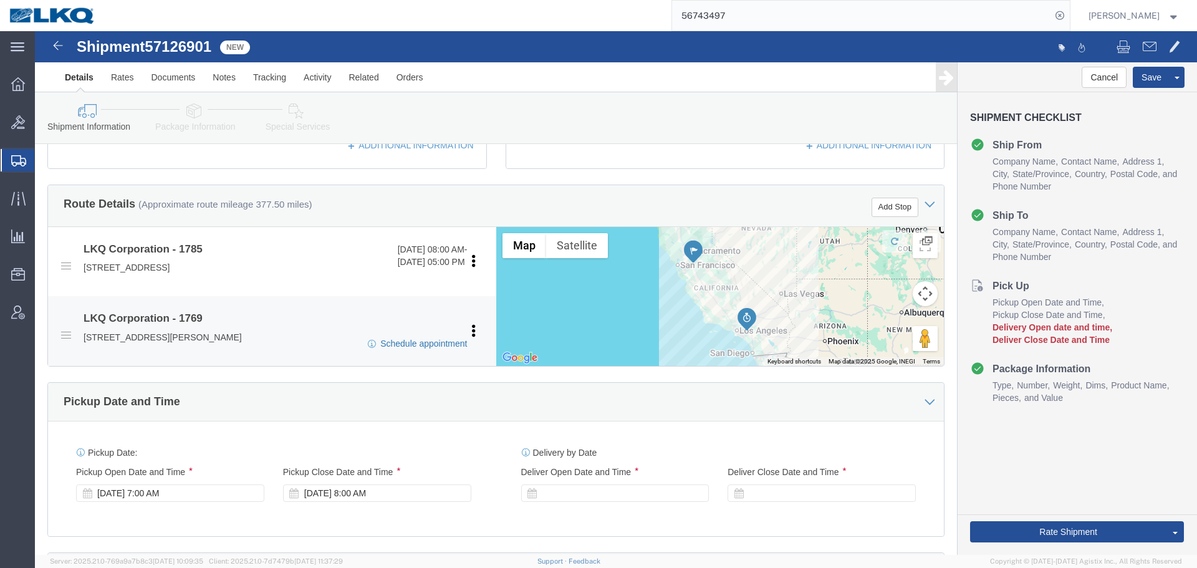
click link "Schedule appointment"
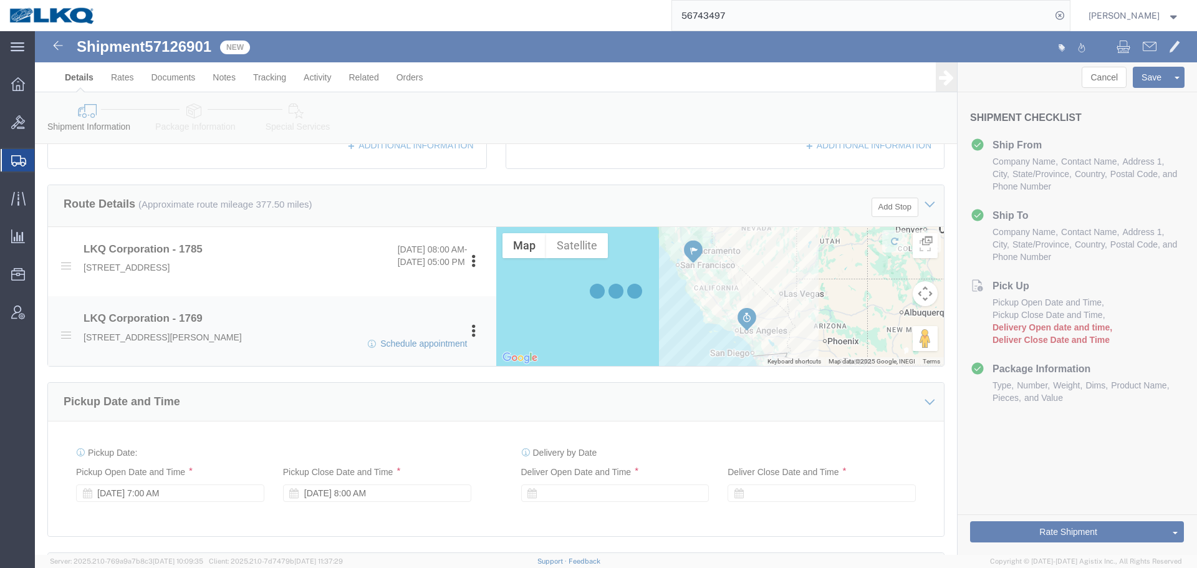
select select
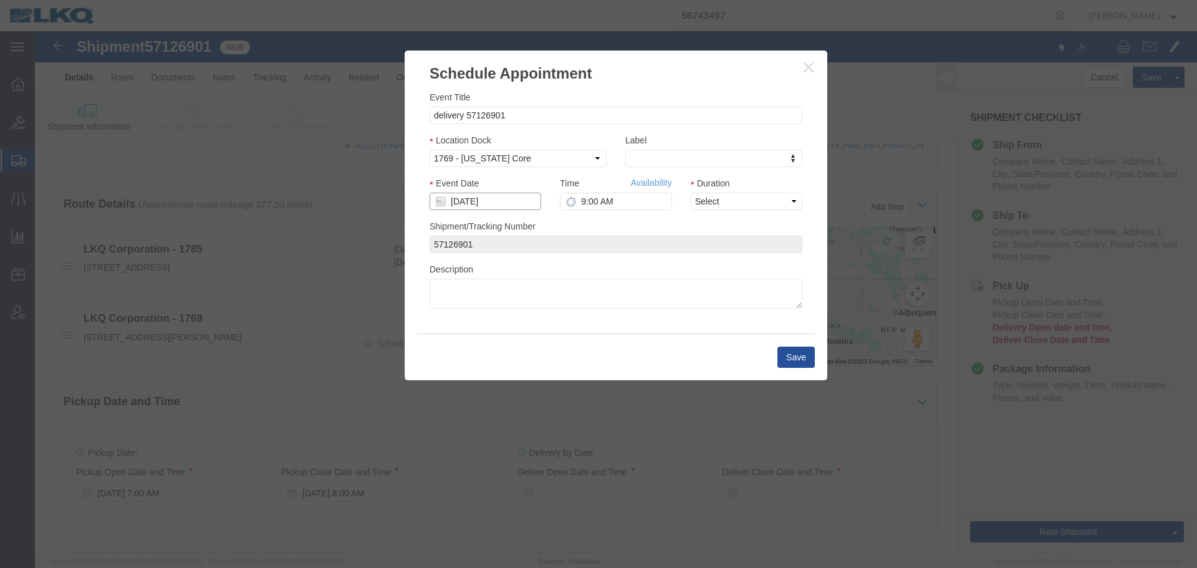
click input "[DATE]"
click icon "button"
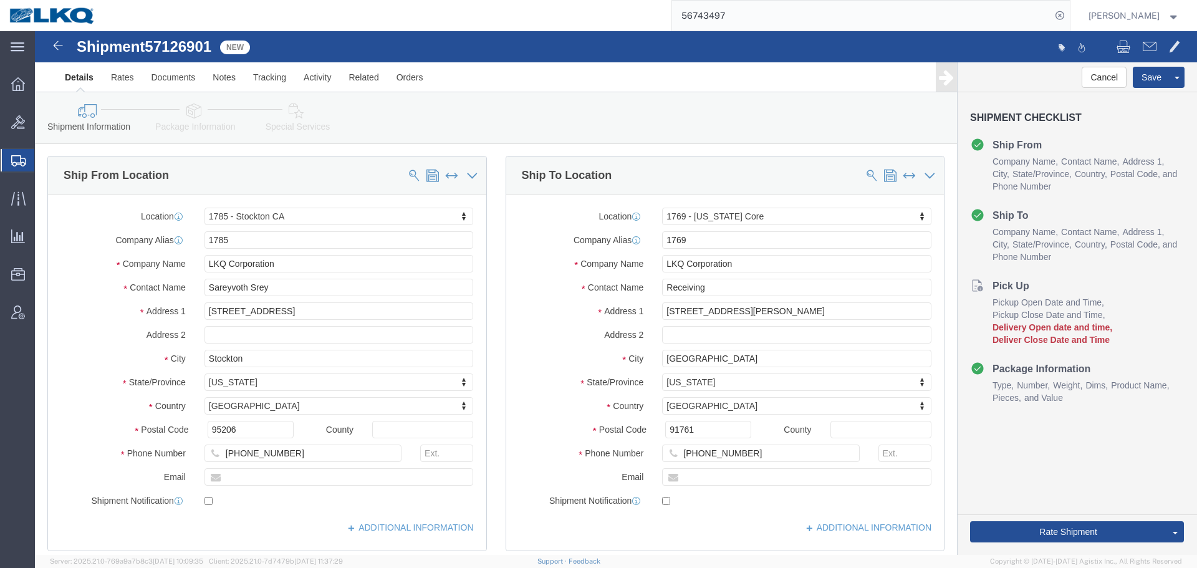
scroll to position [0, 0]
click button "Cancel"
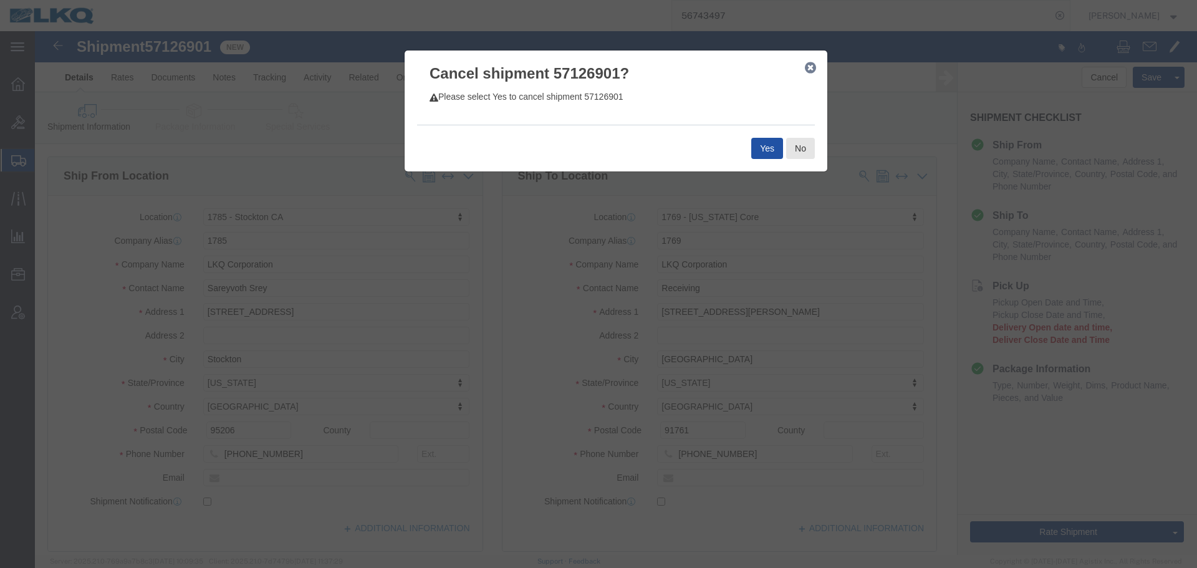
click button "Yes"
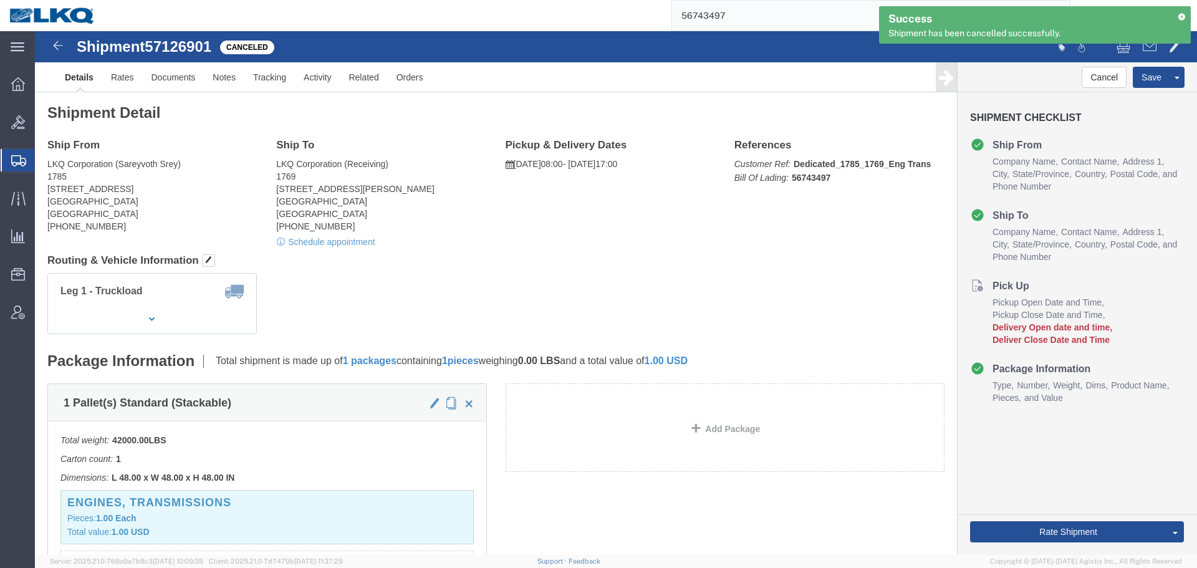
click div "Leg 1 - Truckload Vehicle 1: Standard Dry Van Number of trucks: 1"
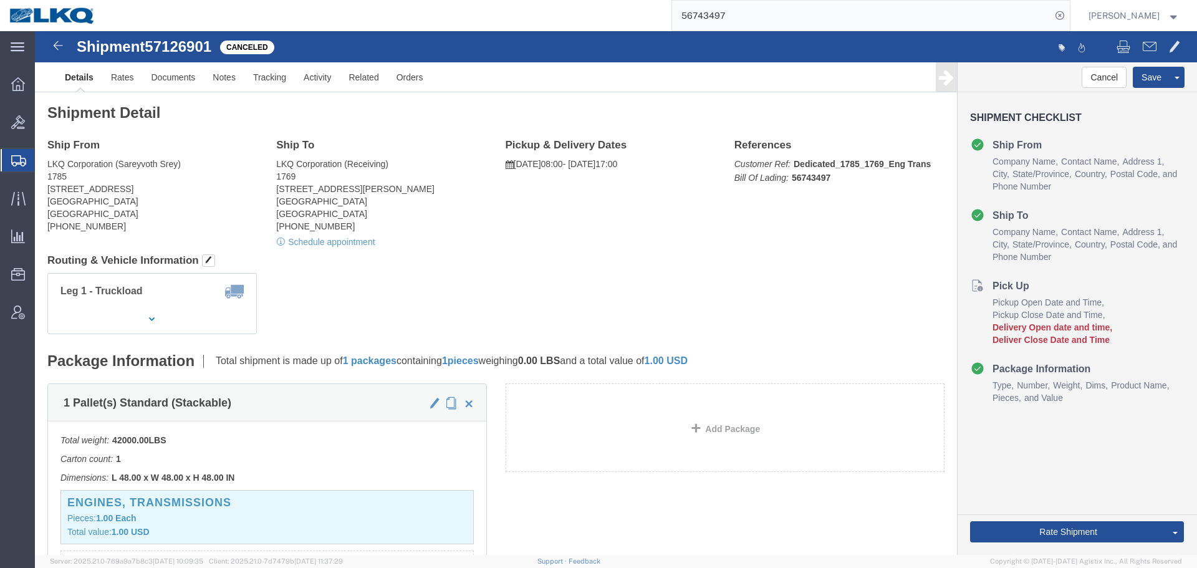
click h4 "Routing & Vehicle Information"
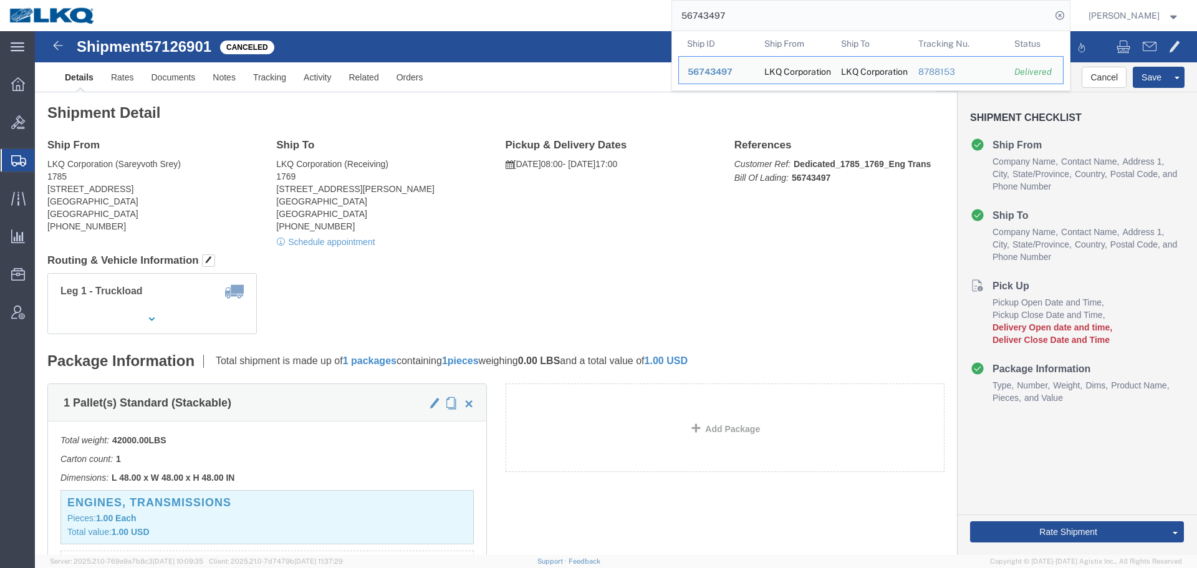
click at [759, 12] on input "56743497" at bounding box center [861, 16] width 379 height 30
paste input "7124535"
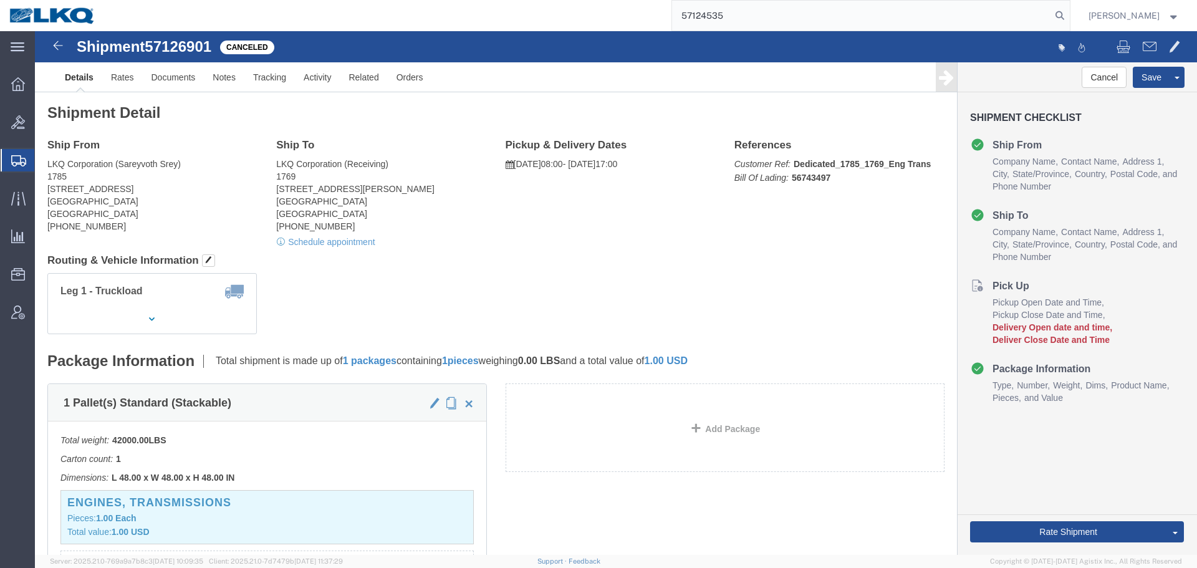
type input "57124535"
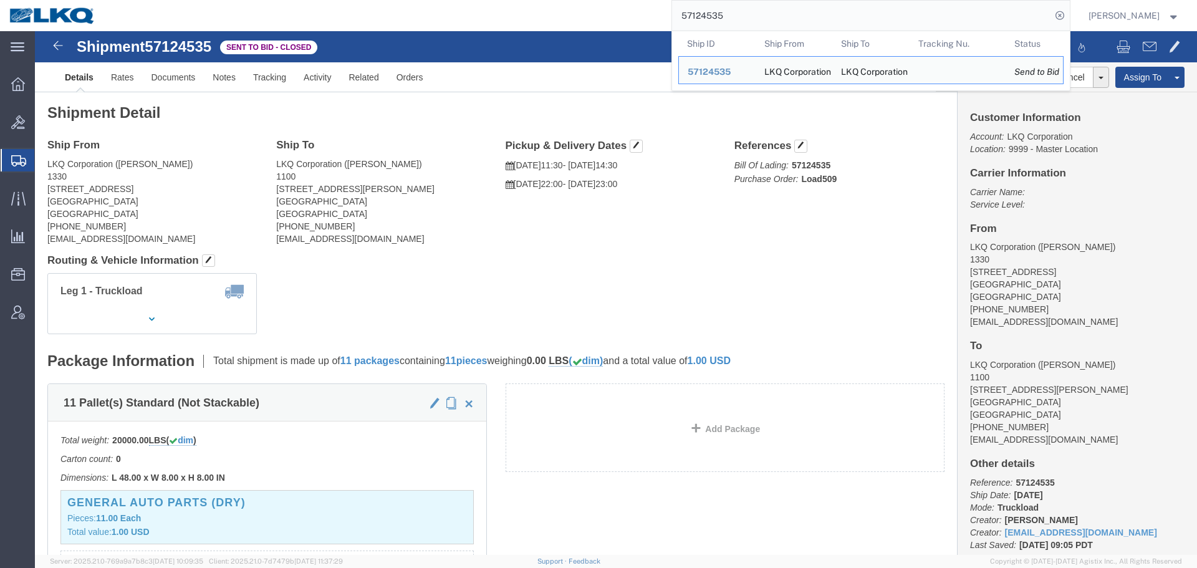
click div "Leg 1 - Truckload Vehicle 1: Standard Dry Van (53 Feet) Number of trucks: 1"
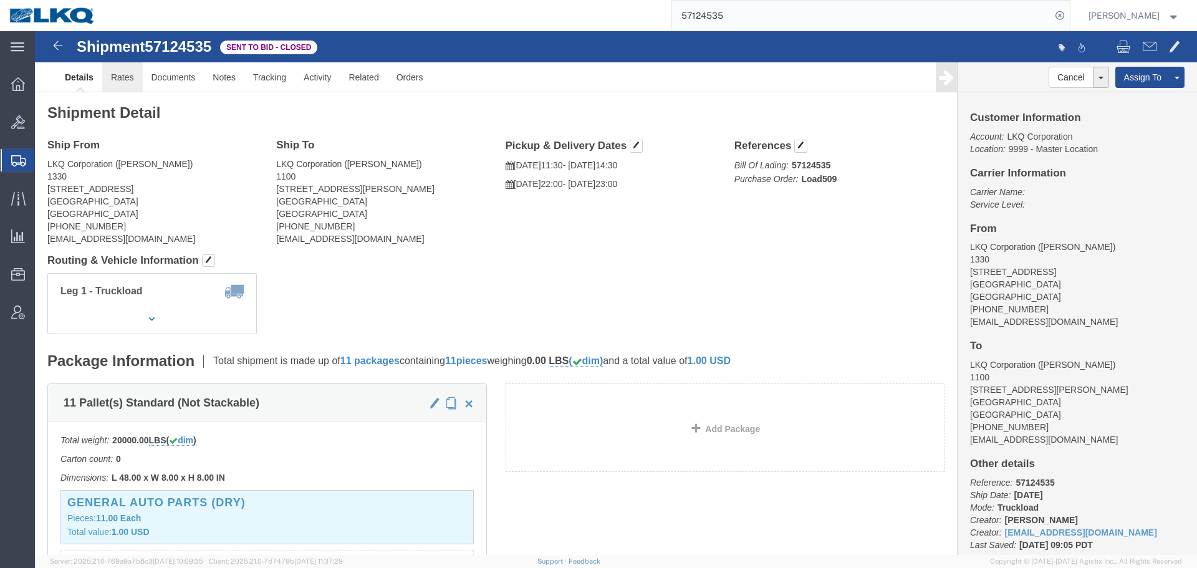
click link "Rates"
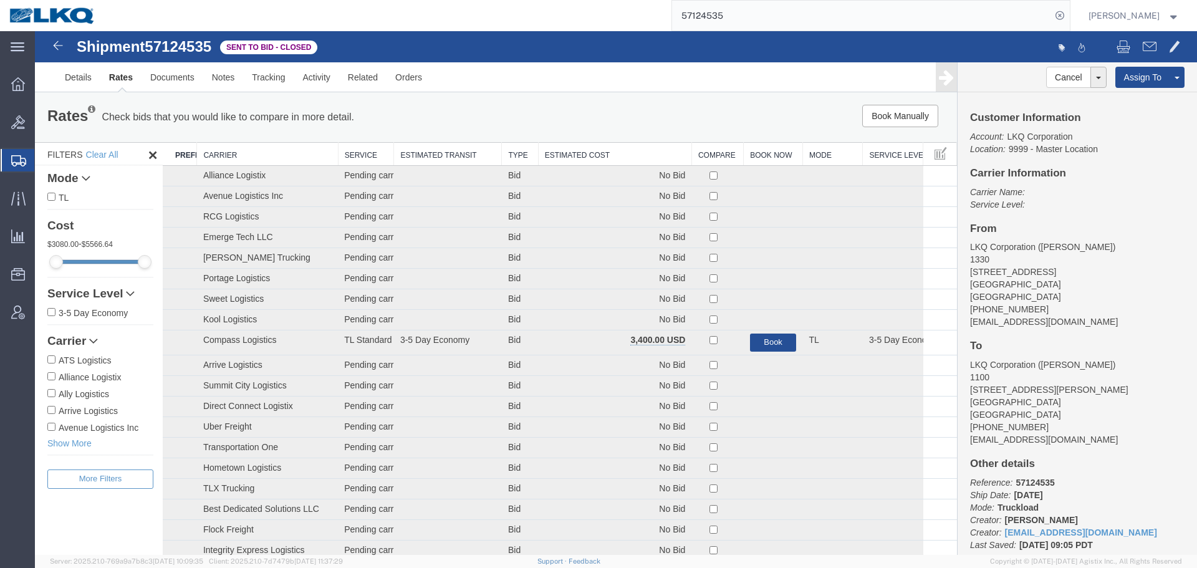
click at [575, 158] on th "Estimated Cost" at bounding box center [614, 154] width 153 height 23
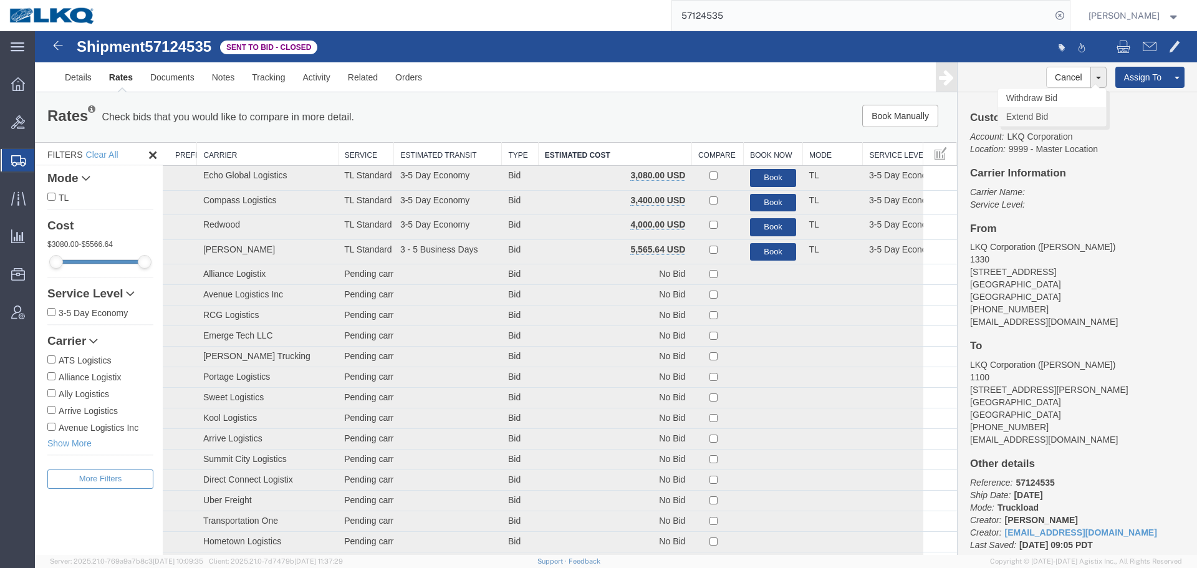
click at [1030, 112] on link "Extend Bid" at bounding box center [1052, 116] width 108 height 19
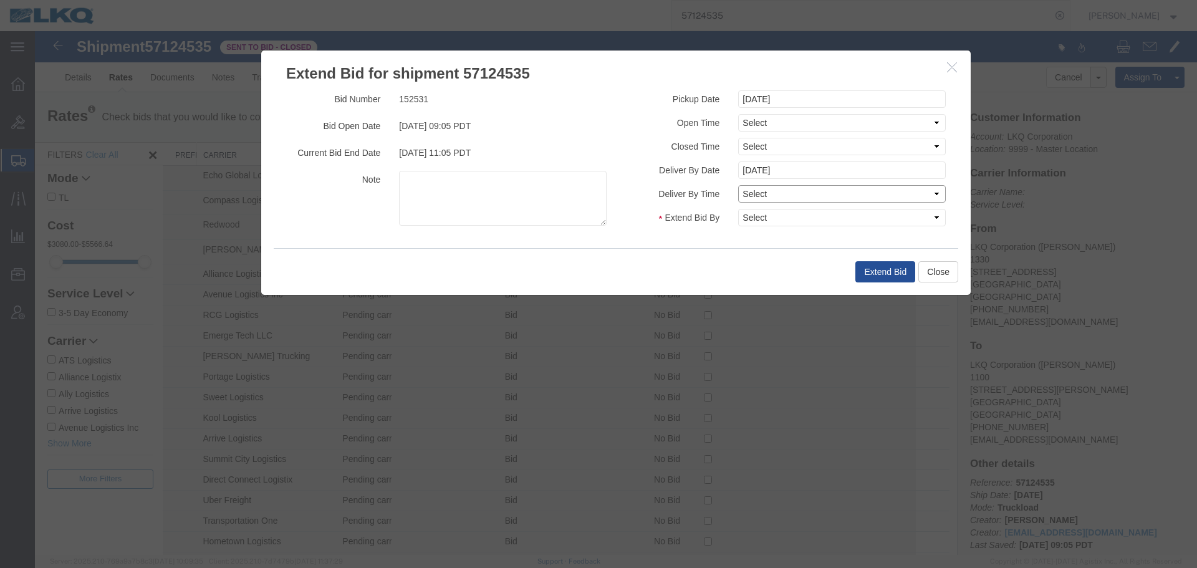
click at [780, 195] on select "Select Midnight 1 am 2 am 3 am 4 am 5 am 6 am 7 am 8 am 9 am 10 am 11 am 12 Noo…" at bounding box center [842, 193] width 208 height 17
drag, startPoint x: 780, startPoint y: 195, endPoint x: 788, endPoint y: 218, distance: 24.2
click at [780, 195] on select "Select Midnight 1 am 2 am 3 am 4 am 5 am 6 am 7 am 8 am 9 am 10 am 11 am 12 Noo…" at bounding box center [842, 193] width 208 height 17
click at [788, 218] on select "Select 30 Min (Rush) 1 Hour (Rush) 2 Hours (Rush) 4 Hours (Rush) 8 Hours (Rush)…" at bounding box center [842, 217] width 208 height 17
click at [738, 209] on select "Select 30 Min (Rush) 1 Hour (Rush) 2 Hours (Rush) 4 Hours (Rush) 8 Hours (Rush)…" at bounding box center [842, 217] width 208 height 17
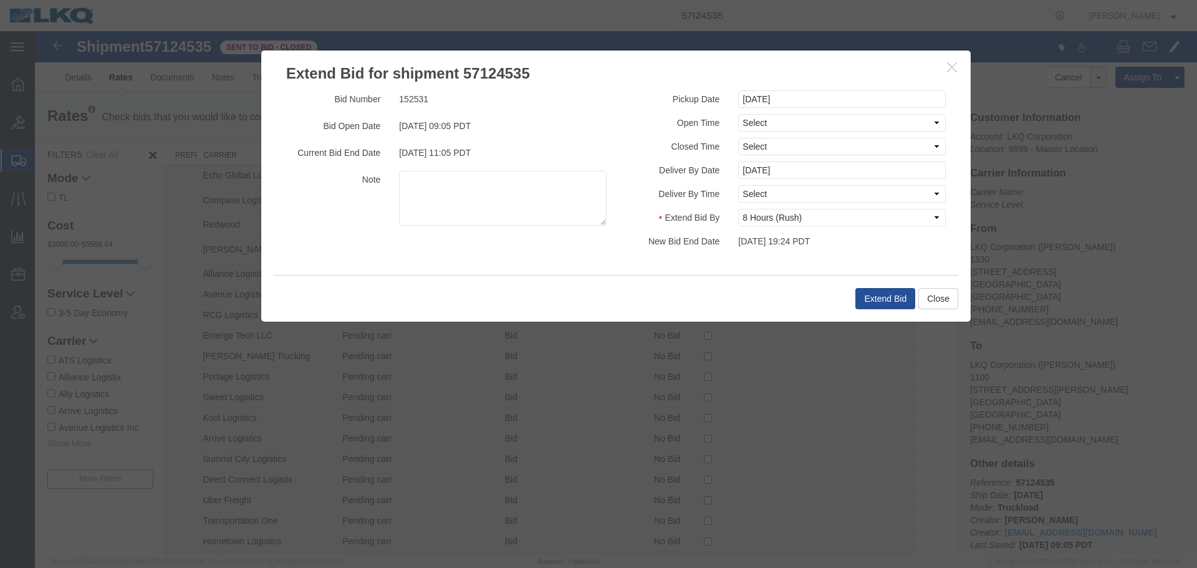
click at [814, 227] on div "Pickup Date [DATE] Open Time Select Midnight 1 am 2 am 3 am 4 am 5 am 6 am 7 am…" at bounding box center [785, 174] width 339 height 169
click at [811, 211] on select "Select 30 Min (Rush) 1 Hour (Rush) 2 Hours (Rush) 4 Hours (Rush) 8 Hours (Rush)…" at bounding box center [842, 217] width 208 height 17
select select "4"
click at [738, 209] on select "Select 30 Min (Rush) 1 Hour (Rush) 2 Hours (Rush) 4 Hours (Rush) 8 Hours (Rush)…" at bounding box center [842, 217] width 208 height 17
click at [860, 294] on button "Extend Bid" at bounding box center [885, 298] width 60 height 21
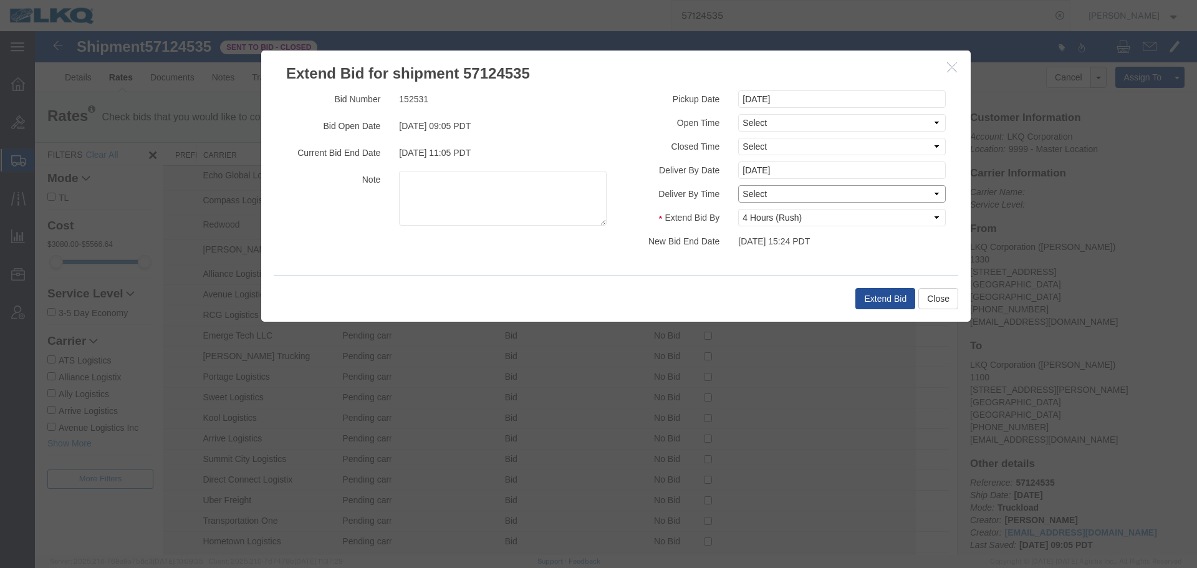
click at [789, 192] on select "Select Midnight 1 am 2 am 3 am 4 am 5 am 6 am 7 am 8 am 9 am 10 am 11 am 12 Noo…" at bounding box center [842, 193] width 208 height 17
drag, startPoint x: 608, startPoint y: 167, endPoint x: 766, endPoint y: 117, distance: 164.8
click at [608, 167] on div "Bid Number 152531 Bid Open Date [DATE] 09:05 PDT Current Bid End Date [DATE] 11…" at bounding box center [446, 161] width 339 height 142
click at [766, 117] on select "Select Midnight 1 am 2 am 3 am 4 am 5 am 6 am 7 am 8 am 9 am 10 am 11 am 12 Noo…" at bounding box center [842, 122] width 208 height 17
drag, startPoint x: 766, startPoint y: 117, endPoint x: 759, endPoint y: 118, distance: 6.4
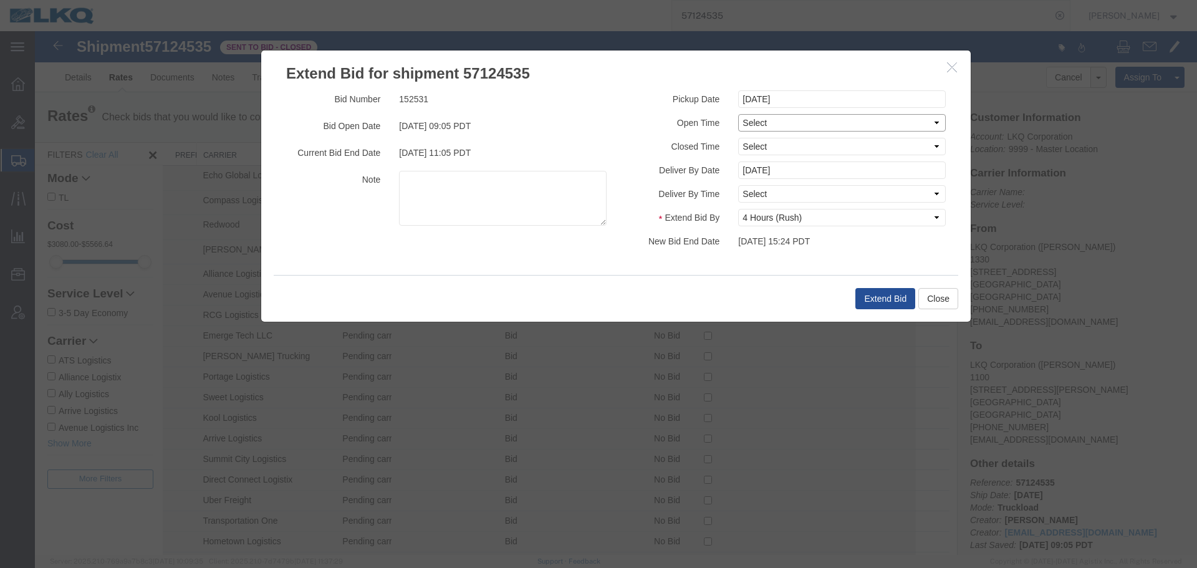
click at [766, 117] on select "Select Midnight 1 am 2 am 3 am 4 am 5 am 6 am 7 am 8 am 9 am 10 am 11 am 12 Noo…" at bounding box center [842, 122] width 208 height 17
click at [953, 74] on button "button" at bounding box center [954, 68] width 16 height 16
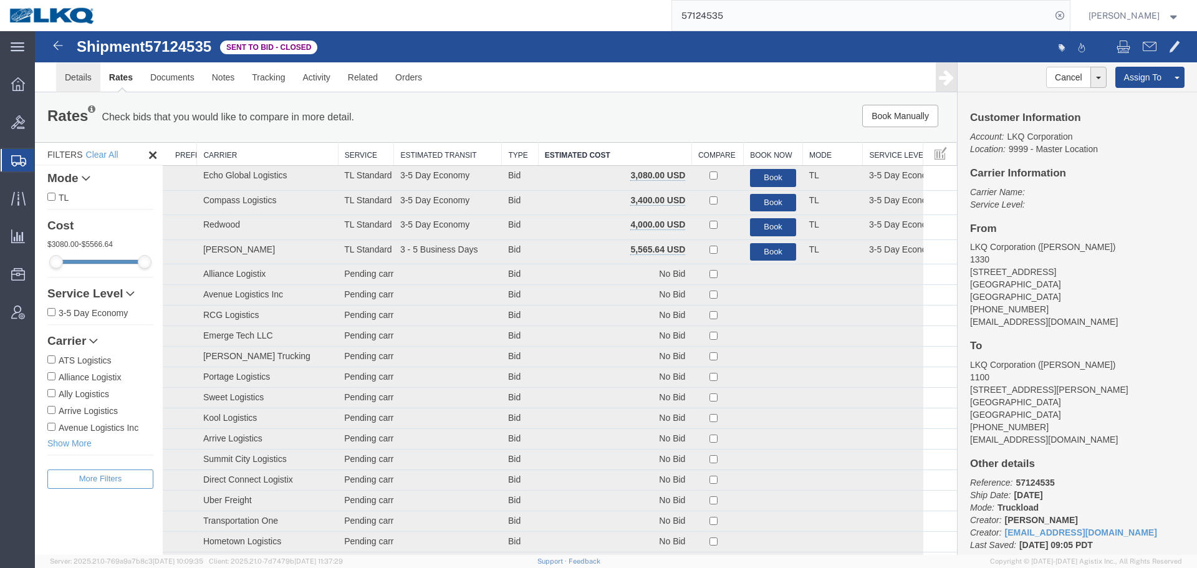
click at [87, 76] on link "Details" at bounding box center [78, 77] width 44 height 30
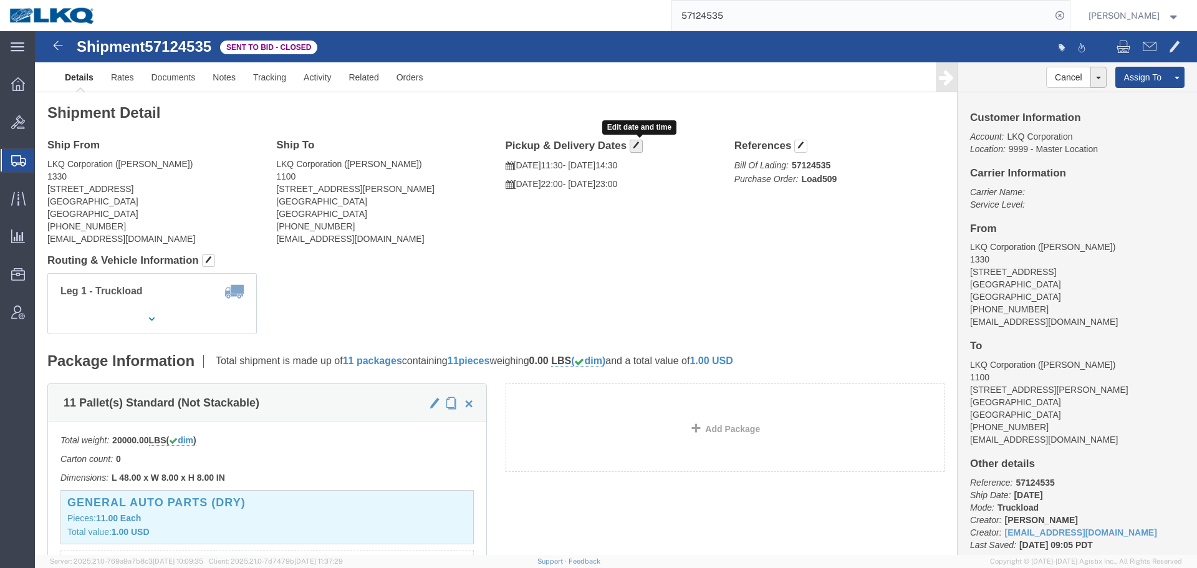
click button "button"
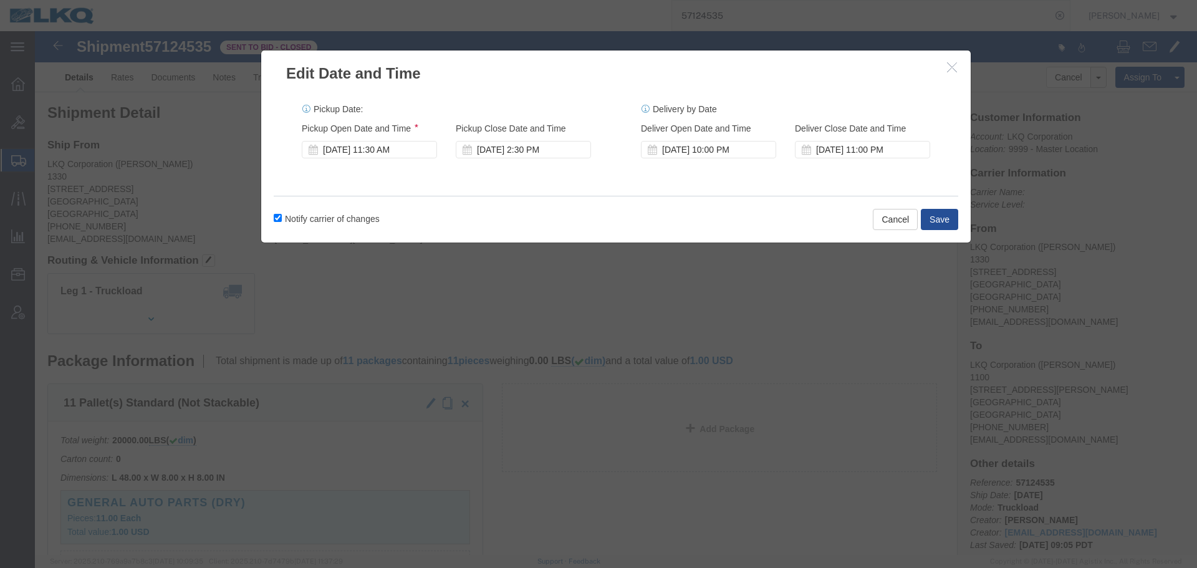
click label "Notify carrier of changes"
click input "Notify carrier of changes"
checkbox input "false"
click div "[DATE] 11:30 AM"
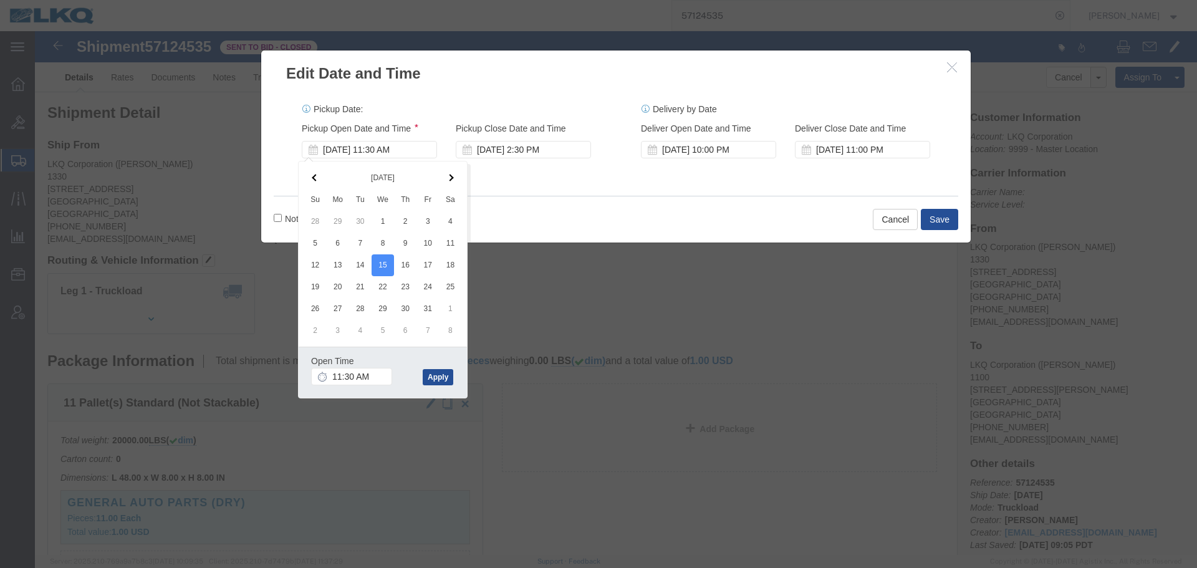
click div "Open Time 11:30 AM"
click input "11:30 AM"
type input "7:00 AM"
click button "Apply"
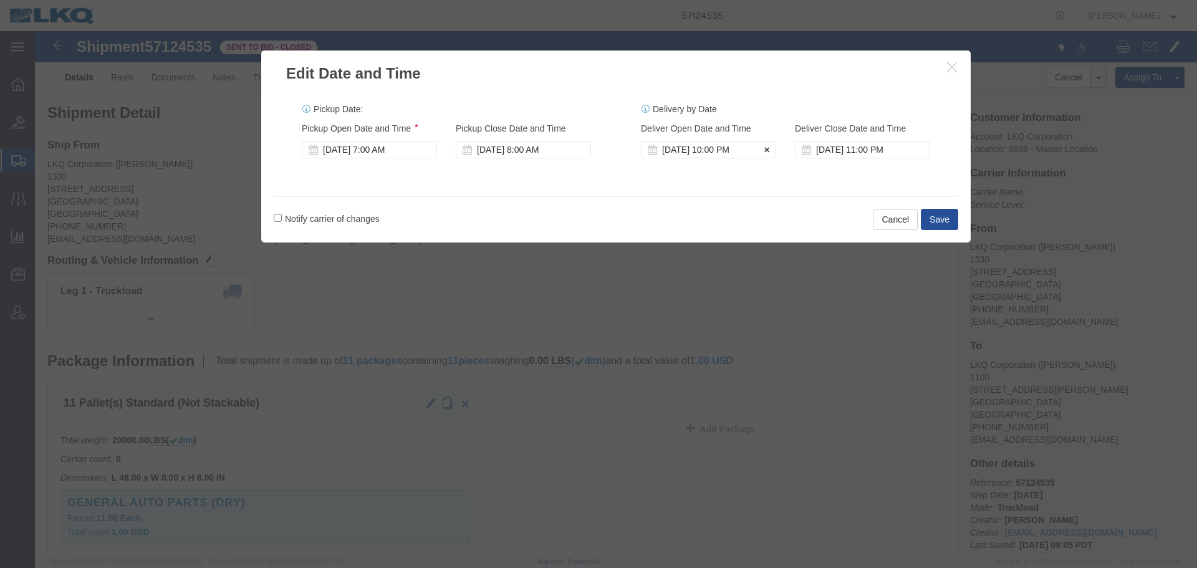
click div "[DATE] 10:00 PM"
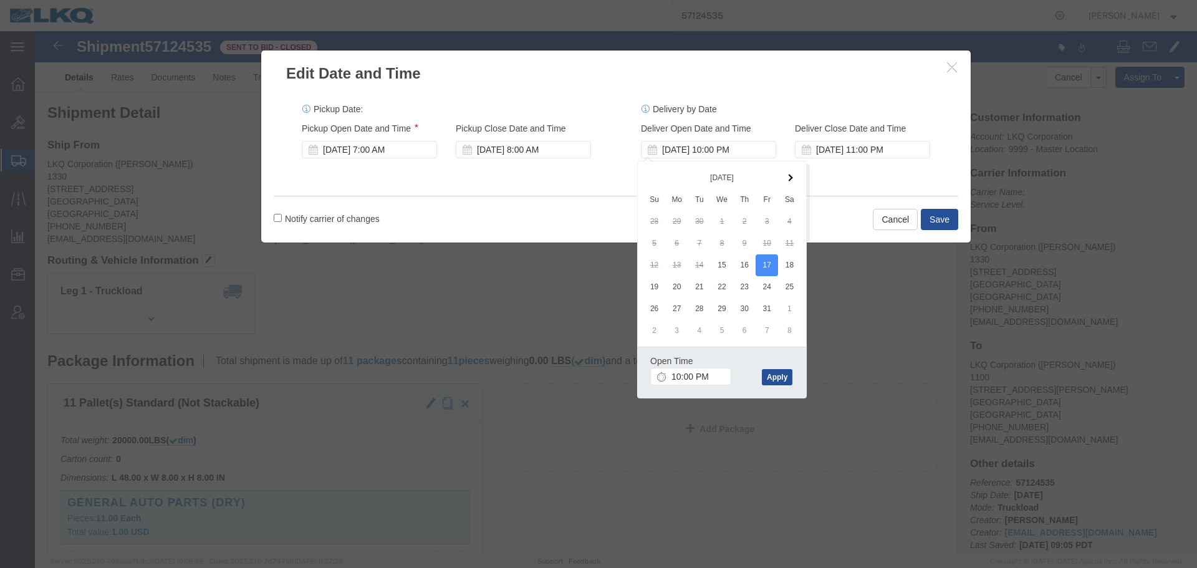
click div "Open Time 10:00 PM [DATE] 10:00 PM - [DATE] 10:00 PM Cancel Apply"
click input "10:00 PM"
type input "7:00 AM"
click button "Apply"
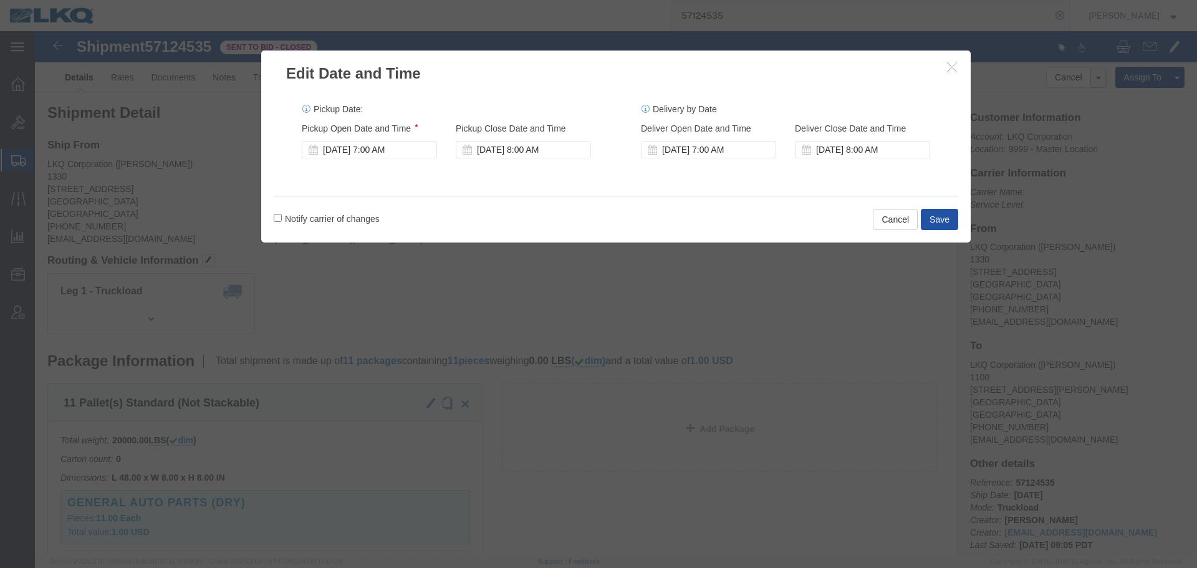
click button "Save"
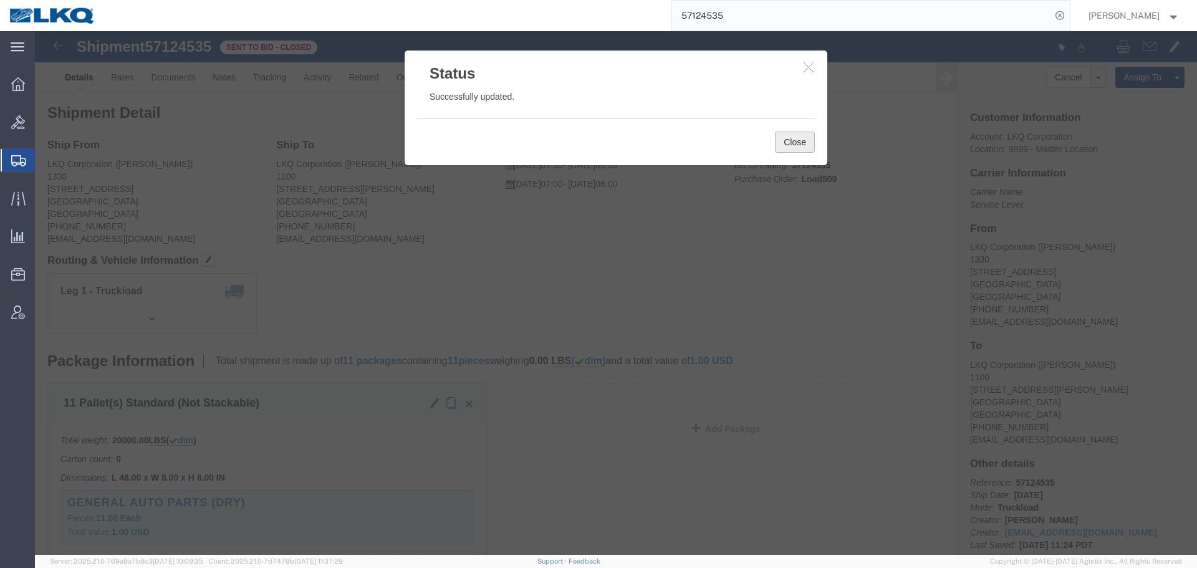
click button "Close"
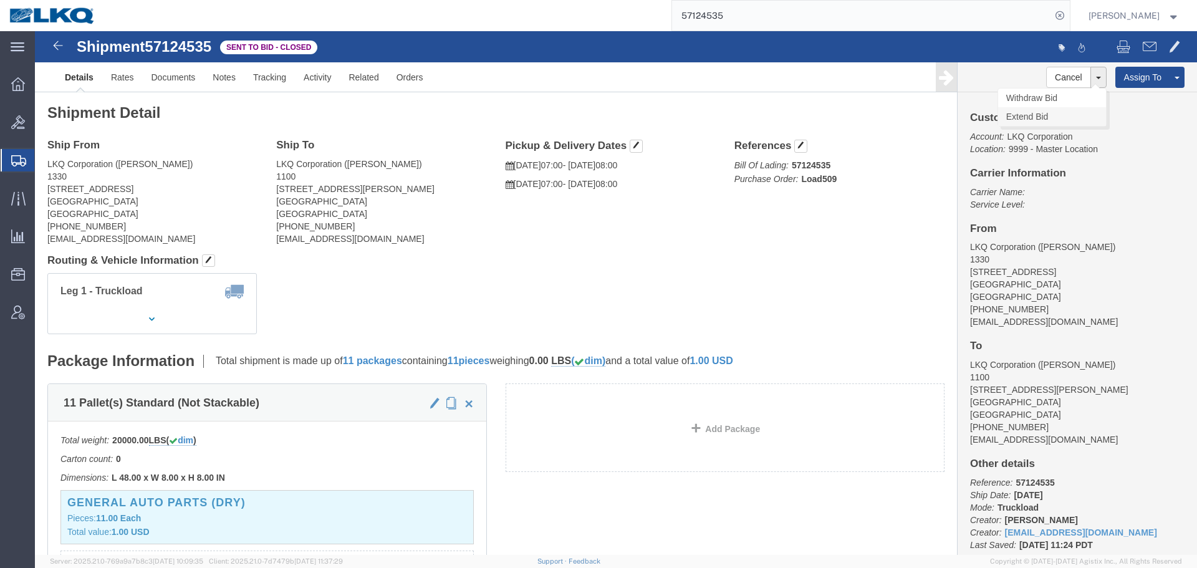
click link "Extend Bid"
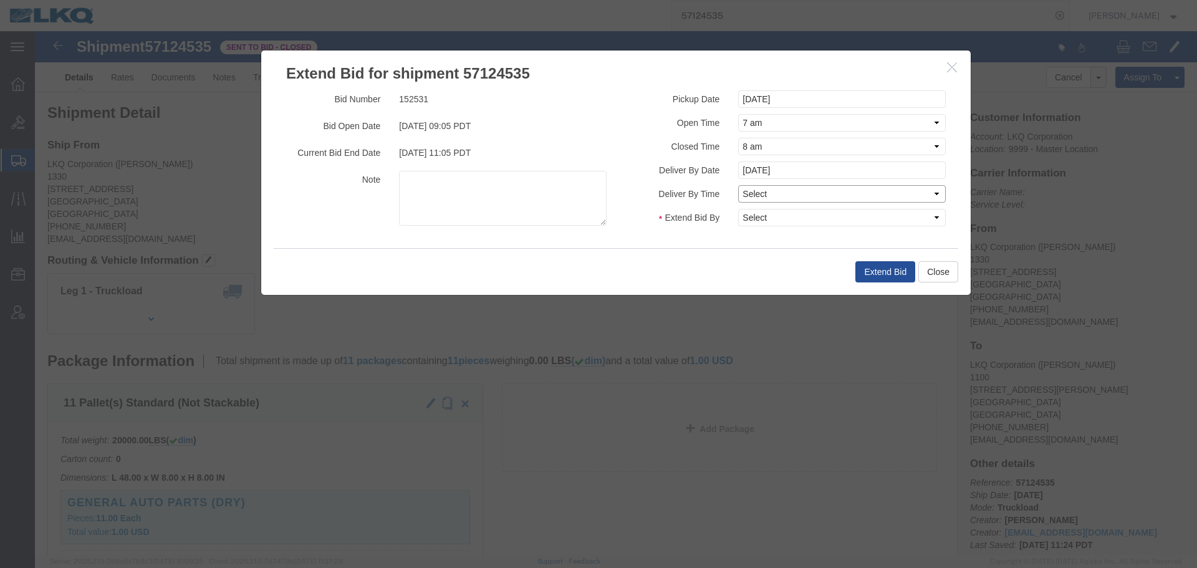
click select "Select Midnight 1 am 2 am 3 am 4 am 5 am 6 am 7 am 8 am 9 am 10 am 11 am 12 Noo…"
click div "Pickup Date [DATE] Open Time Select Midnight 1 am 2 am 3 am 4 am 5 am 6 am 7 am…"
drag, startPoint x: 714, startPoint y: 186, endPoint x: 717, endPoint y: 192, distance: 6.7
click select "Select 30 Min (Rush) 1 Hour (Rush) 2 Hours (Rush) 4 Hours (Rush) 8 Hours (Rush)…"
select select "4"
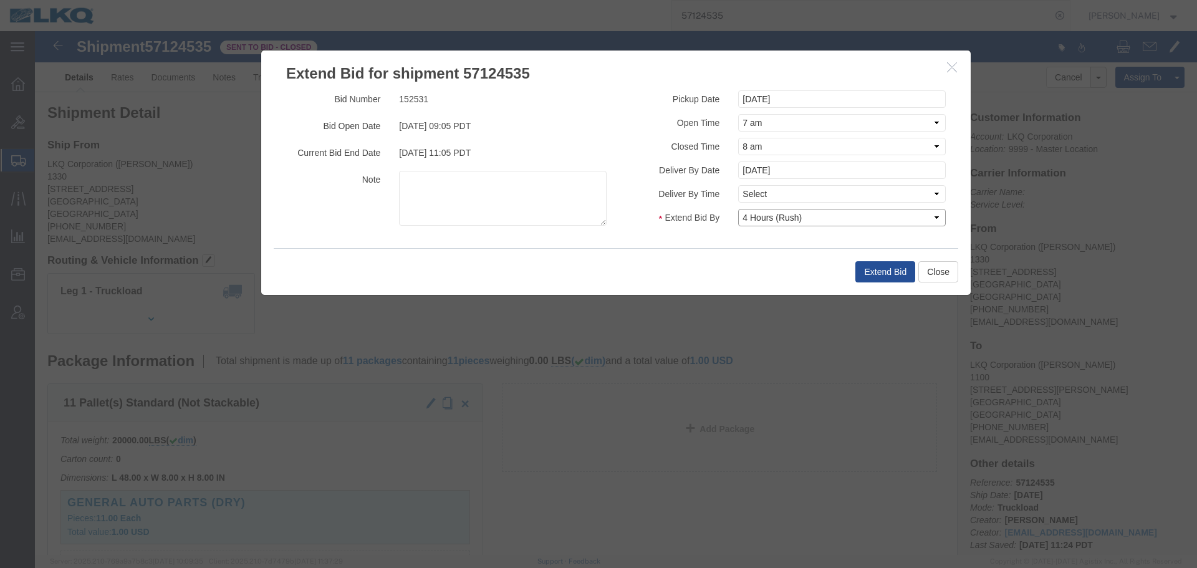
click select "Select 30 Min (Rush) 1 Hour (Rush) 2 Hours (Rush) 4 Hours (Rush) 8 Hours (Rush)…"
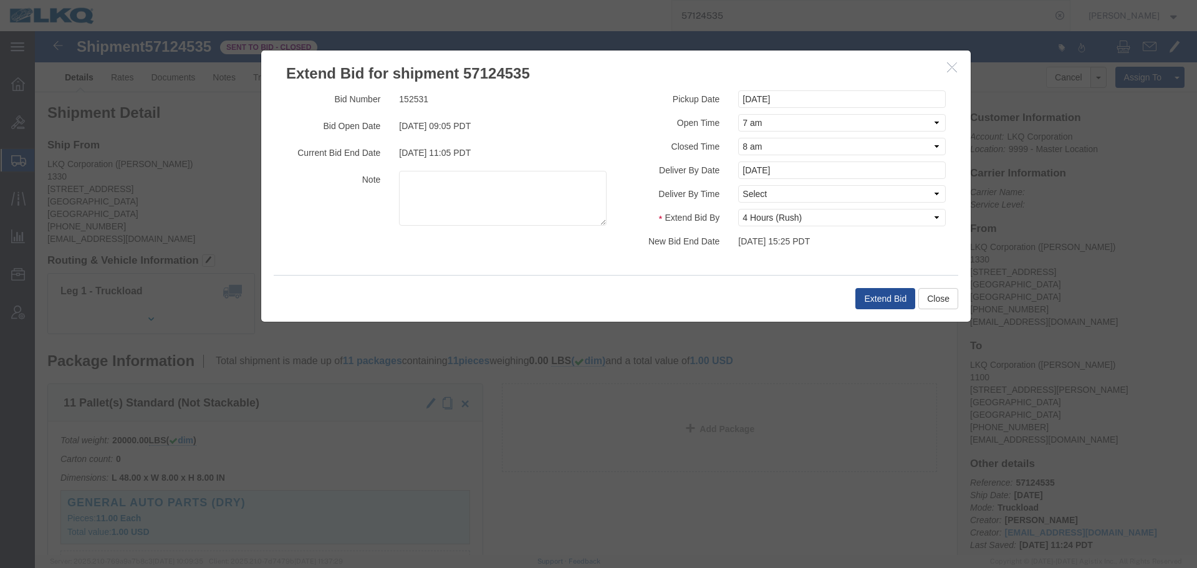
click div "Bid Number 152531 Bid Open Date [DATE] 09:05 PDT Current Bid End Date [DATE] 11…"
click div "Extend Bid Close"
click button "Extend Bid"
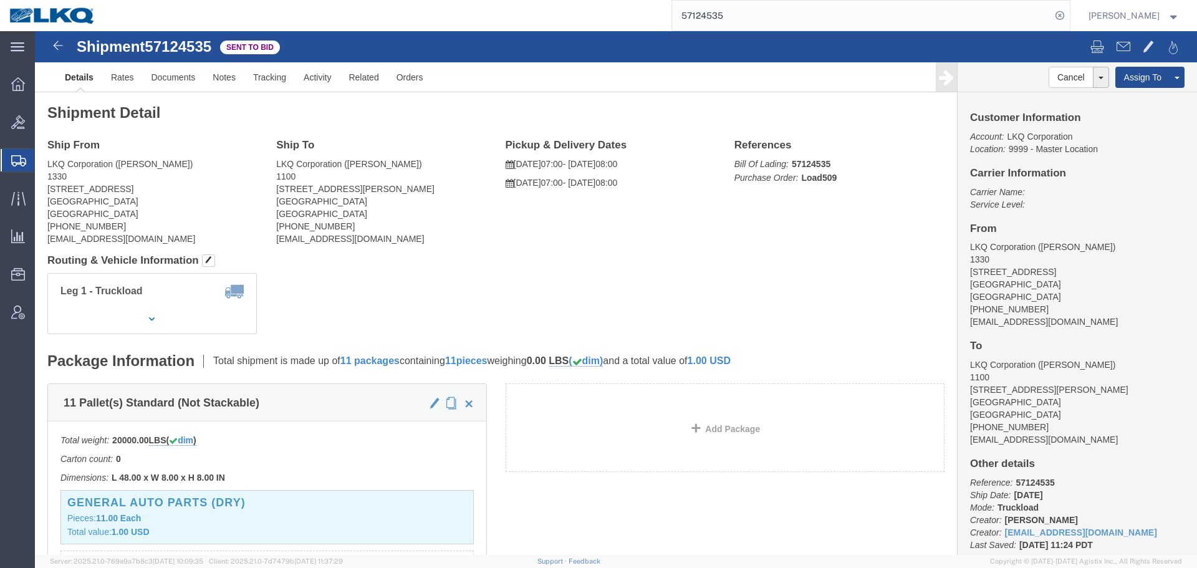
click span "57124535"
copy span "57124535"
click div "Shipment Detail Ship From LKQ Corporation ([PERSON_NAME]) 1330 [STREET_ADDRESS]…"
click div "Ship From LKQ Corporation ([PERSON_NAME]) 1330 [STREET_ADDRESS] [PHONE_NUMBER] …"
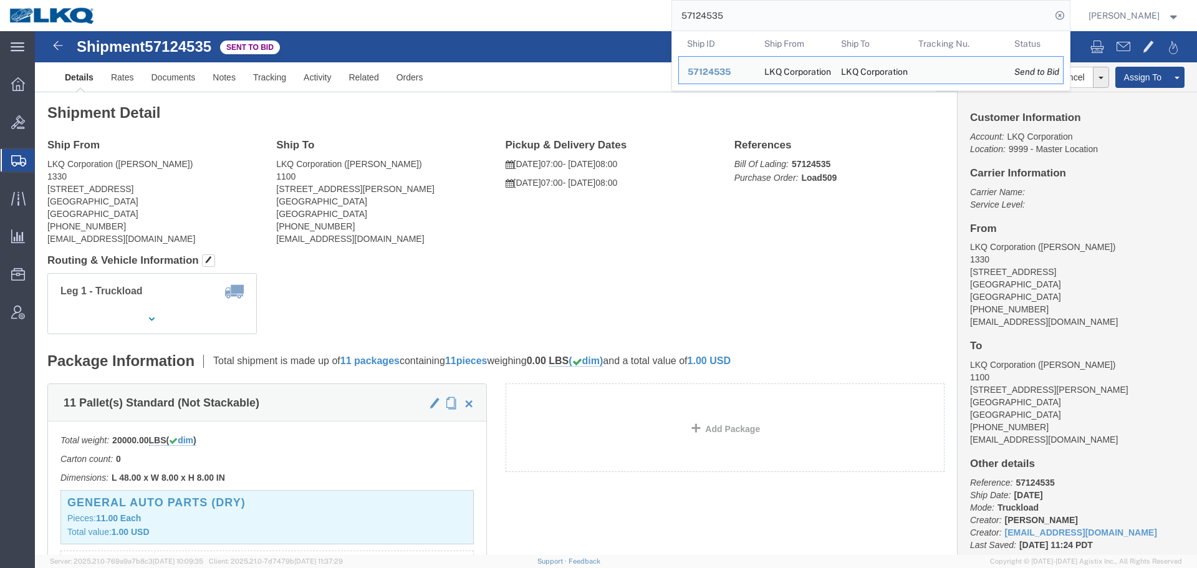
click at [678, 8] on input "57124535" at bounding box center [861, 16] width 379 height 30
paste input "677621"
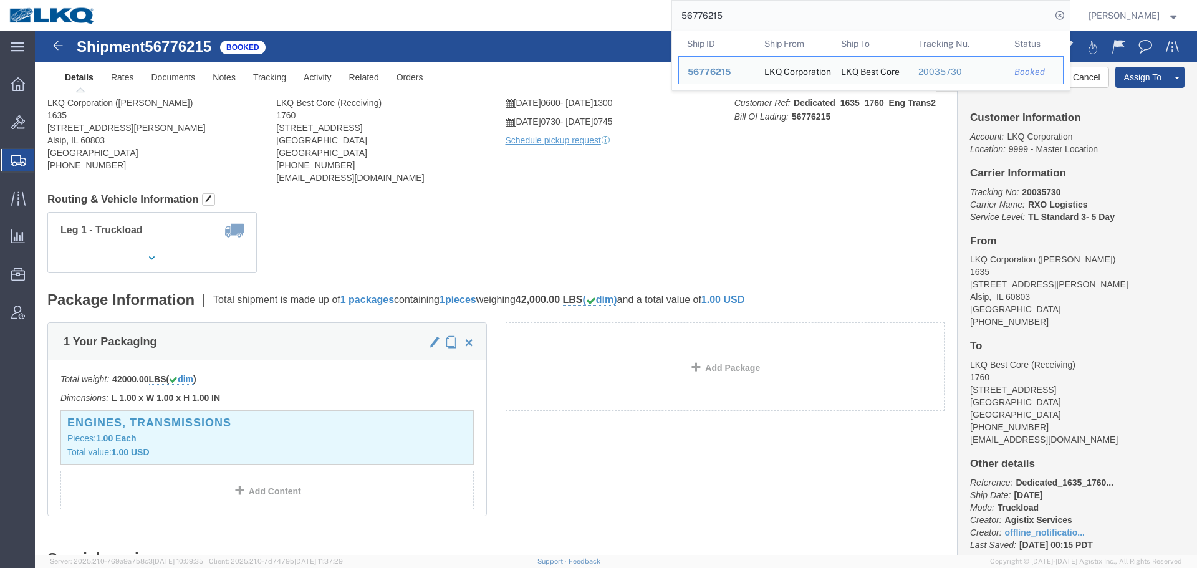
click body "Shipment 56776215 Booked Details Rates Documents Notes Tracking Activity Relate…"
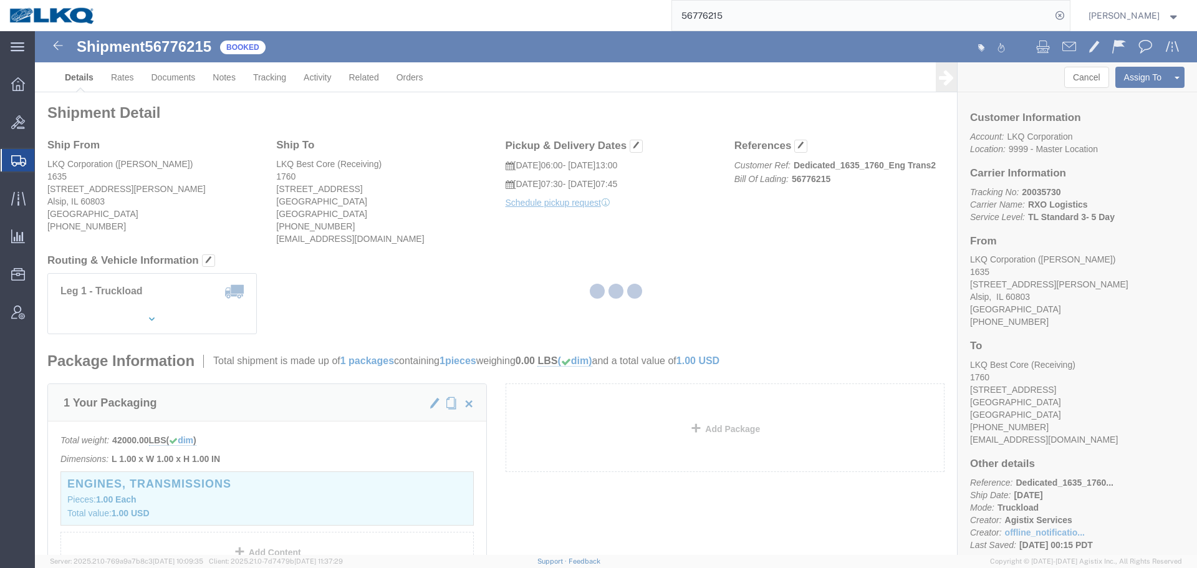
click at [1082, 85] on div at bounding box center [616, 293] width 1162 height 524
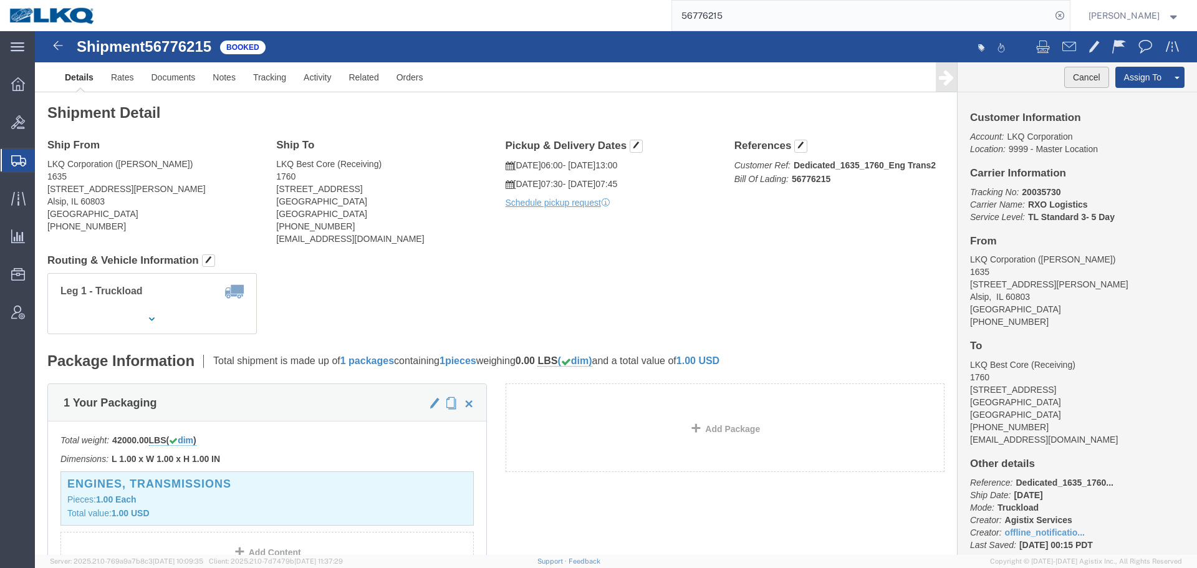
click button "Cancel"
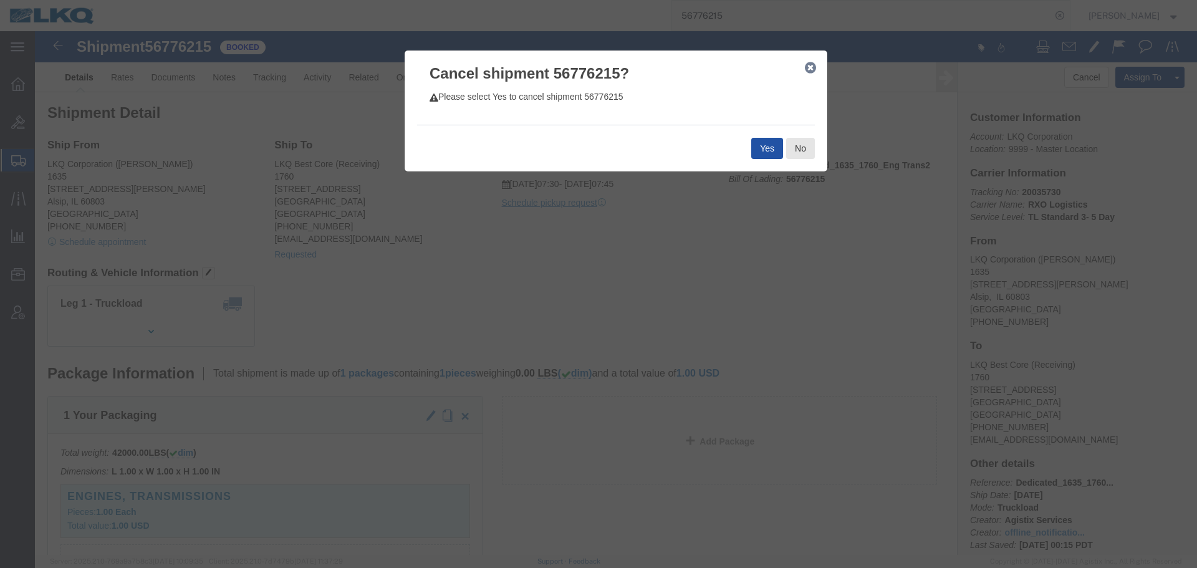
click button "Yes"
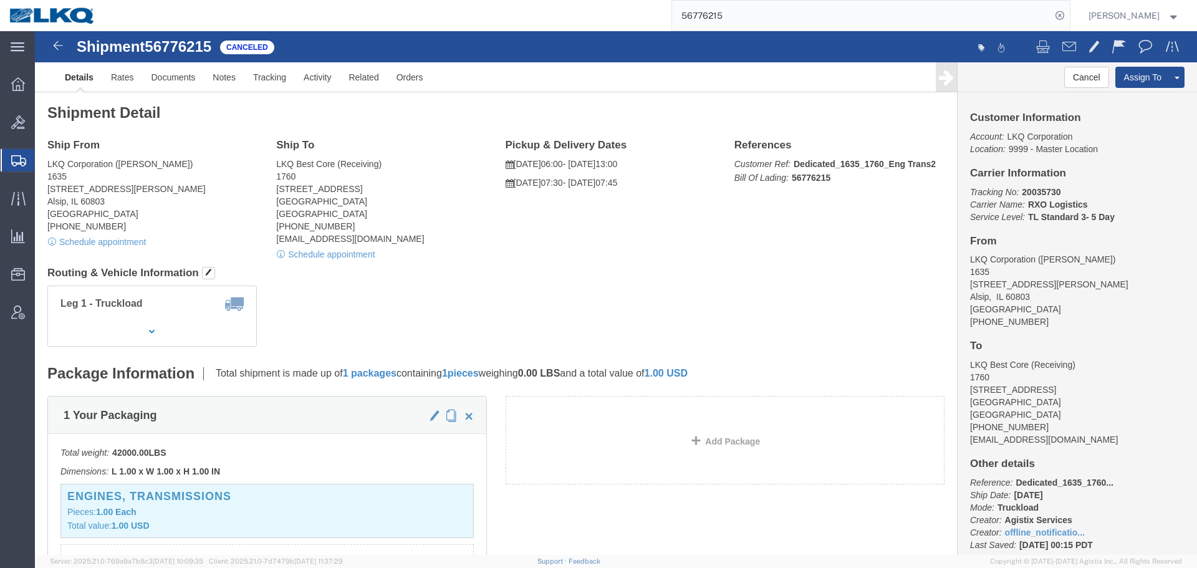
click span "56776215"
copy span "56776215"
click at [786, 7] on input "56776215" at bounding box center [861, 16] width 379 height 30
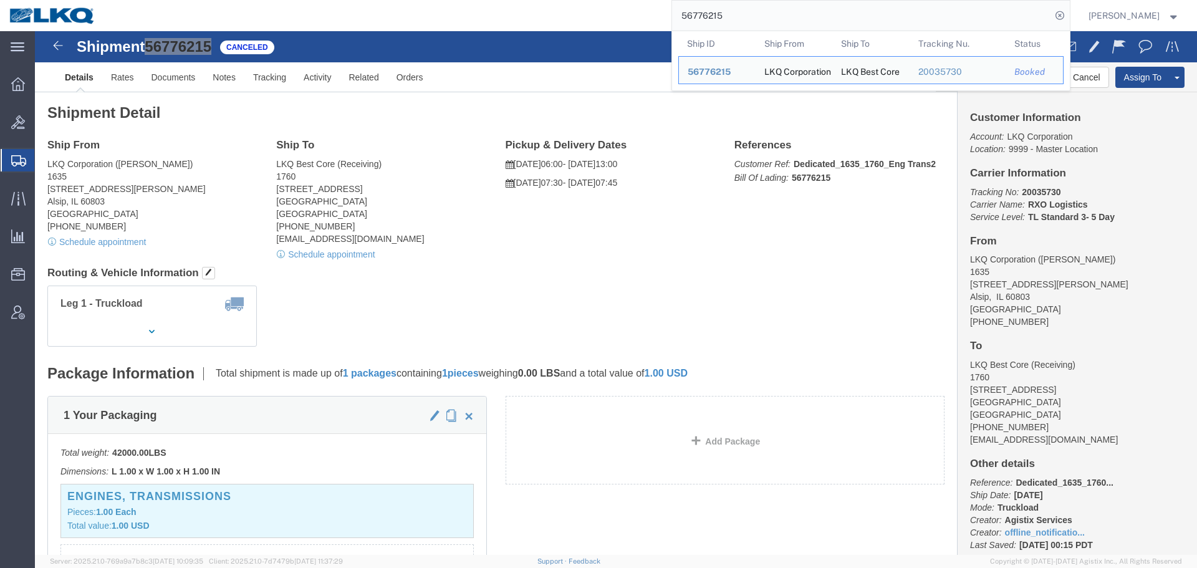
paste input "712453"
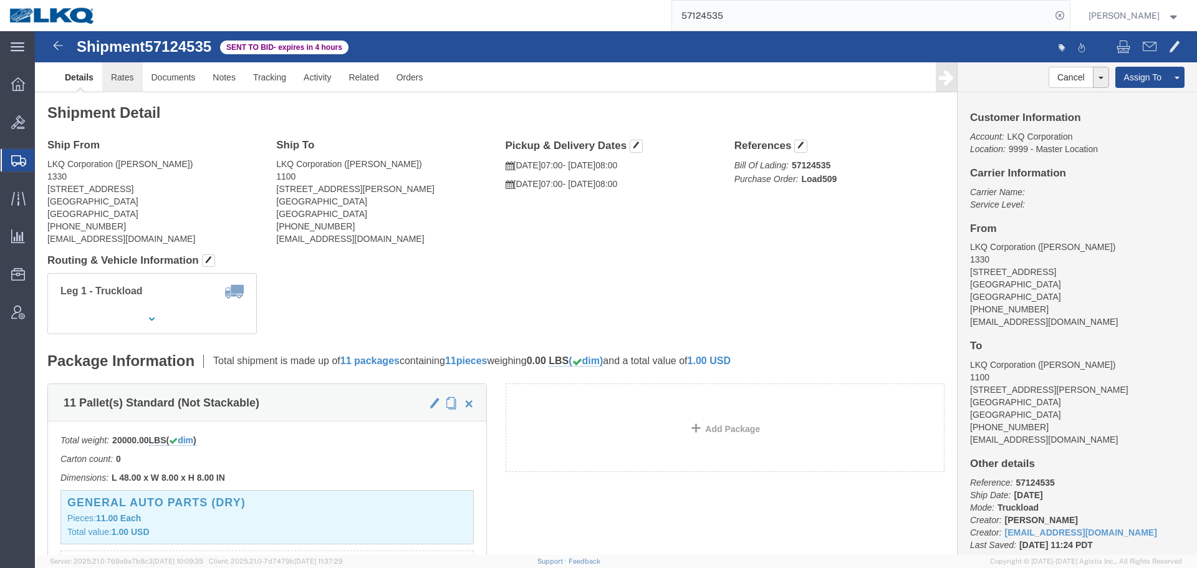
drag, startPoint x: 137, startPoint y: 87, endPoint x: 102, endPoint y: 56, distance: 46.8
click link "Rates"
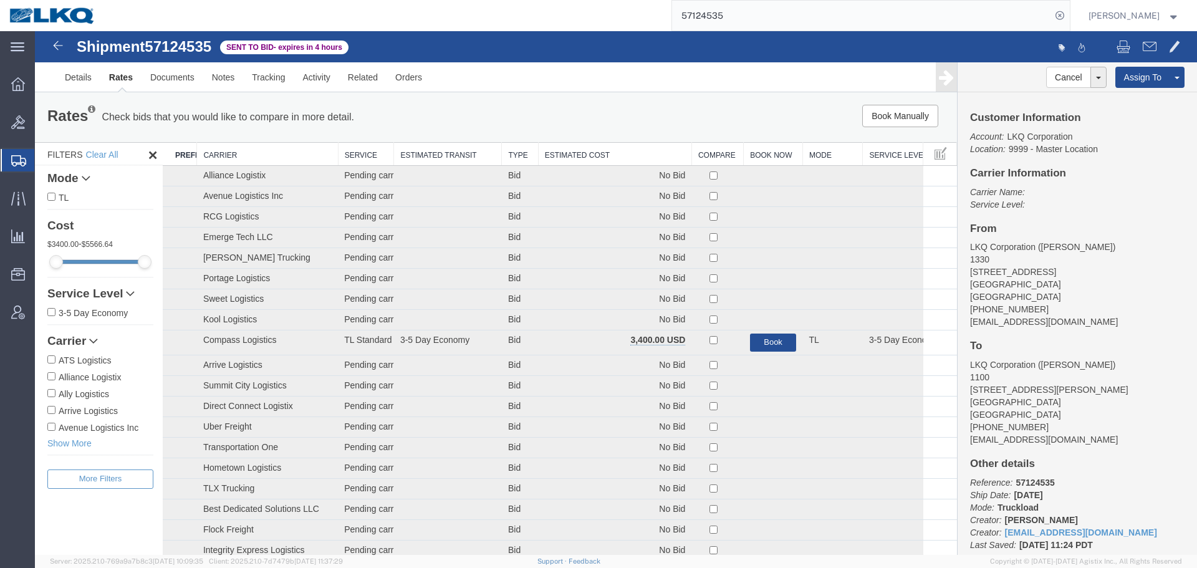
click at [562, 151] on th "Estimated Cost" at bounding box center [614, 154] width 153 height 23
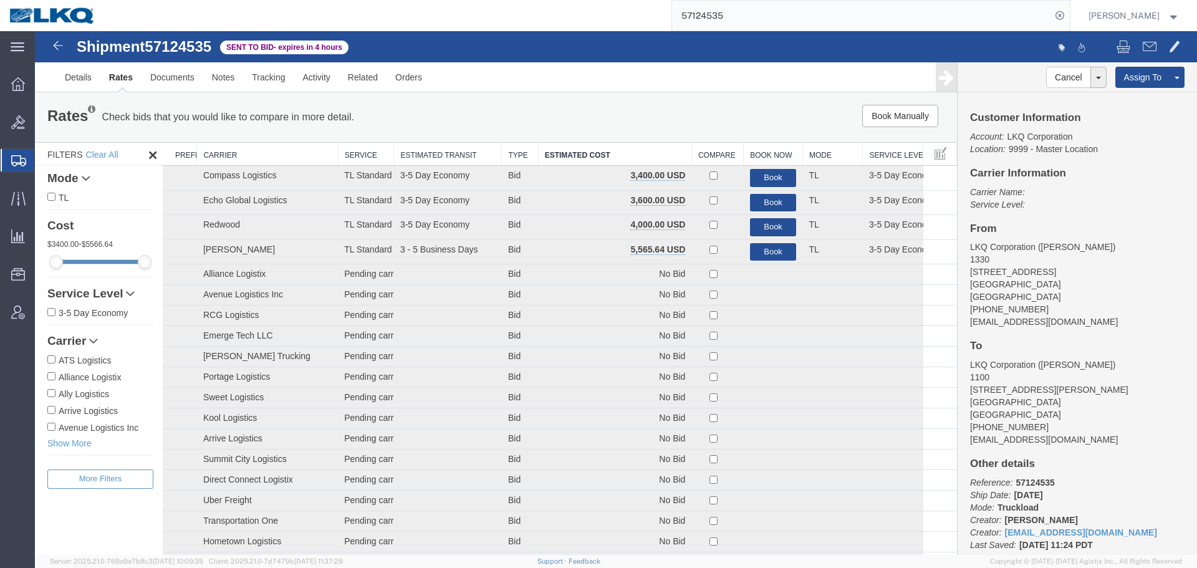
click at [639, 92] on ul "Details Rates Documents Notes Tracking Activity Related Orders" at bounding box center [616, 76] width 1120 height 29
click at [83, 91] on link "Details" at bounding box center [78, 77] width 44 height 30
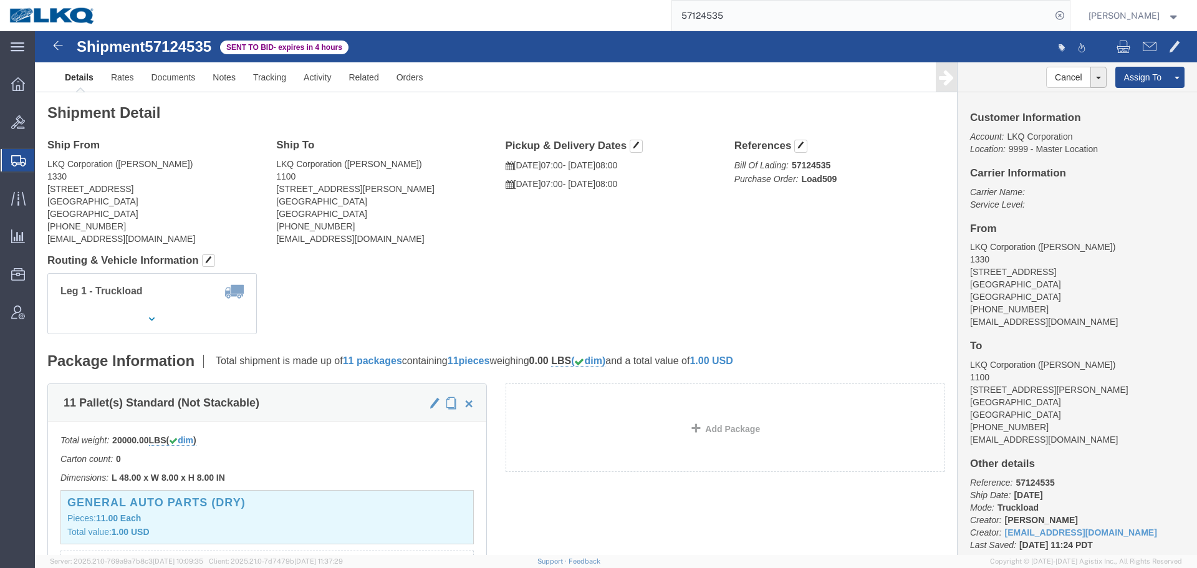
click h4 "Routing & Vehicle Information"
click div "Leg 1 - Truckload Vehicle 1: Standard Dry Van (53 Feet) Number of trucks: 1"
click div "Shipment 57124535 35 of 35 Sent to Bid - expires in 4 hours"
click span "57124535"
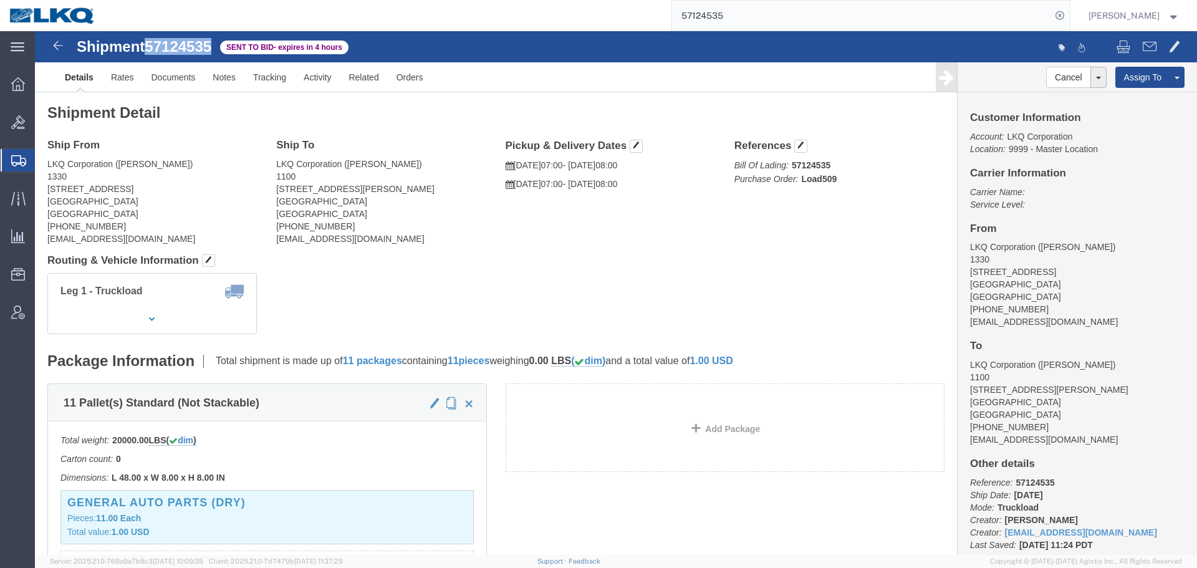
click span "57124535"
click h4 "Routing & Vehicle Information"
click link "Rates"
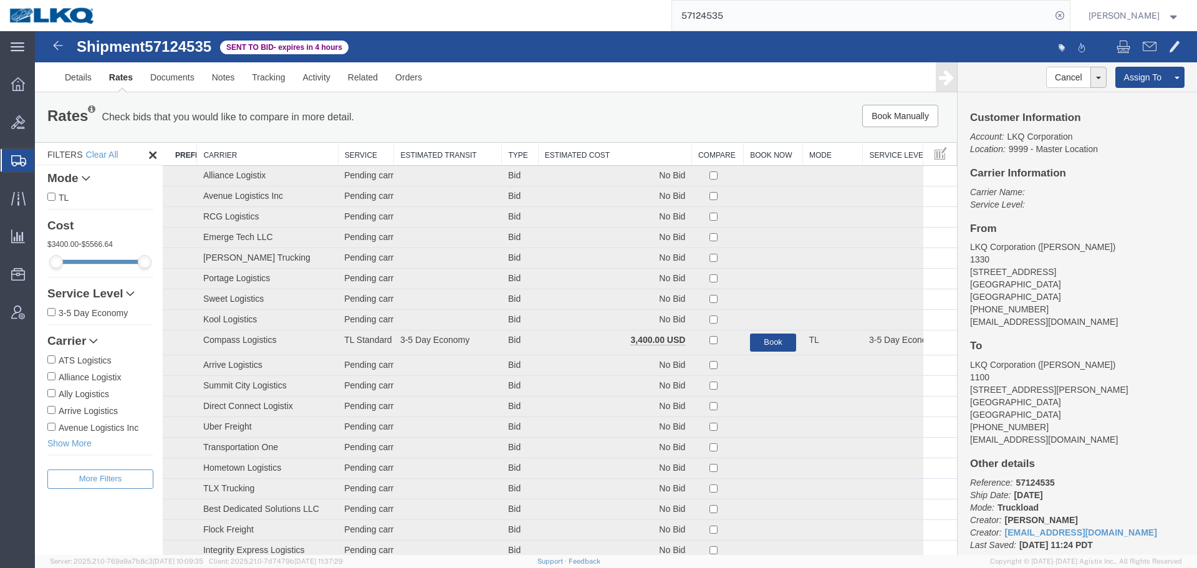
click at [577, 132] on div "Rates Check bids that you would like to compare in more detail. Compare Filter …" at bounding box center [496, 117] width 922 height 50
click at [583, 152] on th "Estimated Cost" at bounding box center [614, 154] width 153 height 23
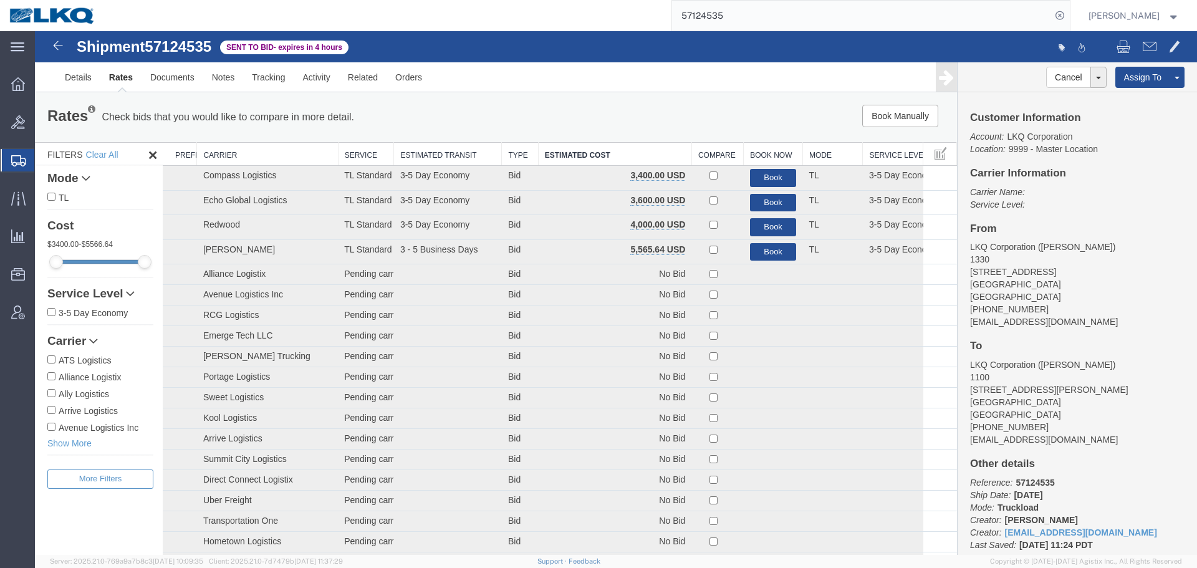
click at [608, 85] on ul "Details Rates Documents Notes Tracking Activity Related Orders" at bounding box center [616, 76] width 1120 height 29
click at [186, 45] on span "57124535" at bounding box center [178, 46] width 67 height 17
copy span "57124535"
click at [92, 79] on link "Details" at bounding box center [78, 77] width 44 height 30
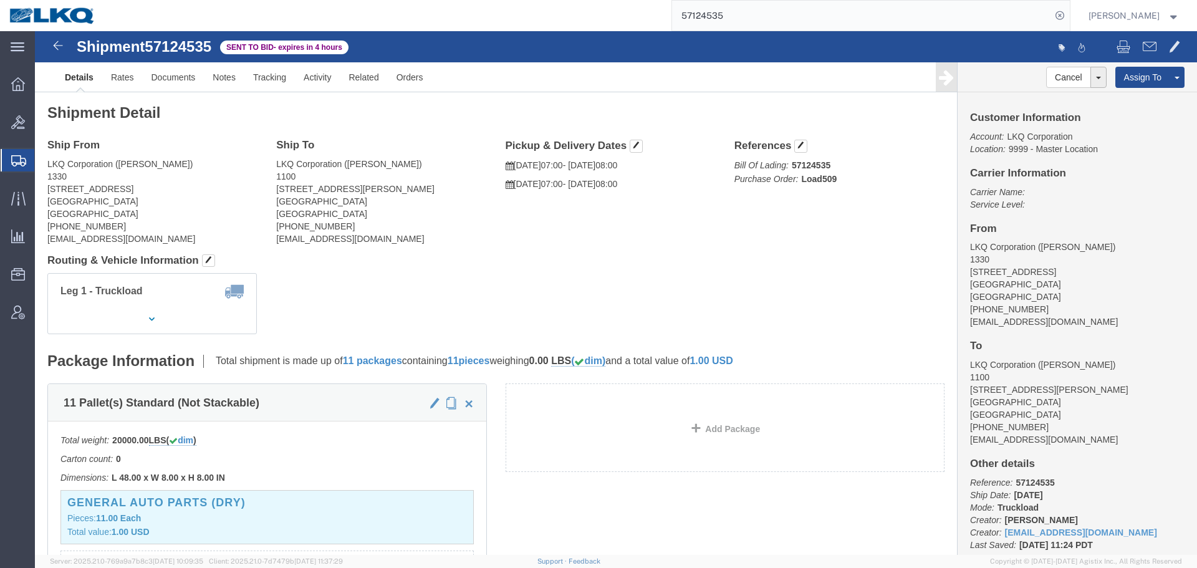
click div "Leg 1 - Truckload Vehicle 1: Standard Dry Van (53 Feet) Number of trucks: 1"
click div "Ship From LKQ Corporation ([PERSON_NAME]) [STREET_ADDRESS] [PHONE_NUMBER] [EMAI…"
click div "Shipment Detail Ship From LKQ Corporation ([PERSON_NAME]) [STREET_ADDRESS] [PHO…"
click at [812, 19] on input "57124535" at bounding box center [861, 16] width 379 height 30
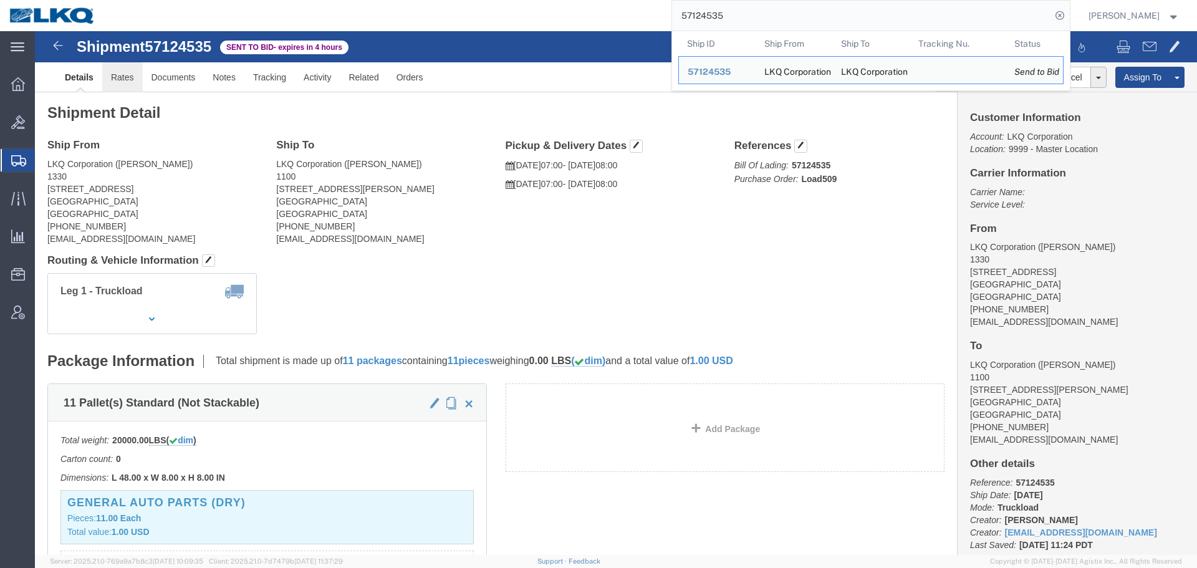
click link "Rates"
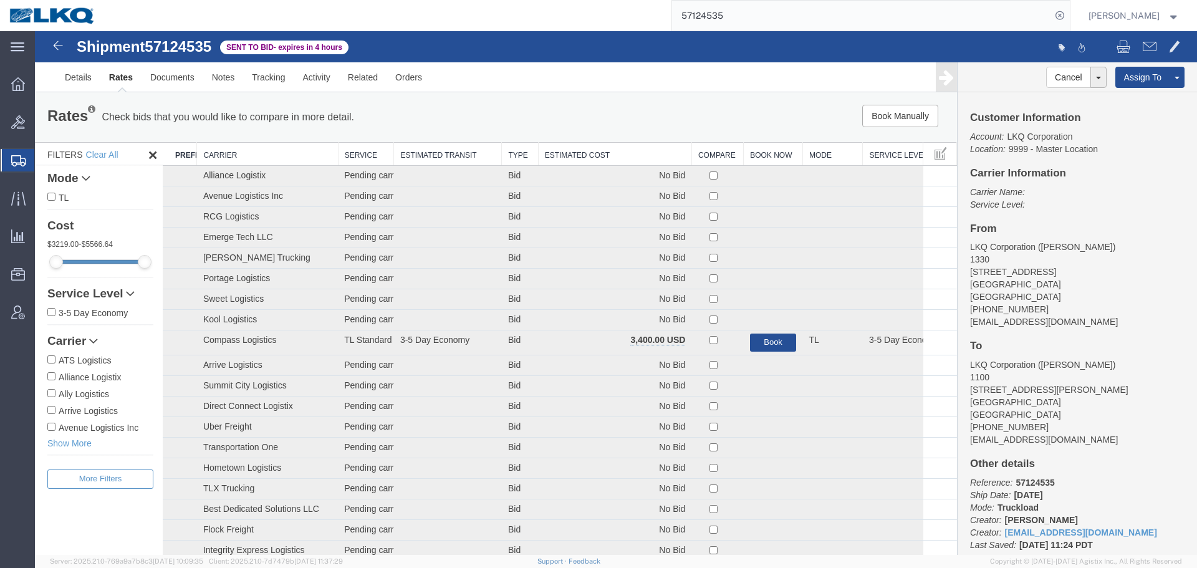
click at [644, 143] on th "Estimated Cost" at bounding box center [614, 154] width 153 height 23
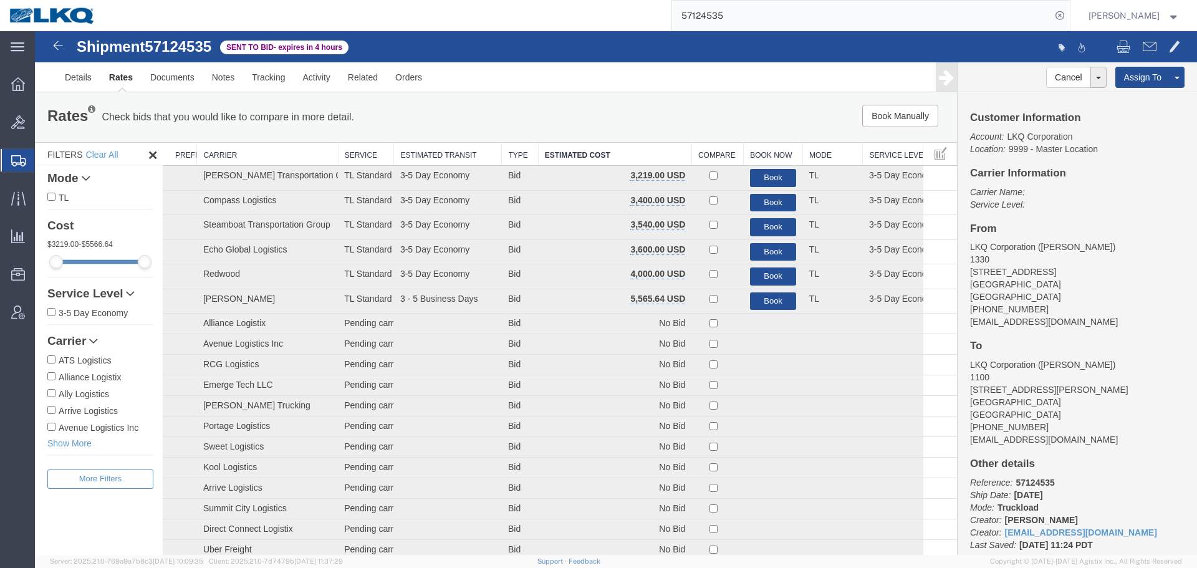
click at [557, 107] on div "Rates Check bids that you would like to compare in more detail. Compare Filter" at bounding box center [305, 117] width 534 height 25
click at [89, 77] on link "Details" at bounding box center [78, 77] width 44 height 30
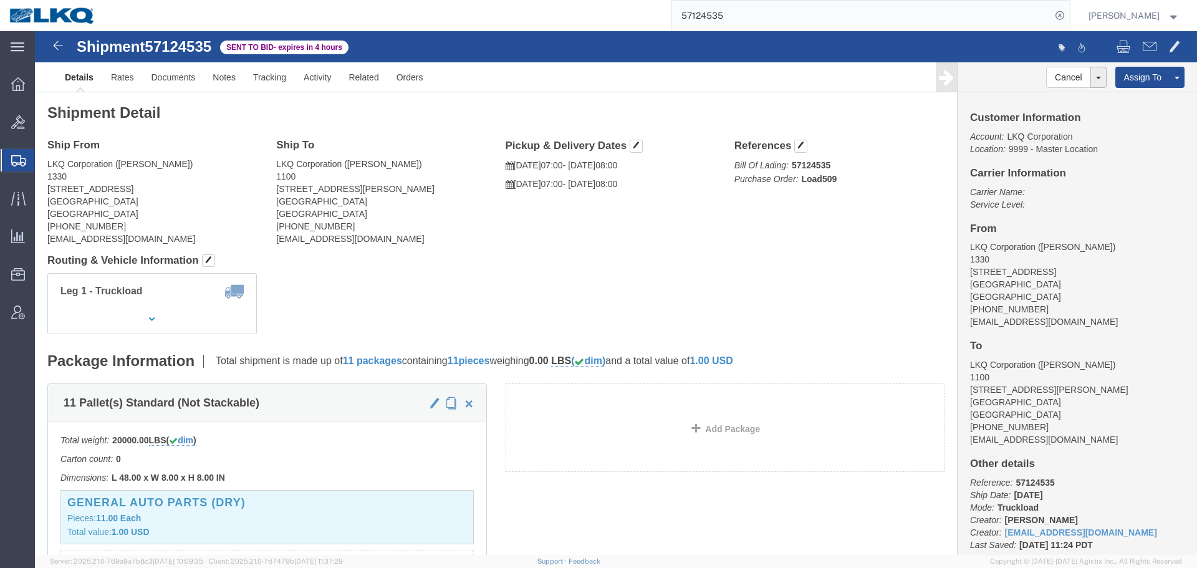
click at [754, 13] on input "57124535" at bounding box center [861, 16] width 379 height 30
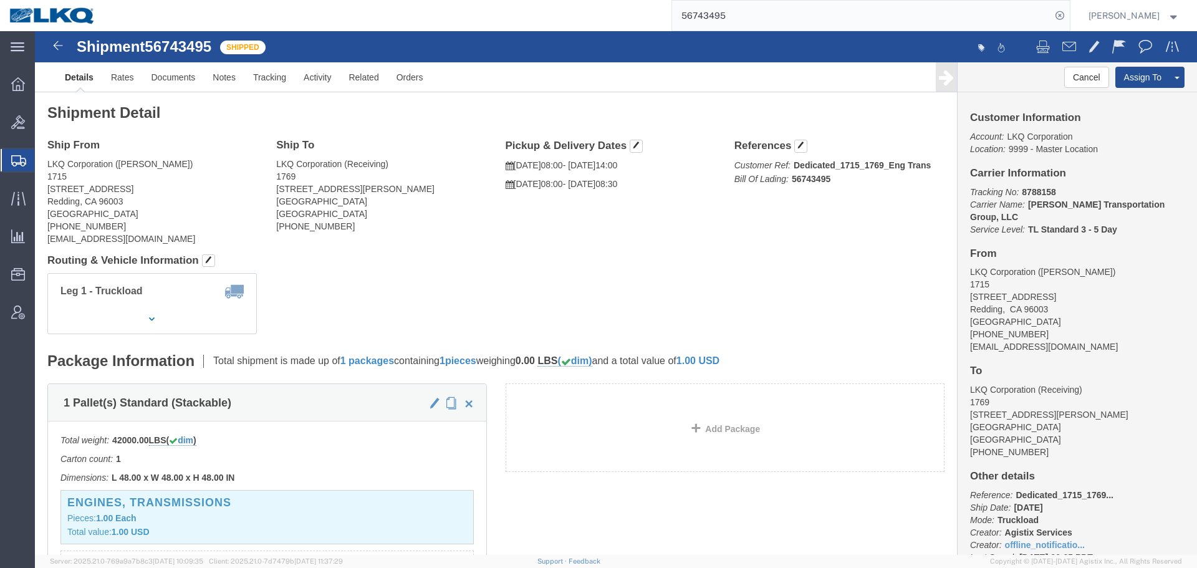
click div "Ship From LKQ Corporation ([PERSON_NAME]) 1715 [STREET_ADDRESS] [PHONE_NUMBER] …"
click div "Shipment Detail Ship From LKQ Corporation ([PERSON_NAME]) 1715 [STREET_ADDRESS]…"
click div "Leg 1 - Truckload Vehicle 1: Standard Dry Van Number of trucks: 1"
click div "Shipment 56743495 Shipped Details Rates Documents Notes Tracking Activity Relat…"
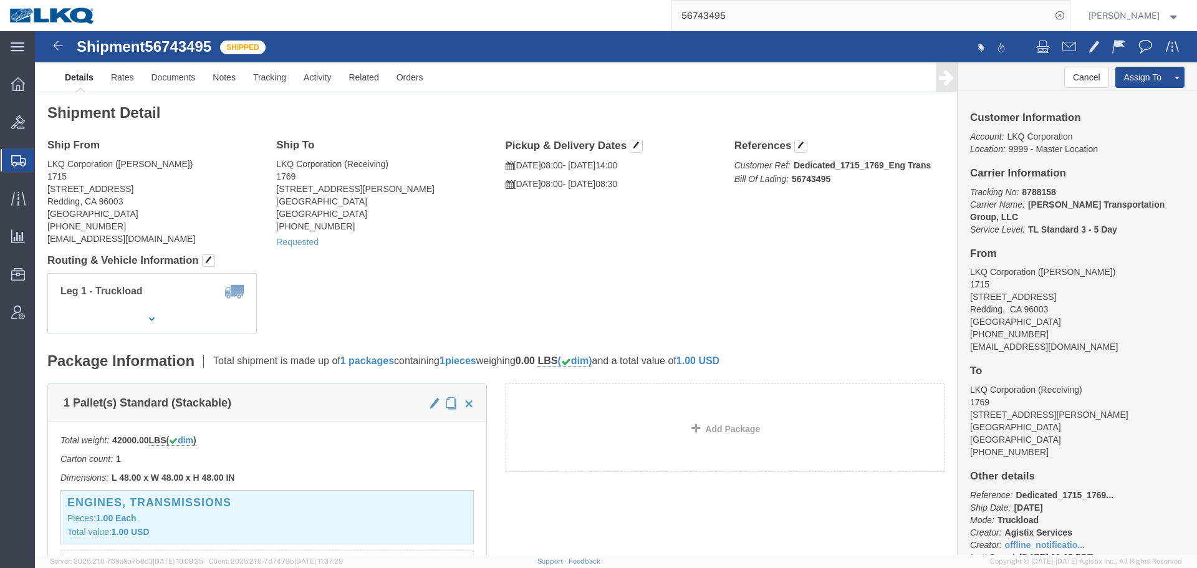
click at [785, 15] on input "56743495" at bounding box center [861, 16] width 379 height 30
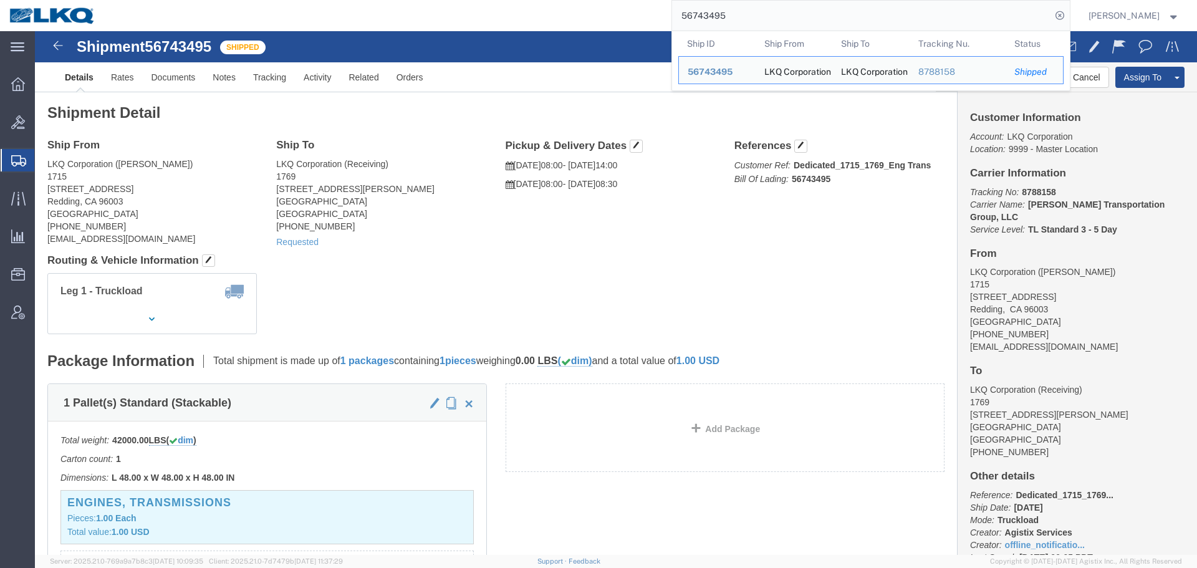
paste input "7125767"
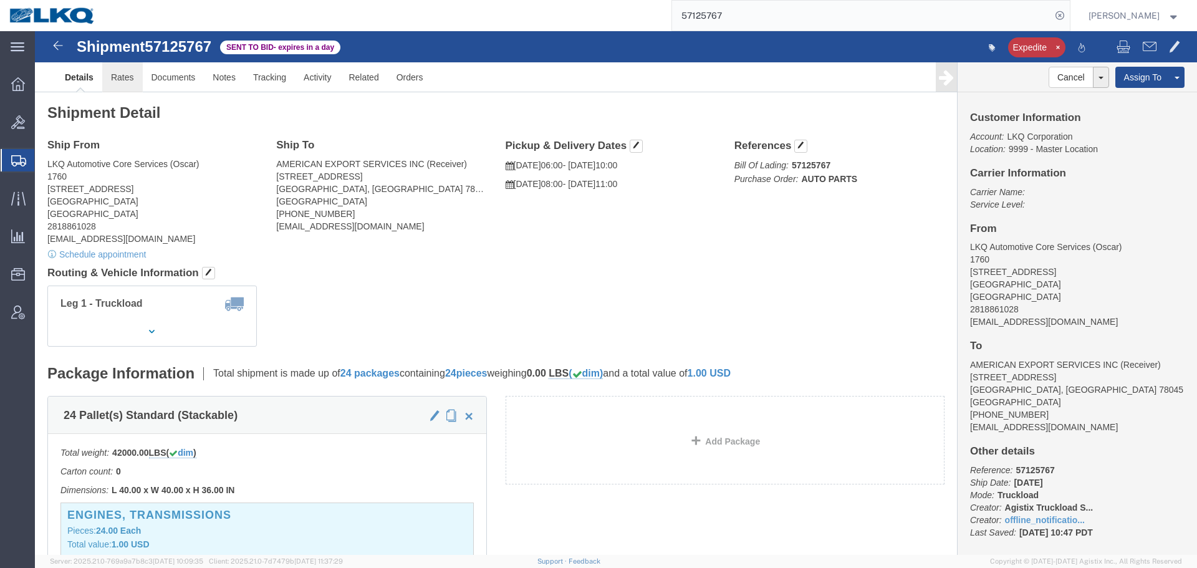
click link "Rates"
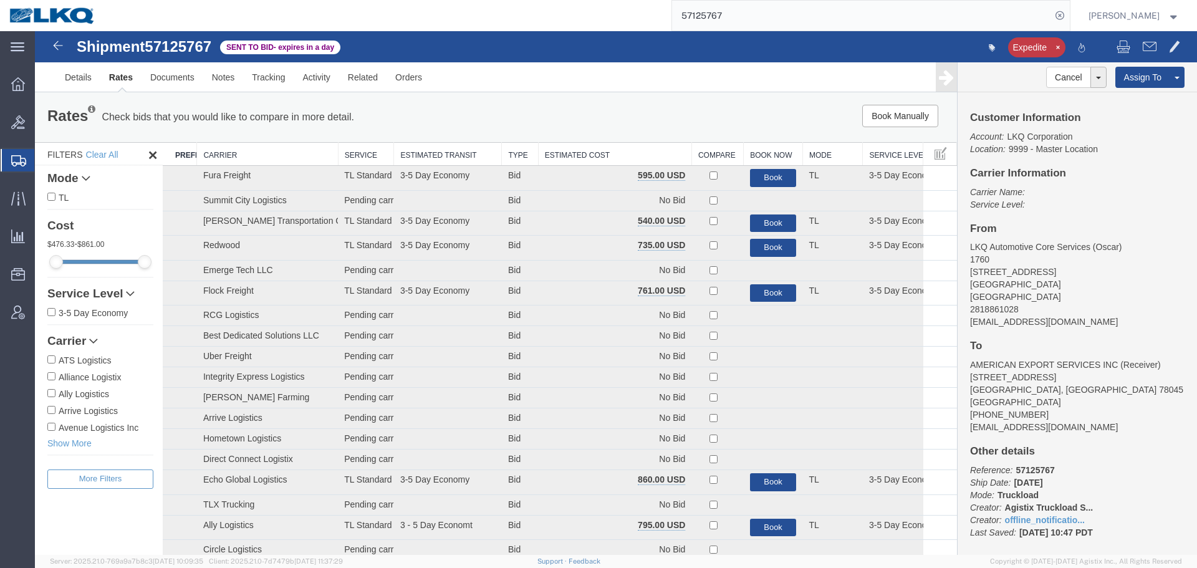
click at [578, 142] on div "Rates Check bids that you would like to compare in more detail. Compare Filter …" at bounding box center [496, 117] width 922 height 50
click at [580, 145] on th "Estimated Cost" at bounding box center [614, 154] width 153 height 23
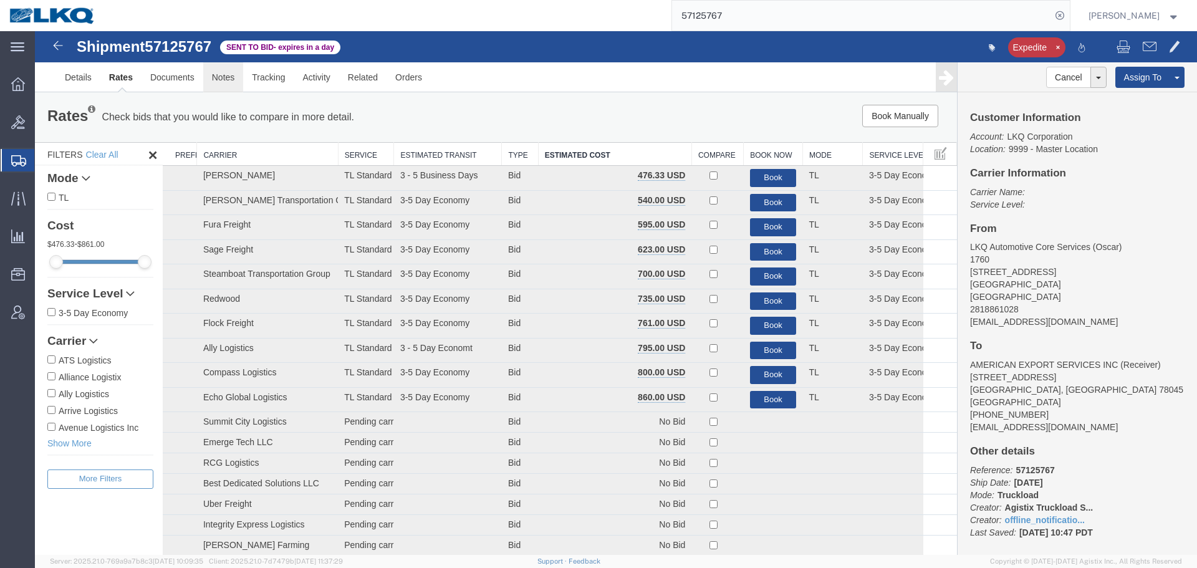
click at [229, 78] on link "Notes" at bounding box center [223, 77] width 41 height 30
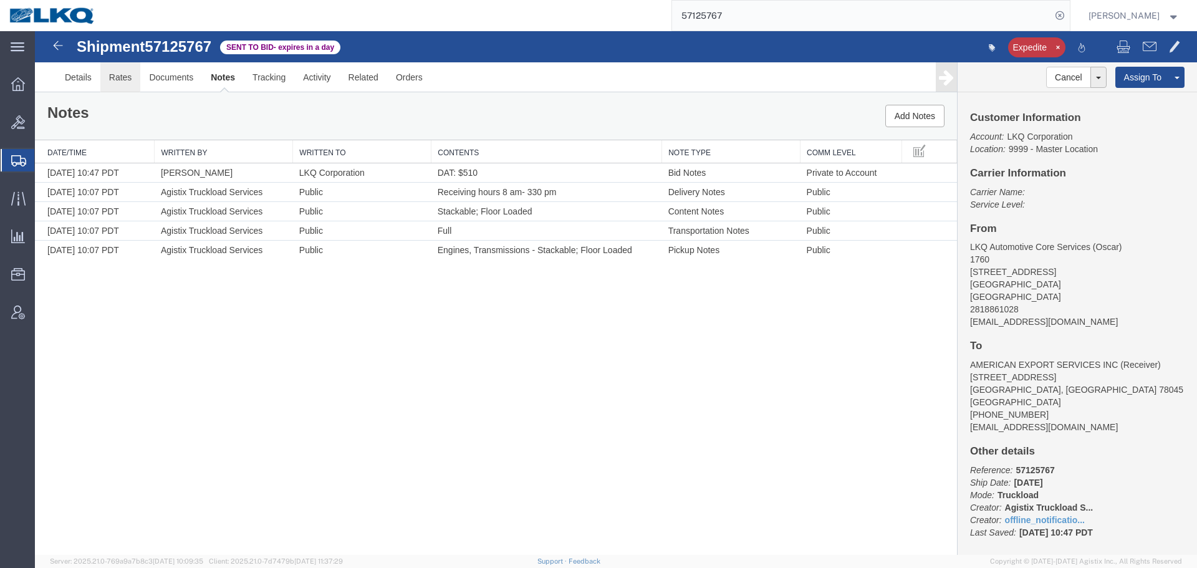
click at [114, 77] on link "Rates" at bounding box center [120, 77] width 41 height 30
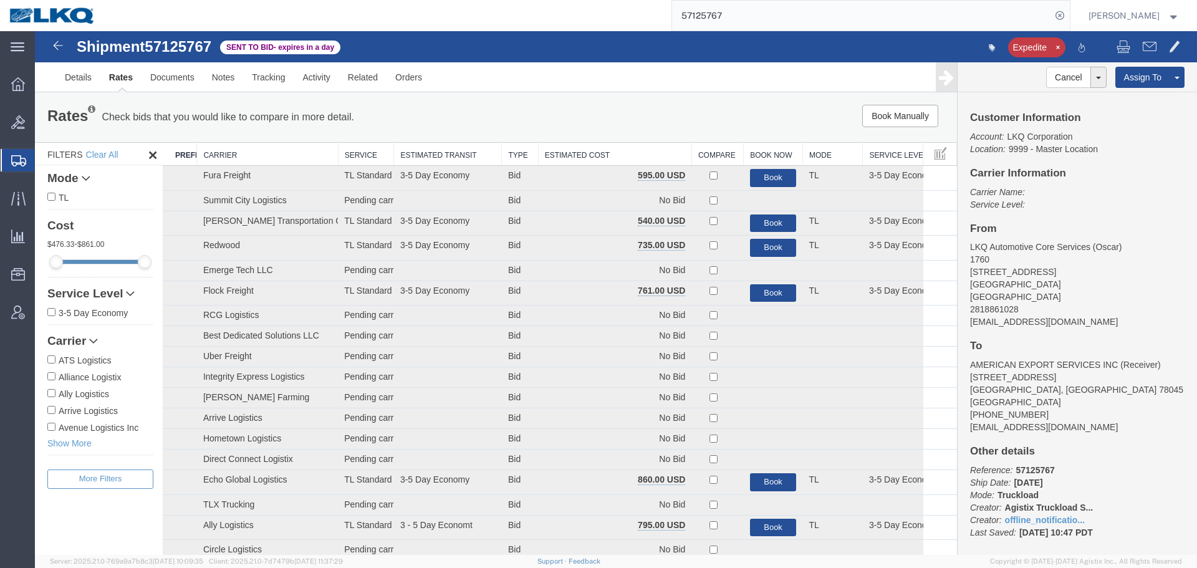
click at [728, 21] on input "57125767" at bounding box center [861, 16] width 379 height 30
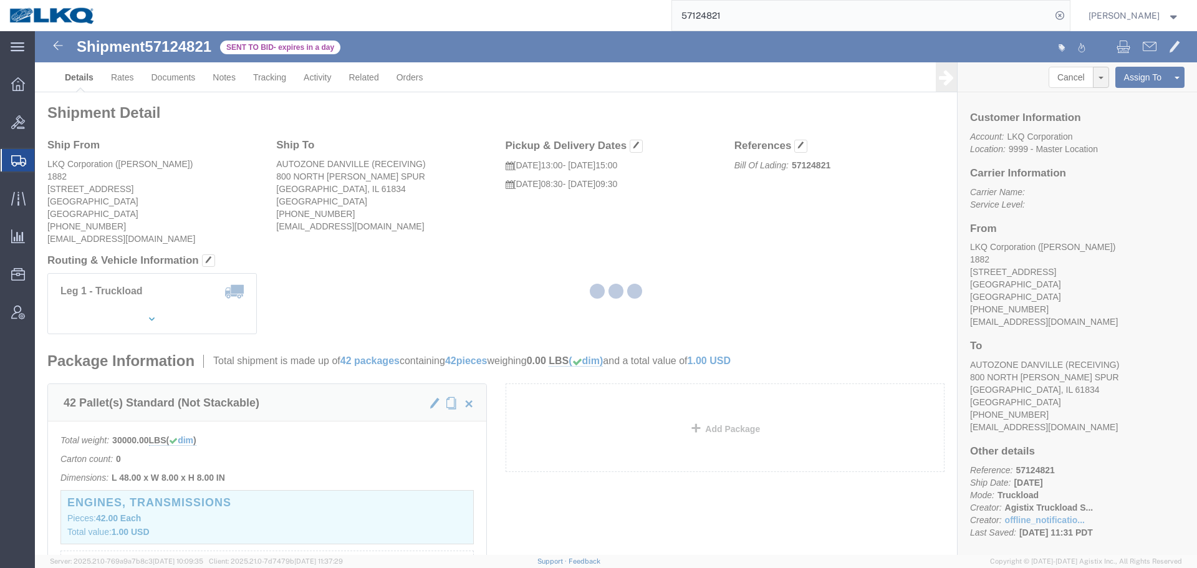
drag, startPoint x: 139, startPoint y: 84, endPoint x: 114, endPoint y: 84, distance: 24.9
click at [139, 84] on div at bounding box center [616, 293] width 1162 height 524
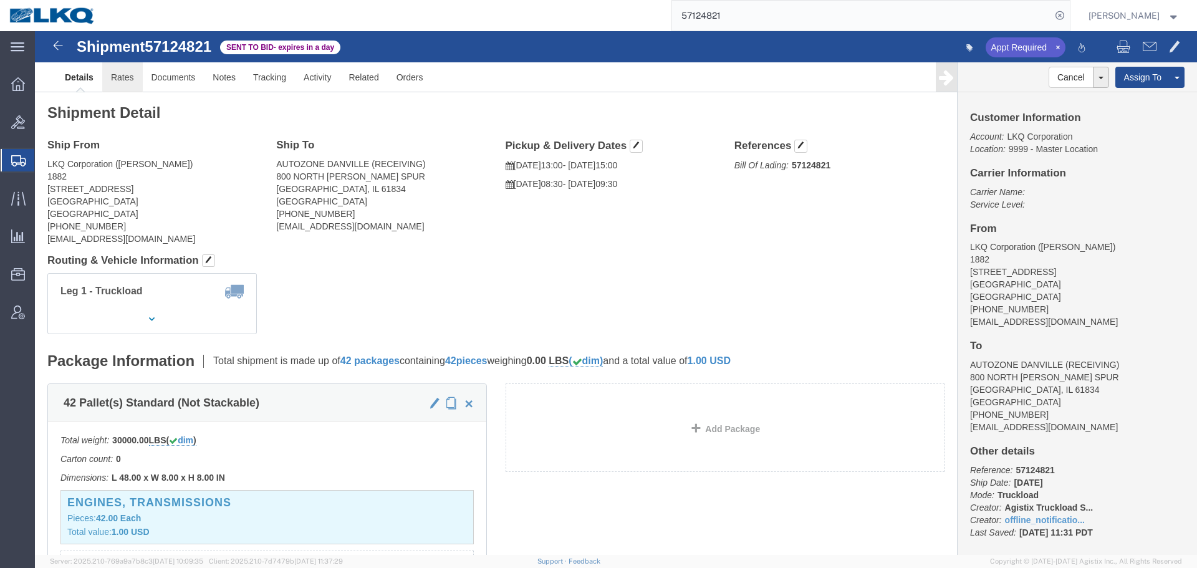
click link "Rates"
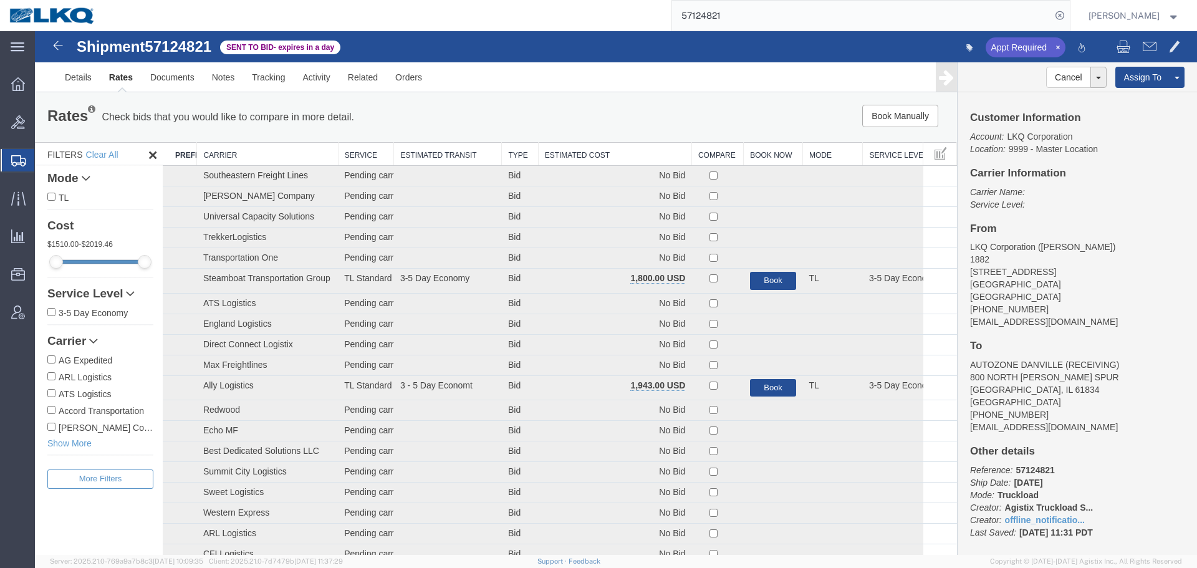
click at [564, 151] on th "Estimated Cost" at bounding box center [614, 154] width 153 height 23
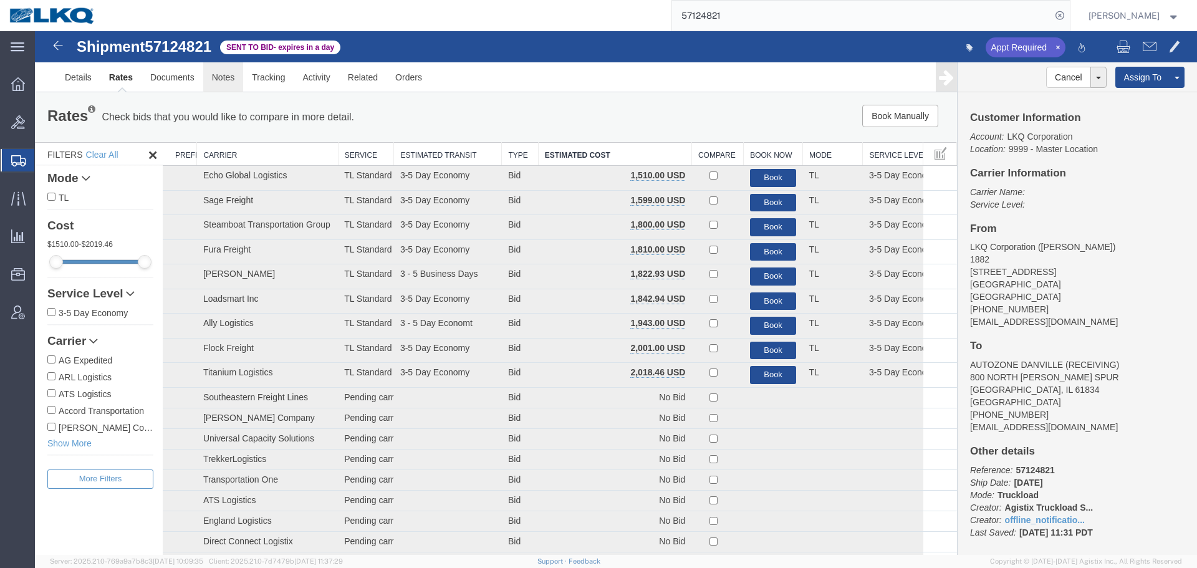
click at [214, 84] on link "Notes" at bounding box center [223, 77] width 41 height 30
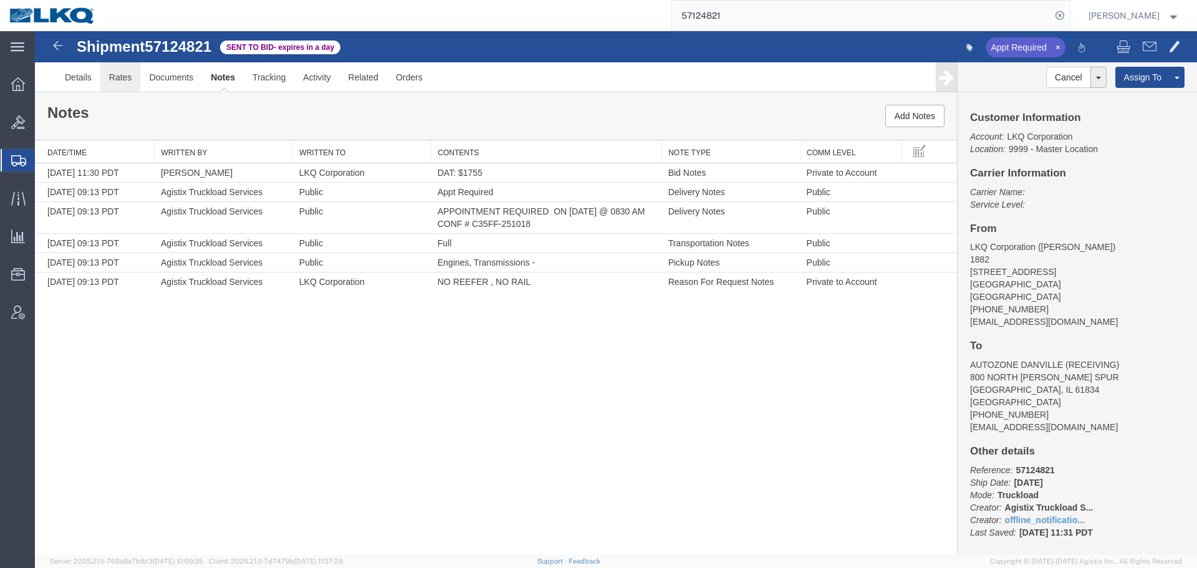
drag, startPoint x: 130, startPoint y: 84, endPoint x: 37, endPoint y: 130, distance: 104.0
click at [130, 84] on link "Rates" at bounding box center [120, 77] width 41 height 30
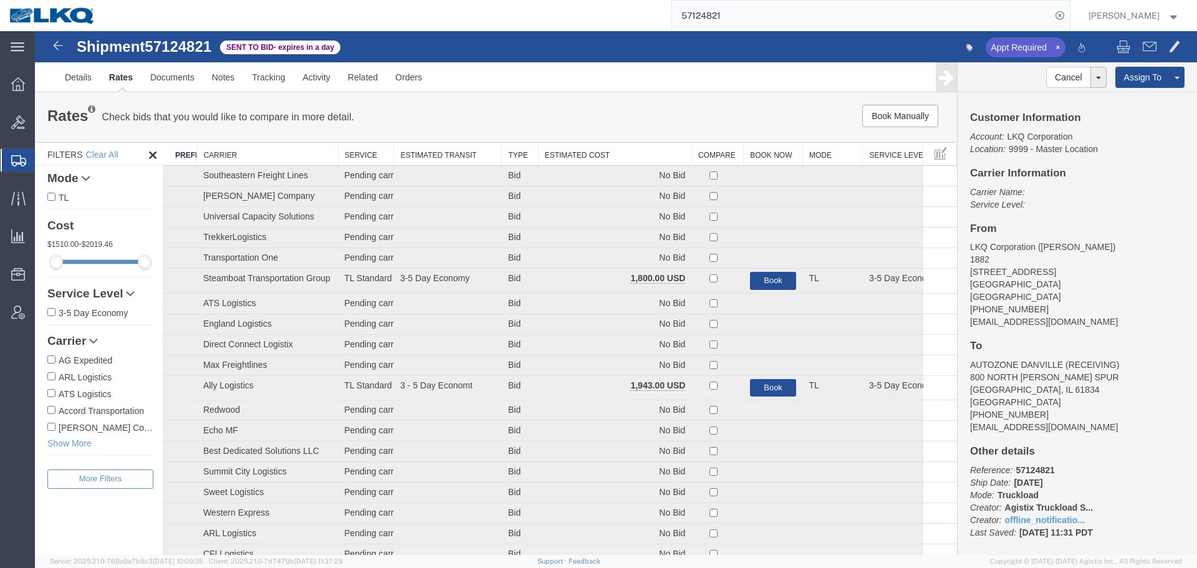
click at [571, 159] on th "Estimated Cost" at bounding box center [614, 154] width 153 height 23
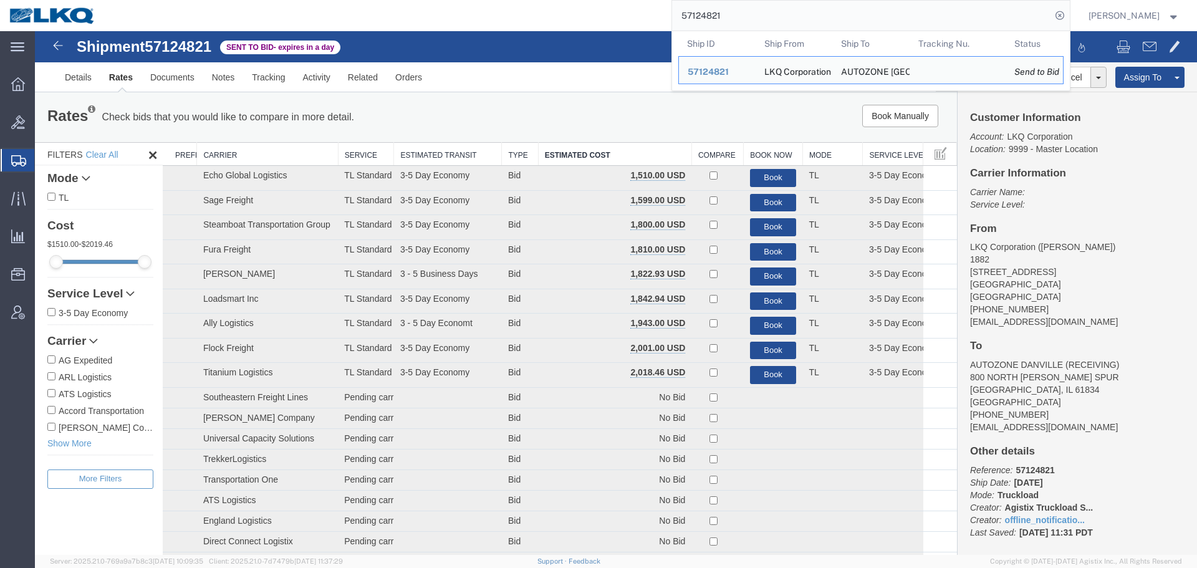
click at [775, 12] on input "57124821" at bounding box center [861, 16] width 379 height 30
paste input "6298"
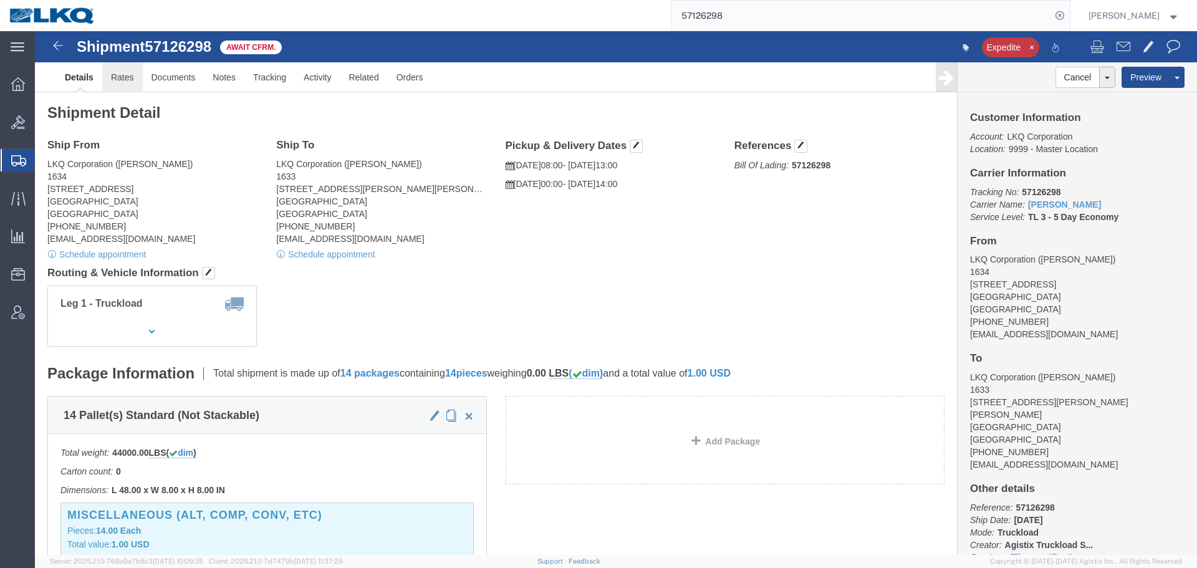
click link "Rates"
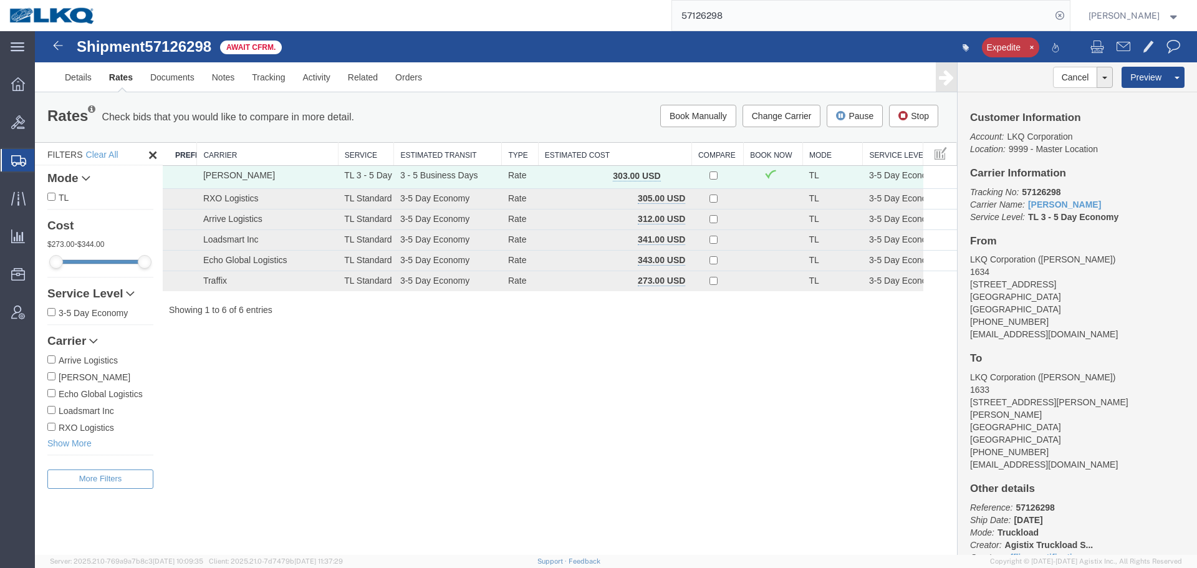
click at [825, 39] on div "Expedite" at bounding box center [906, 48] width 580 height 26
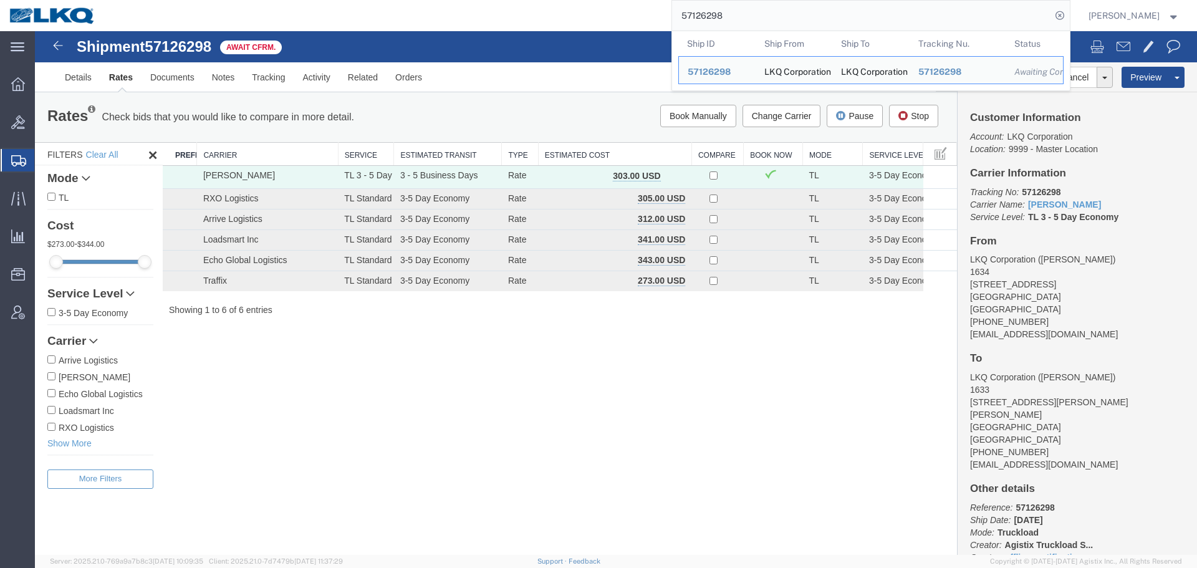
click at [815, 24] on input "57126298" at bounding box center [861, 16] width 379 height 30
paste input "08296"
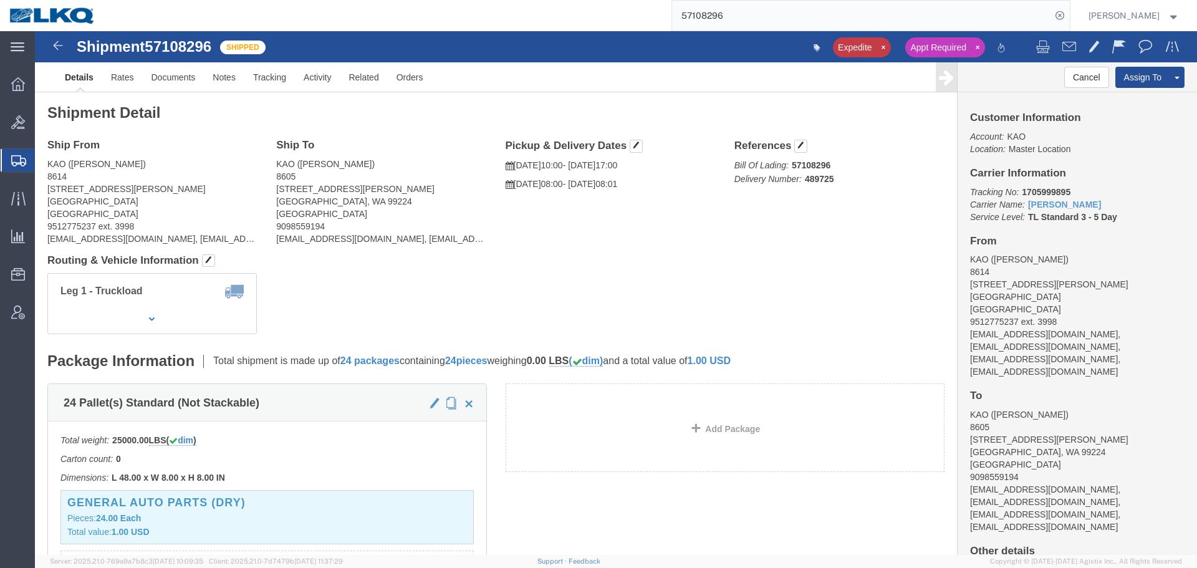
click div "Ship From KAO (Stephen Solway) 8614 15640 Cantu-Galleano Ranch Rd Eastvale, CA …"
click div "Shipment Detail Ship From KAO (Stephen Solway) 8614 15640 Cantu-Galleano Ranch …"
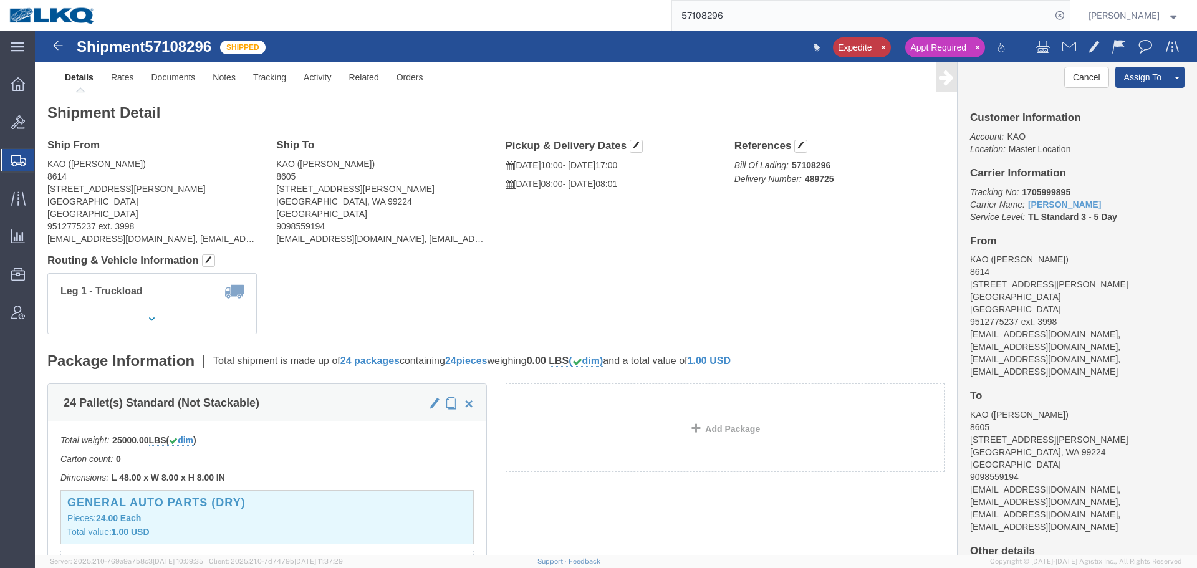
click div "Leg 1 - Truckload Vehicle 1: Standard Dry Van (53 Feet) Number of trucks: 1"
click at [791, 4] on input "57108296" at bounding box center [861, 16] width 379 height 30
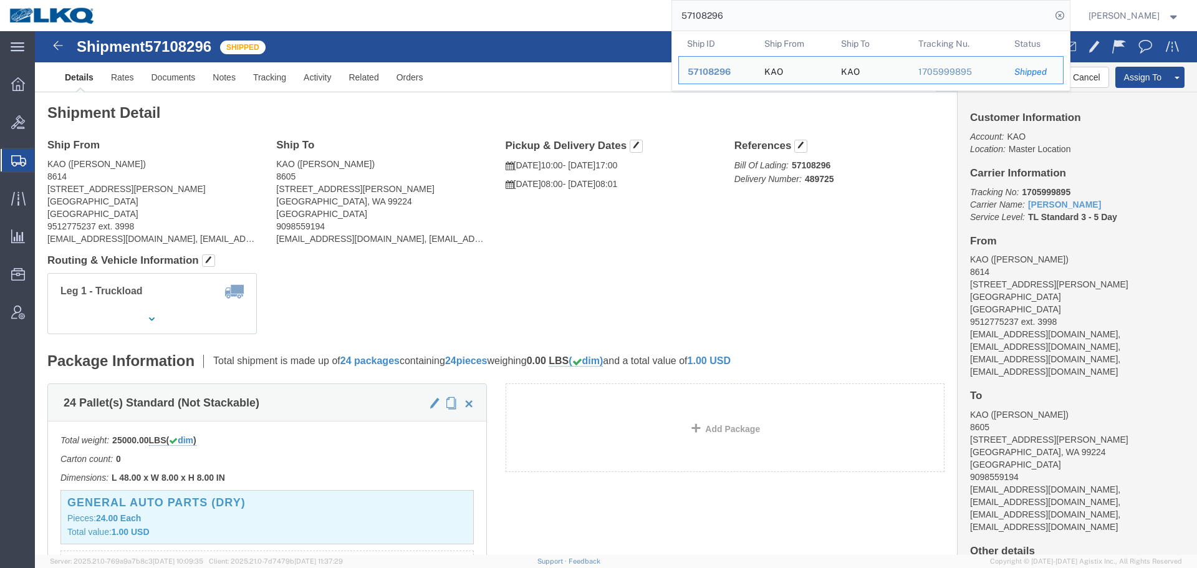
paste input "24535"
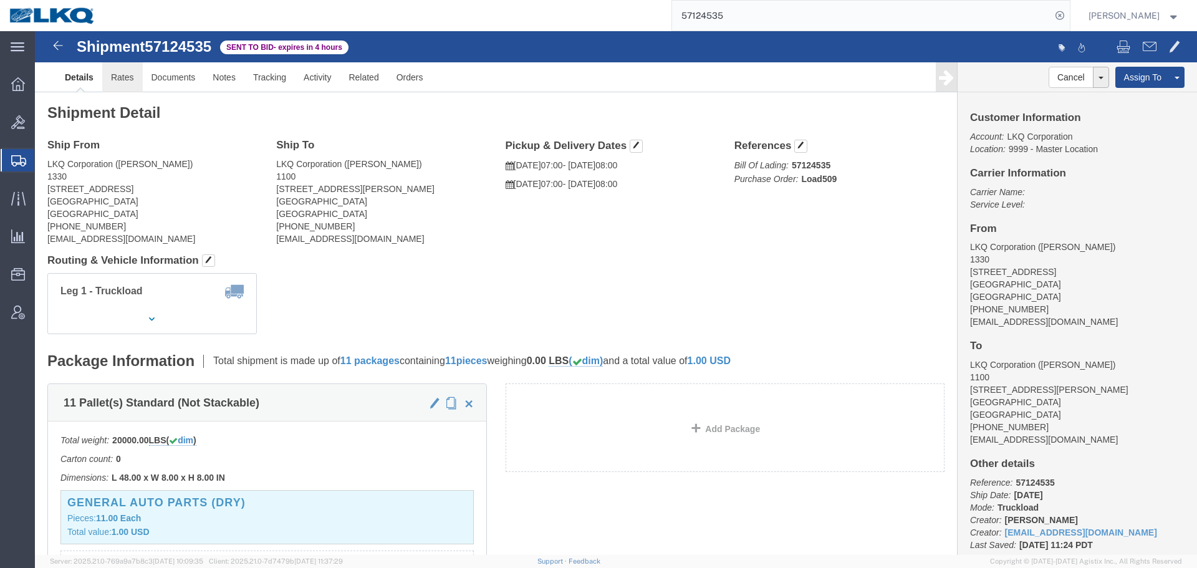
click link "Rates"
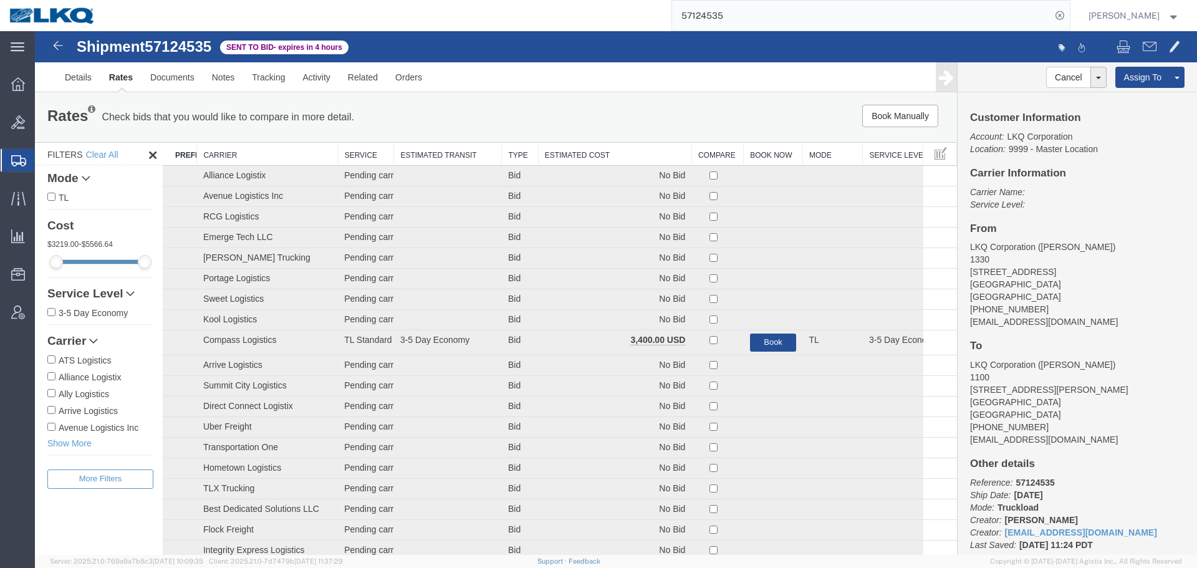
click at [613, 154] on th "Estimated Cost" at bounding box center [614, 154] width 153 height 23
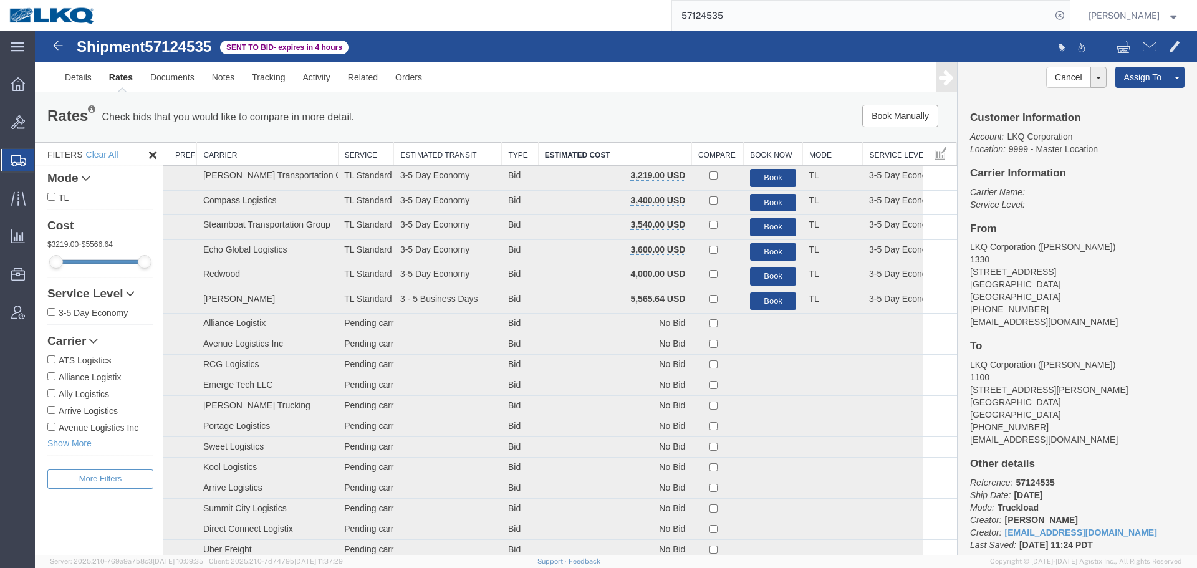
click at [620, 84] on ul "Details Rates Documents Notes Tracking Activity Related Orders" at bounding box center [616, 76] width 1120 height 29
click at [671, 98] on div "Rates Check bids that you would like to compare in more detail. Compare Filter …" at bounding box center [496, 117] width 922 height 50
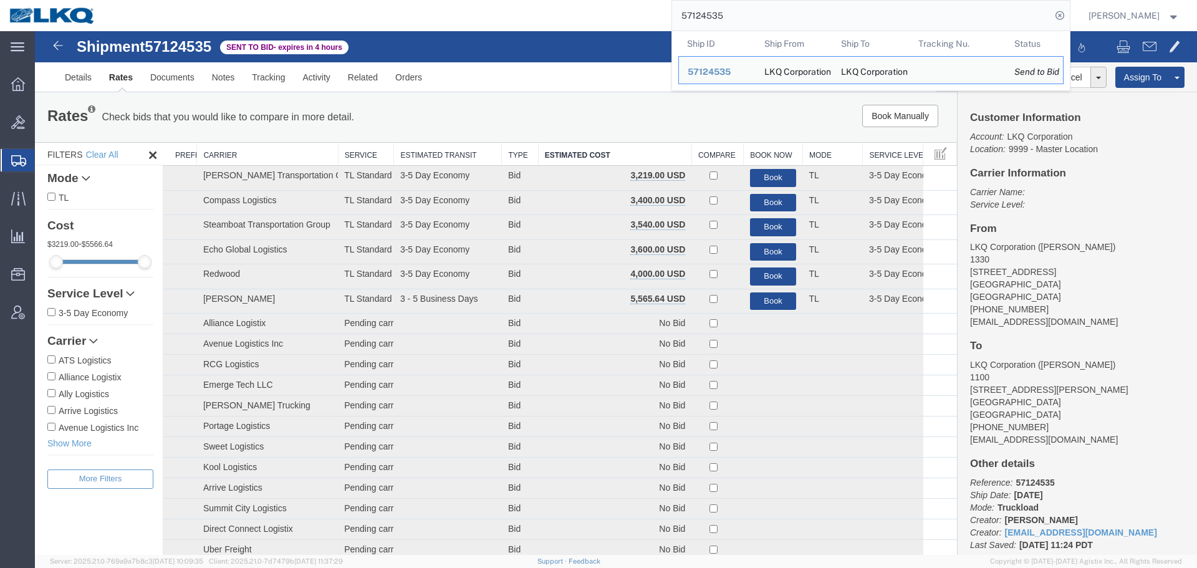
click at [765, 20] on input "57124535" at bounding box center [861, 16] width 379 height 30
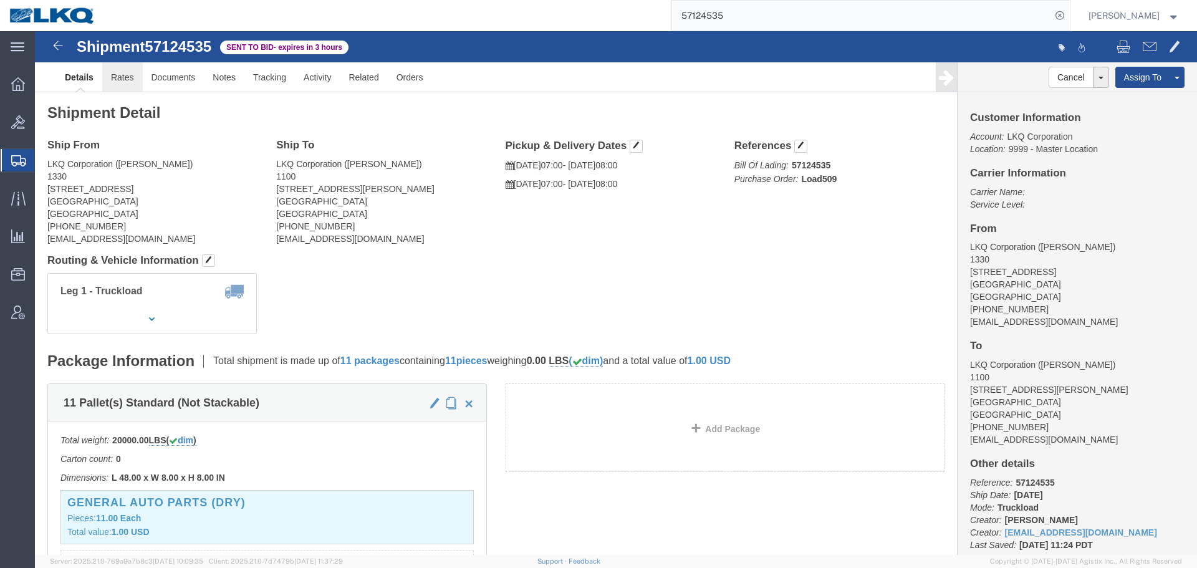
click link "Rates"
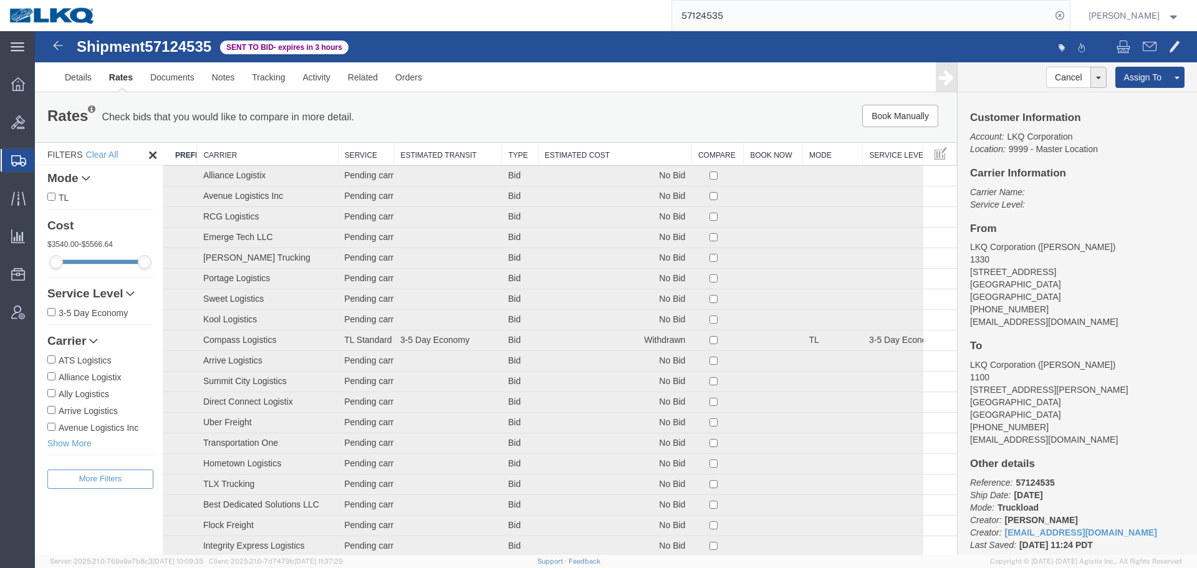
click at [569, 152] on th "Estimated Cost" at bounding box center [614, 154] width 153 height 23
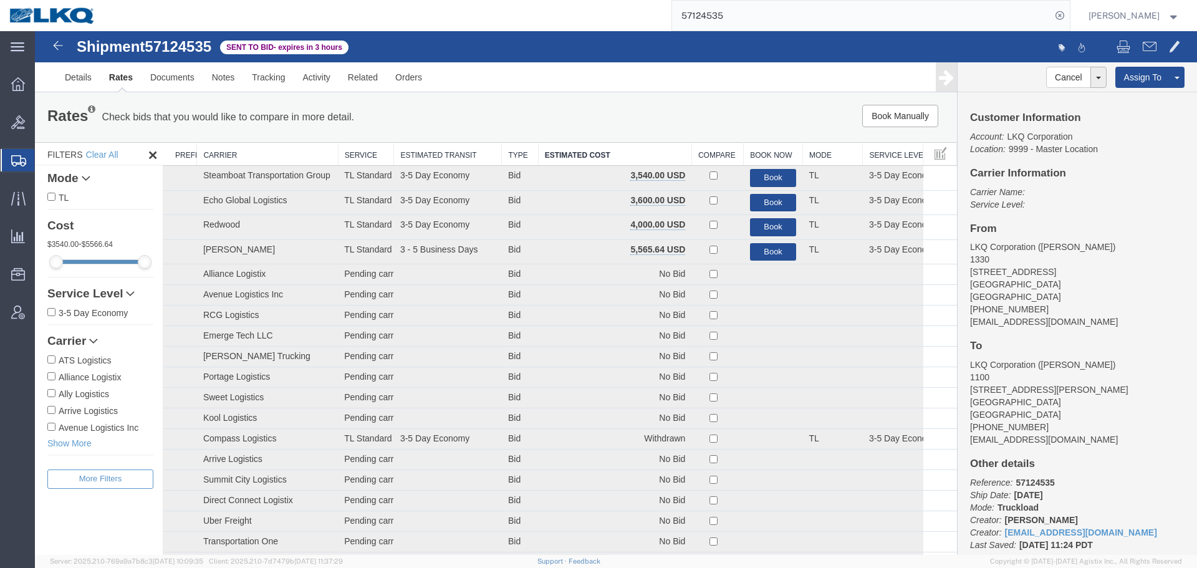
click at [735, 12] on input "57124535" at bounding box center [861, 16] width 379 height 30
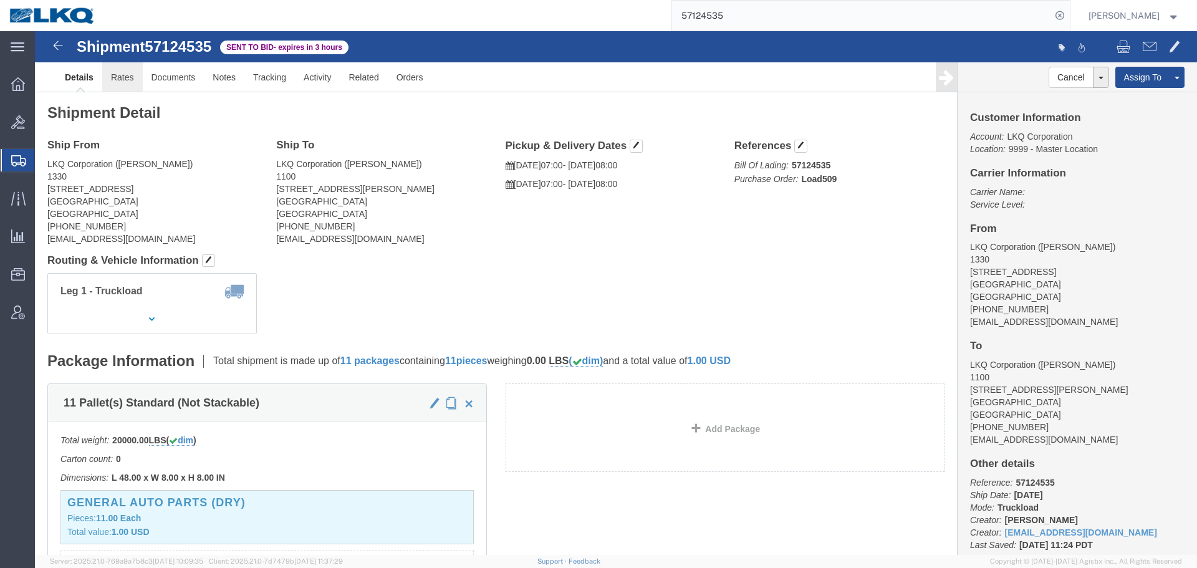
click link "Rates"
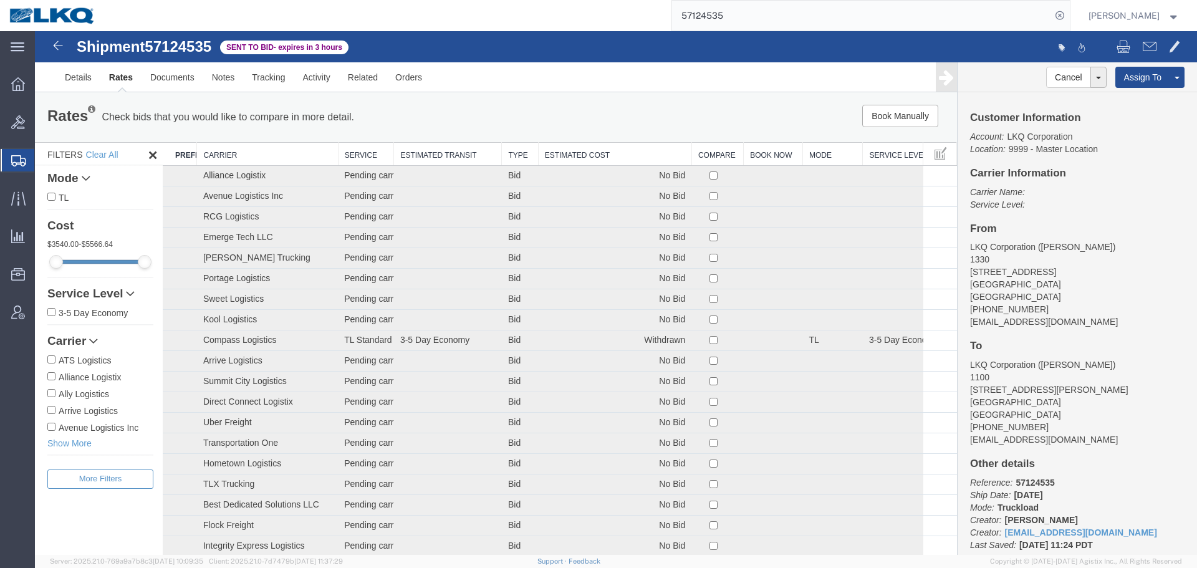
click at [561, 158] on th "Estimated Cost" at bounding box center [614, 154] width 153 height 23
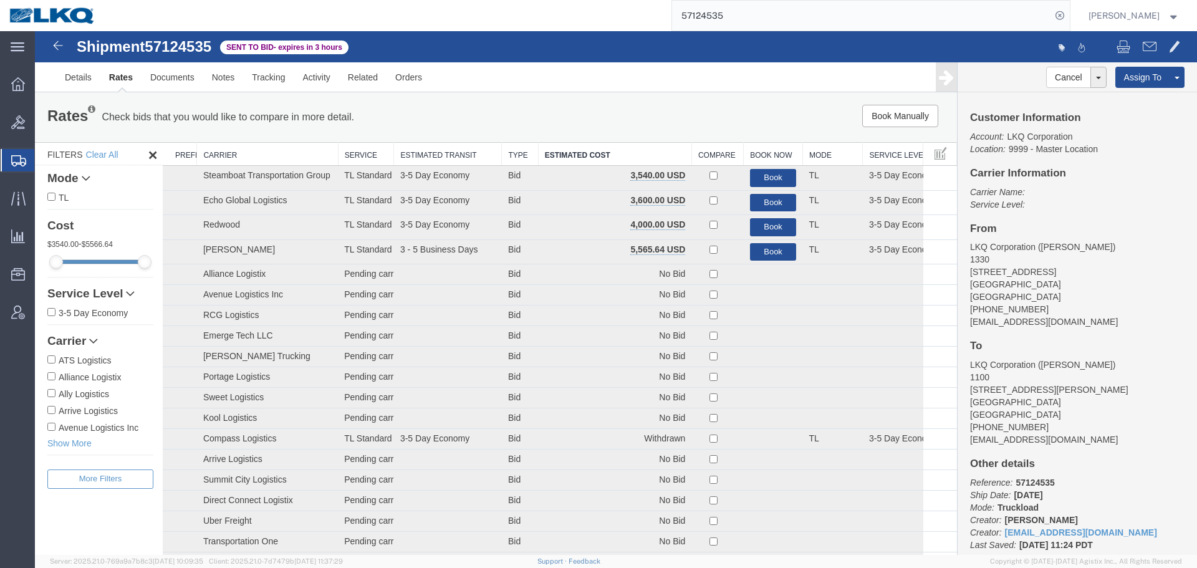
click at [737, 14] on input "57124535" at bounding box center [861, 16] width 379 height 30
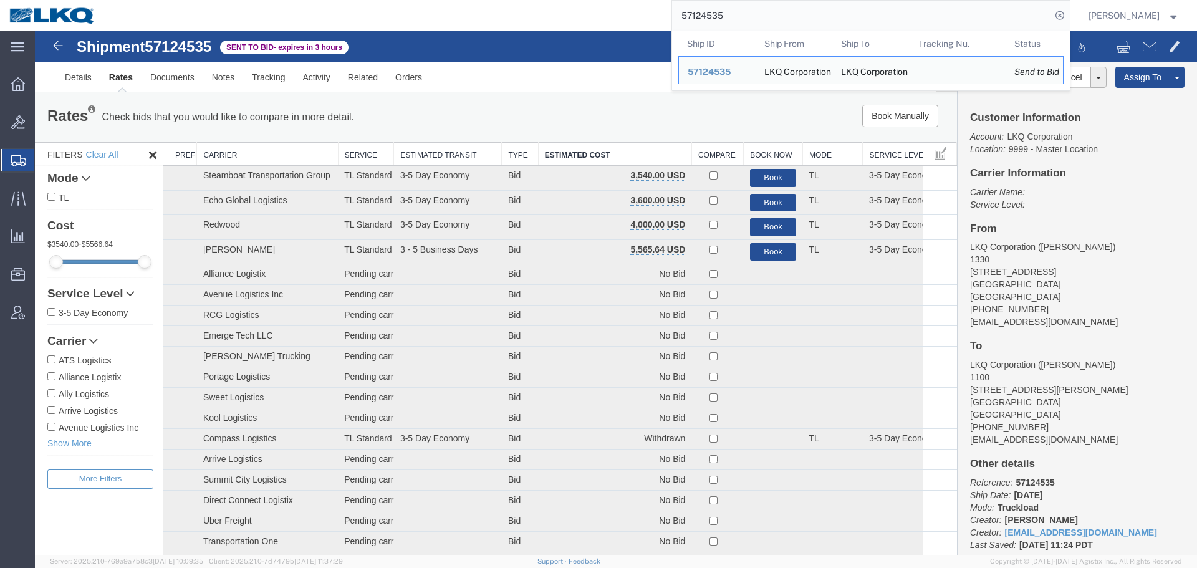
paste input "036713"
type input "57036713"
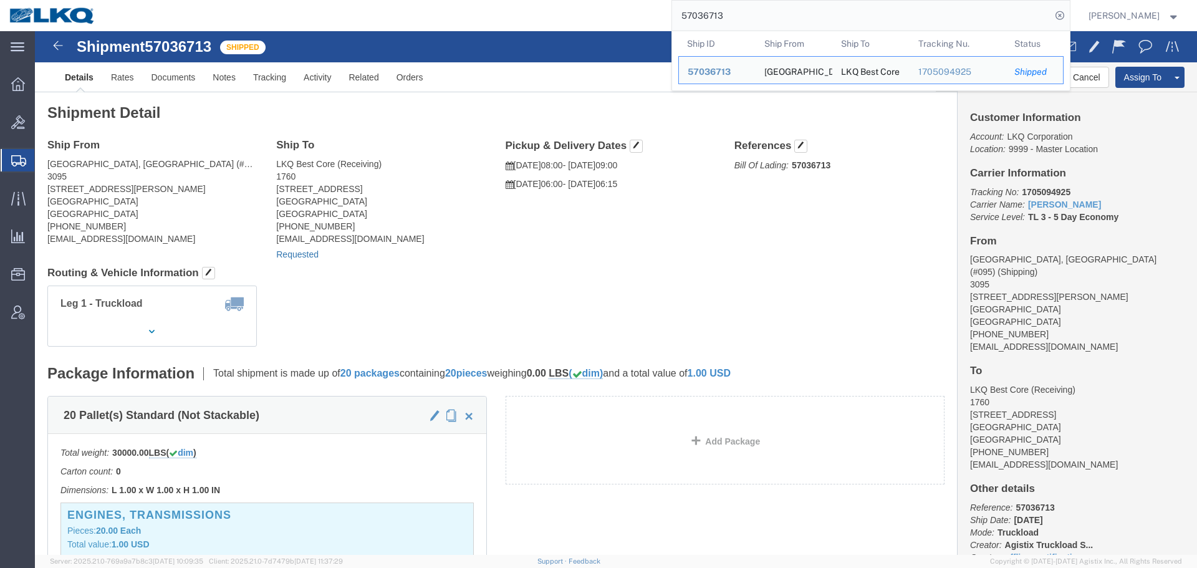
click link "Requested"
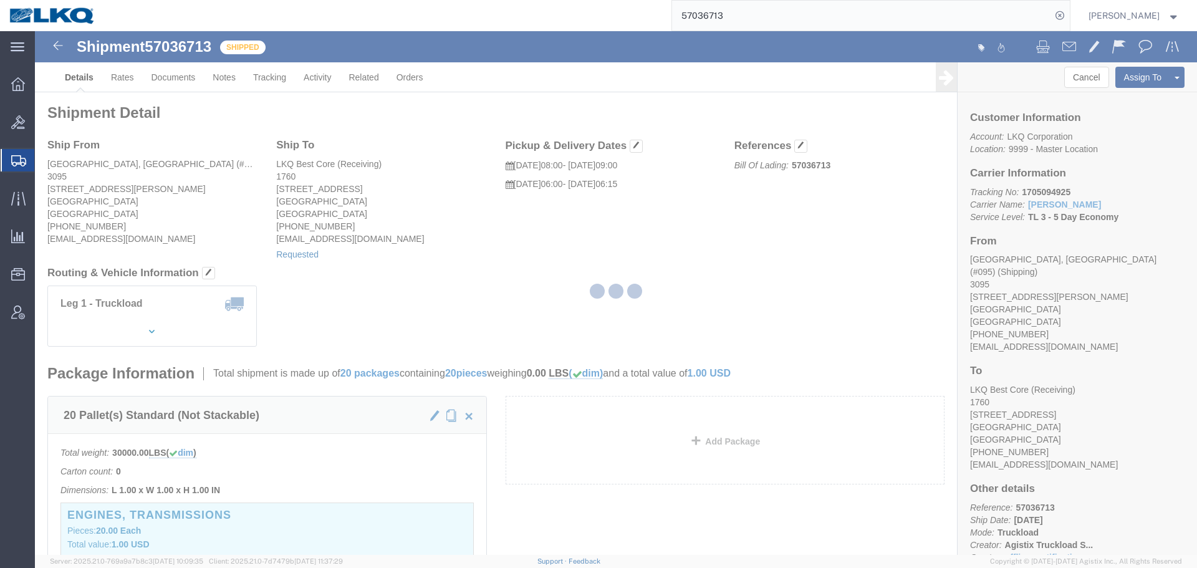
select select "1"
select select "100"
select select "15"
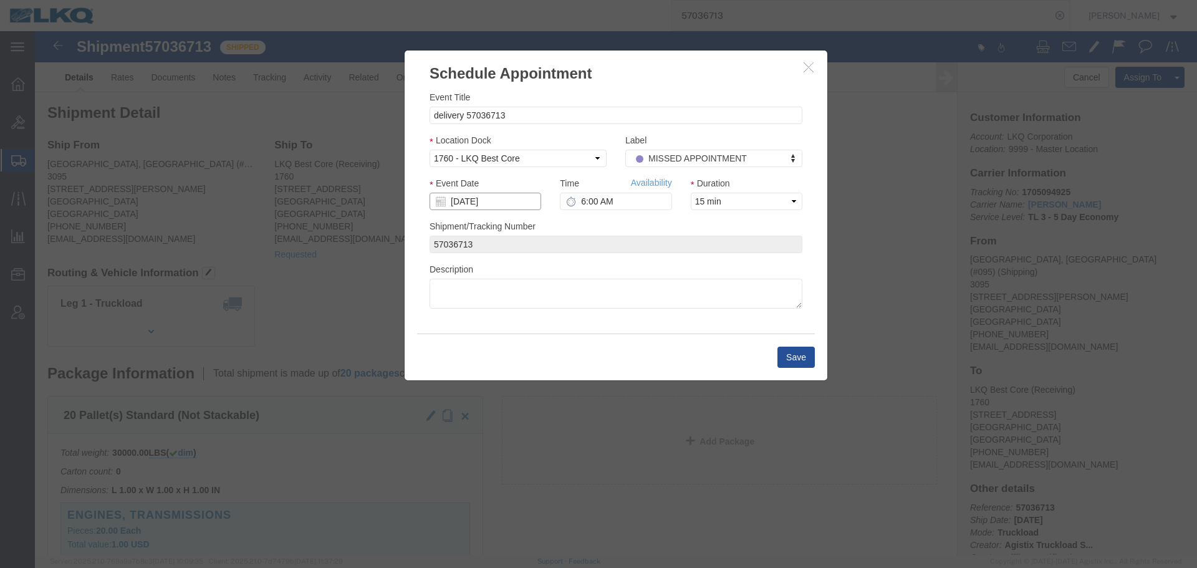
click input "10/14/2025"
click td "15"
type input "[DATE]"
click input "6:00 AM"
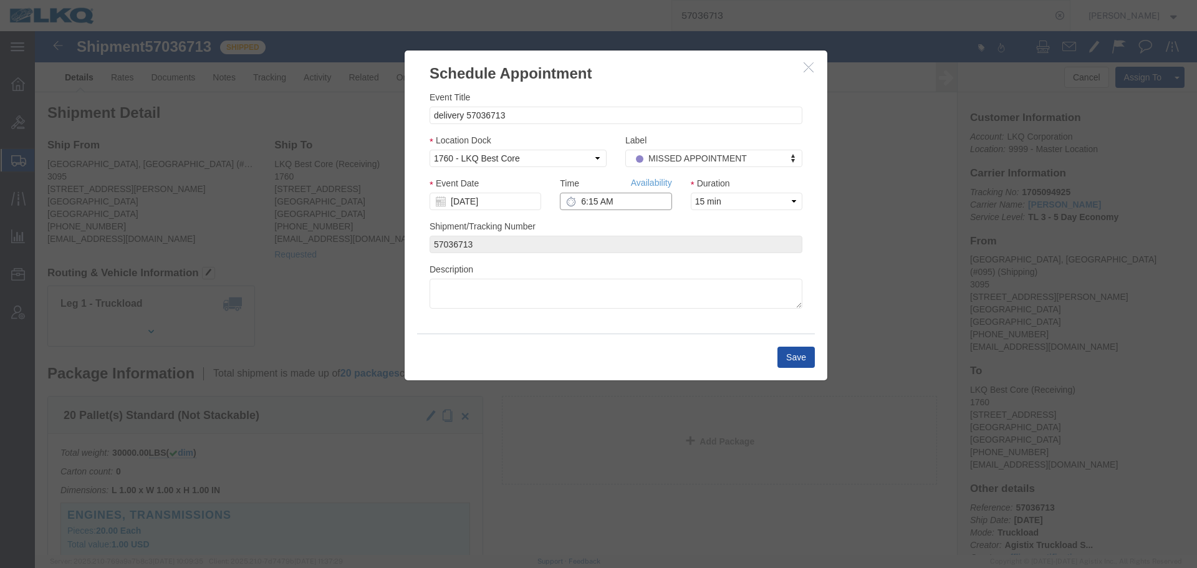
type input "6:15 AM"
click button "Save"
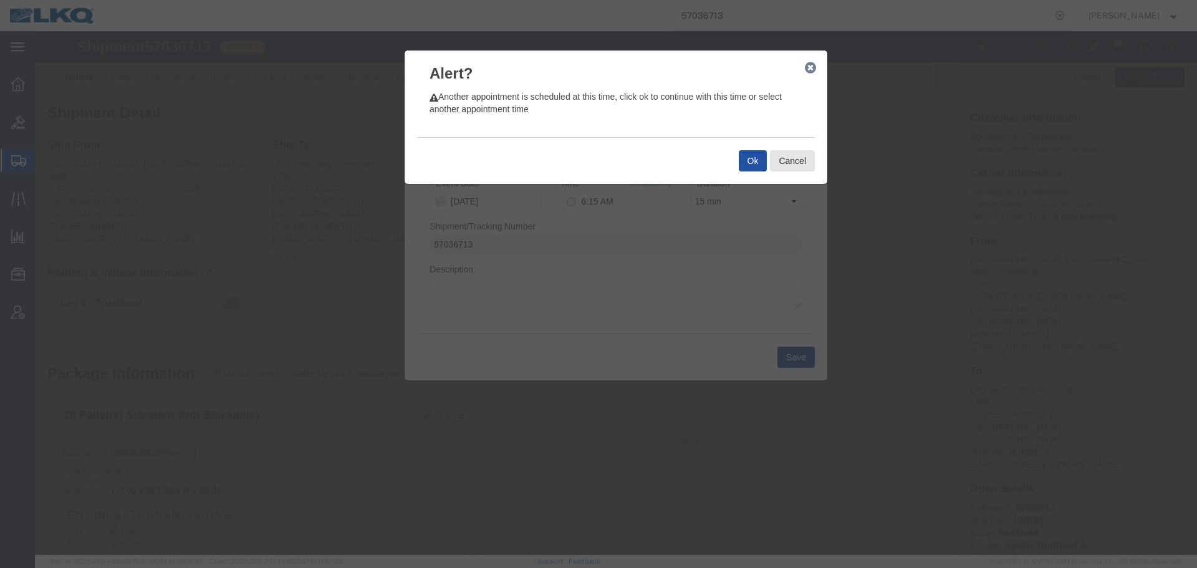
click button "Ok"
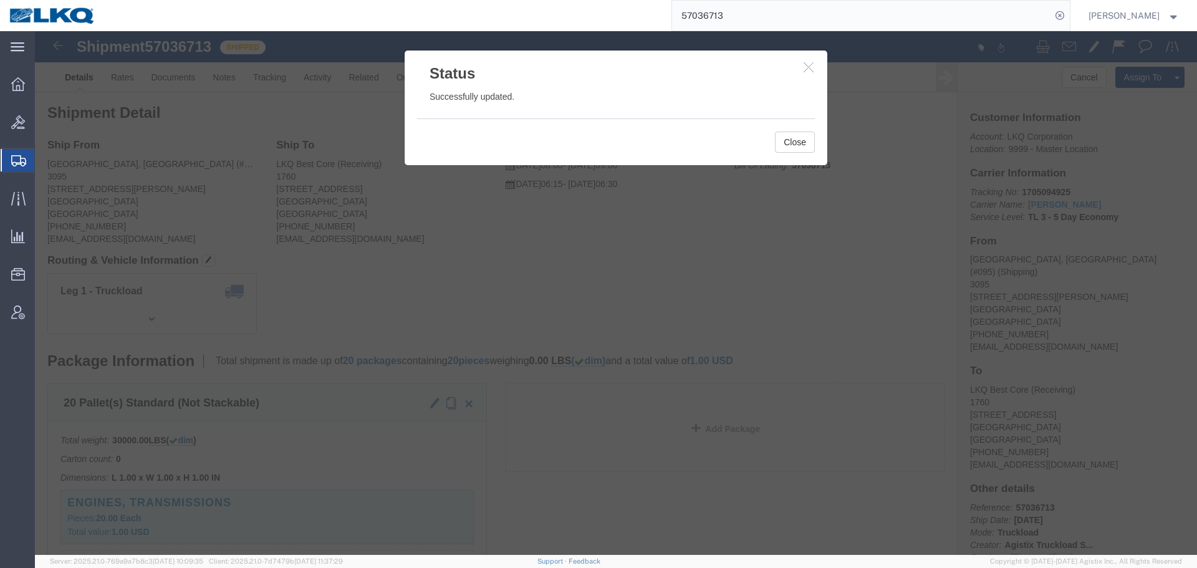
click at [772, 23] on input "57036713" at bounding box center [861, 16] width 379 height 30
paste input "118307"
click h3 "Status"
click icon "button"
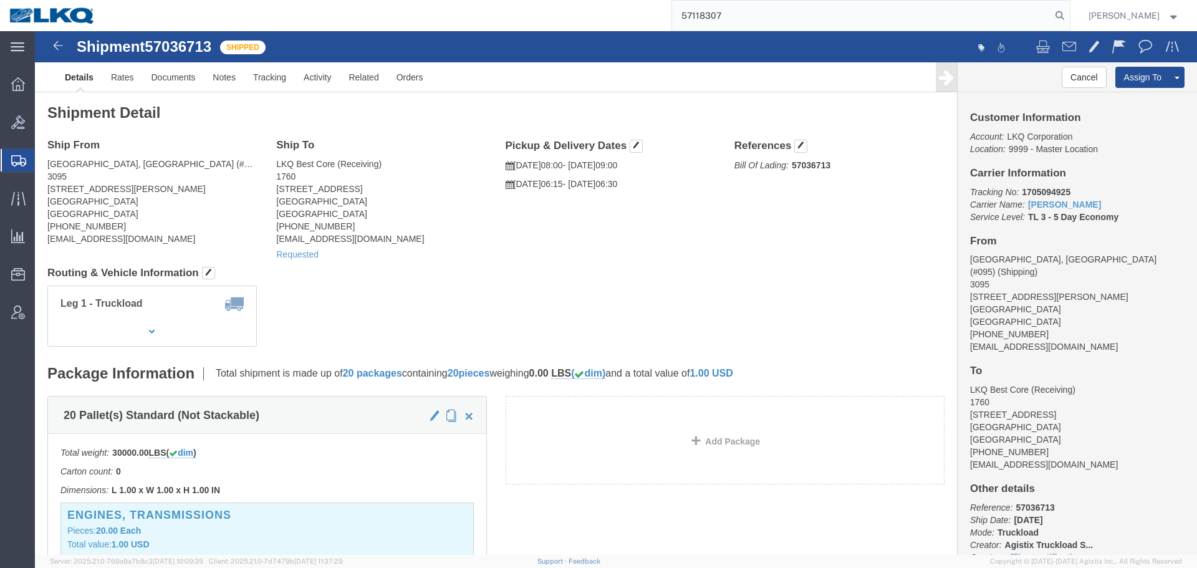
click at [869, 19] on input "57118307" at bounding box center [861, 16] width 379 height 30
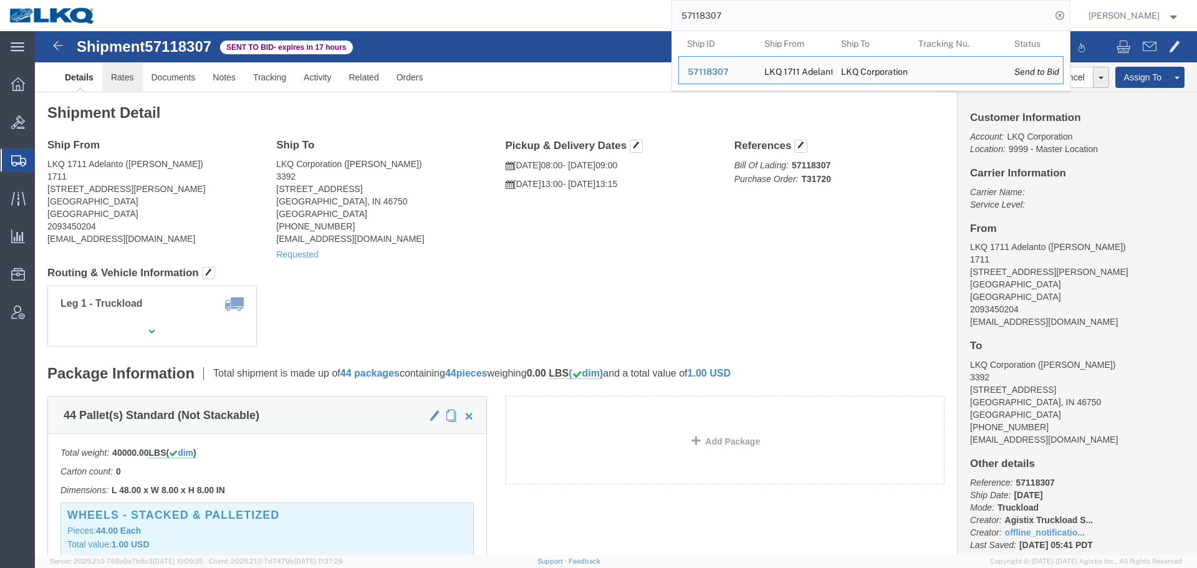
click link "Rates"
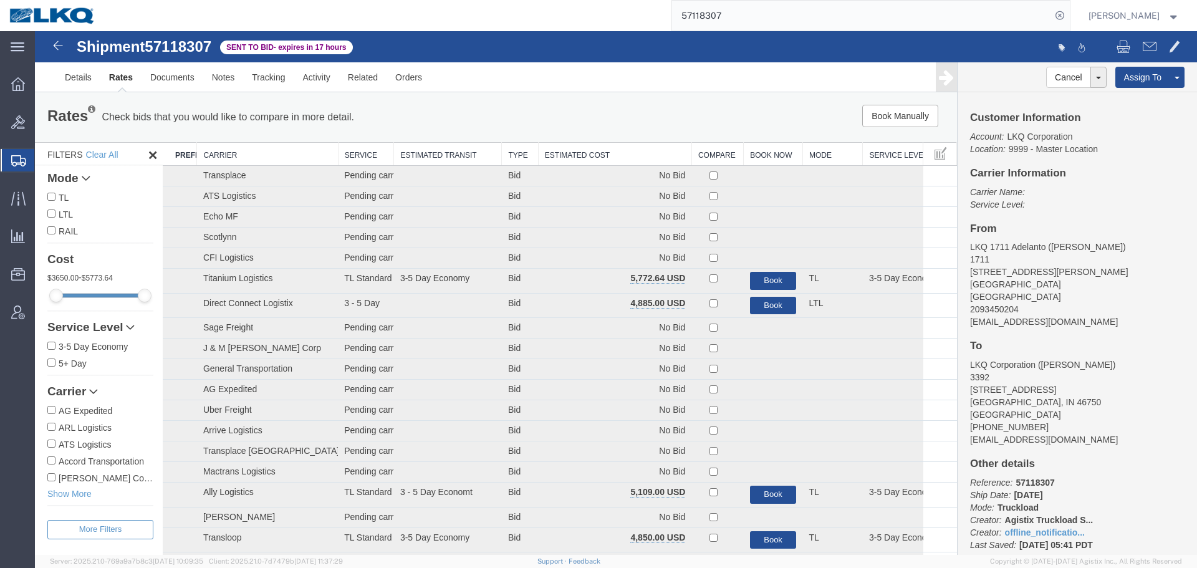
click at [612, 151] on th "Estimated Cost" at bounding box center [614, 154] width 153 height 23
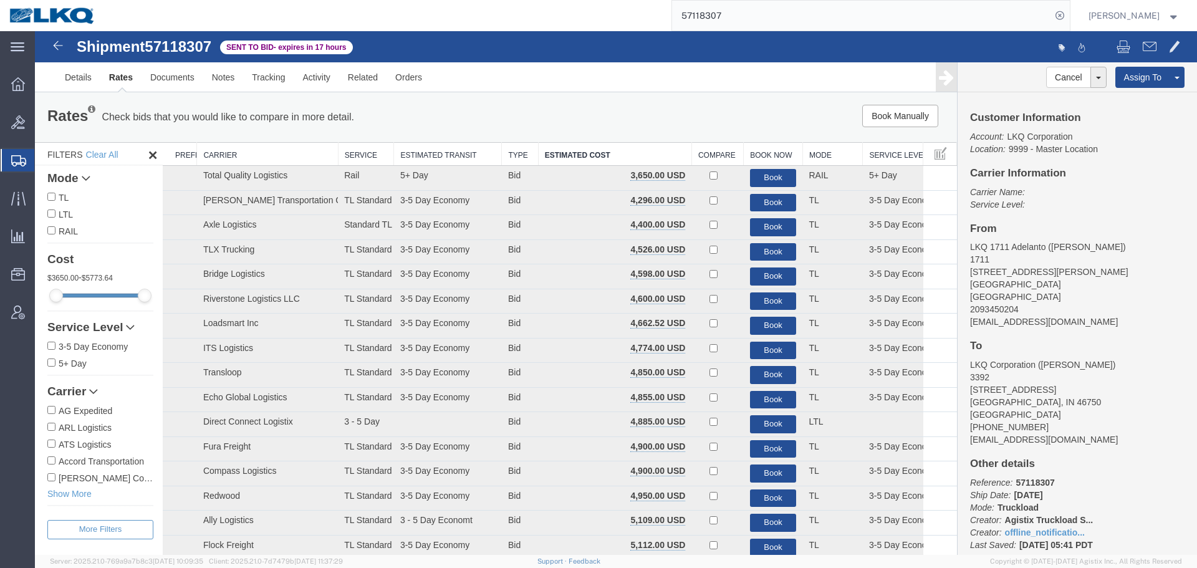
click at [829, 10] on input "57118307" at bounding box center [861, 16] width 379 height 30
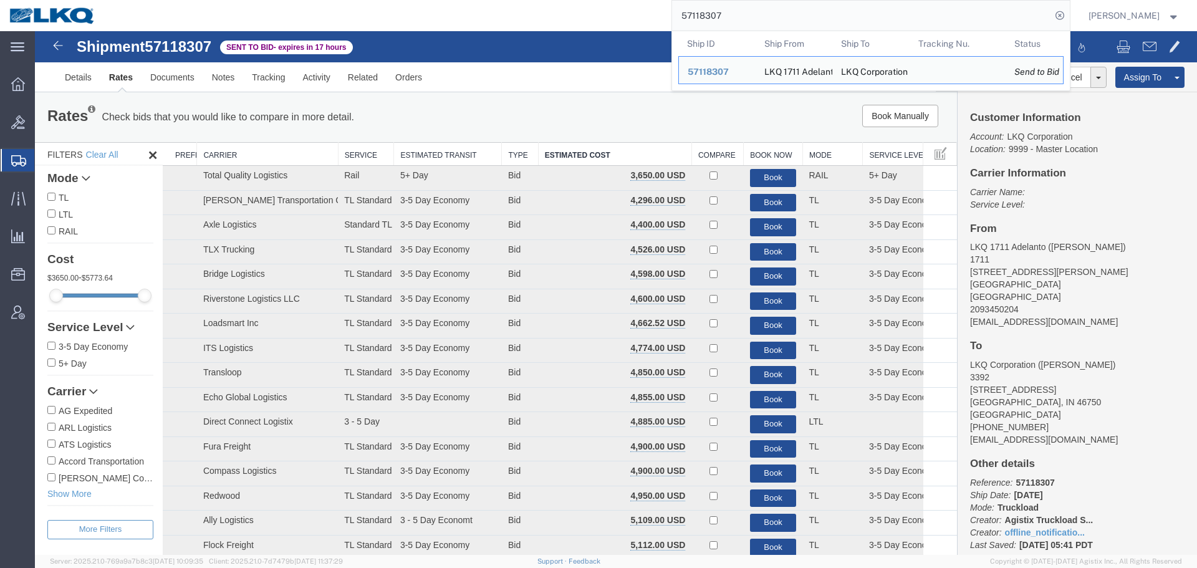
paste input "08706"
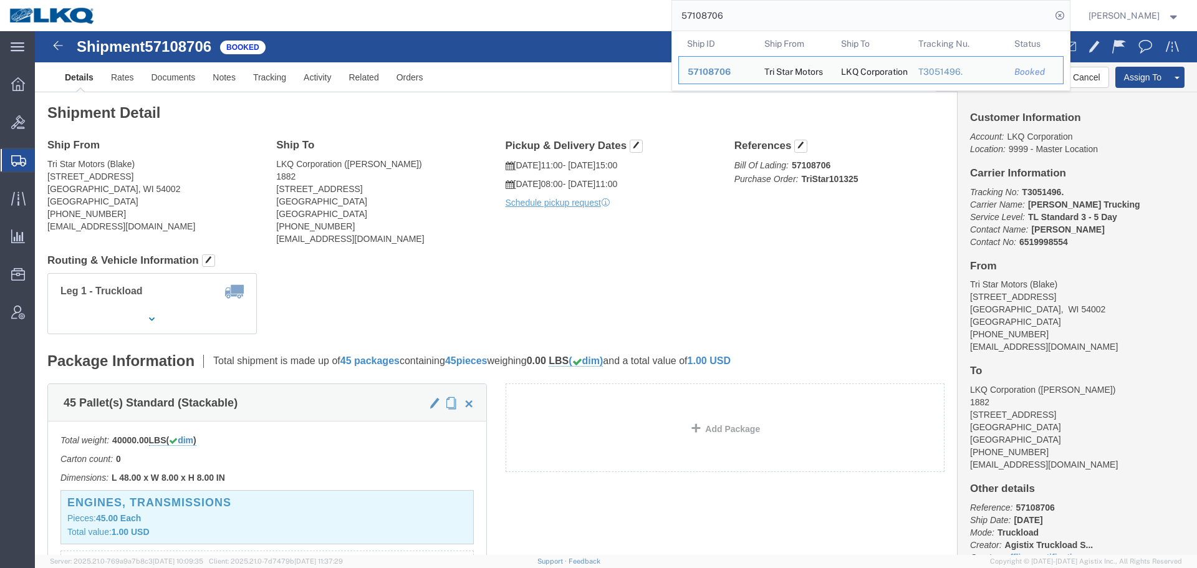
paste input "24535"
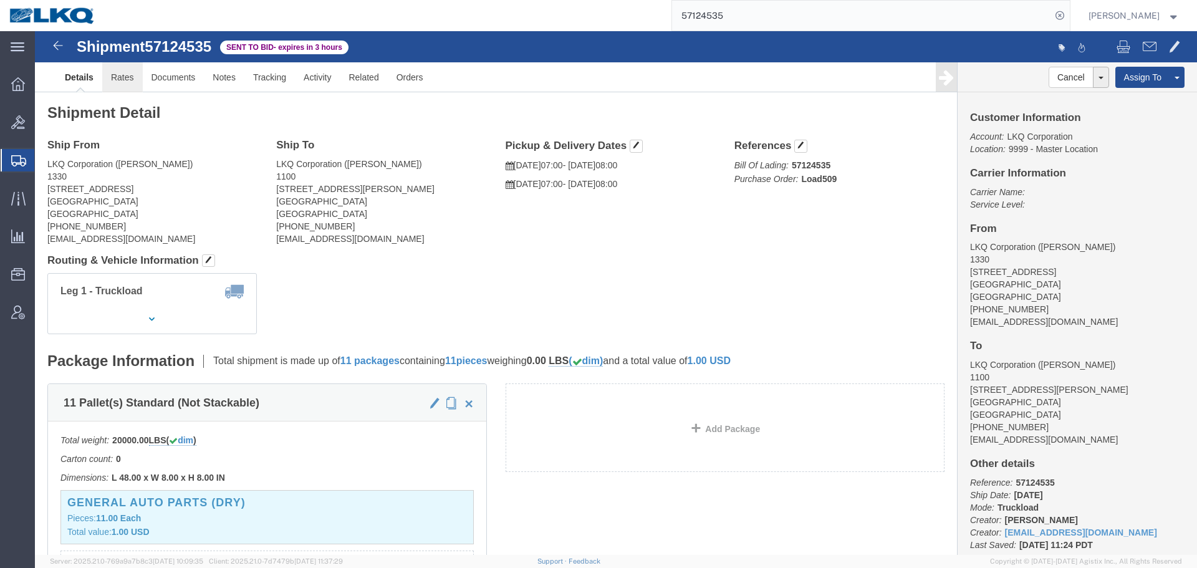
click link "Rates"
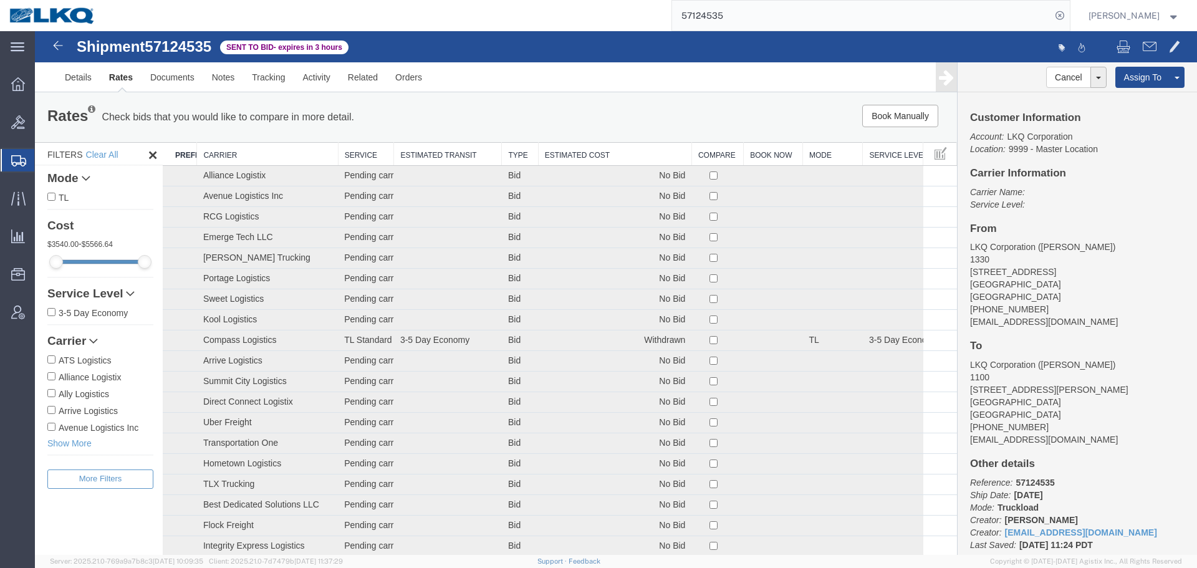
click at [557, 146] on th "Estimated Cost" at bounding box center [614, 154] width 153 height 23
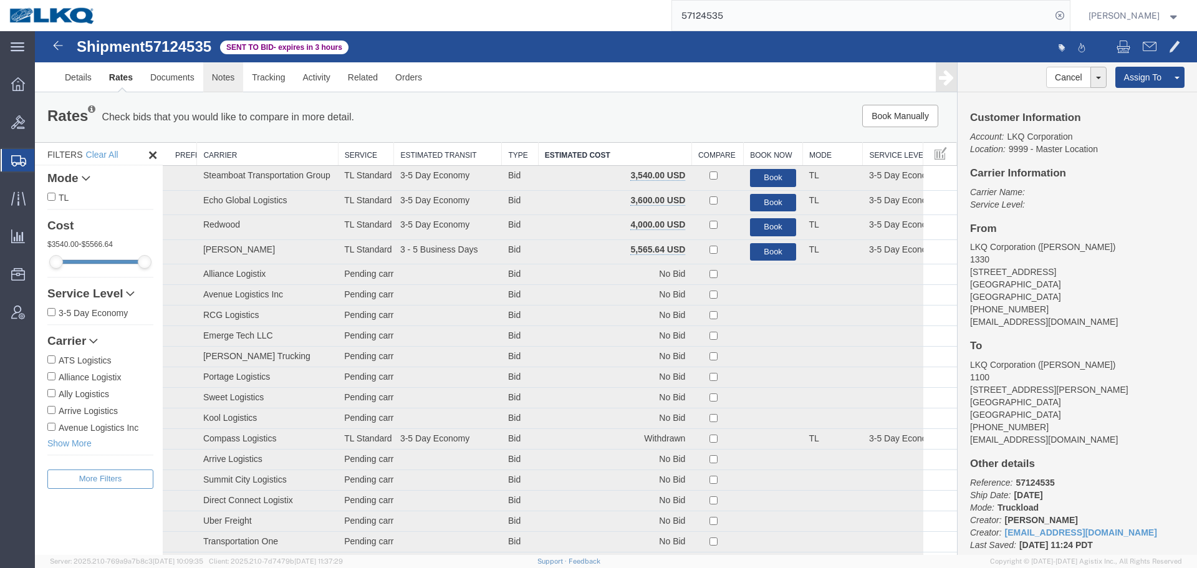
click at [216, 84] on link "Notes" at bounding box center [223, 77] width 41 height 30
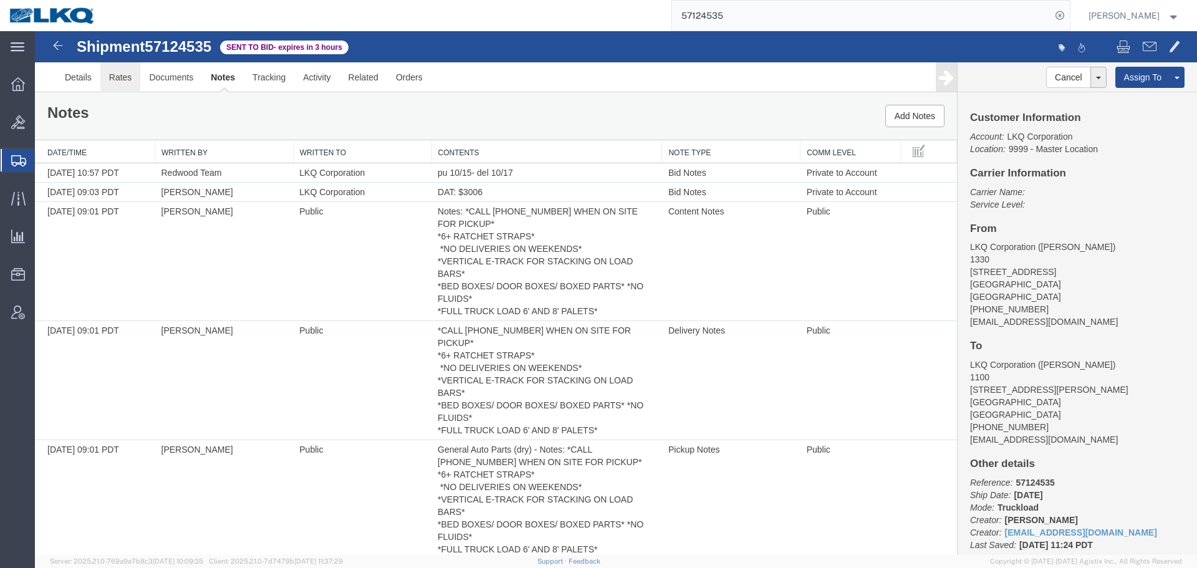
click at [124, 76] on link "Rates" at bounding box center [120, 77] width 41 height 30
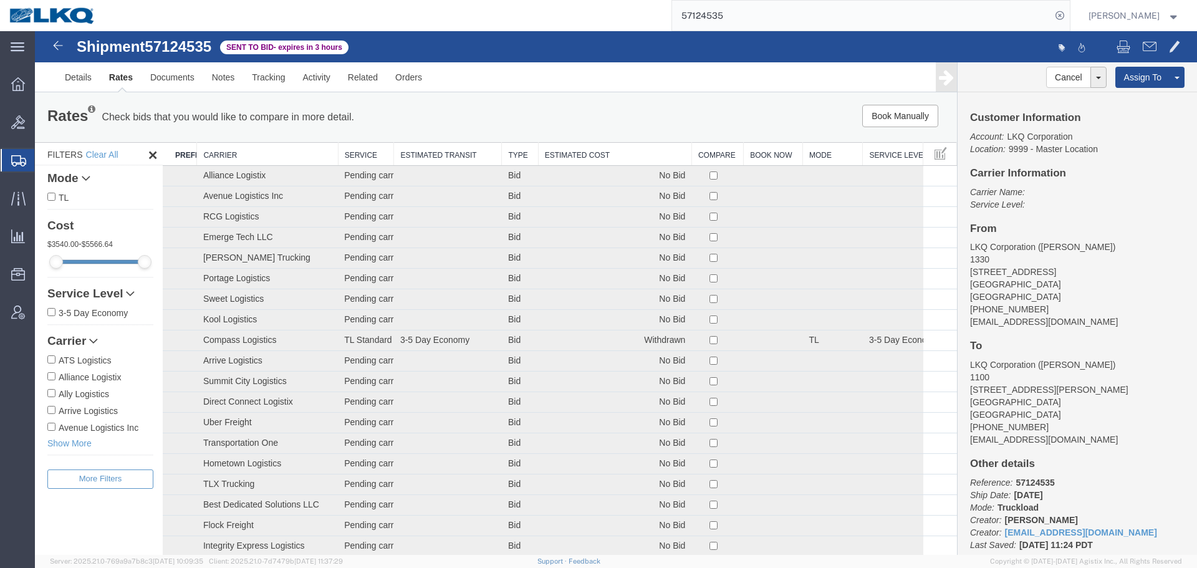
click at [585, 154] on th "Estimated Cost" at bounding box center [614, 154] width 153 height 23
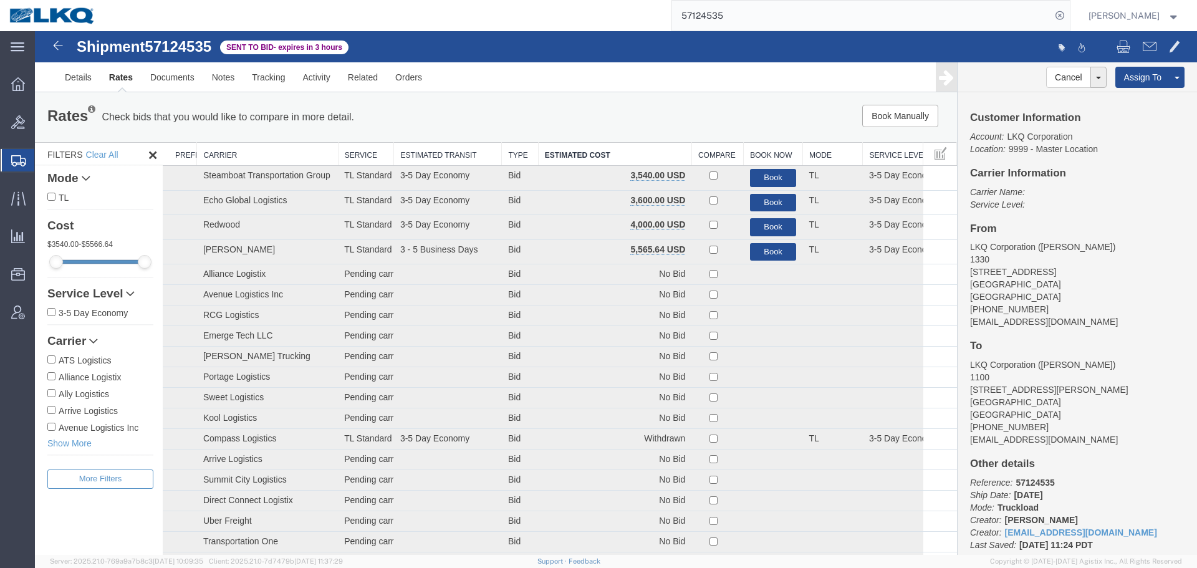
click at [779, 2] on input "57124535" at bounding box center [861, 16] width 379 height 30
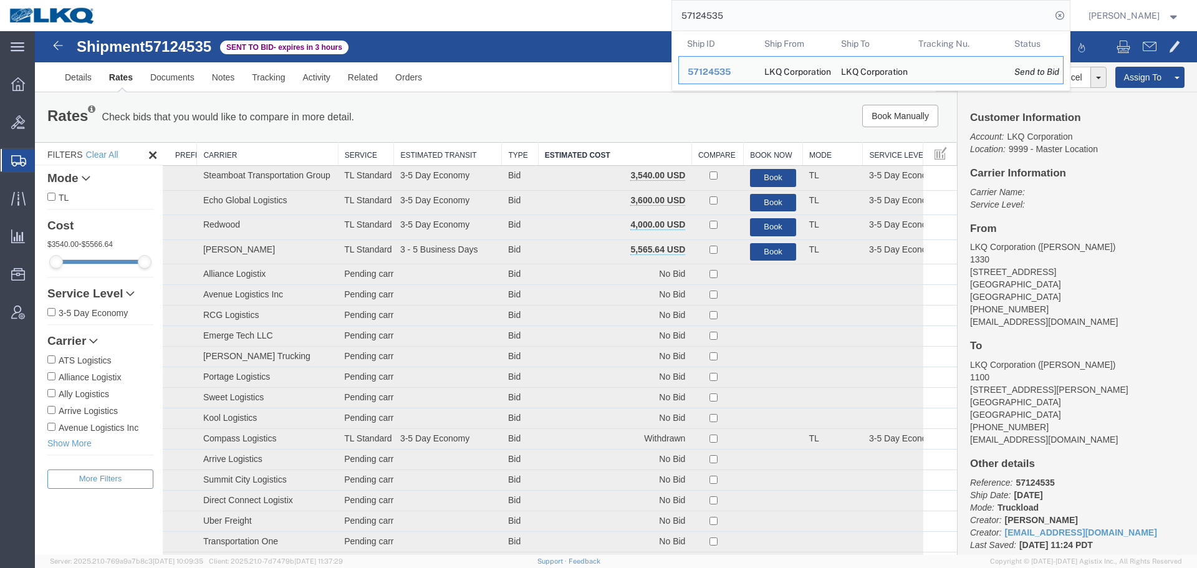
paste input "12353"
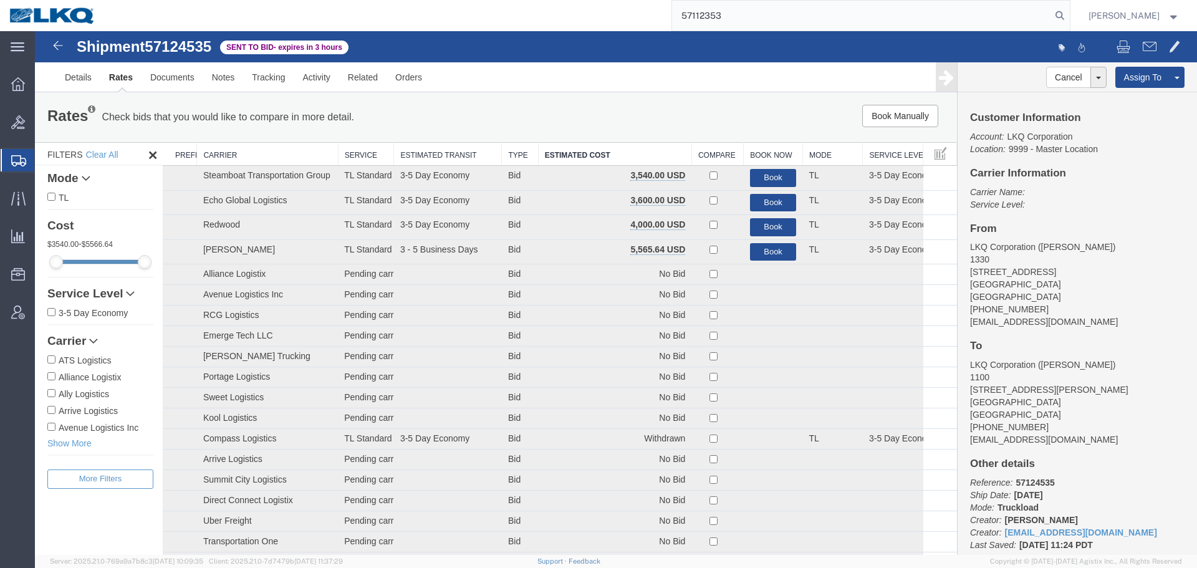
type input "57112353"
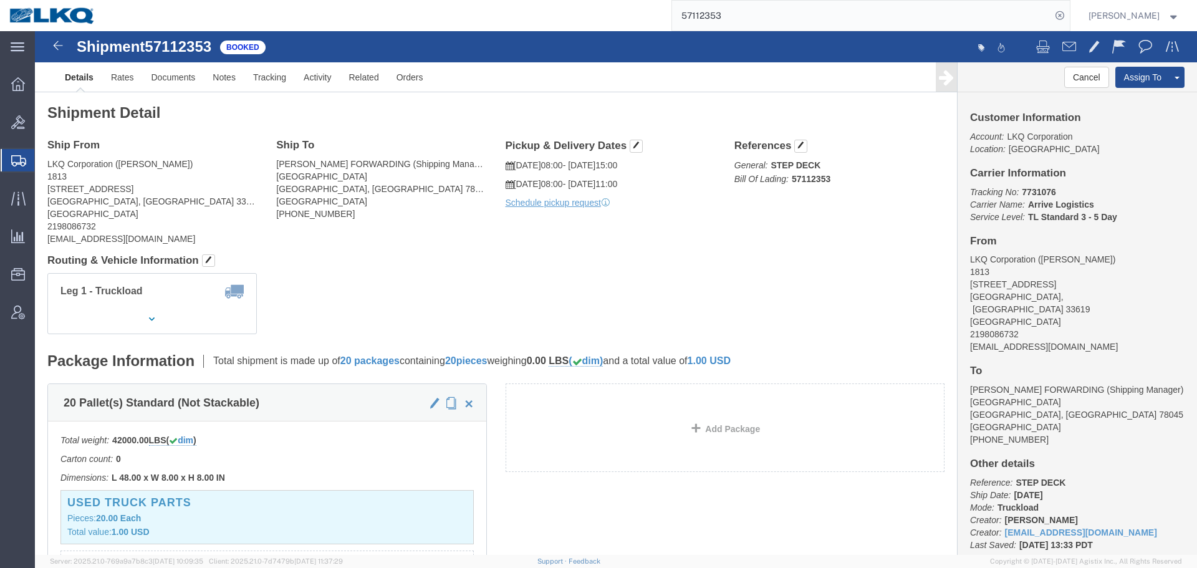
drag, startPoint x: 717, startPoint y: 255, endPoint x: 677, endPoint y: 242, distance: 42.0
click div "Leg 1 - Truckload Vehicle 1: Step Deck Number of trucks: 1"
click span
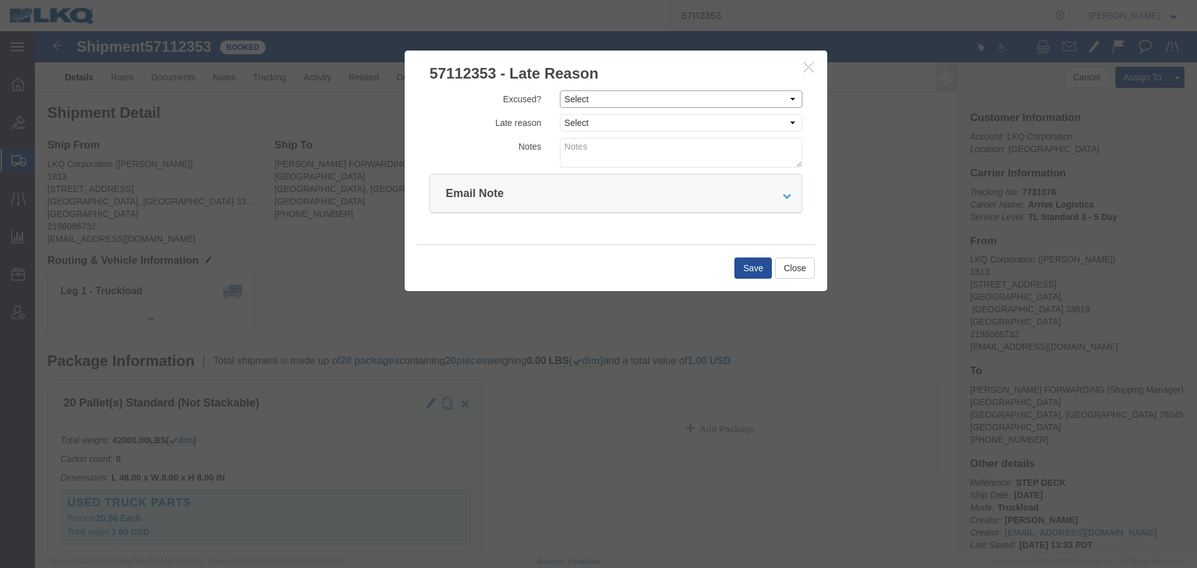
click select "Select Excused Not Excused"
select select "NOT_EXCUSED"
click select "Select Excused Not Excused"
click div "Excused? Select Excused Not Excused Late reason Select Bad Carrier Data Carrier…"
click select "Select Bad Carrier Data Carrier Admin Error Delay Accident Driver Error Lack of…"
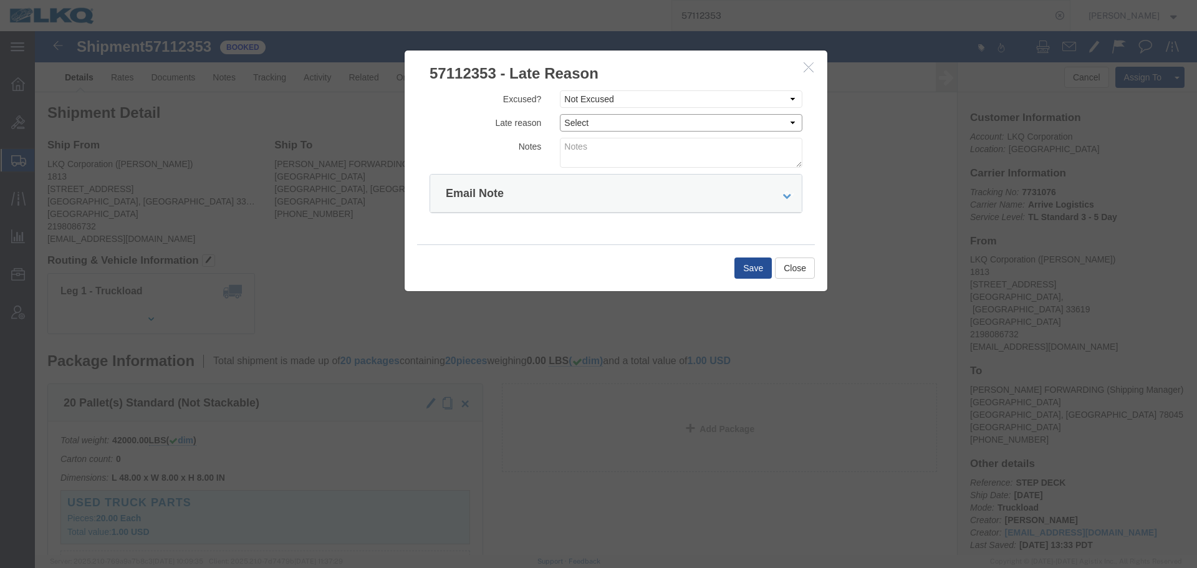
select select "DRIVER_ERROR"
click select "Select Bad Carrier Data Carrier Admin Error Delay Accident Driver Error Lack of…"
click textarea
type textarea "10/14 pickup"
click button "Save"
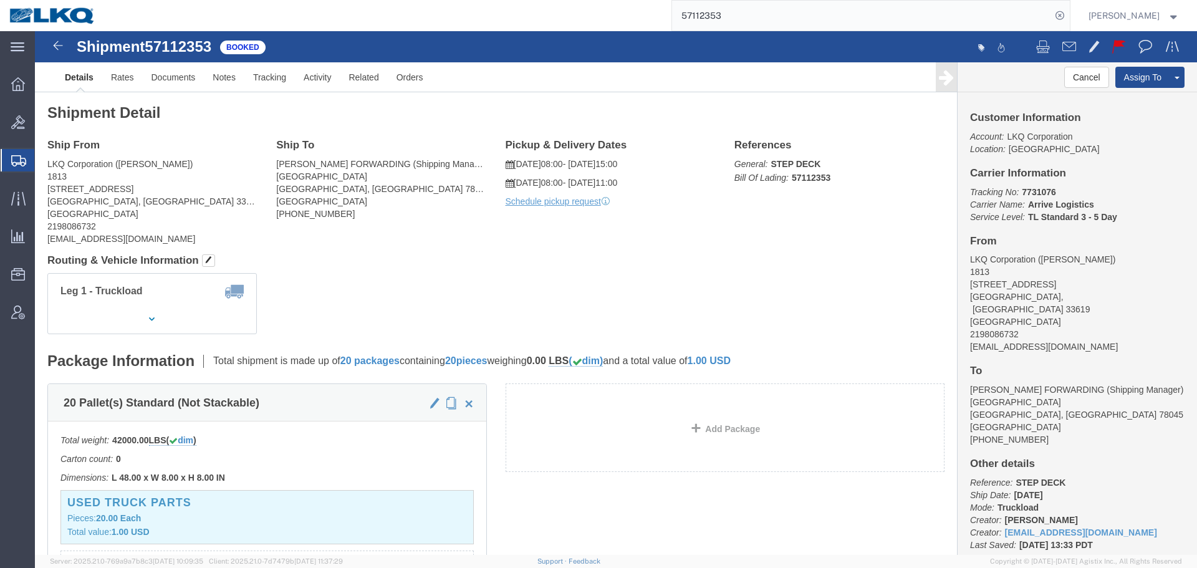
click at [708, 14] on input "57112353" at bounding box center [861, 16] width 379 height 30
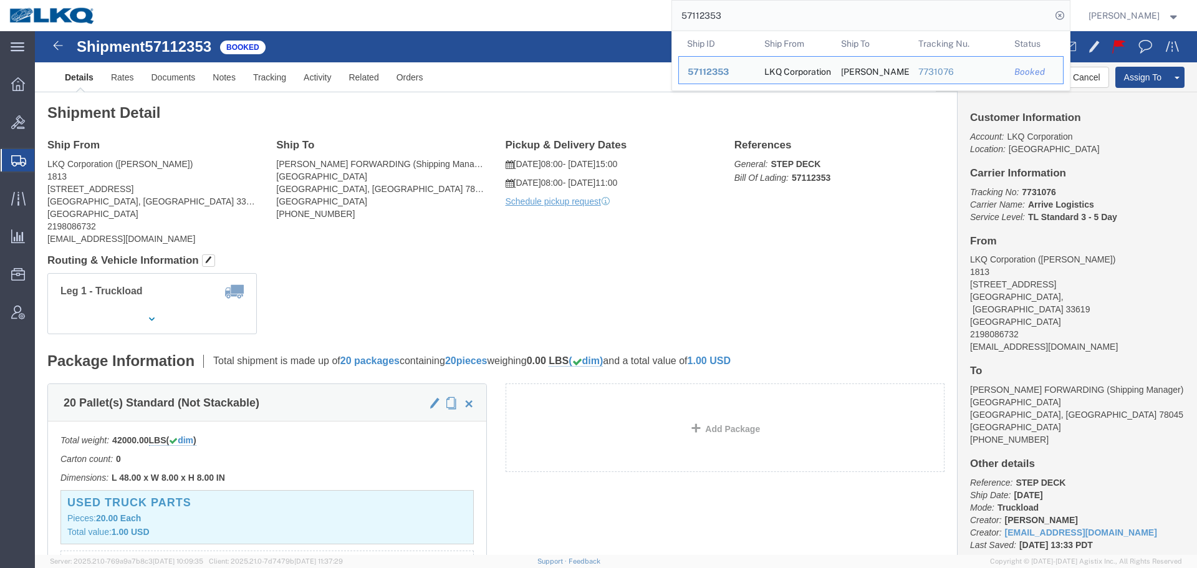
paste input "4622"
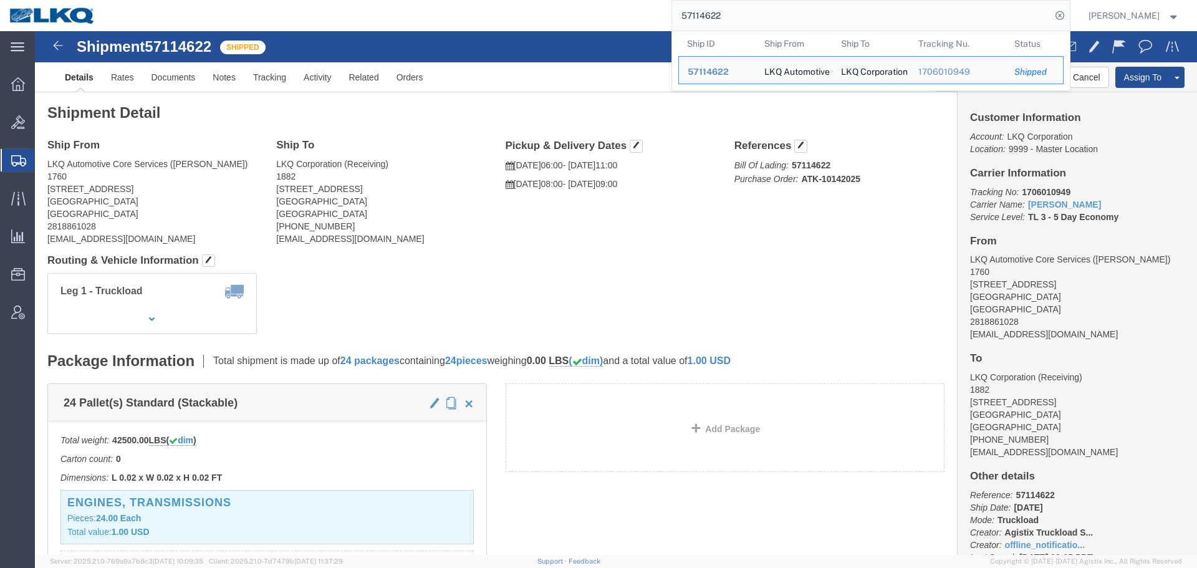
paste input "8307"
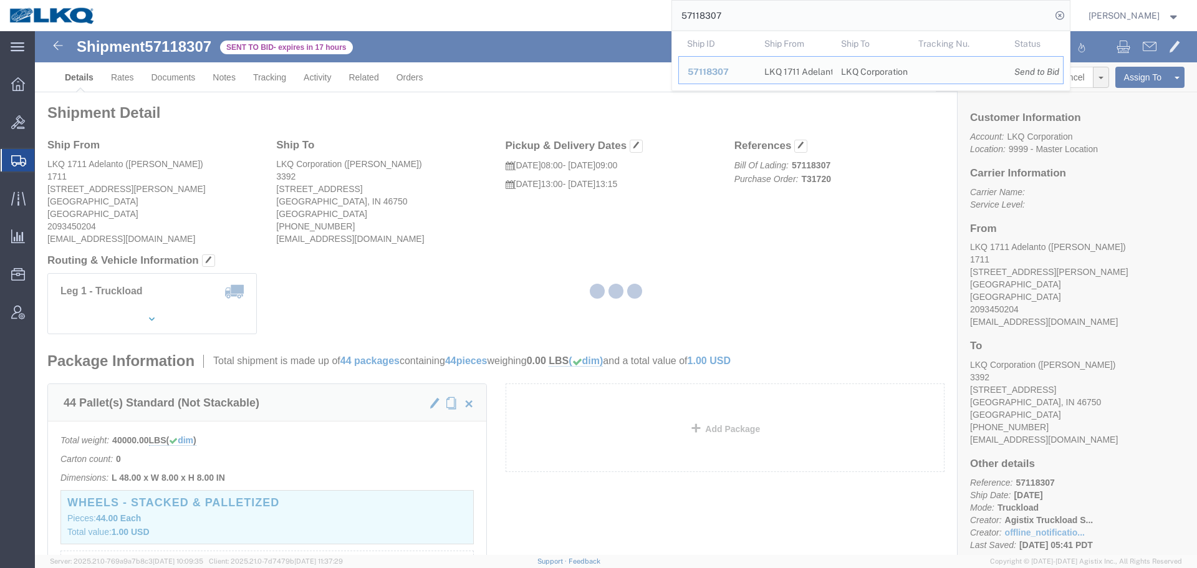
click at [675, 229] on div at bounding box center [616, 293] width 1162 height 524
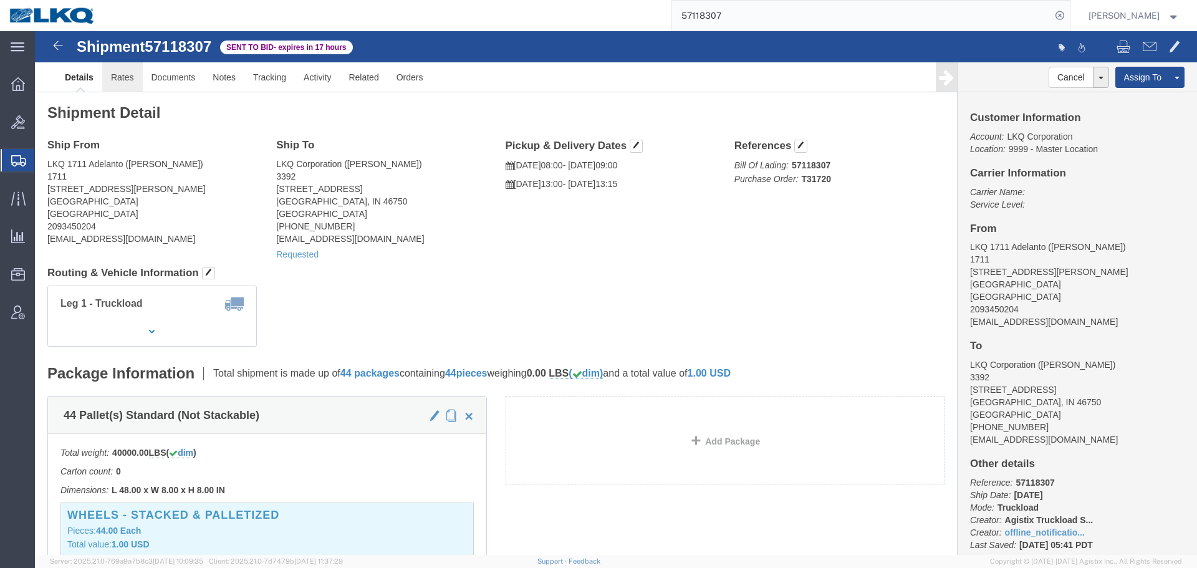
click link "Rates"
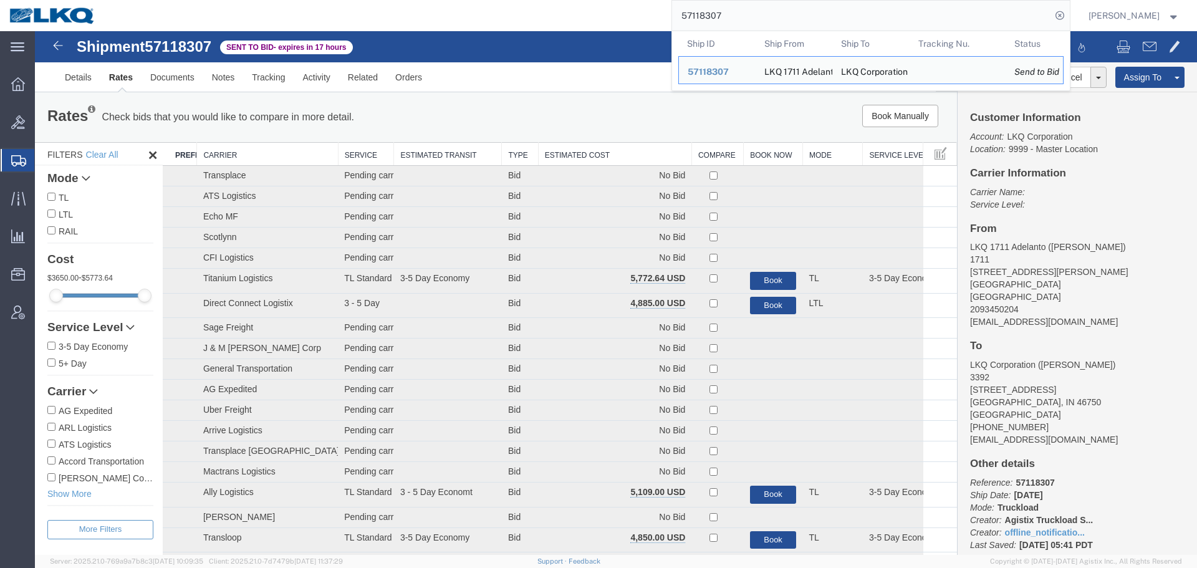
click at [740, 17] on input "57118307" at bounding box center [861, 16] width 379 height 30
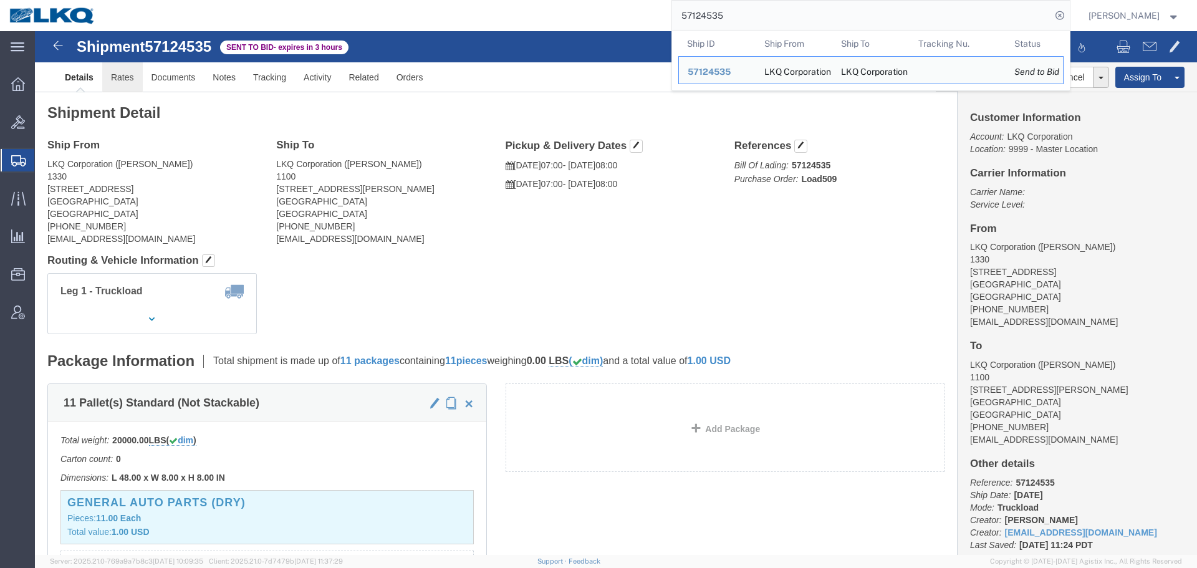
click link "Rates"
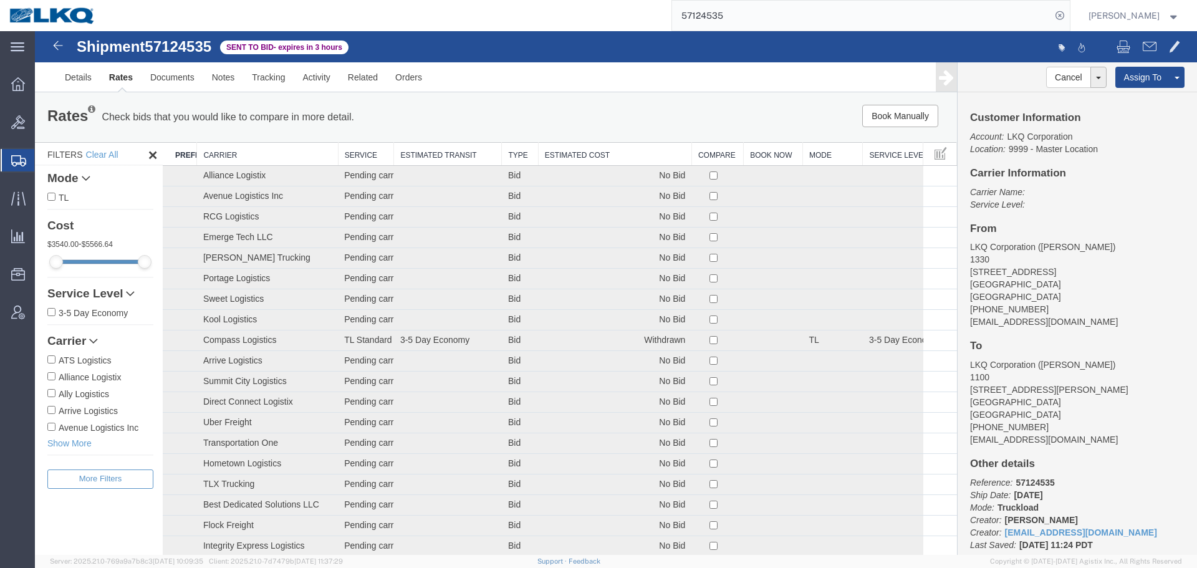
click at [564, 151] on th "Estimated Cost" at bounding box center [614, 154] width 153 height 23
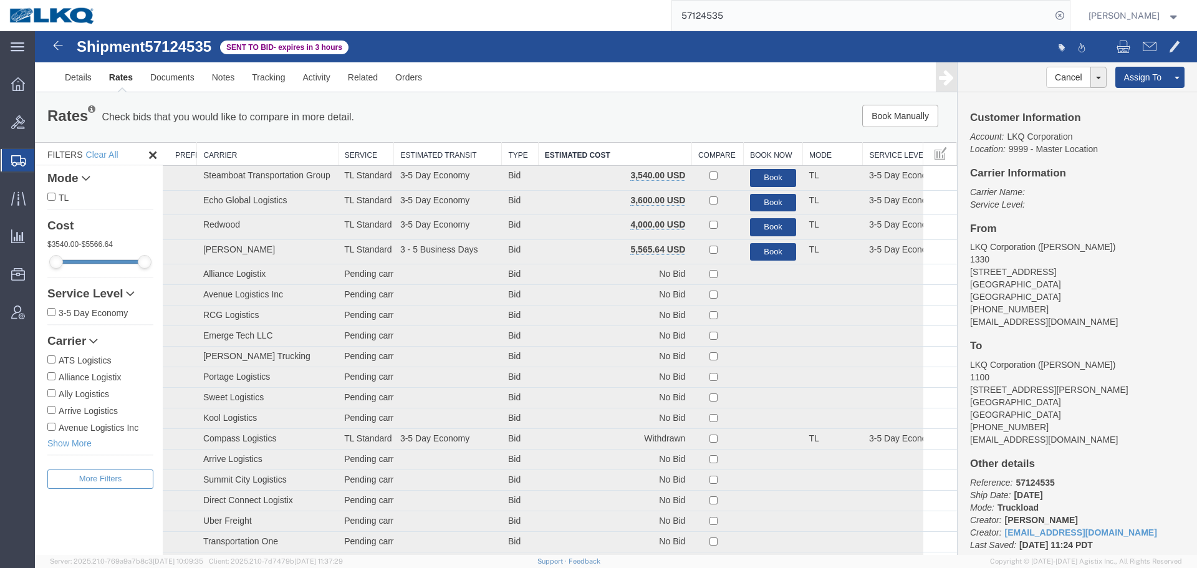
click at [548, 100] on div "Rates Check bids that you would like to compare in more detail. Compare Filter …" at bounding box center [496, 117] width 922 height 50
click at [663, 87] on ul "Details Rates Documents Notes Tracking Activity Related Orders" at bounding box center [616, 76] width 1120 height 29
click at [82, 78] on link "Details" at bounding box center [78, 77] width 44 height 30
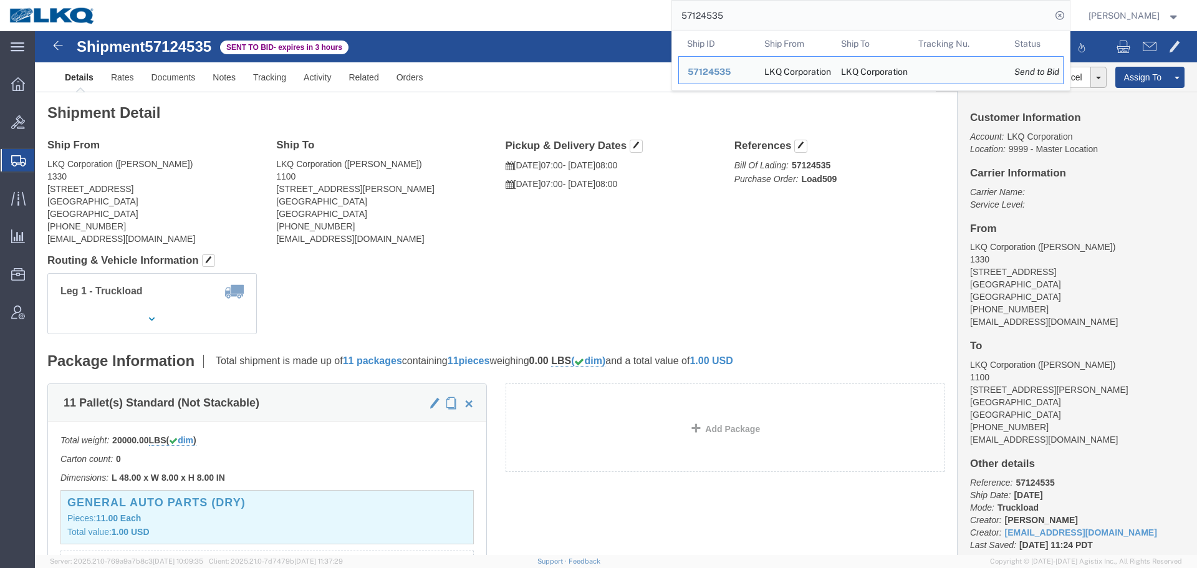
click at [762, 22] on input "57124535" at bounding box center [861, 16] width 379 height 30
click at [780, 7] on input "57124535" at bounding box center [861, 16] width 379 height 30
paste input "036713"
type input "57036713"
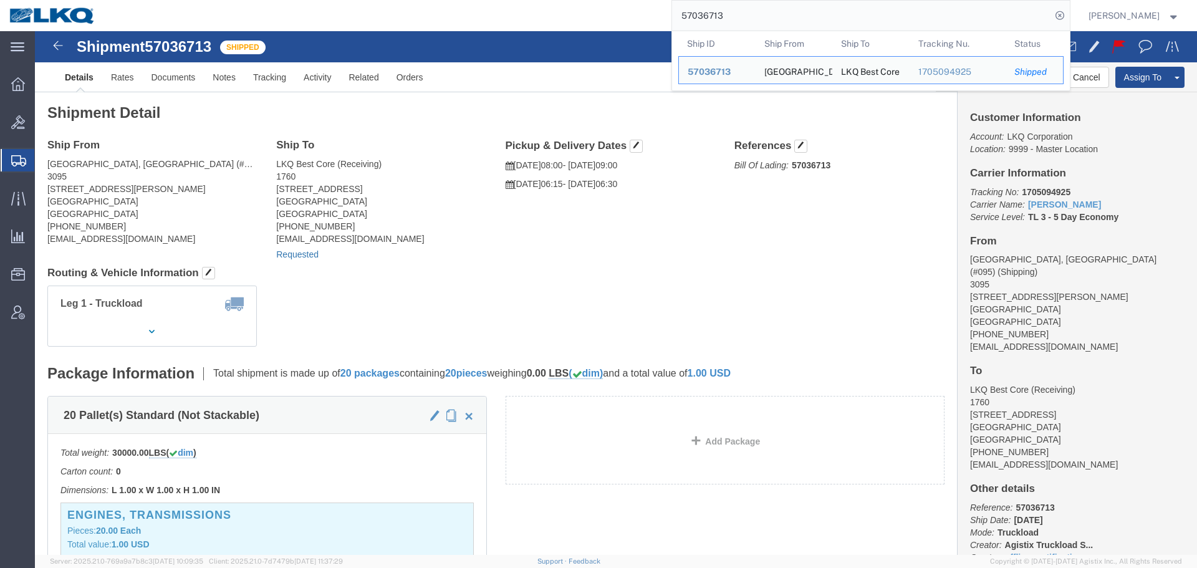
click link "Requested"
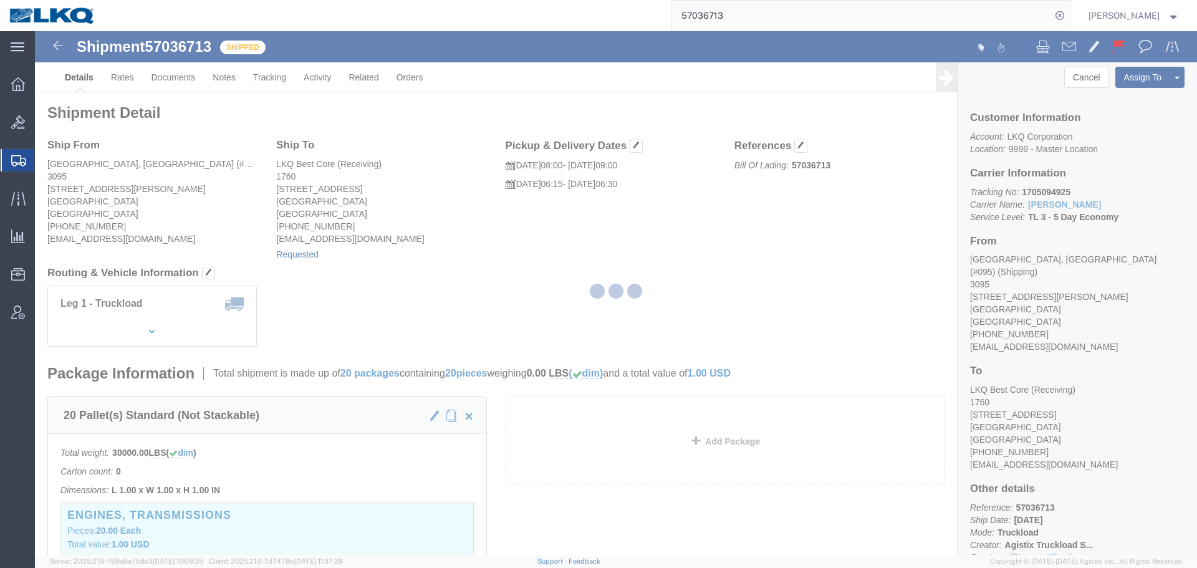
select select "1"
select select "100"
select select "15"
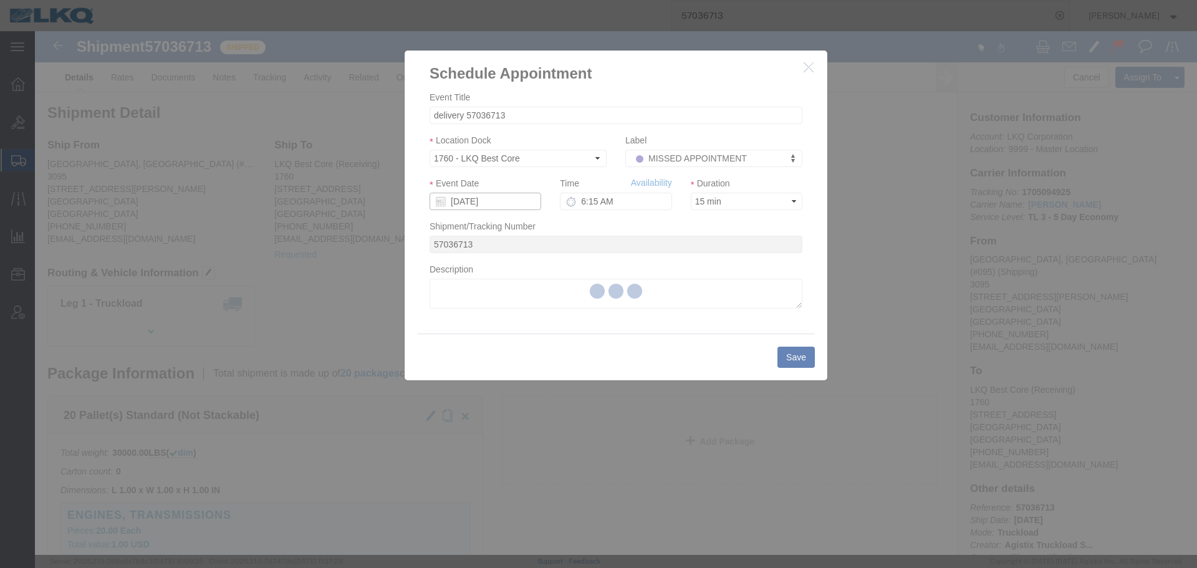
click input "[DATE]"
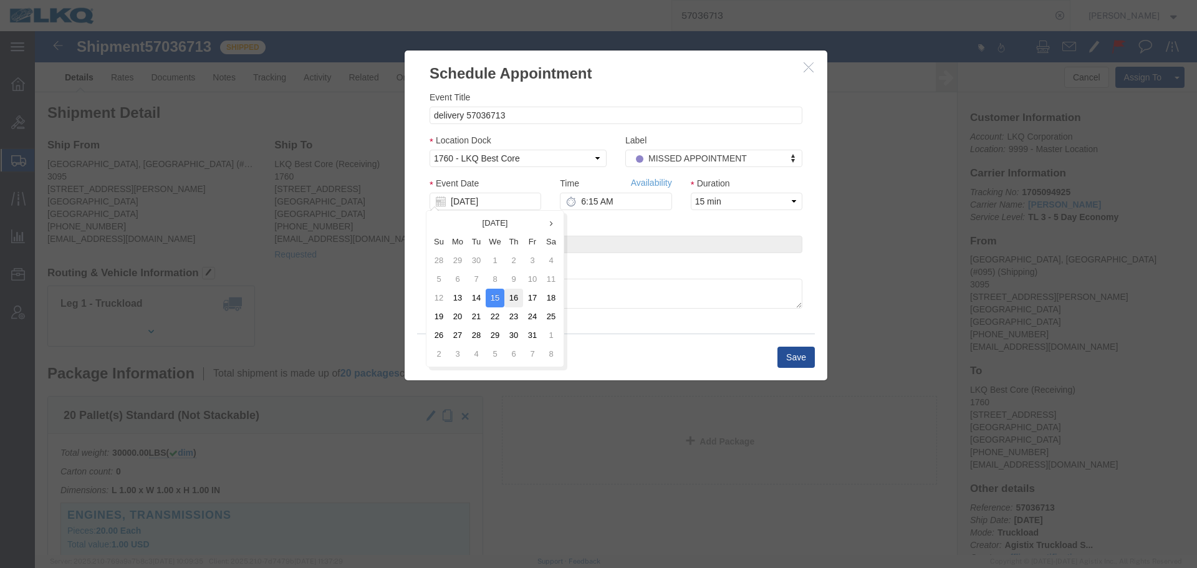
click td "16"
type input "10/16/2025"
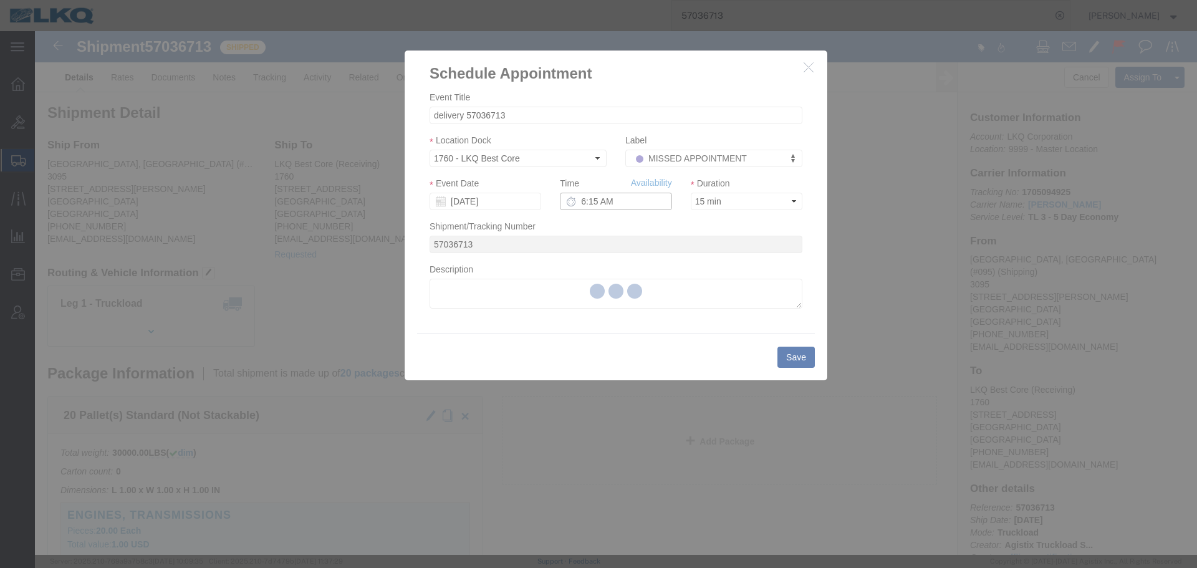
click input "6:15 AM"
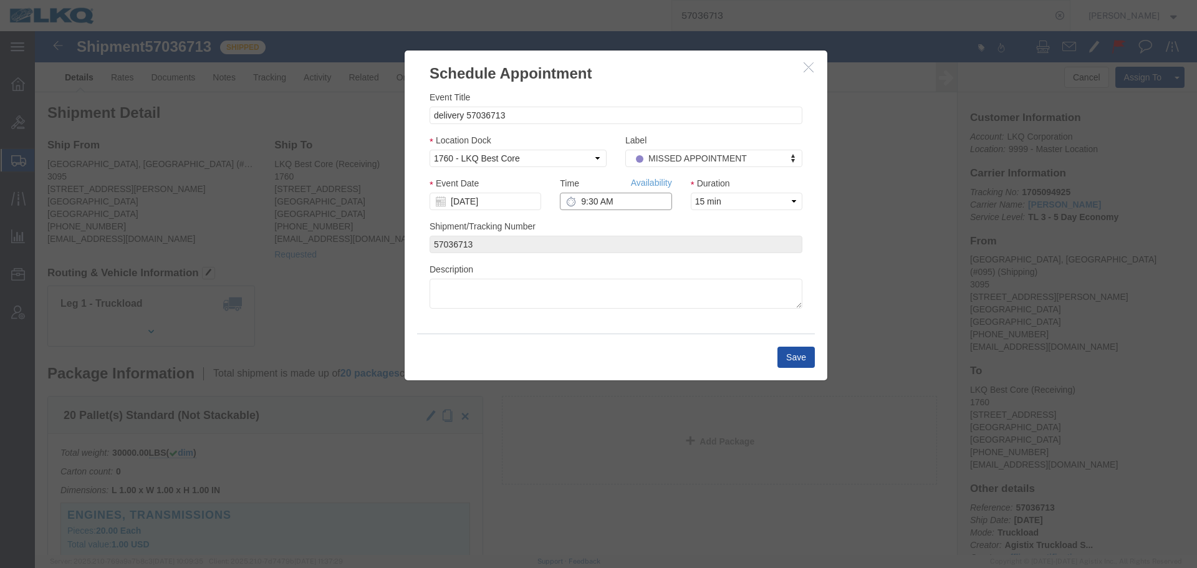
type input "9:30 AM"
click button "Save"
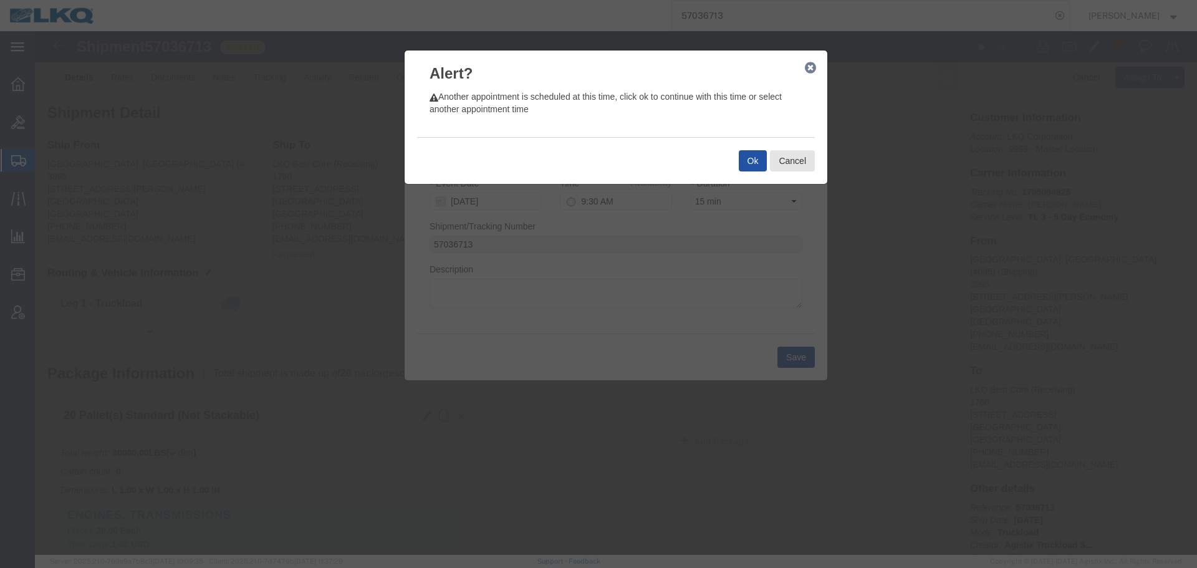
click button "Ok"
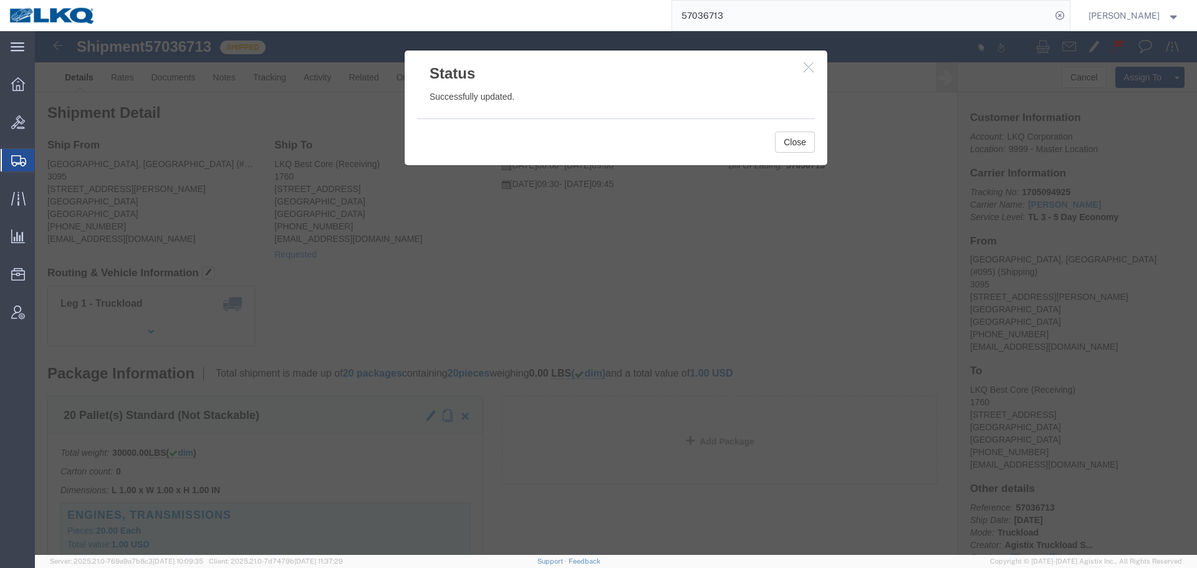
click at [714, 12] on input "57036713" at bounding box center [861, 16] width 379 height 30
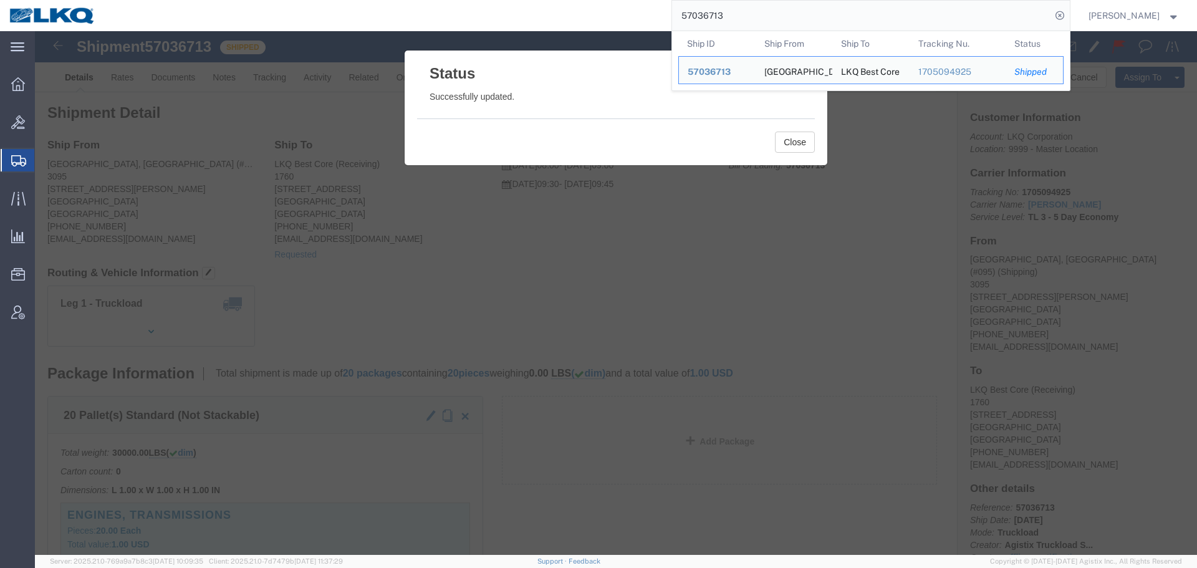
paste input "126008"
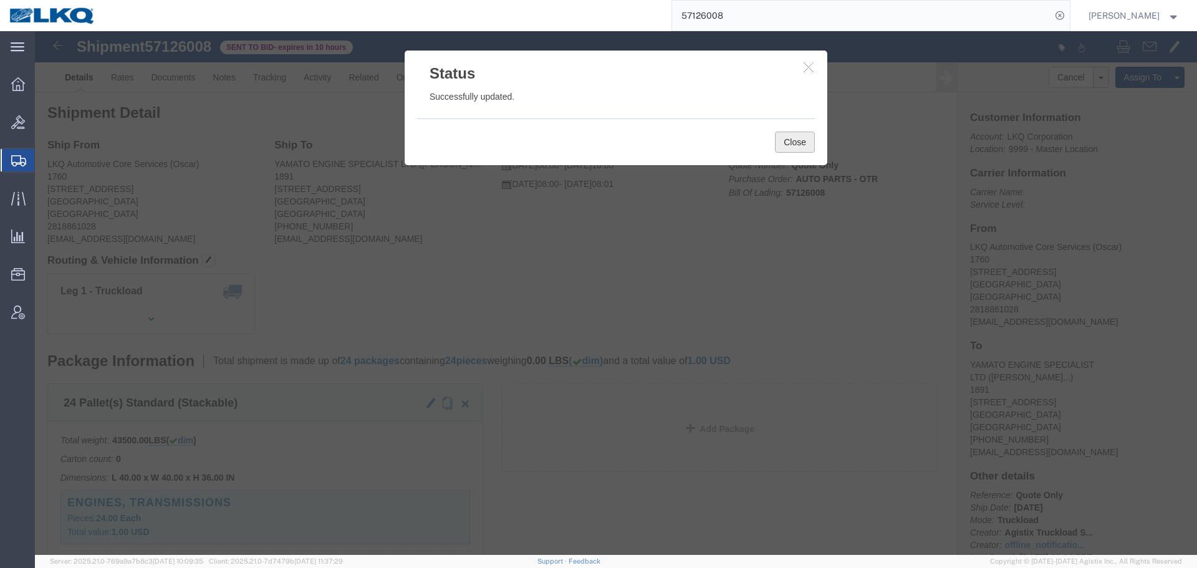
drag, startPoint x: 756, startPoint y: 113, endPoint x: 891, endPoint y: 303, distance: 233.2
click button "Close"
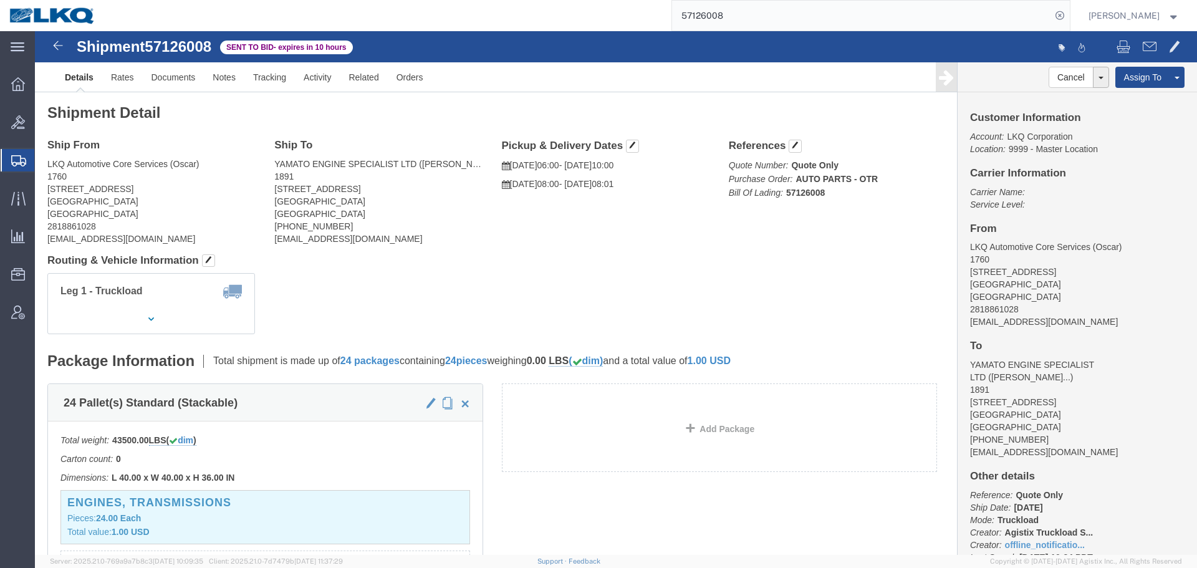
click span "[GEOGRAPHIC_DATA]"
click link "Rates"
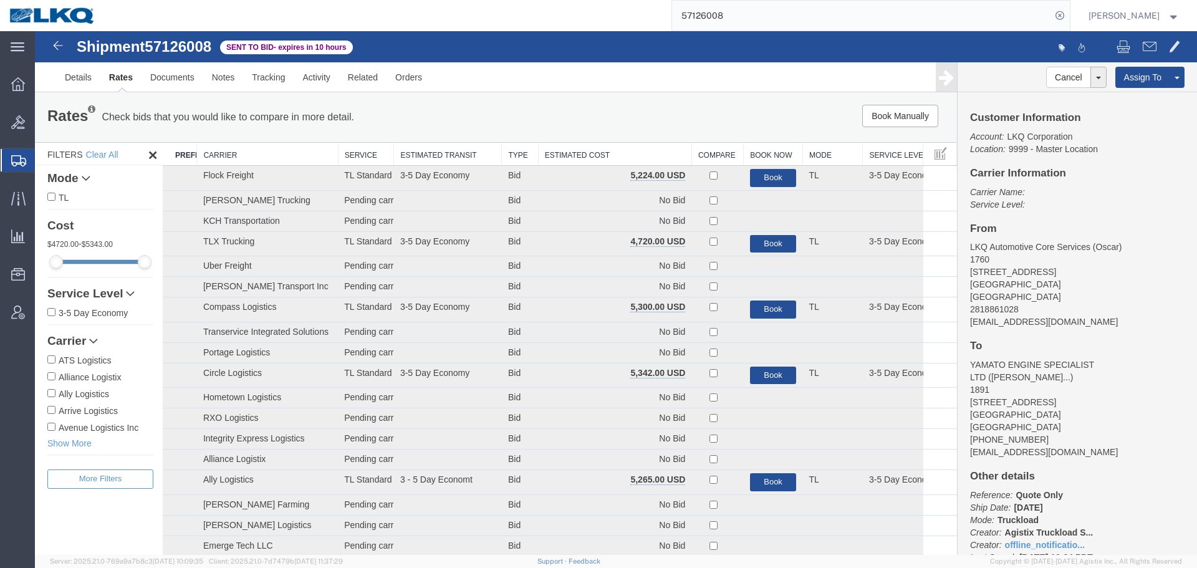
click at [633, 147] on th "Estimated Cost" at bounding box center [614, 154] width 153 height 23
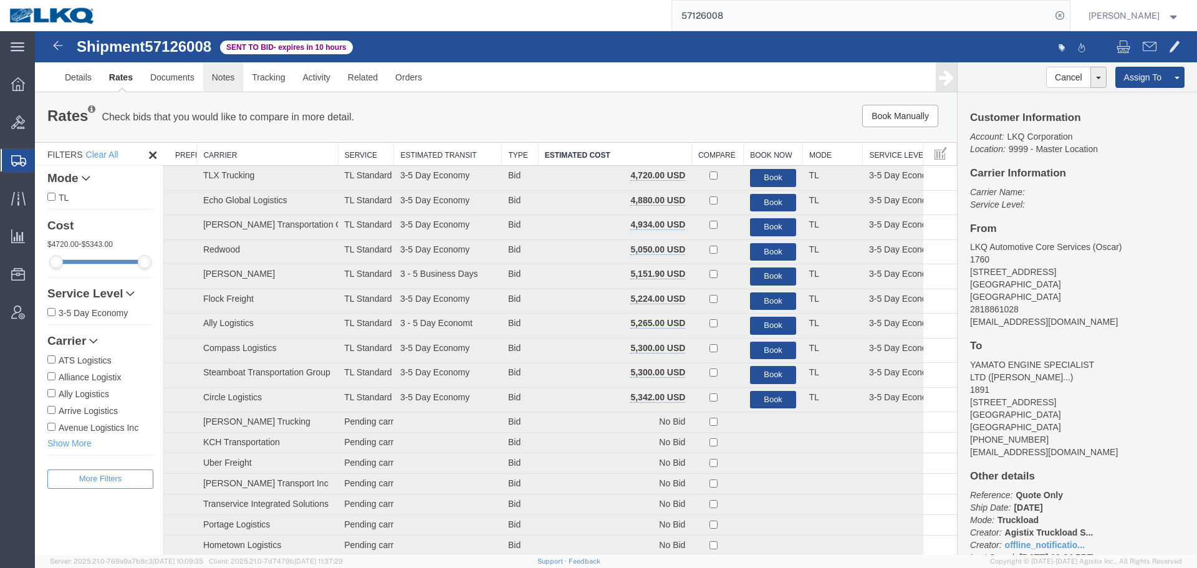
click at [222, 81] on link "Notes" at bounding box center [223, 77] width 41 height 30
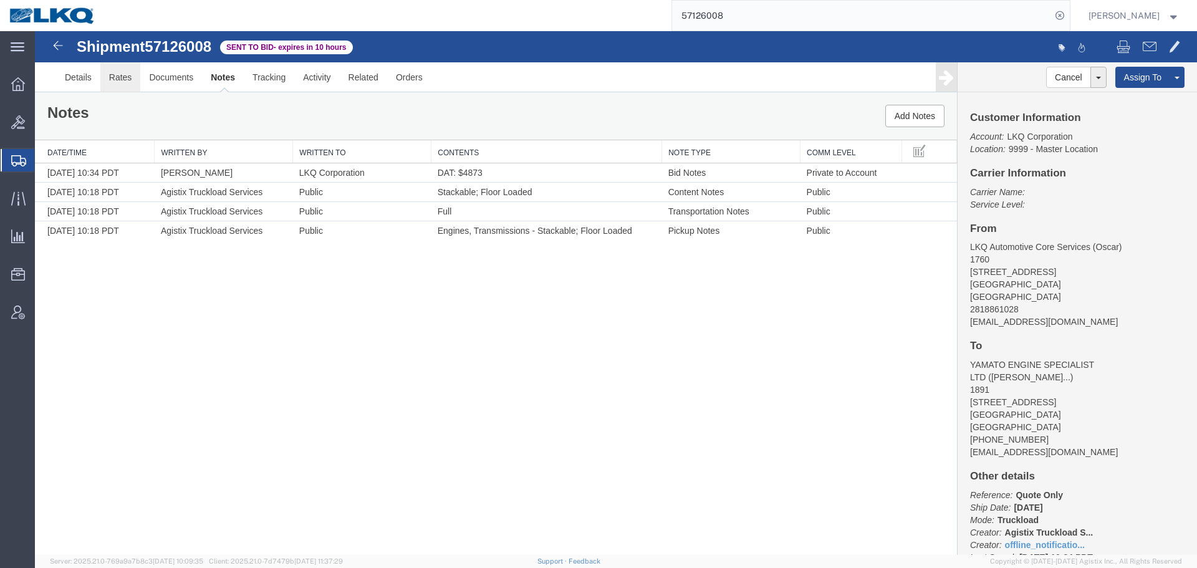
click at [118, 83] on link "Rates" at bounding box center [120, 77] width 41 height 30
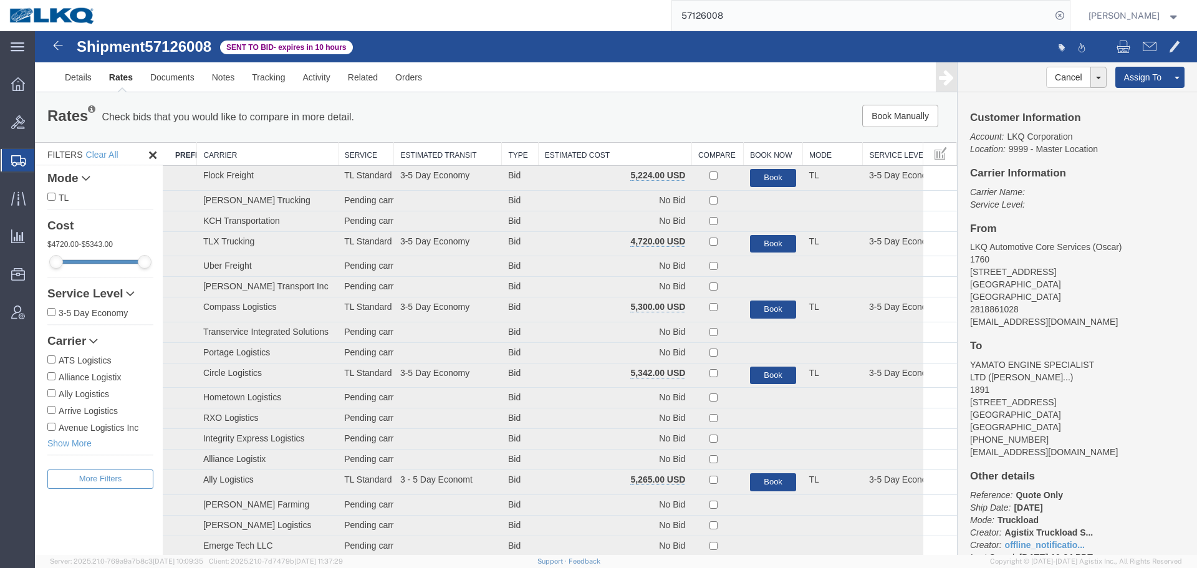
click at [609, 155] on th "Estimated Cost" at bounding box center [614, 154] width 153 height 23
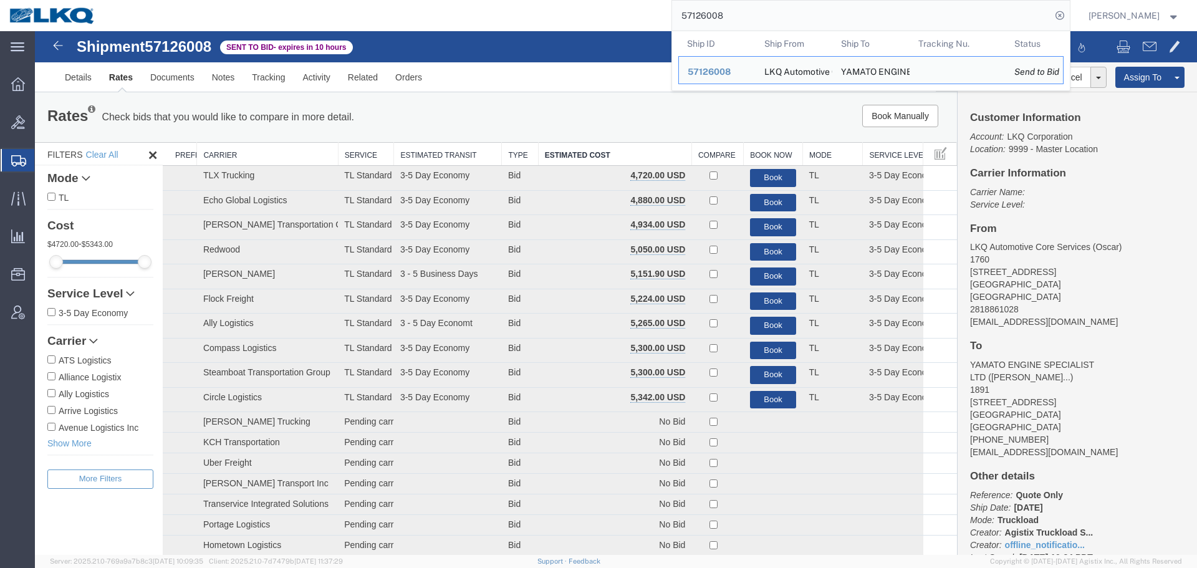
click at [760, 19] on input "57126008" at bounding box center [861, 16] width 379 height 30
paste input "4535"
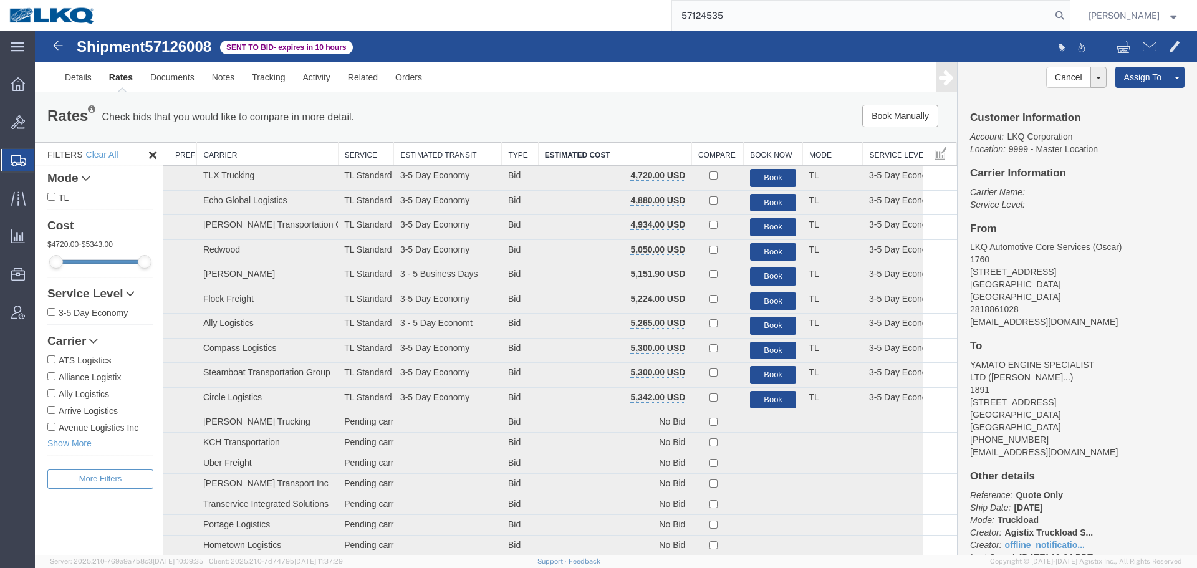
type input "57124535"
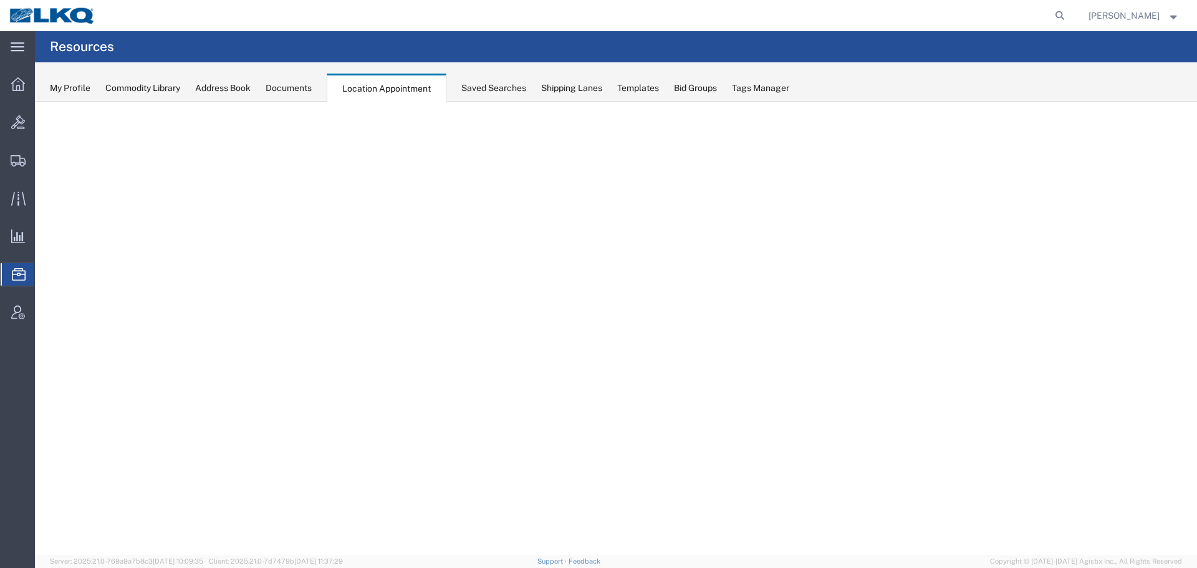
select select "27634"
select select "agendaWeek"
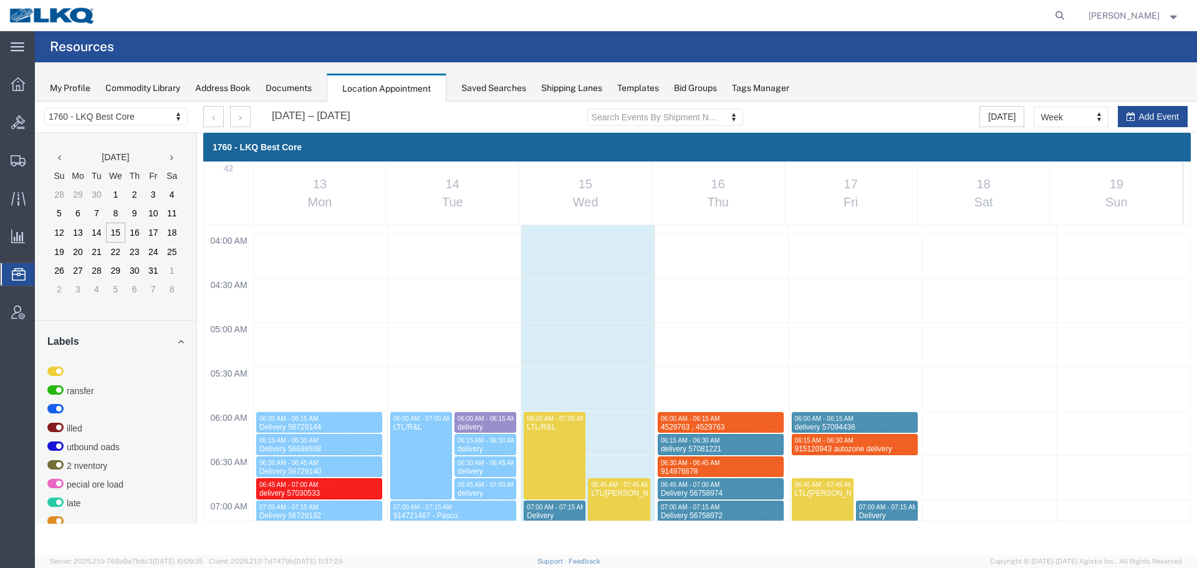
scroll to position [656, 0]
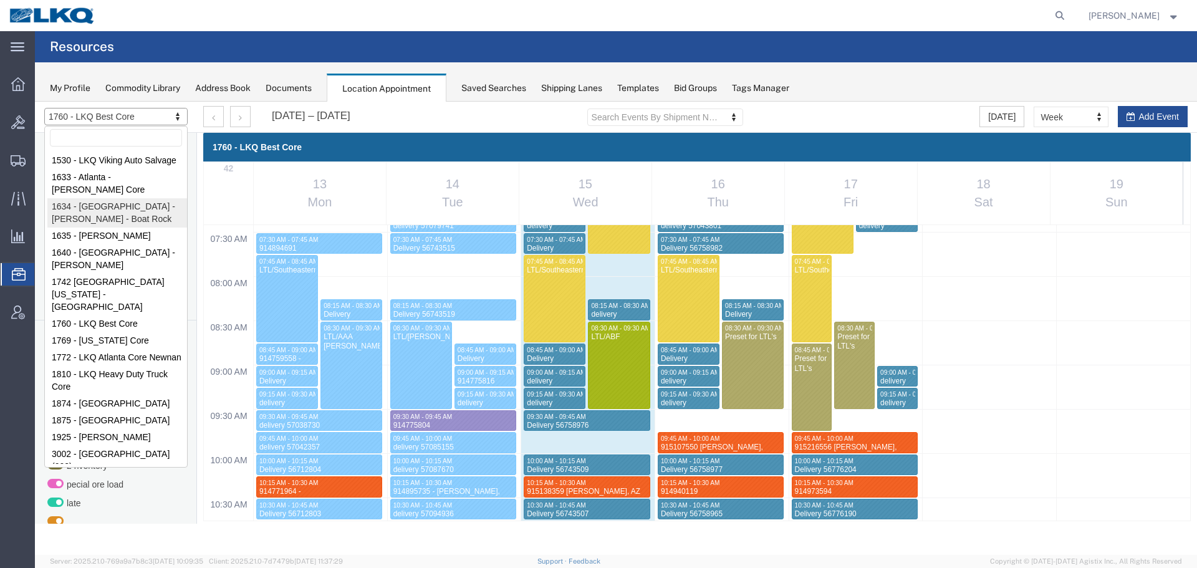
select select "28712"
select select "month"
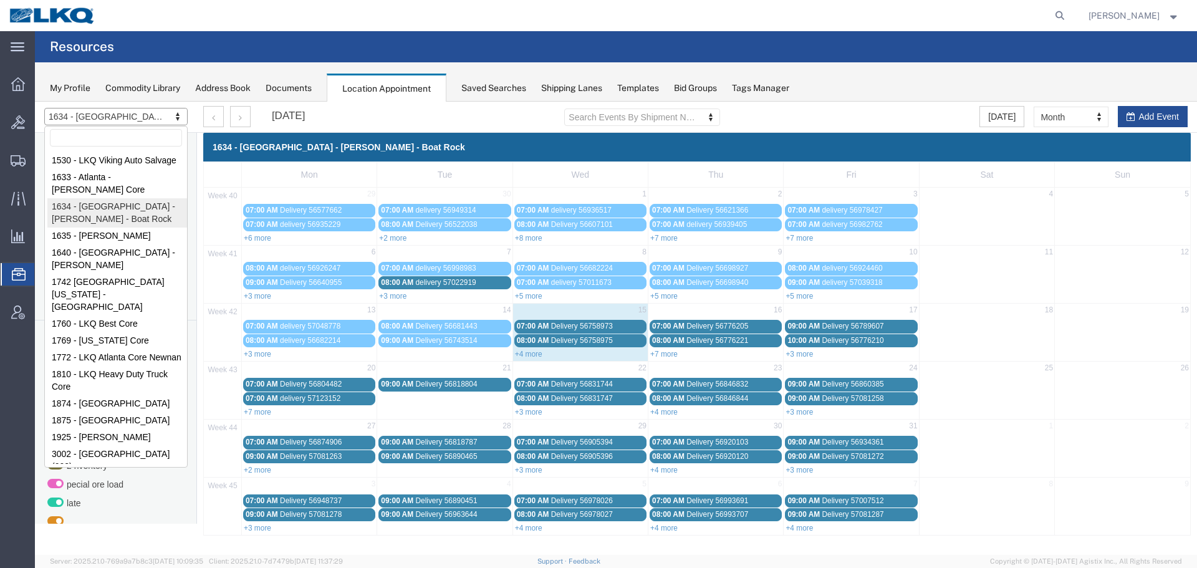
drag, startPoint x: 193, startPoint y: 221, endPoint x: 158, endPoint y: 119, distance: 107.4
select select "27634"
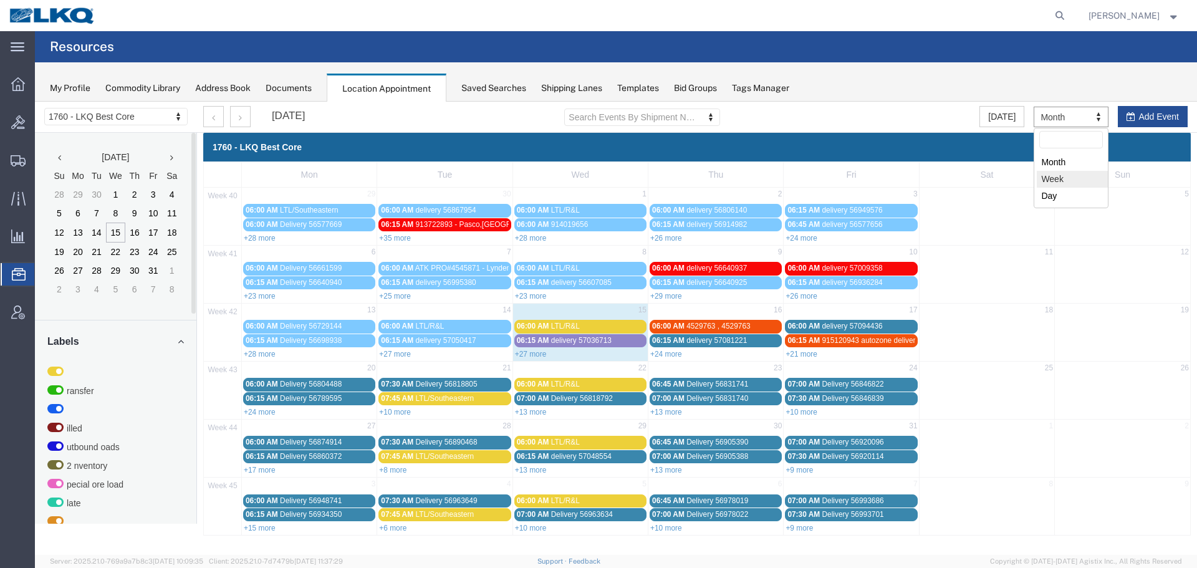
select select "agendaWeek"
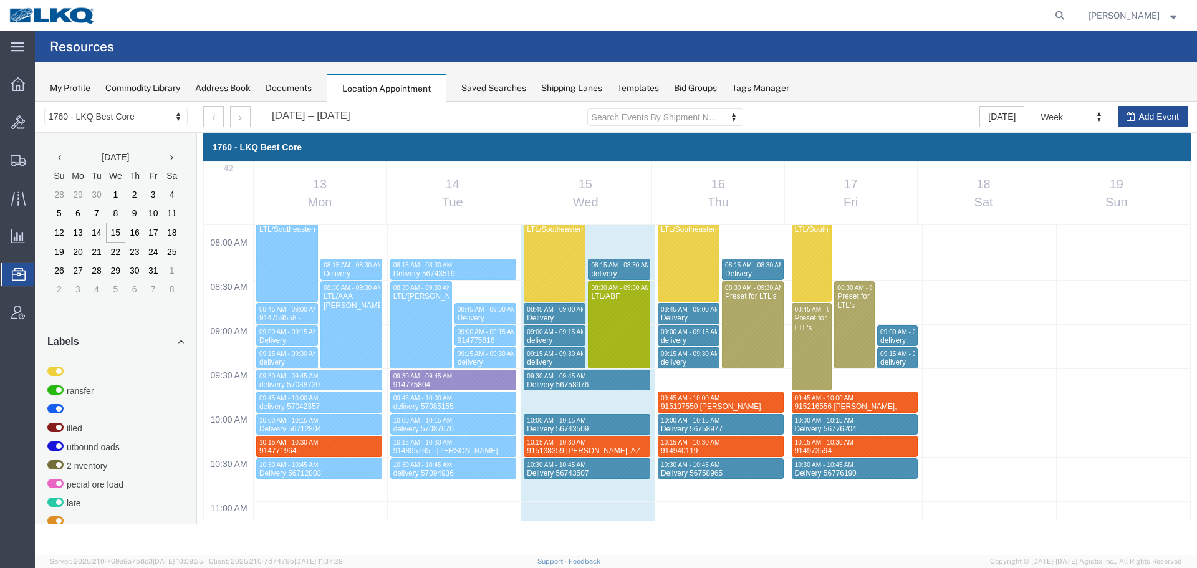
scroll to position [675, 0]
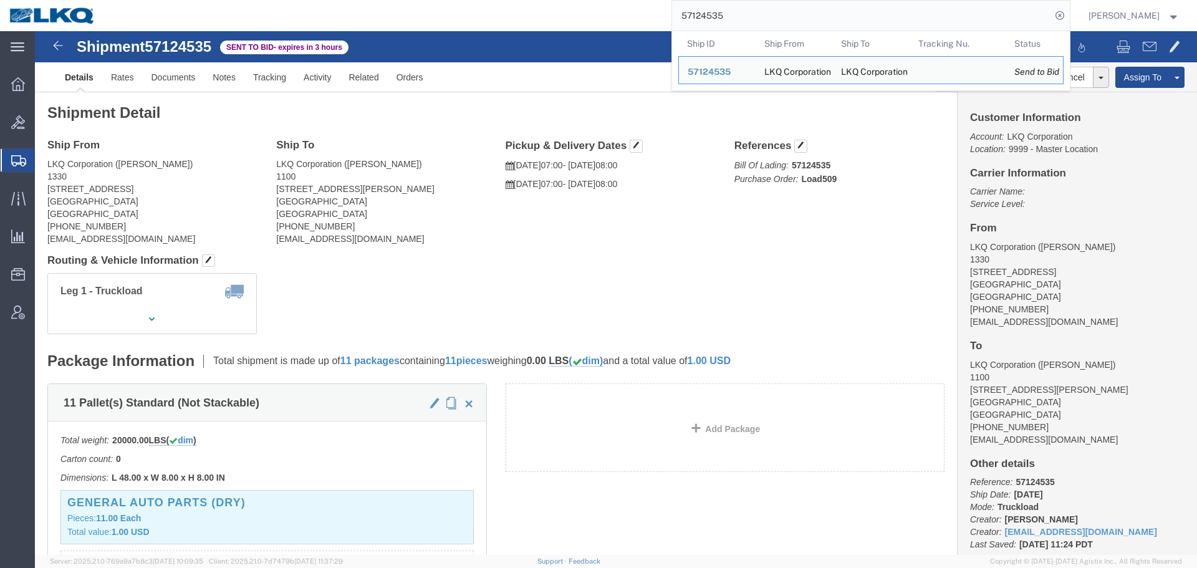
click div "Shipment Detail Ship From LKQ Corporation ([PERSON_NAME]) 1330 [STREET_ADDRESS]…"
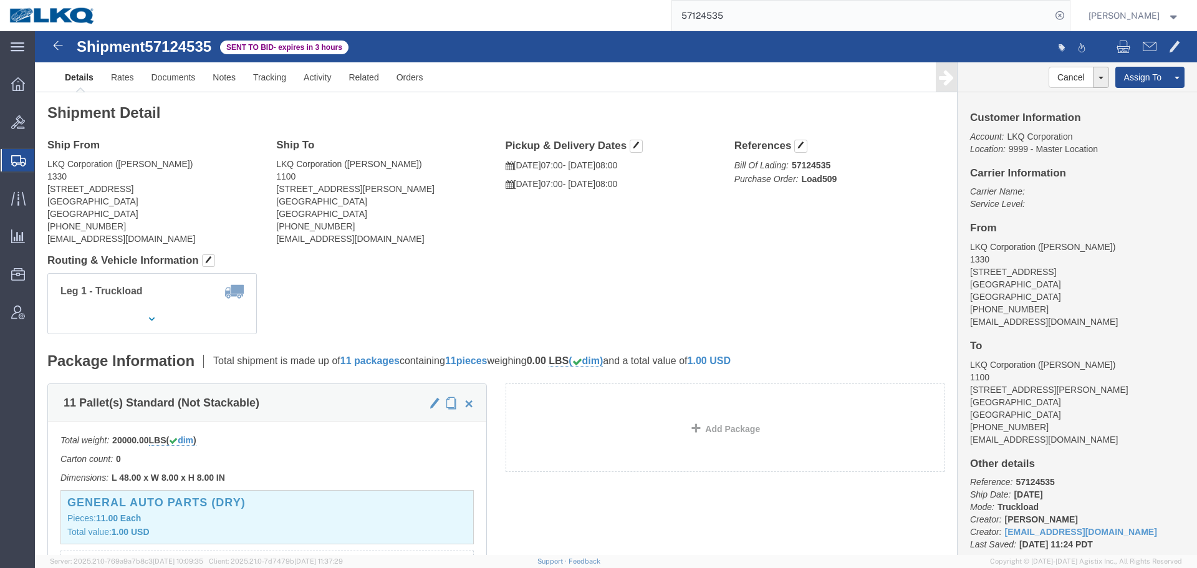
click div "Ship From LKQ Corporation ([PERSON_NAME]) 1330 [STREET_ADDRESS] [PHONE_NUMBER] …"
click div "Leg 1 - Truckload Vehicle 1: Standard Dry Van (53 Feet) Number of trucks: 1"
click h4 "Routing & Vehicle Information"
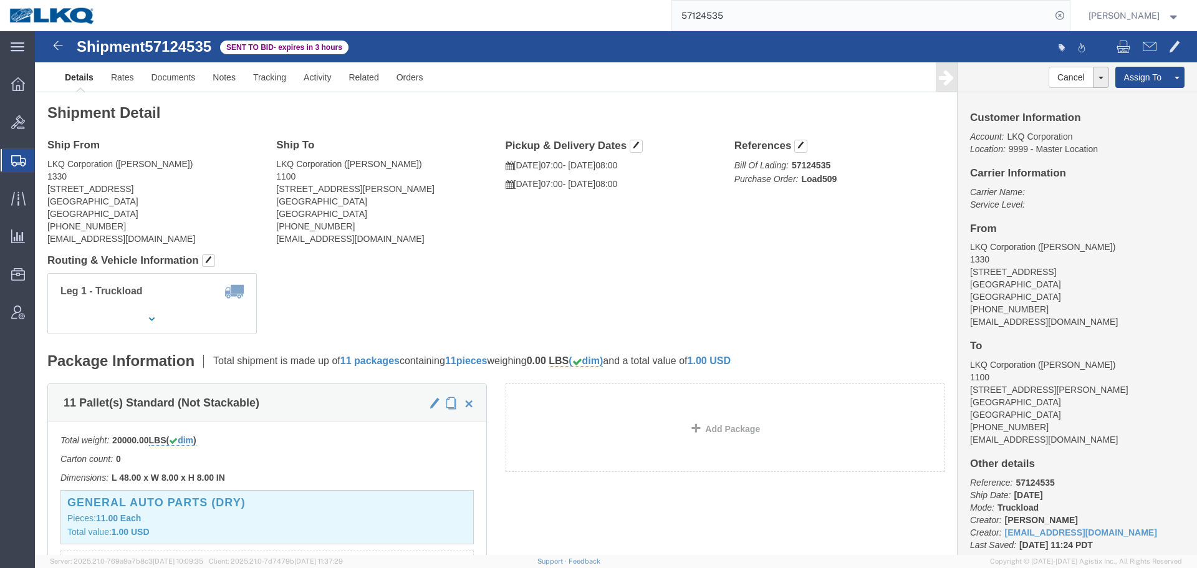
click address "LKQ Corporation ([PERSON_NAME]) 1100 [STREET_ADDRESS][PERSON_NAME][PERSON_NAME]…"
copy div "[EMAIL_ADDRESS][DOMAIN_NAME]"
click address "LKQ Corporation ([PERSON_NAME]) 1100 [STREET_ADDRESS][PERSON_NAME][PERSON_NAME]…"
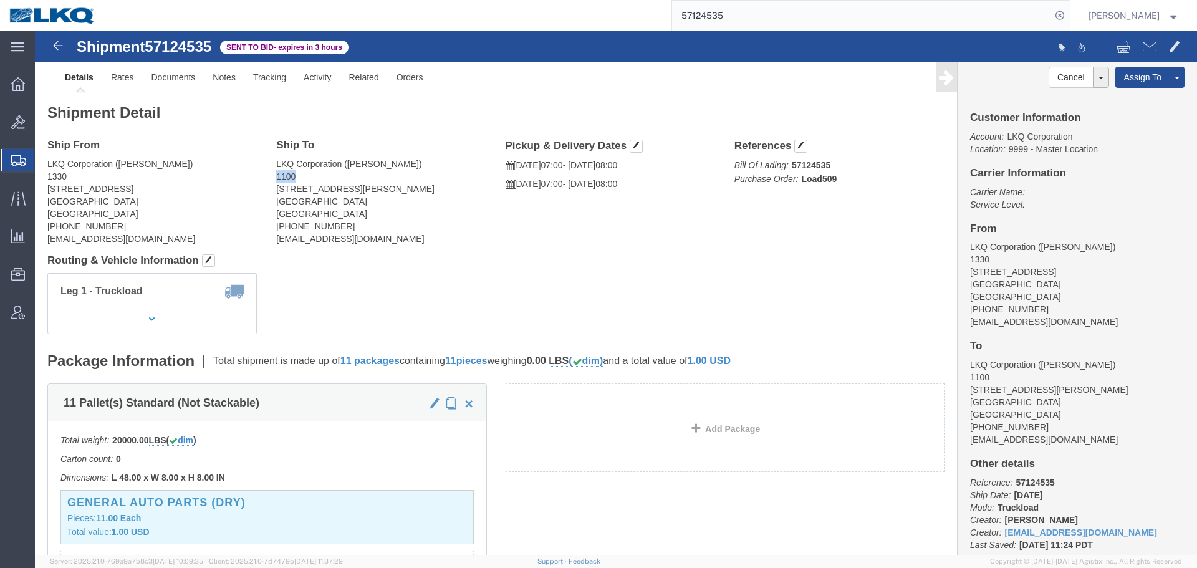
click address "LKQ Corporation ([PERSON_NAME]) 1100 [STREET_ADDRESS][PERSON_NAME][PERSON_NAME]…"
copy address "1100"
click div "Shipment Detail Ship From LKQ Corporation ([PERSON_NAME]) 1330 [STREET_ADDRESS]…"
click at [702, 21] on input "57124535" at bounding box center [861, 16] width 379 height 30
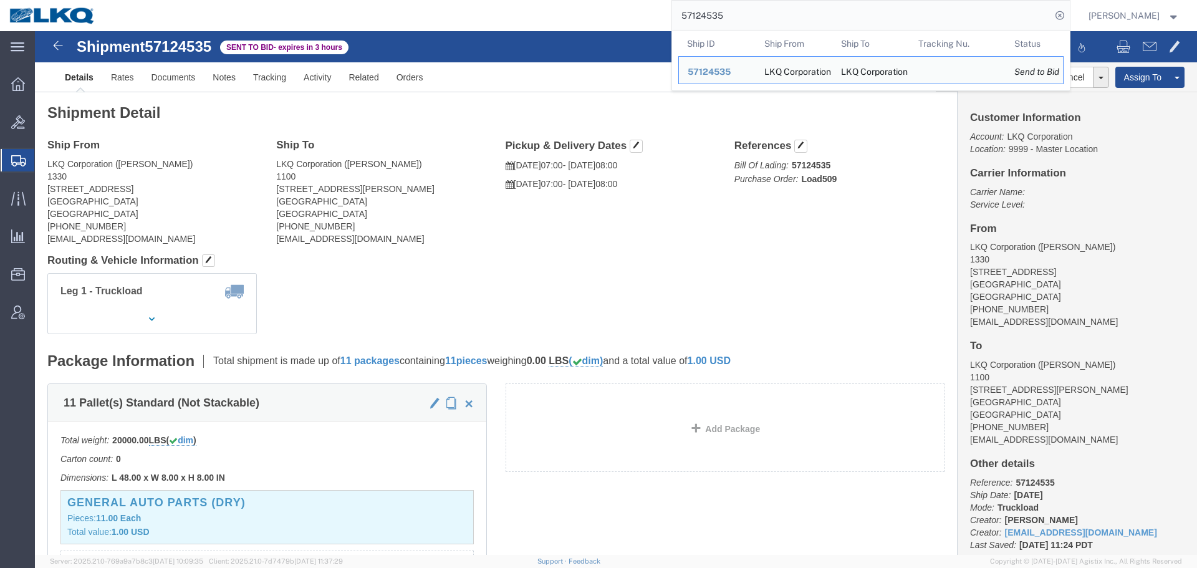
paste input "8112"
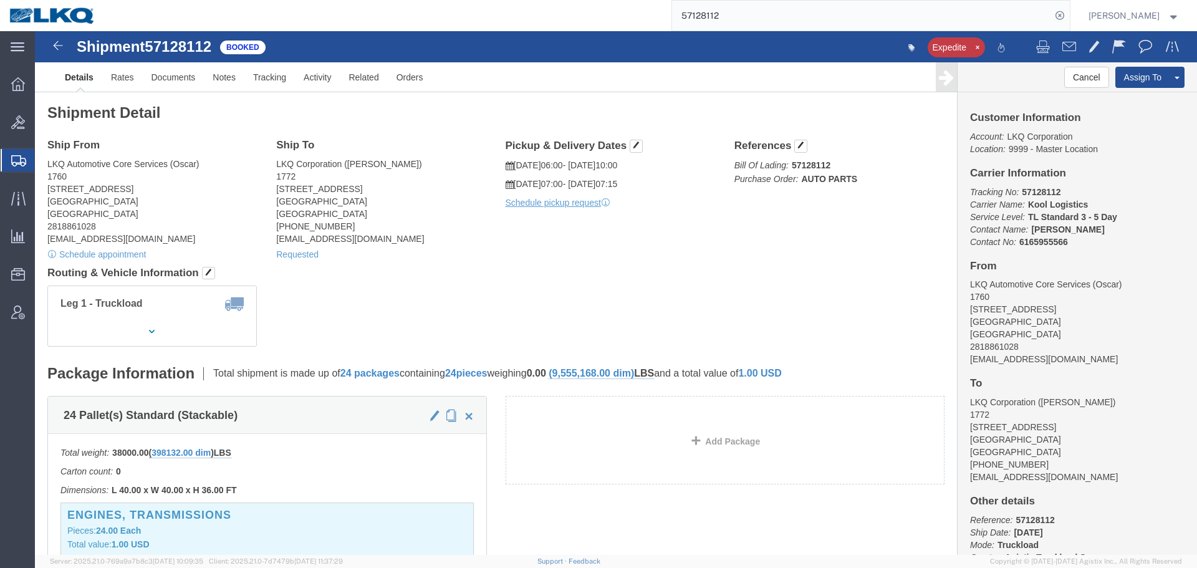
click h4 "Routing & Vehicle Information"
click div "Leg 1 - Truckload Vehicle 1: Standard Dry Van (53 Feet) Number of trucks: 1"
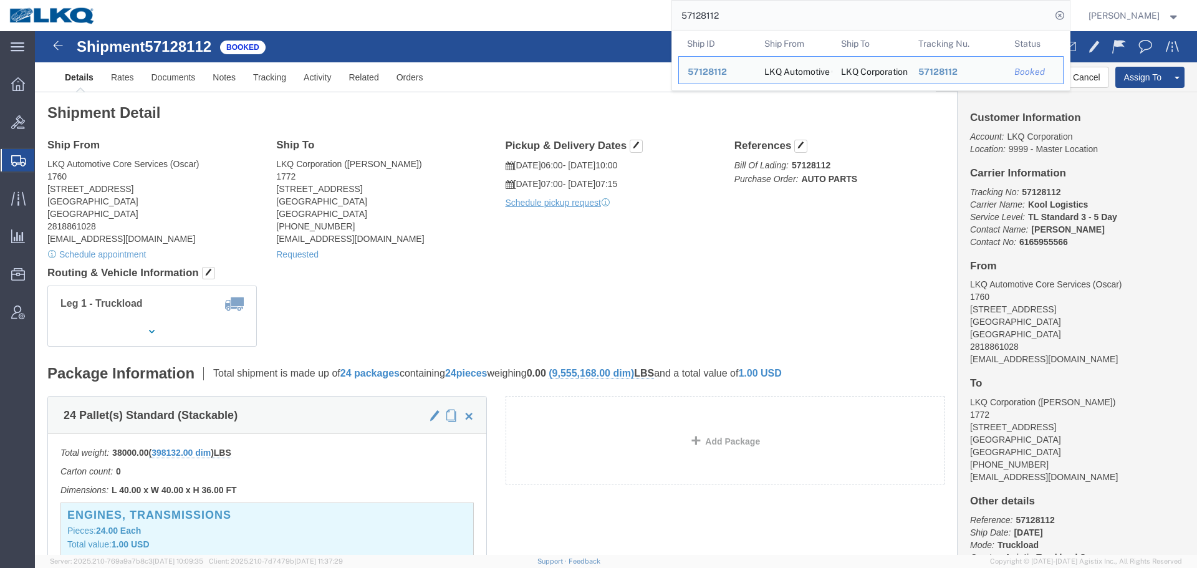
click at [757, 19] on input "57128112" at bounding box center [861, 16] width 379 height 30
paste input "6008"
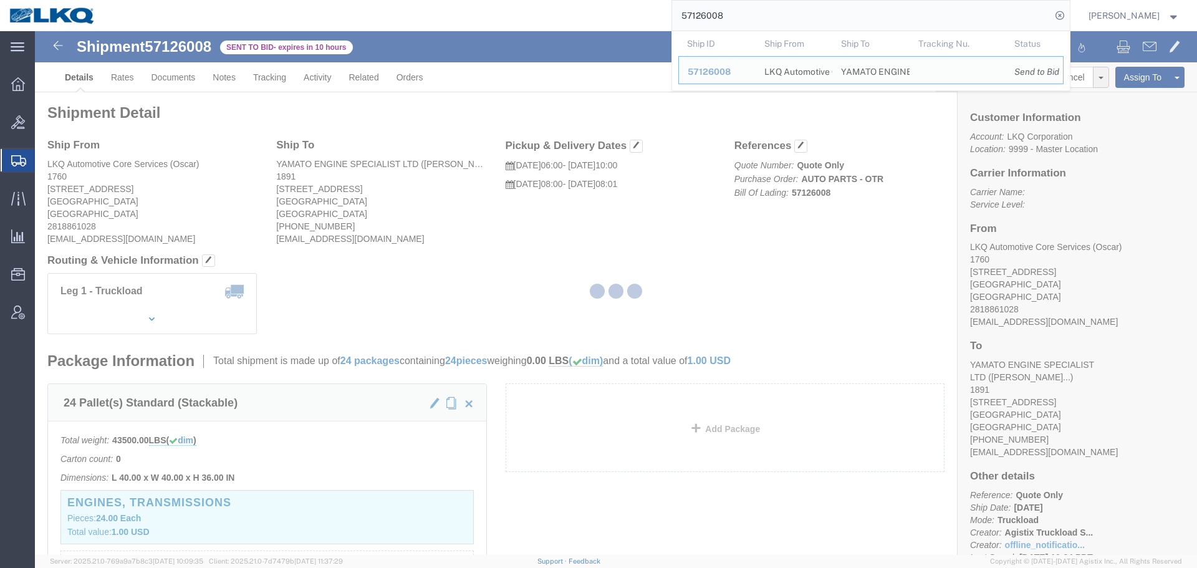
click div
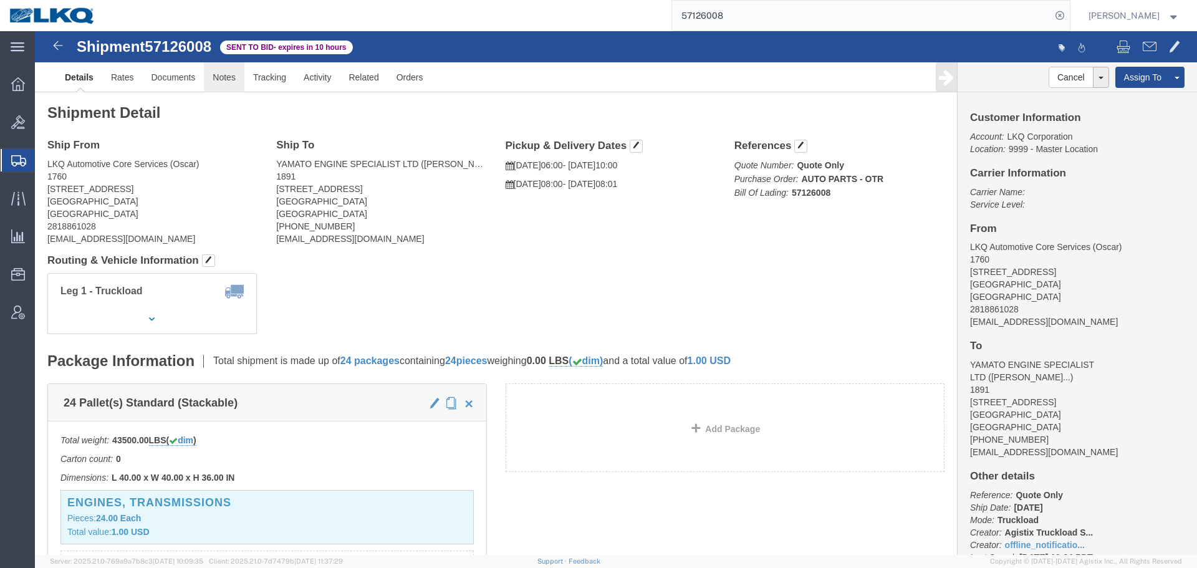
click link "Notes"
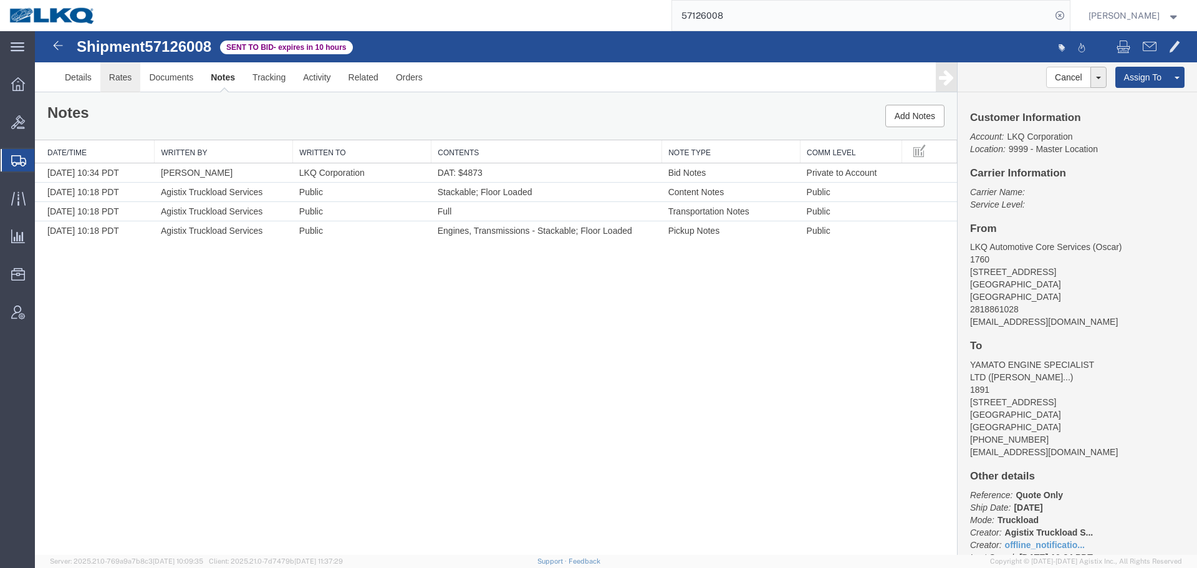
click at [127, 80] on link "Rates" at bounding box center [120, 77] width 41 height 30
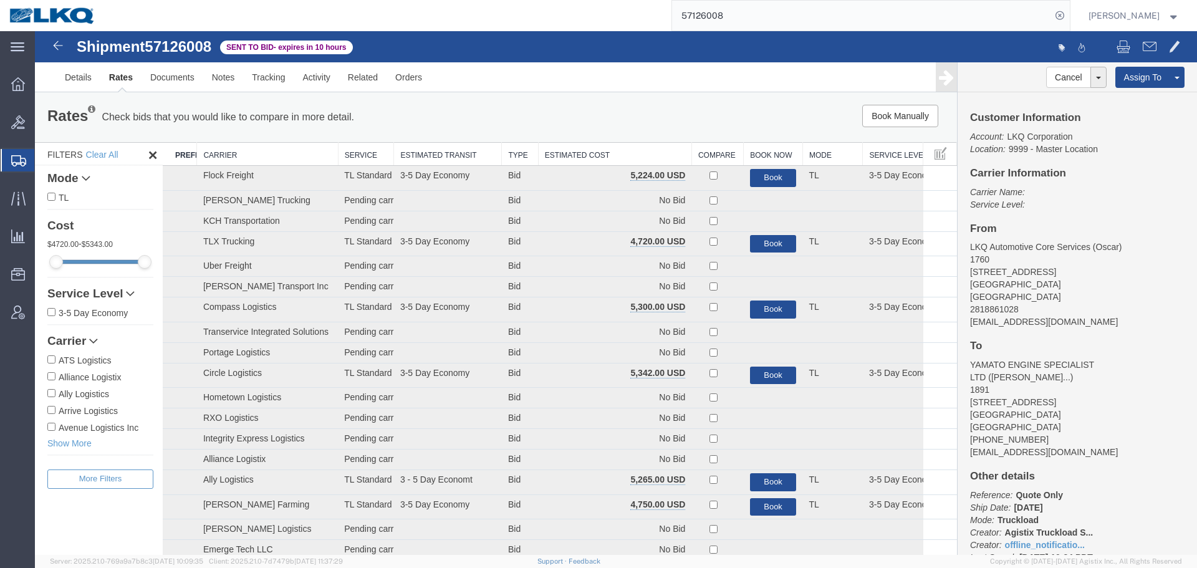
click at [582, 154] on th "Estimated Cost" at bounding box center [614, 154] width 153 height 23
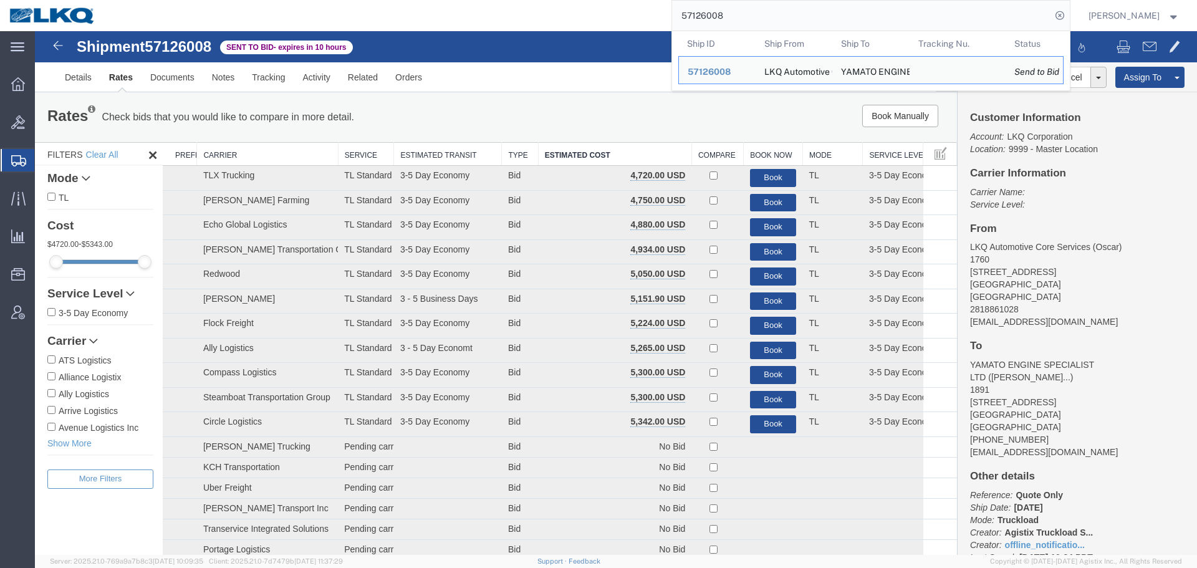
click at [713, 19] on input "57126008" at bounding box center [861, 16] width 379 height 30
paste input "4535"
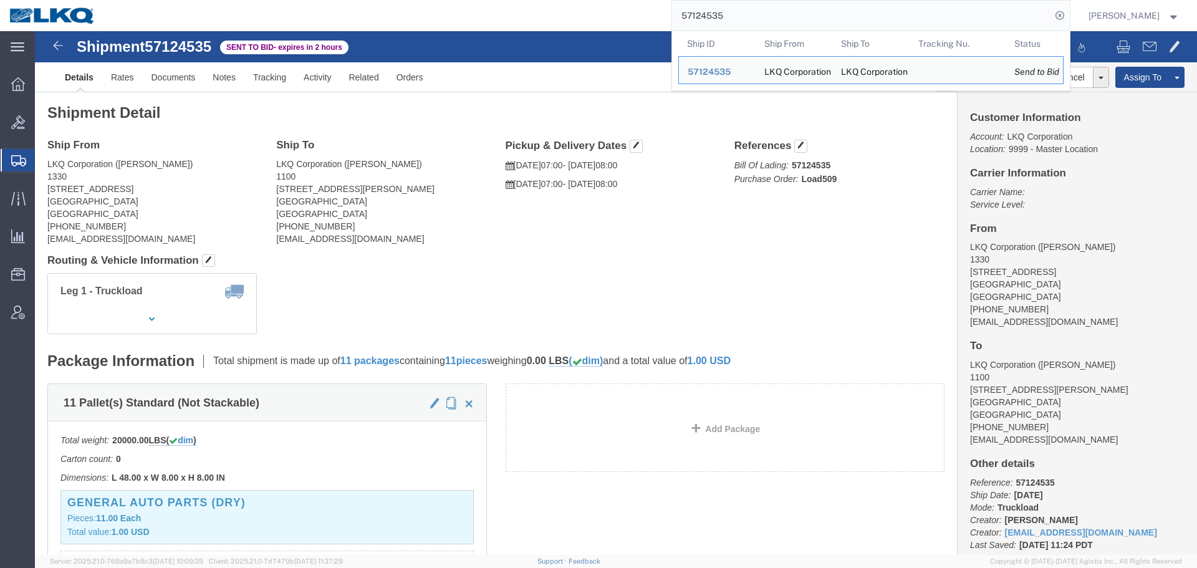
paste input "6008"
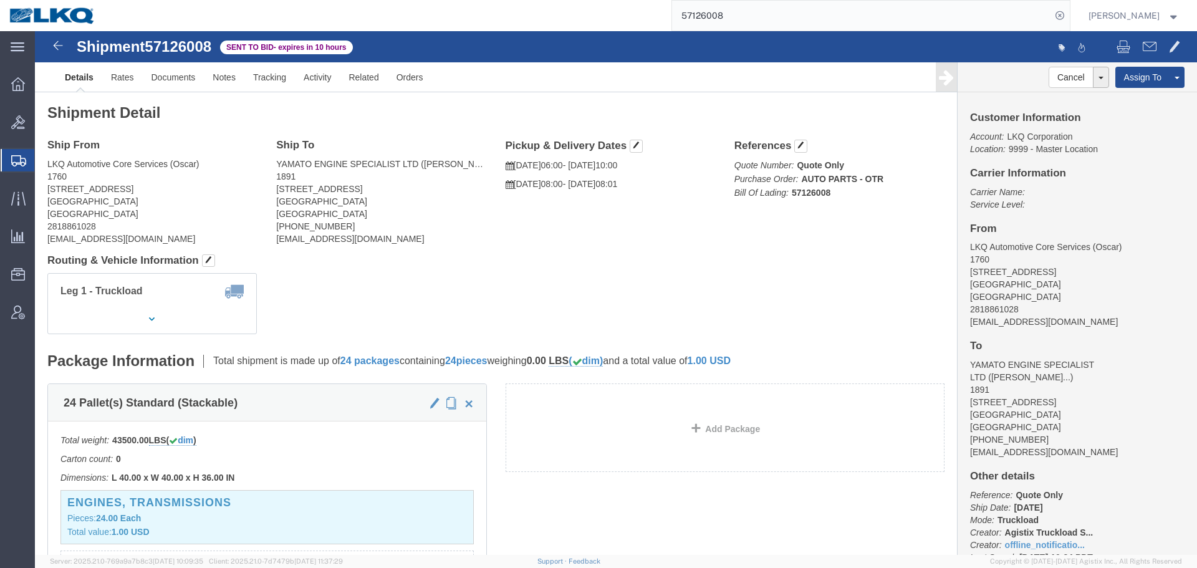
click div "Leg 1 - Truckload Vehicle 1: Standard Dry Van (53 Feet) Number of trucks: 1"
drag, startPoint x: 90, startPoint y: 51, endPoint x: 123, endPoint y: 81, distance: 44.6
click link "Rates"
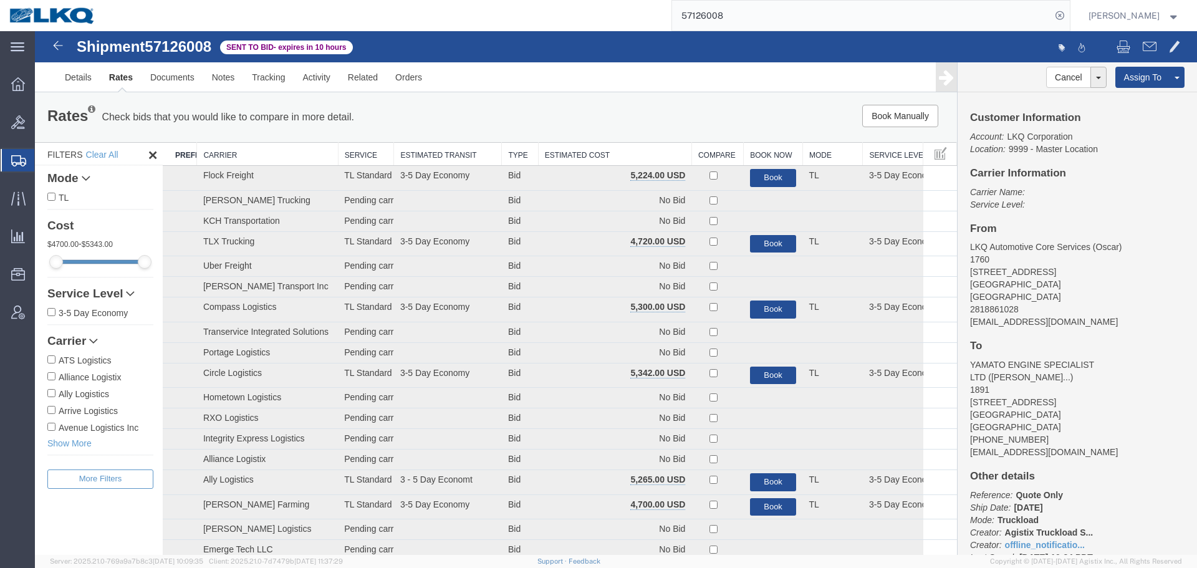
click at [585, 157] on th "Estimated Cost" at bounding box center [614, 154] width 153 height 23
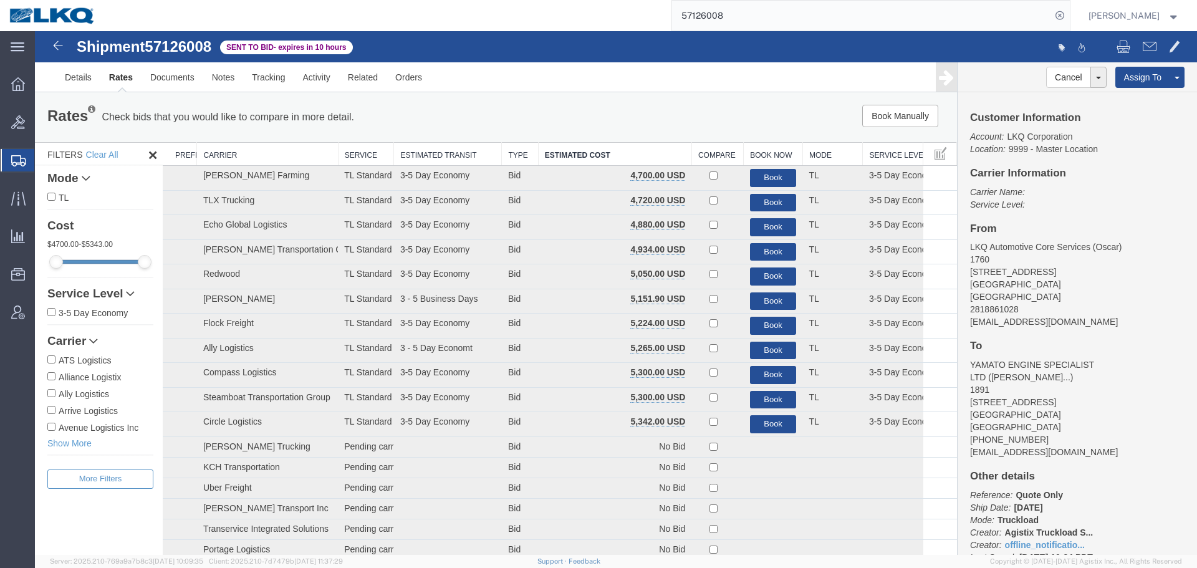
click at [602, 116] on div "Book Manually Pause Continue" at bounding box center [763, 116] width 382 height 22
click at [759, 176] on button "Book" at bounding box center [773, 178] width 47 height 18
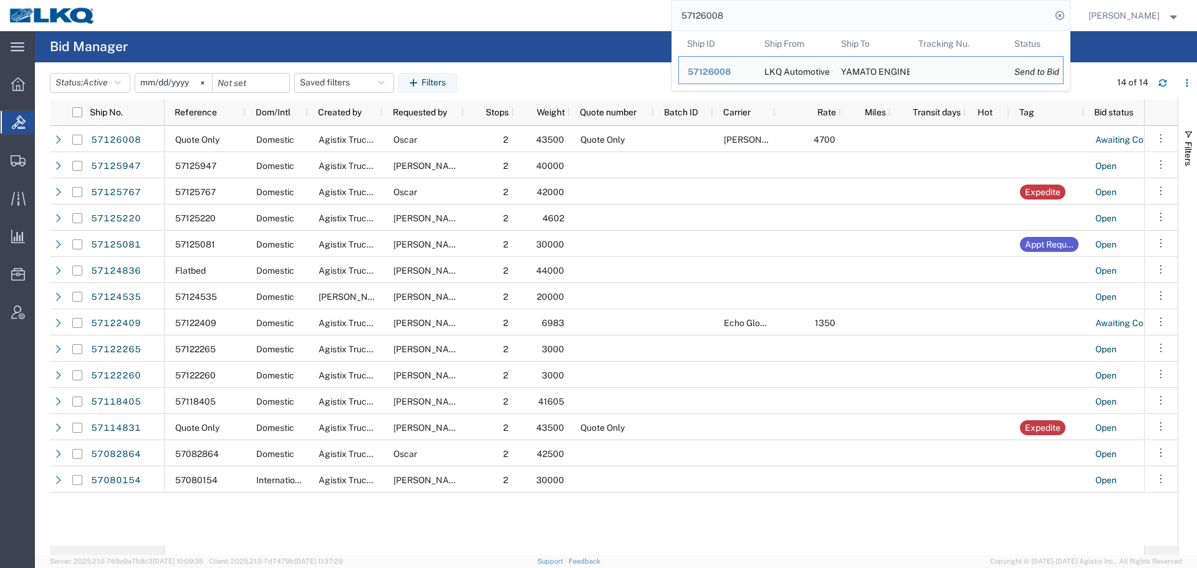
click at [739, 27] on input "57126008" at bounding box center [861, 16] width 379 height 30
paste input "4535"
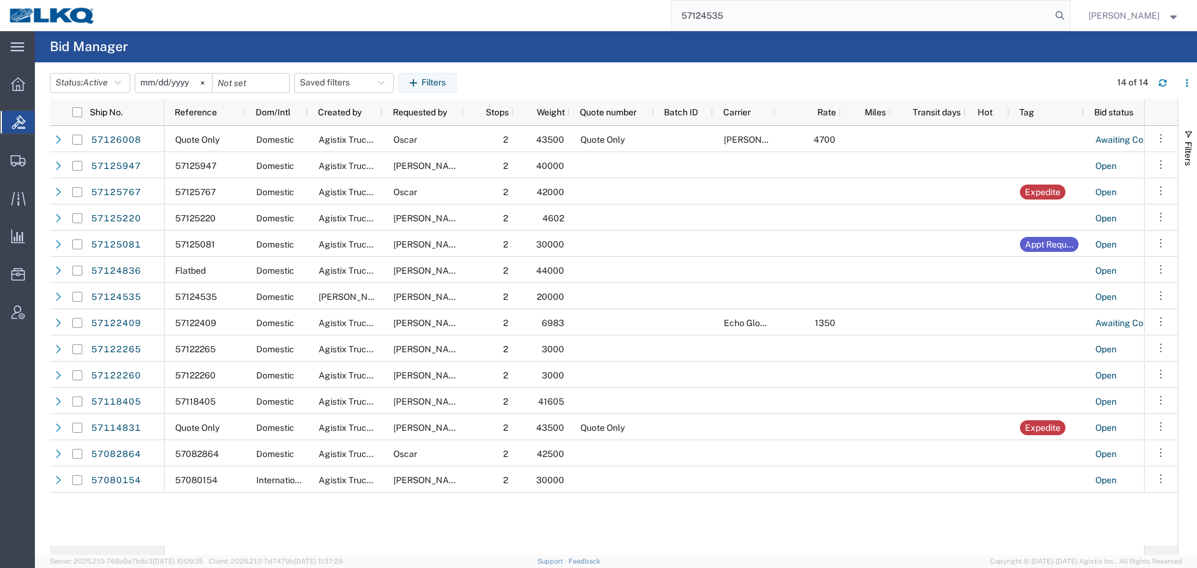
type input "57124535"
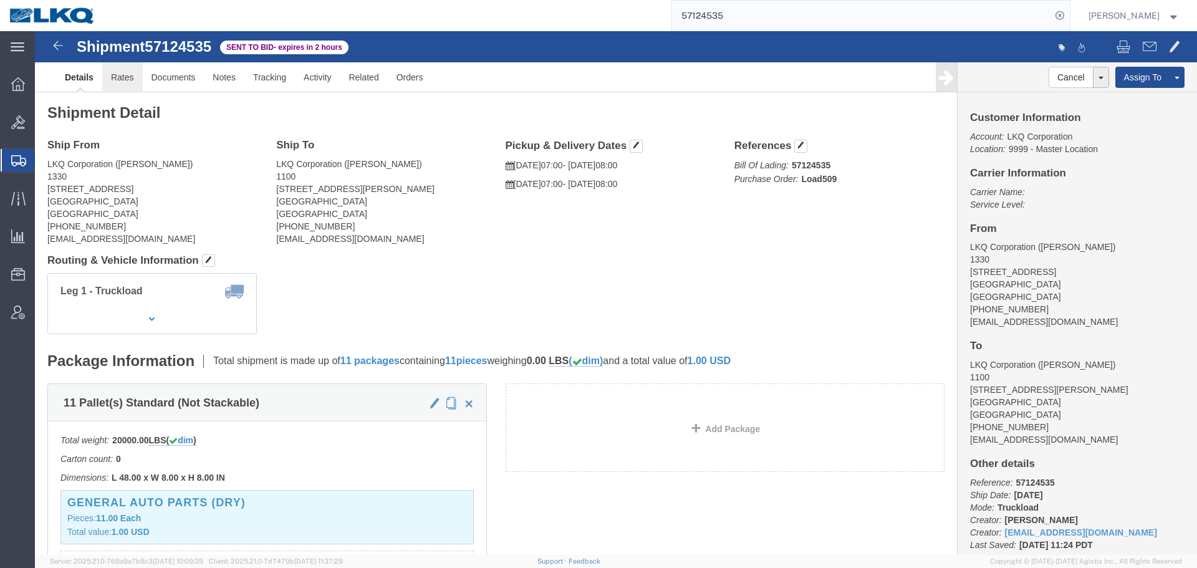
click link "Rates"
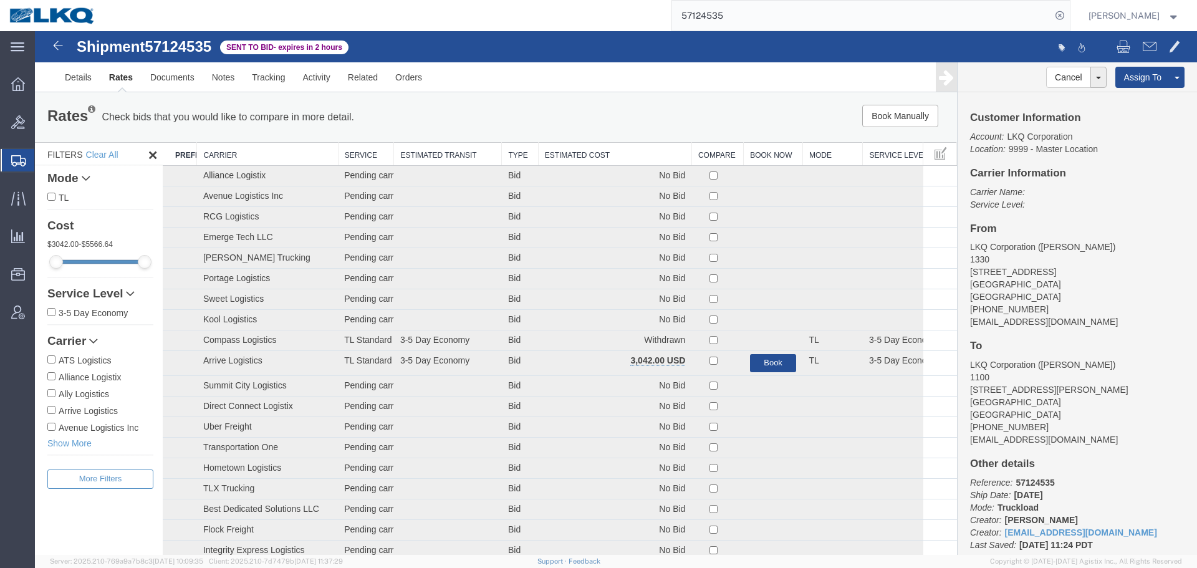
click at [581, 161] on th "Estimated Cost" at bounding box center [614, 154] width 153 height 23
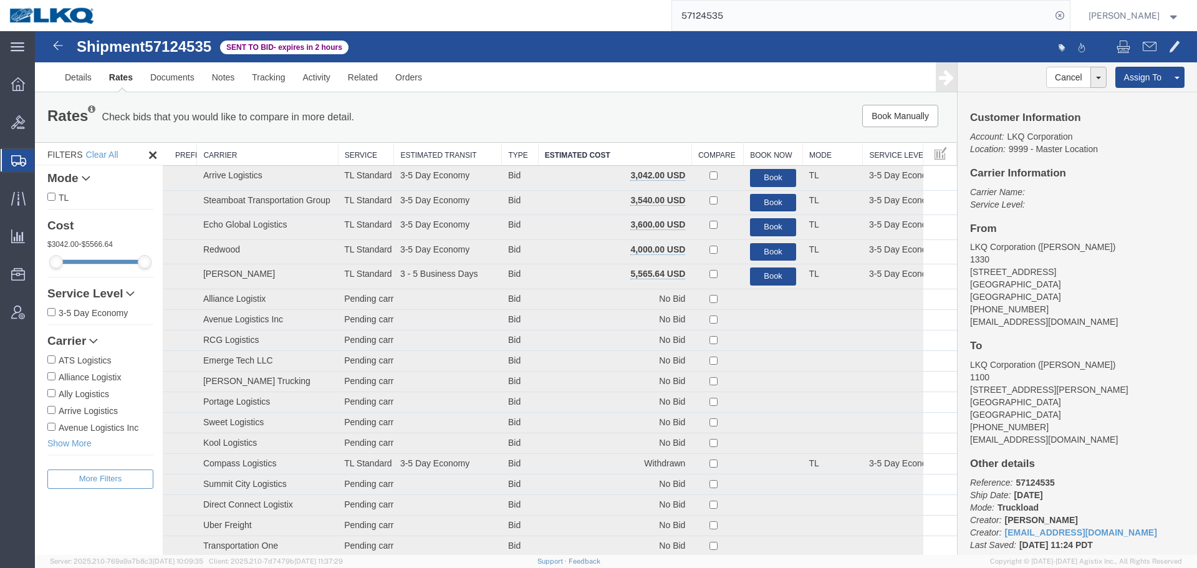
click at [595, 102] on div "Rates Check bids that you would like to compare in more detail. Compare Filter …" at bounding box center [496, 117] width 922 height 50
click at [582, 80] on ul "Details Rates Documents Notes Tracking Activity Related Orders" at bounding box center [616, 76] width 1120 height 29
click at [170, 44] on span "57124535" at bounding box center [178, 46] width 67 height 17
copy span "57124535"
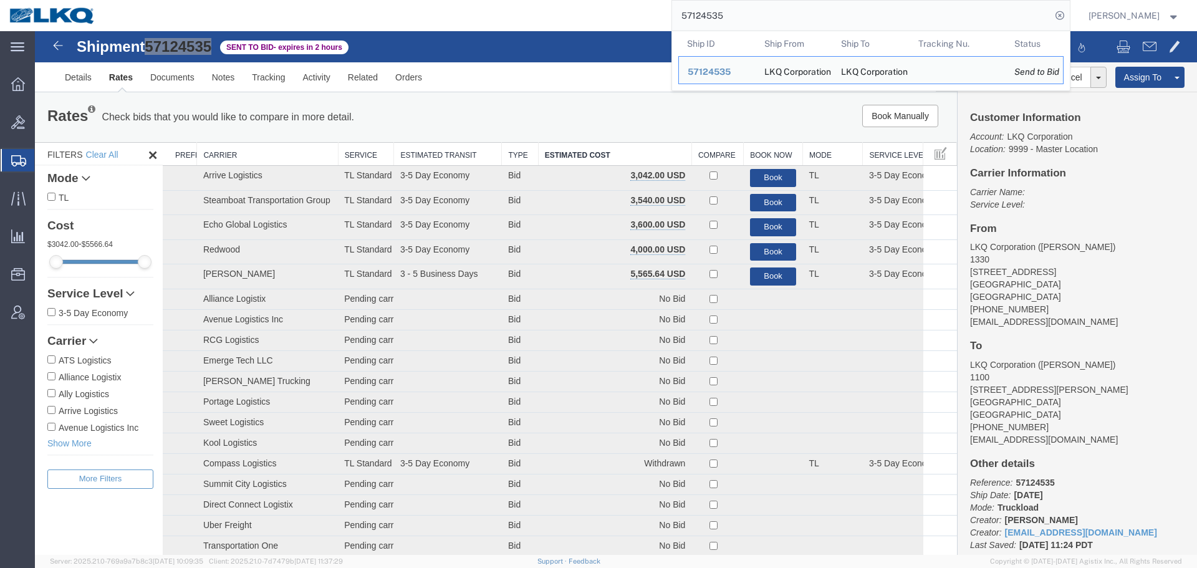
click at [740, 12] on input "57124535" at bounding box center [861, 16] width 379 height 30
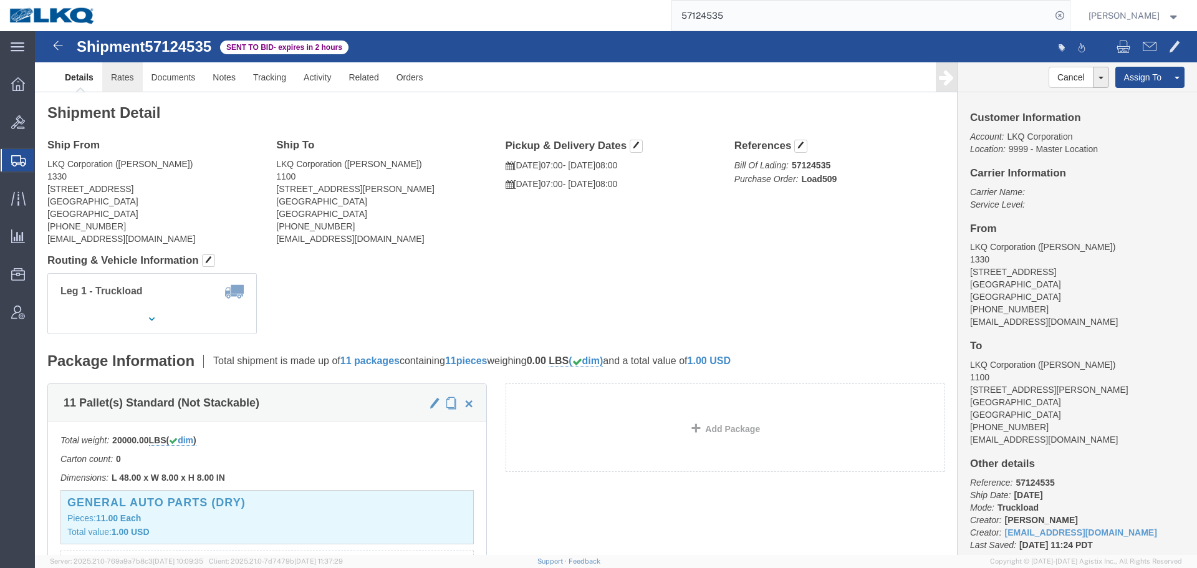
click link "Rates"
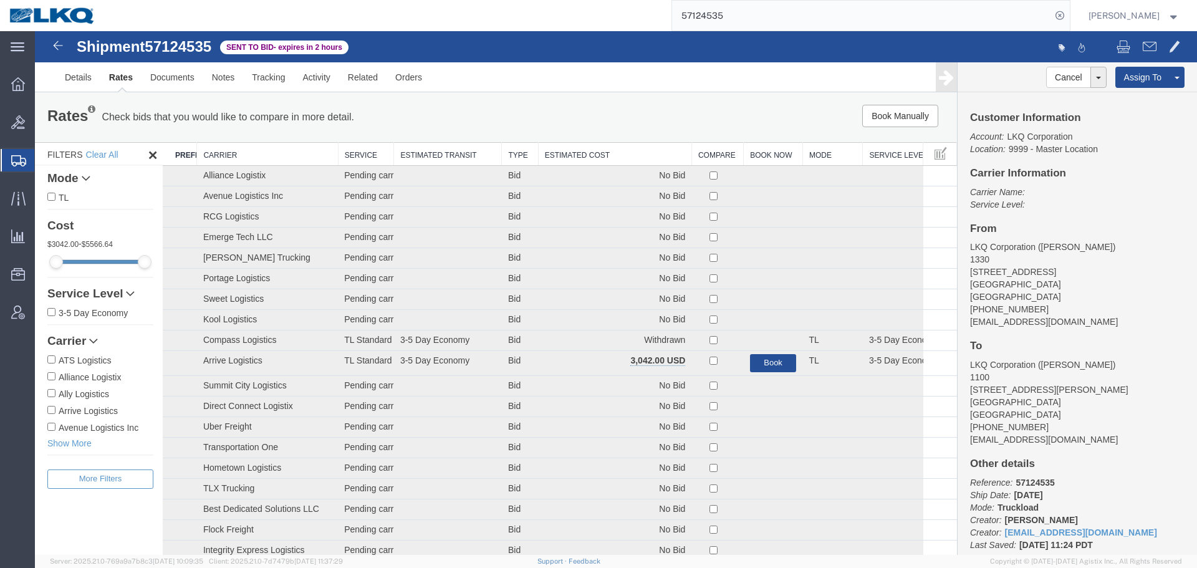
click at [590, 152] on th "Estimated Cost" at bounding box center [614, 154] width 153 height 23
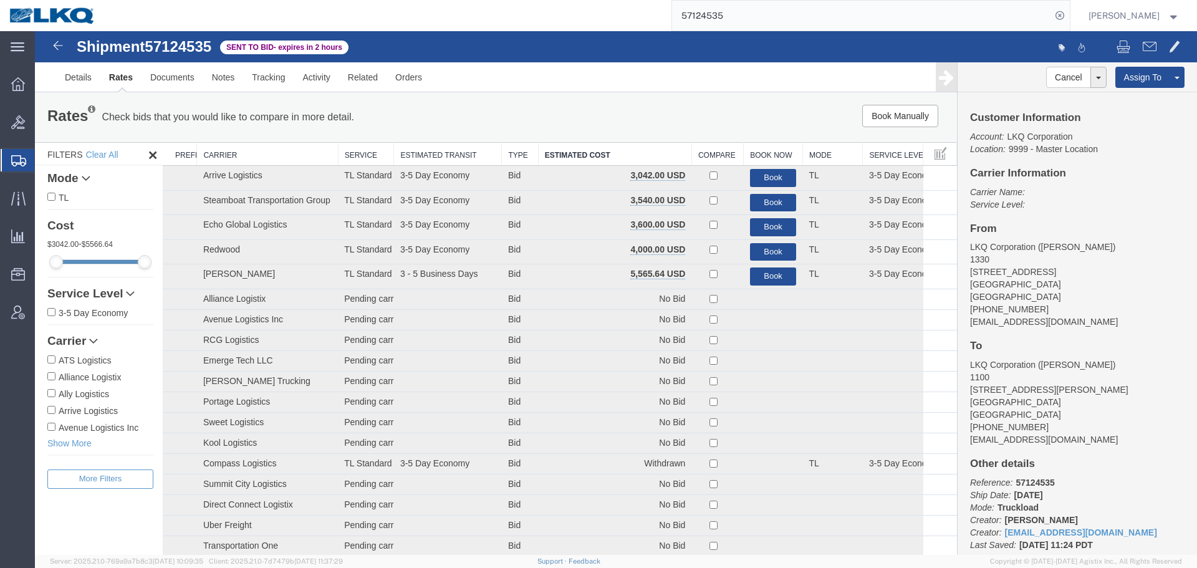
click at [598, 110] on div "Book Manually Pause Continue" at bounding box center [763, 116] width 382 height 22
click at [600, 69] on ul "Details Rates Documents Notes Tracking Activity Related Orders" at bounding box center [616, 76] width 1120 height 29
click at [201, 48] on span "57124535" at bounding box center [178, 46] width 67 height 17
copy span "57124535"
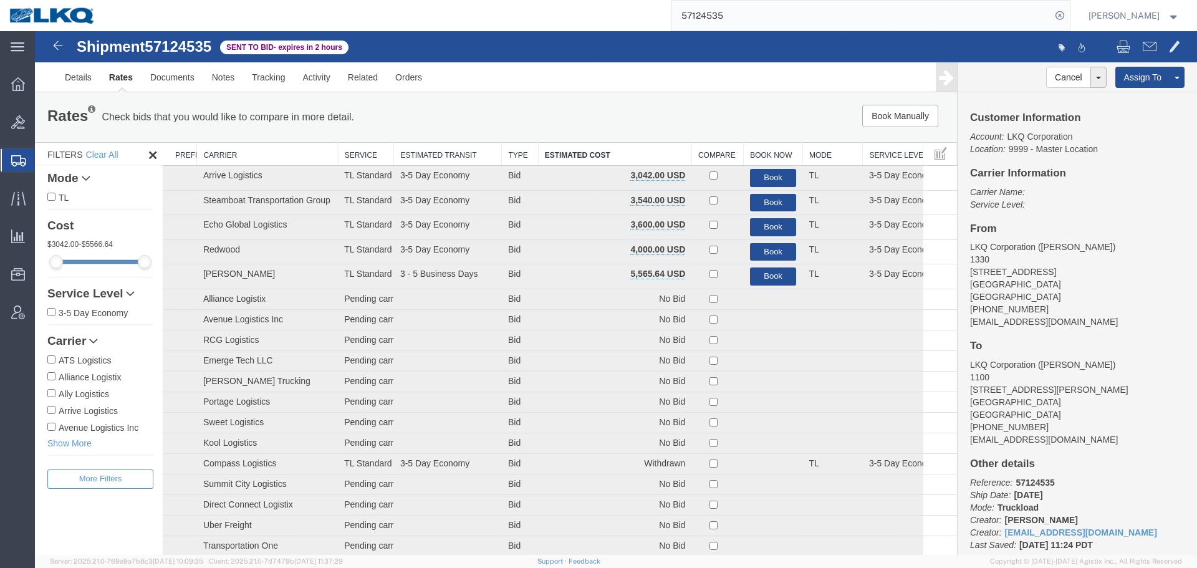
click at [639, 94] on div "Rates Check bids that you would like to compare in more detail. Compare Filter …" at bounding box center [496, 117] width 922 height 50
click at [718, 98] on div "Rates Check bids that you would like to compare in more detail. Compare Filter …" at bounding box center [496, 117] width 922 height 50
click at [780, 4] on input "57124535" at bounding box center [861, 16] width 379 height 30
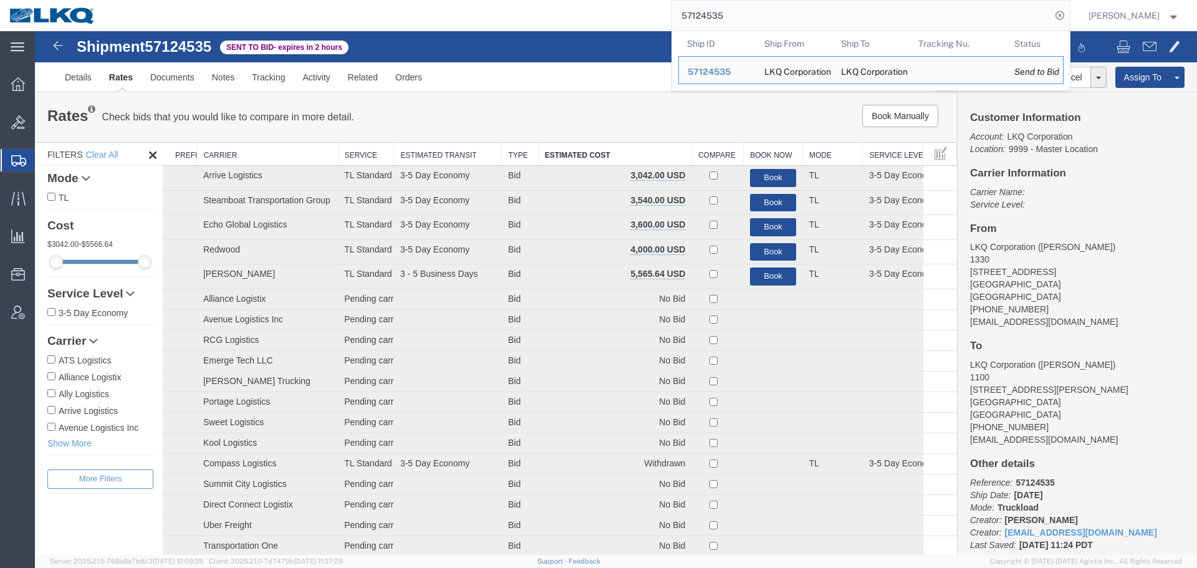
click at [533, 66] on ul "Details Rates Documents Notes Tracking Activity Related Orders" at bounding box center [616, 76] width 1120 height 29
